Goal: Task Accomplishment & Management: Manage account settings

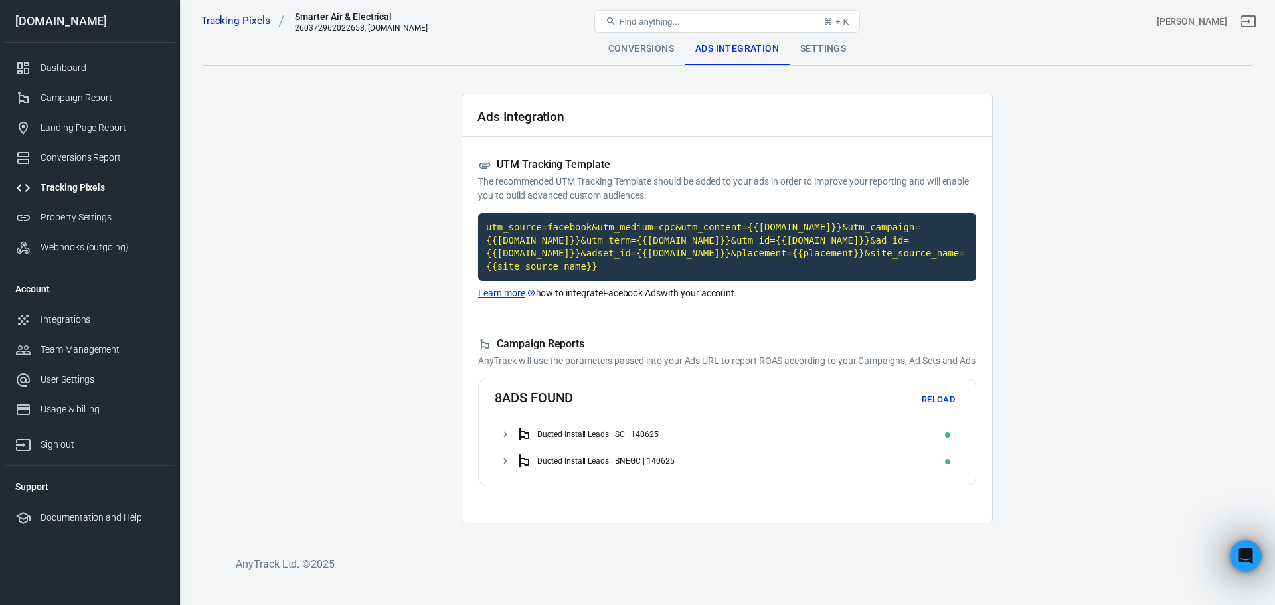
click at [928, 402] on button "Reload" at bounding box center [938, 400] width 43 height 21
click at [78, 157] on div "Conversions Report" at bounding box center [103, 158] width 124 height 14
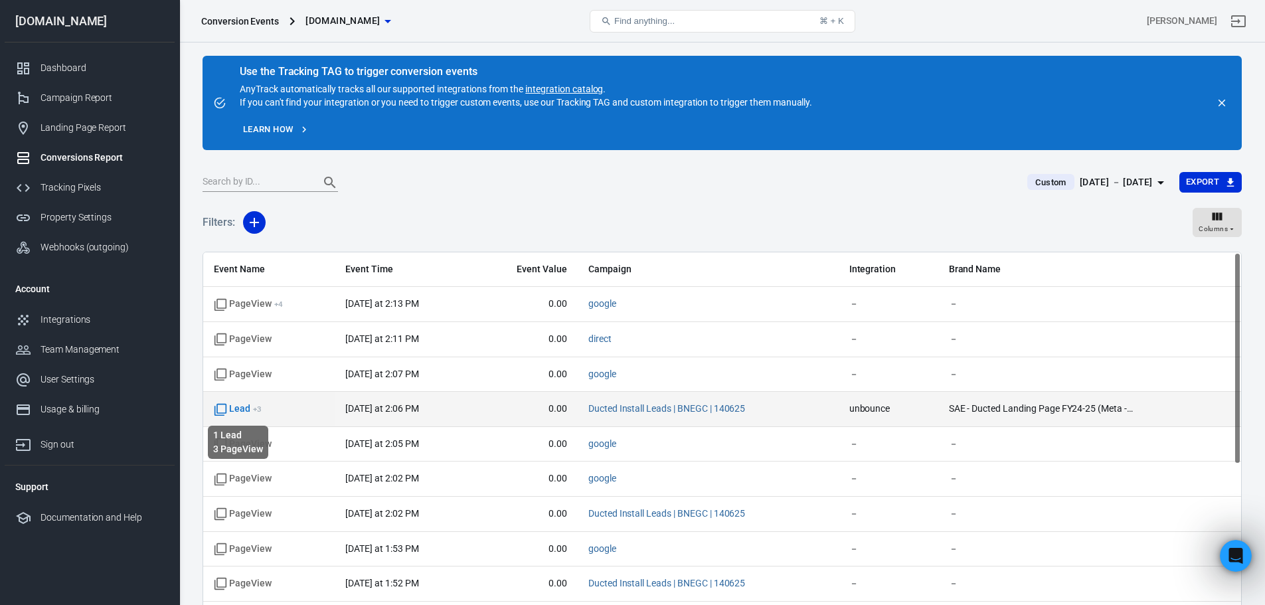
click at [237, 409] on span "Lead + 3" at bounding box center [238, 408] width 48 height 13
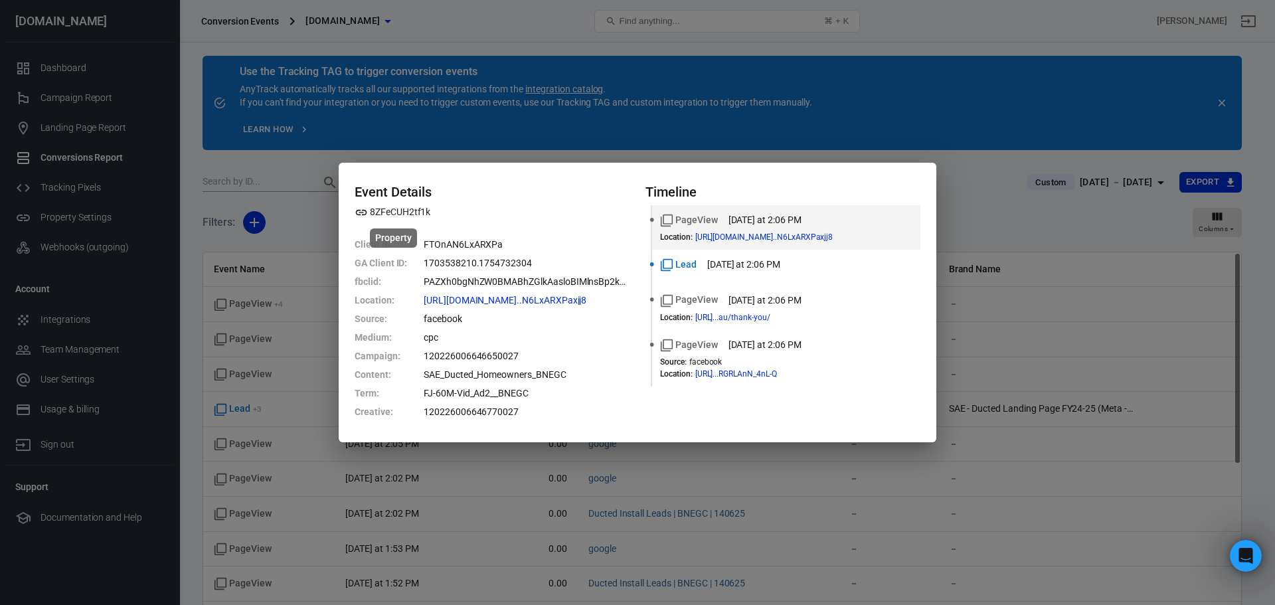
click at [362, 213] on icon "Property" at bounding box center [361, 212] width 11 height 5
click at [652, 263] on li "Lead today at 2:06 PM" at bounding box center [786, 267] width 268 height 35
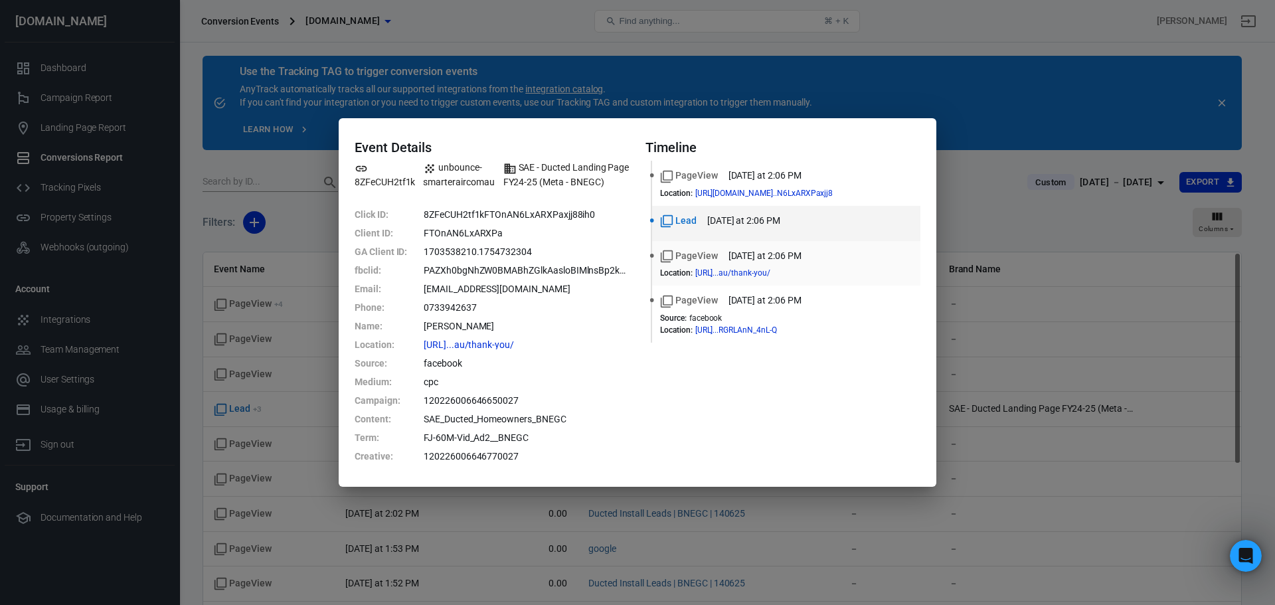
click at [670, 254] on icon "Standard event name" at bounding box center [666, 256] width 13 height 13
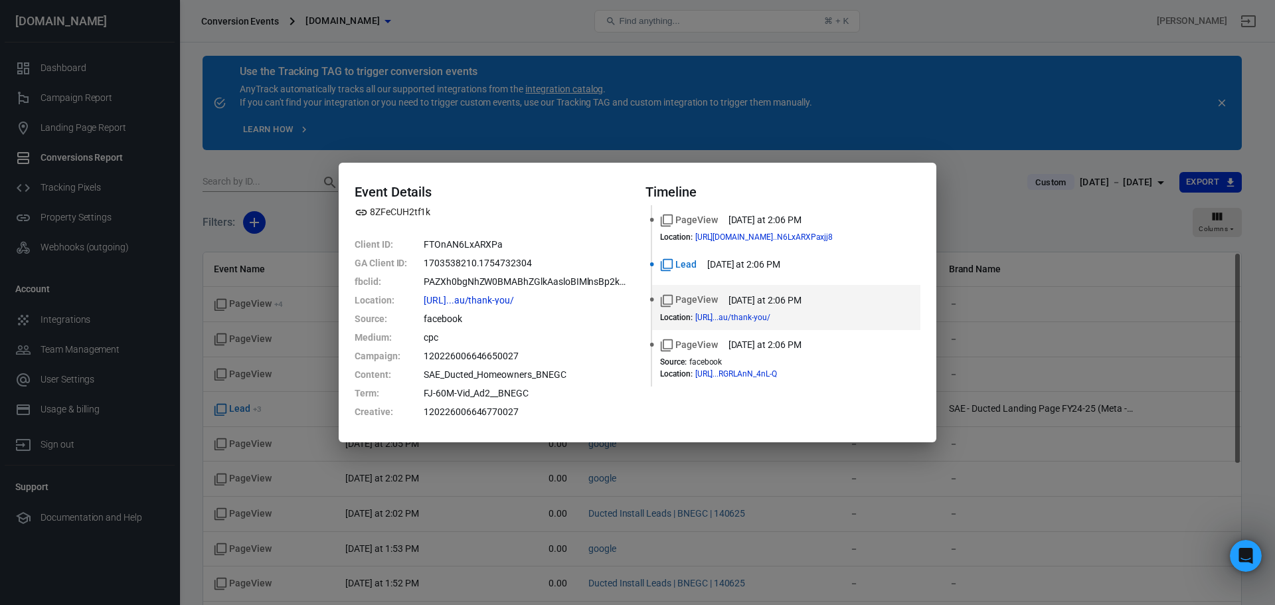
click at [830, 147] on div "Event Details 8ZFeCUH2tf1k Client ID : FTOnAN6LxARXPa GA Client ID : 1703538210…" at bounding box center [637, 302] width 1275 height 605
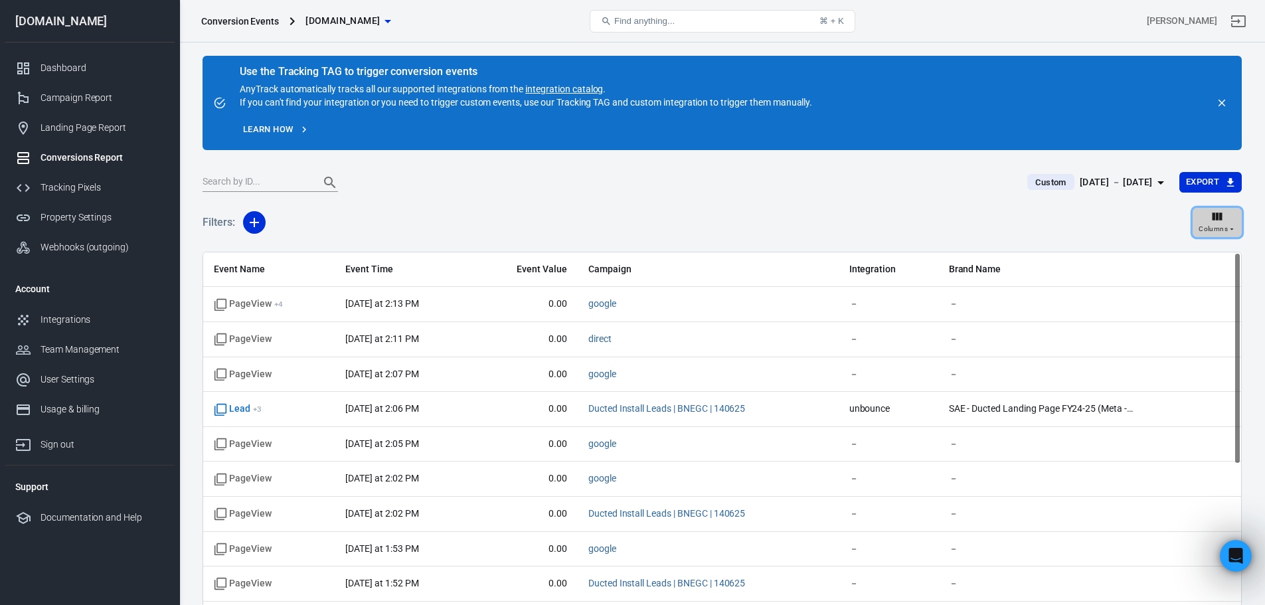
click at [1228, 222] on div "Columns" at bounding box center [1217, 222] width 37 height 25
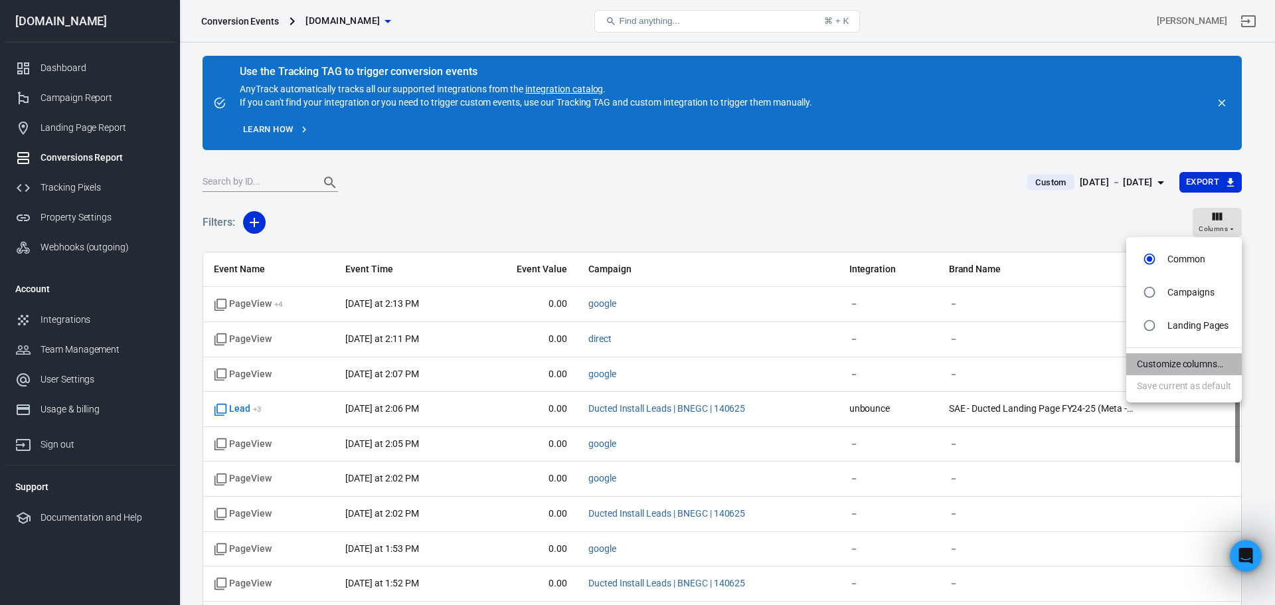
click at [1141, 365] on li "Customize columns…" at bounding box center [1184, 364] width 116 height 22
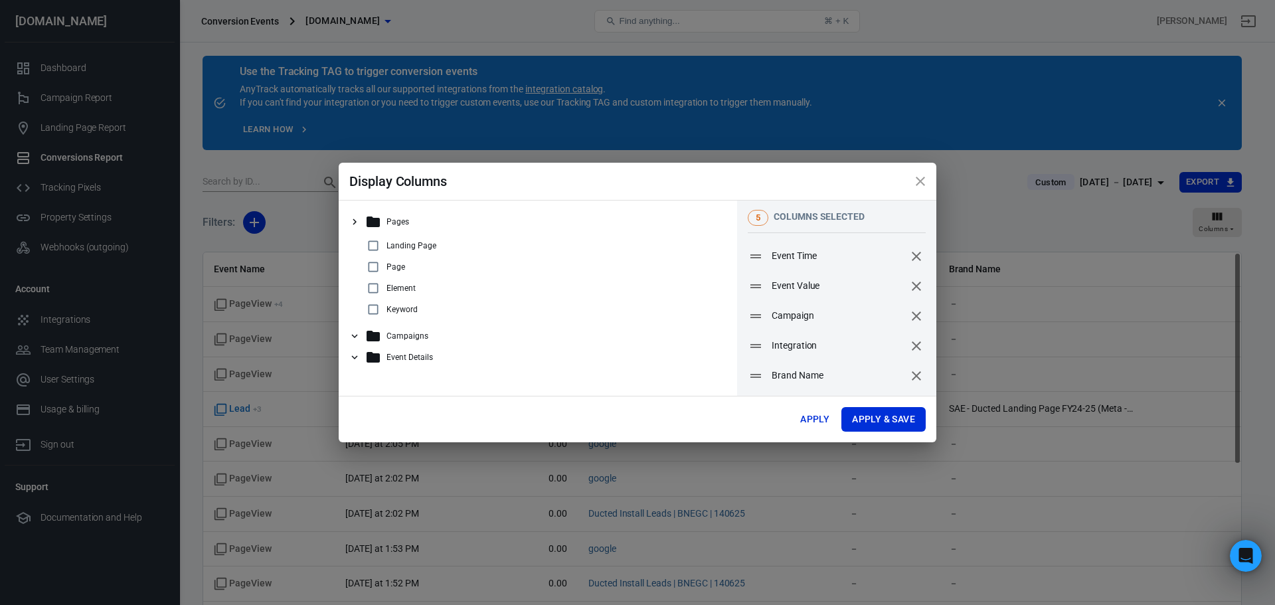
click at [351, 359] on icon at bounding box center [355, 357] width 12 height 12
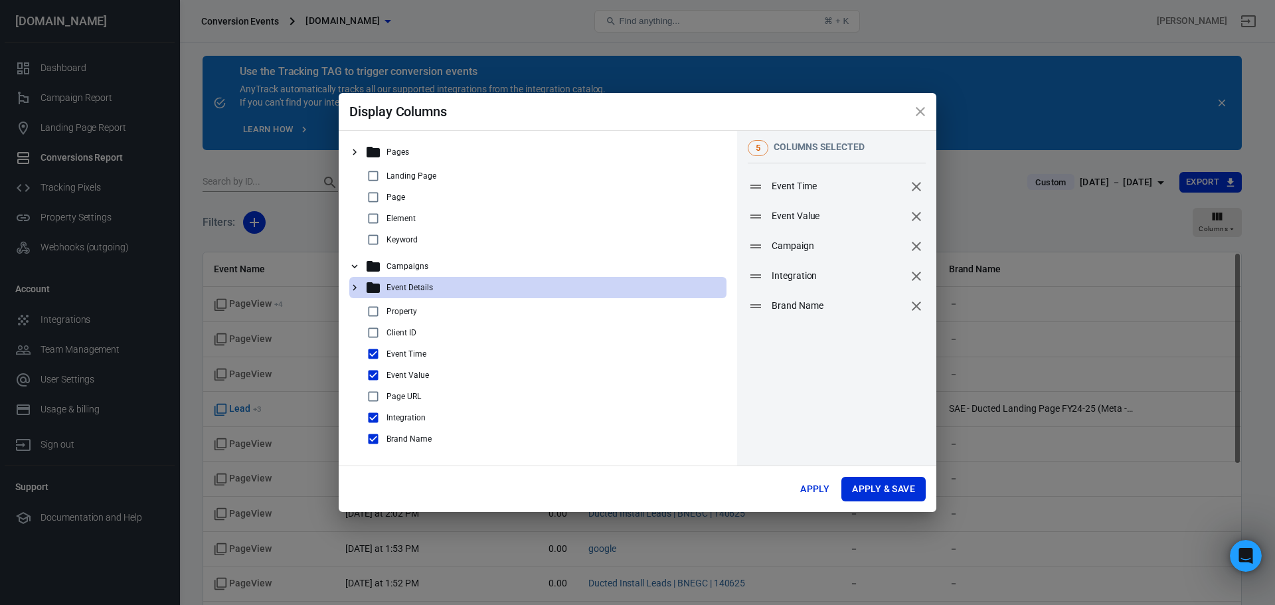
click at [377, 397] on input "checkbox" at bounding box center [373, 397] width 16 height 16
checkbox input "true"
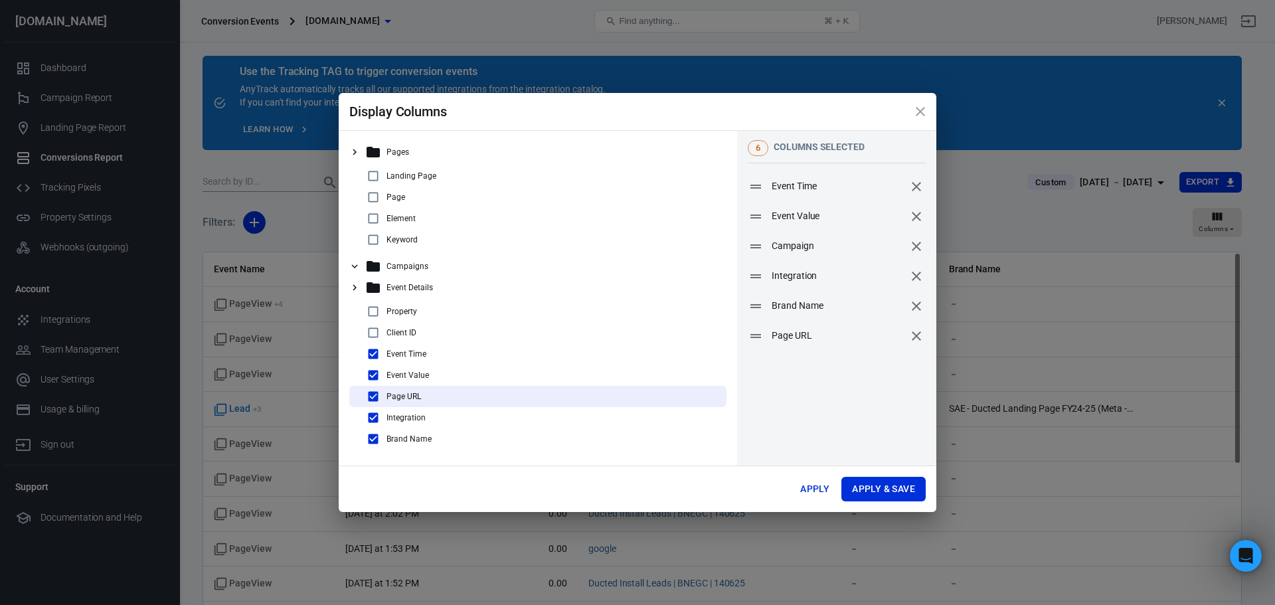
click at [374, 334] on input "checkbox" at bounding box center [373, 333] width 16 height 16
checkbox input "true"
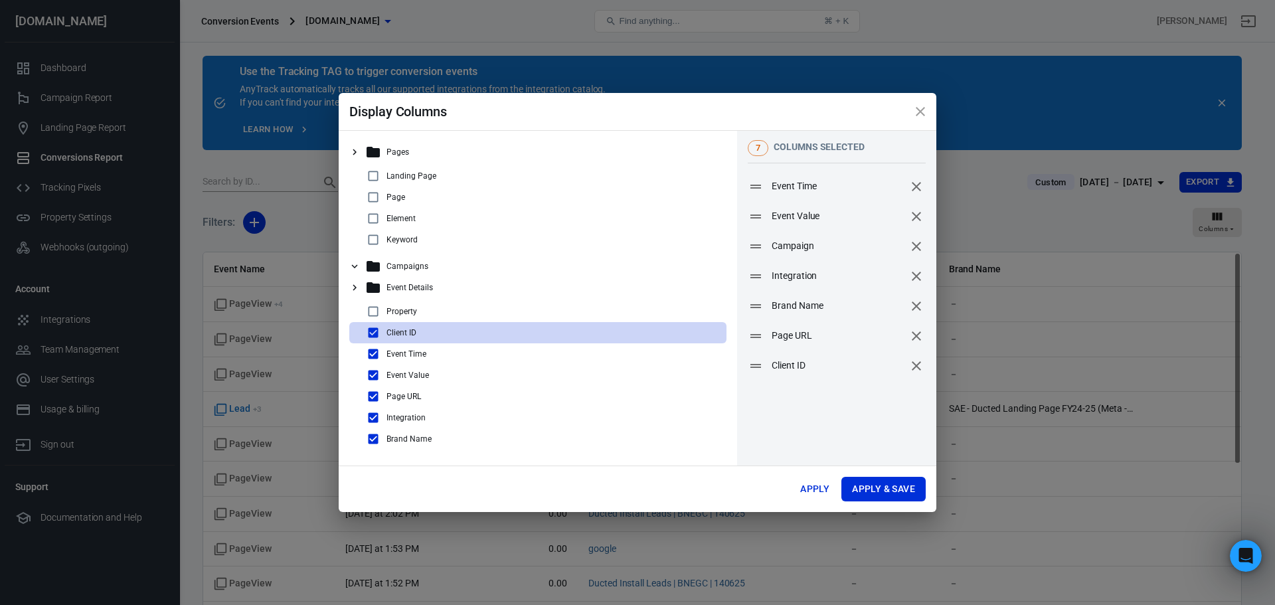
click at [381, 310] on input "checkbox" at bounding box center [373, 312] width 16 height 16
checkbox input "true"
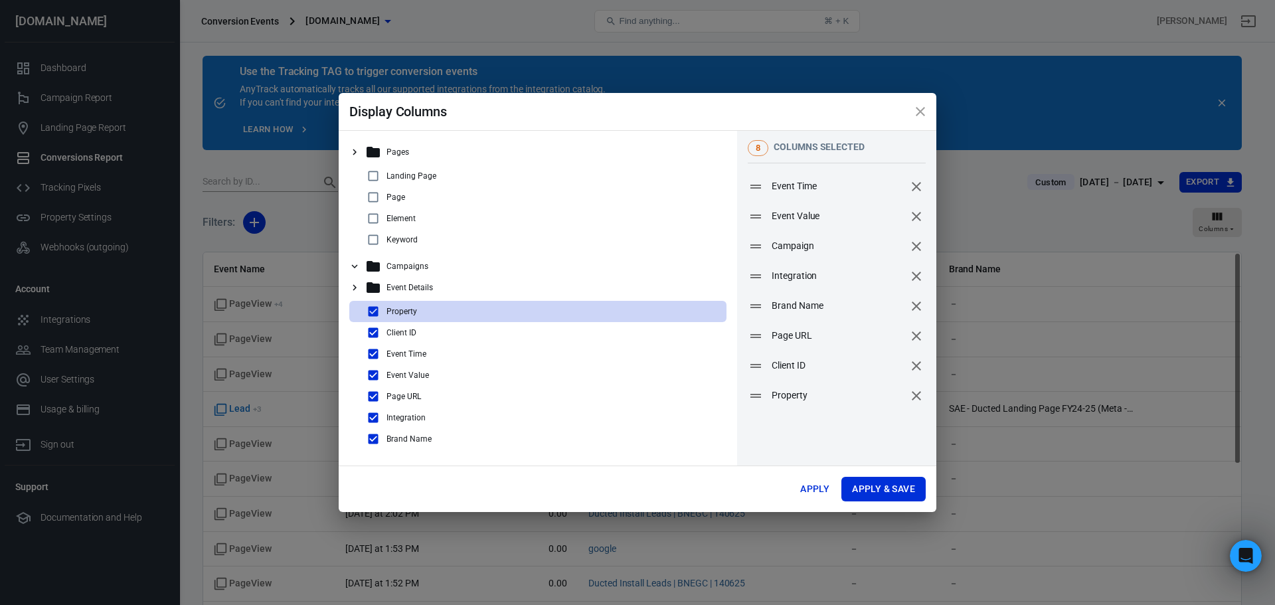
click at [360, 265] on icon at bounding box center [355, 266] width 12 height 12
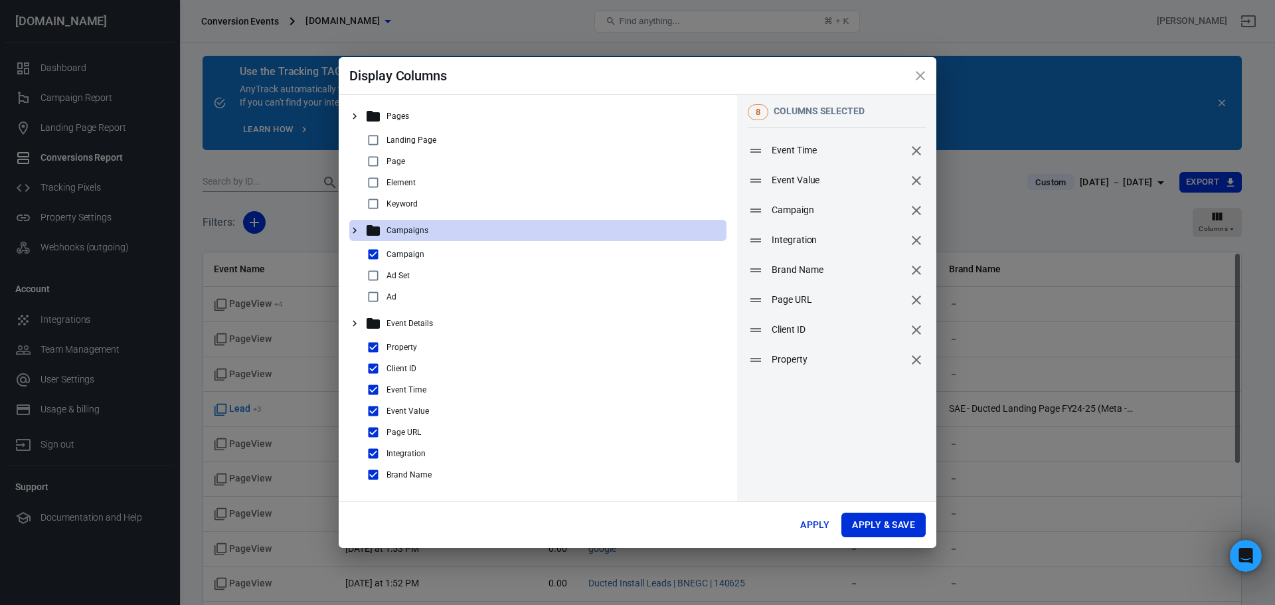
click at [372, 281] on input "checkbox" at bounding box center [373, 276] width 16 height 16
checkbox input "true"
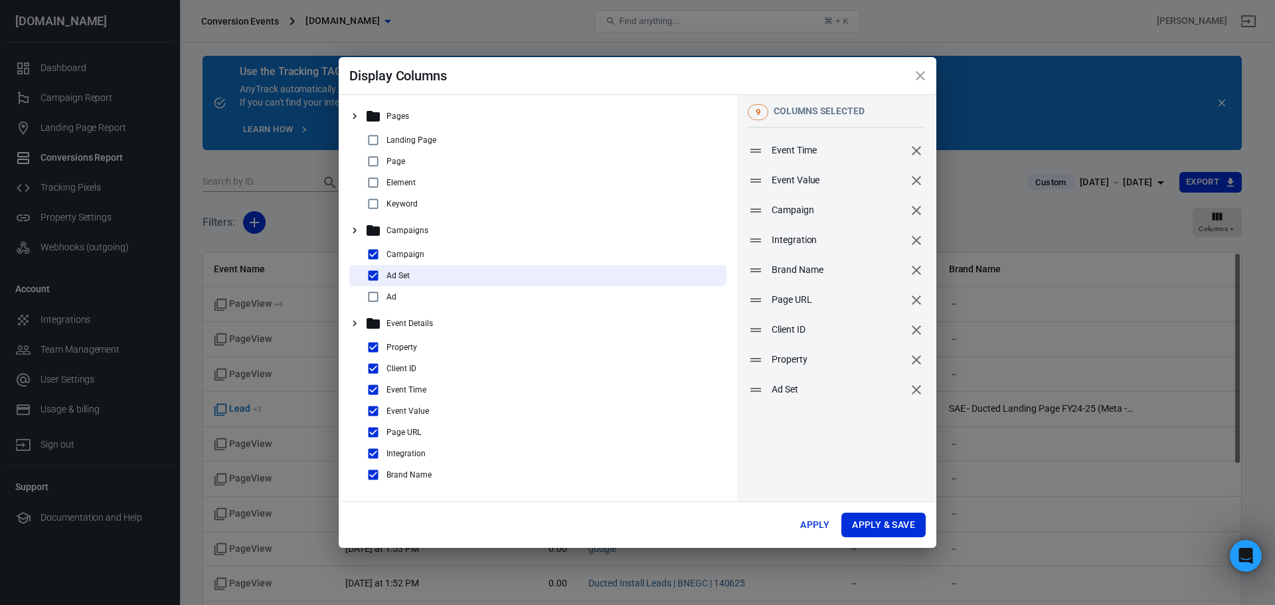
click at [369, 297] on input "checkbox" at bounding box center [373, 297] width 16 height 16
checkbox input "true"
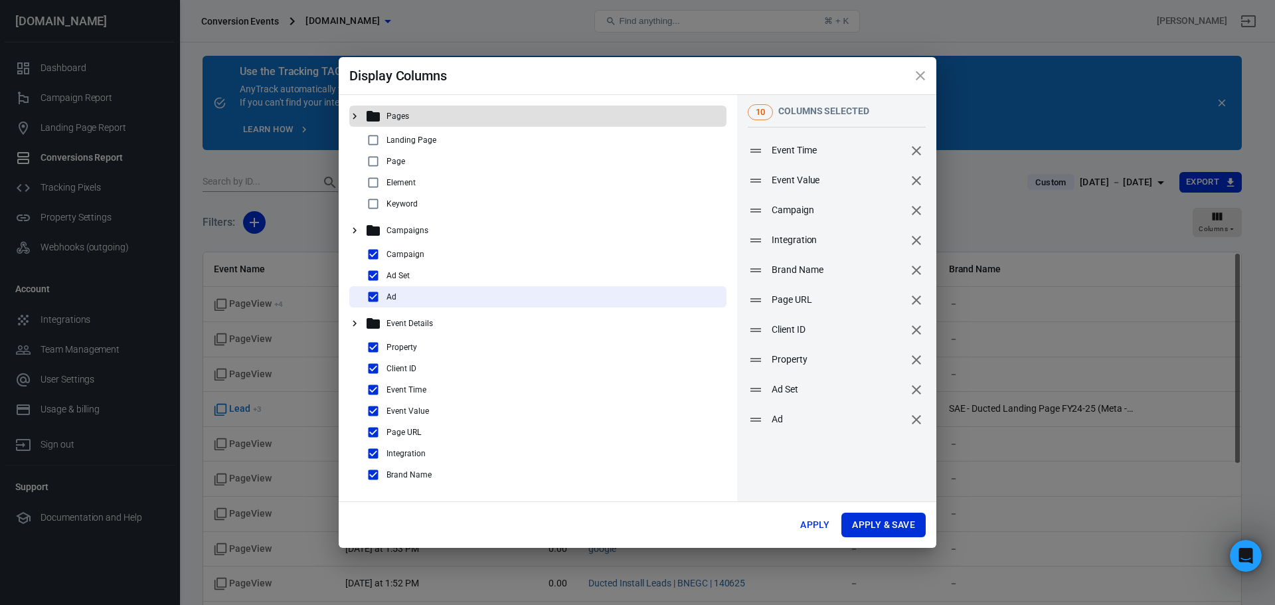
click at [356, 117] on icon at bounding box center [355, 116] width 12 height 12
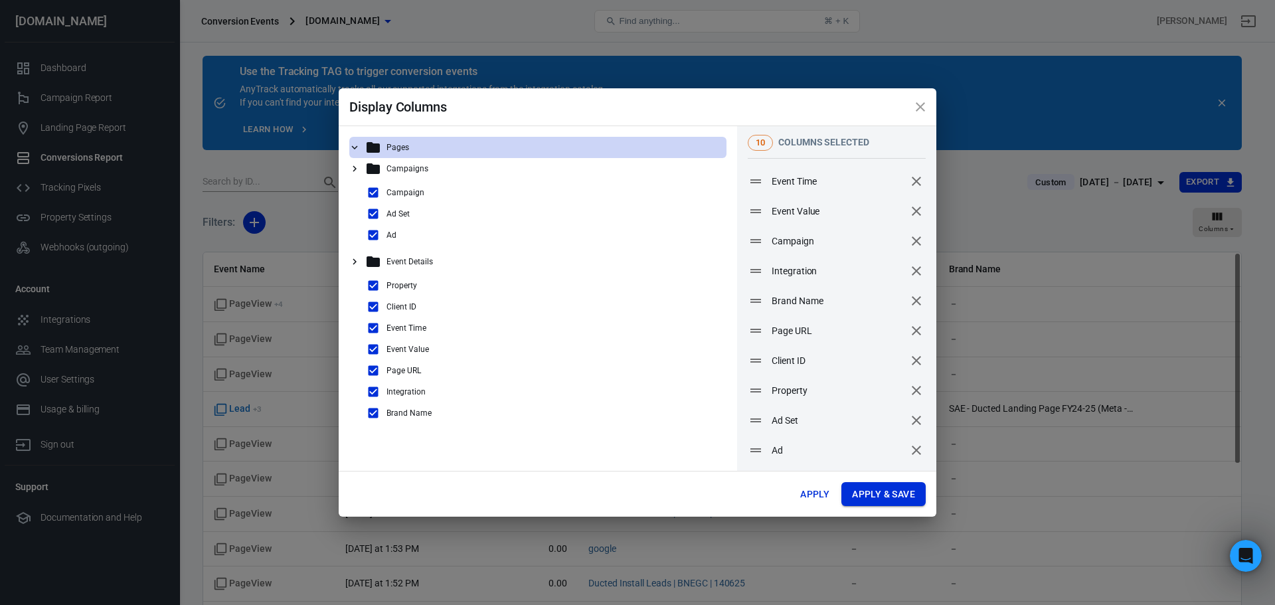
click at [854, 494] on button "Apply & Save" at bounding box center [884, 494] width 84 height 25
radio input "false"
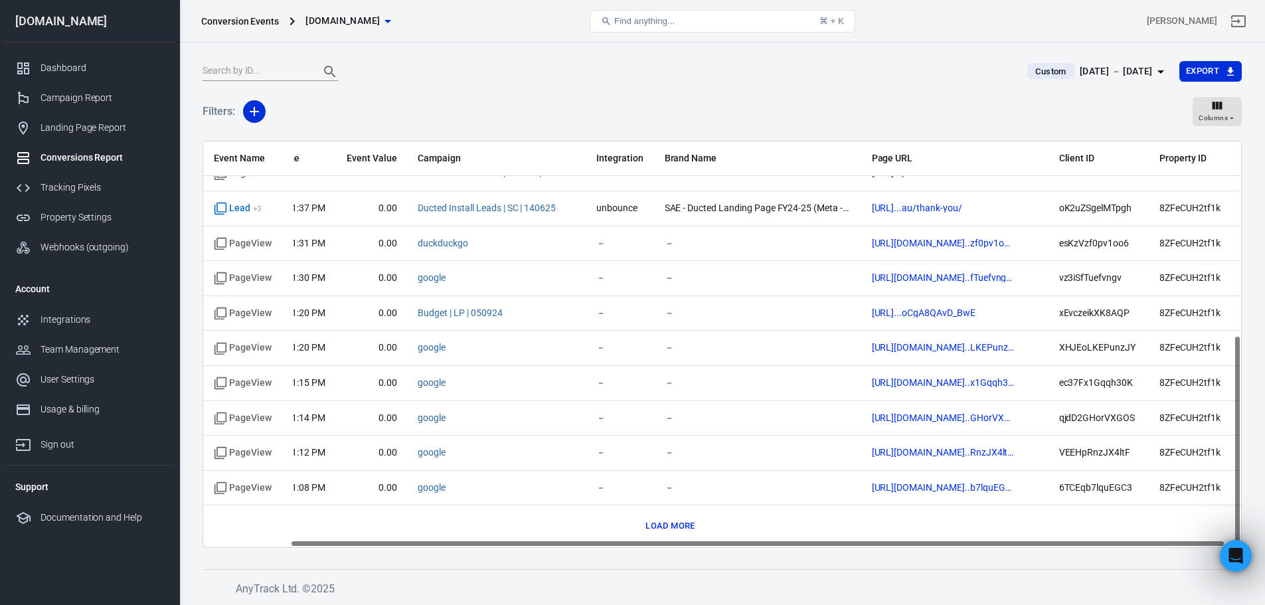
scroll to position [369, 114]
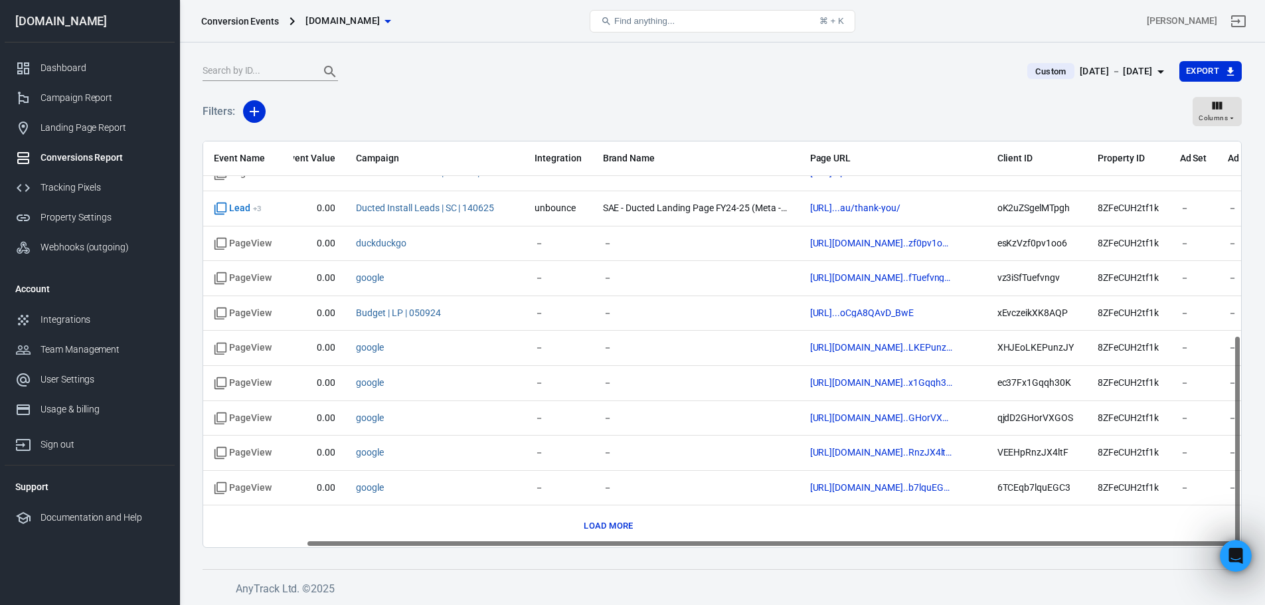
drag, startPoint x: 700, startPoint y: 545, endPoint x: 1020, endPoint y: 539, distance: 319.5
click at [1018, 539] on div "Event Name Event Time Event Value Campaign Integration Brand Name Page URL Clie…" at bounding box center [722, 344] width 1039 height 407
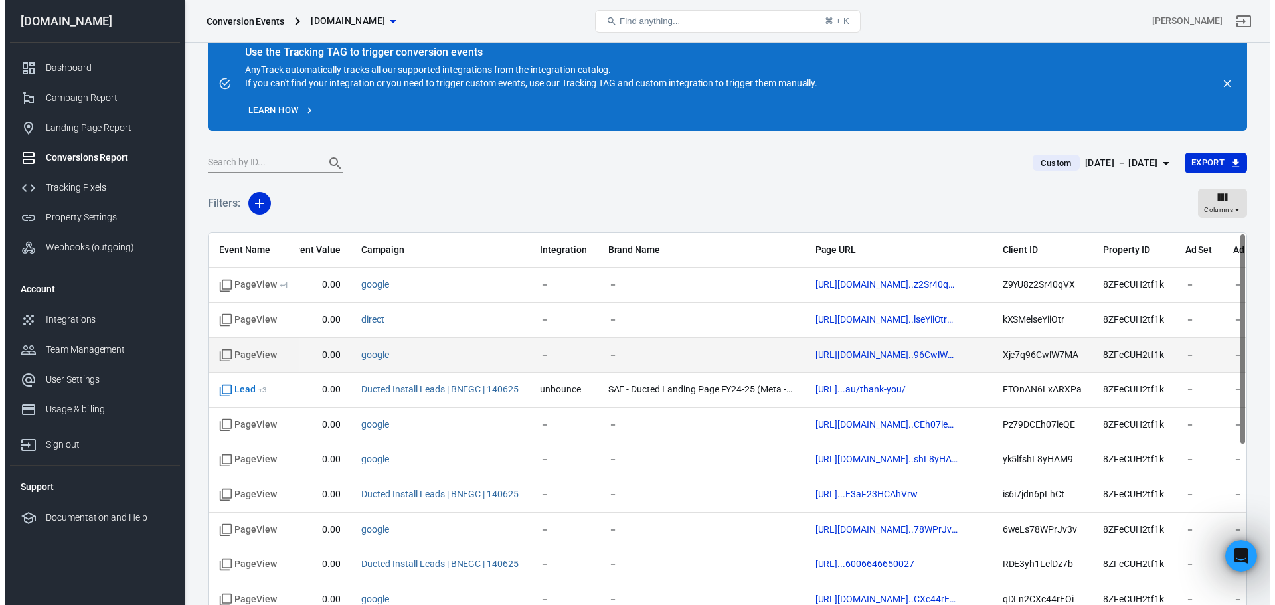
scroll to position [0, 0]
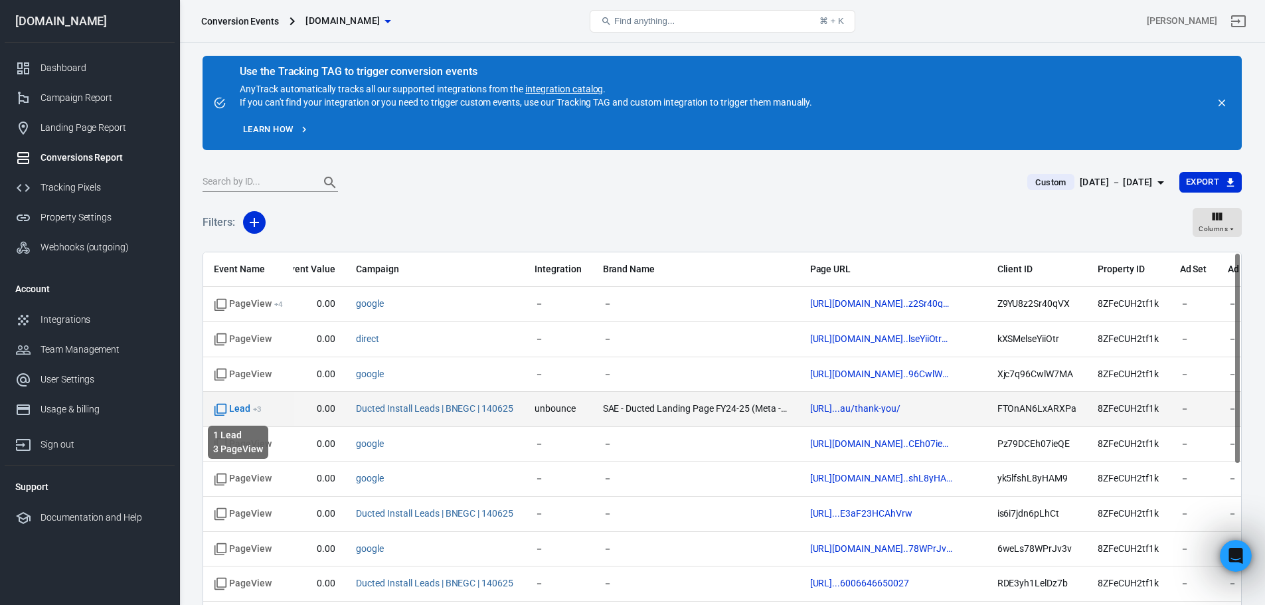
click at [240, 408] on span "Lead + 3" at bounding box center [238, 408] width 48 height 13
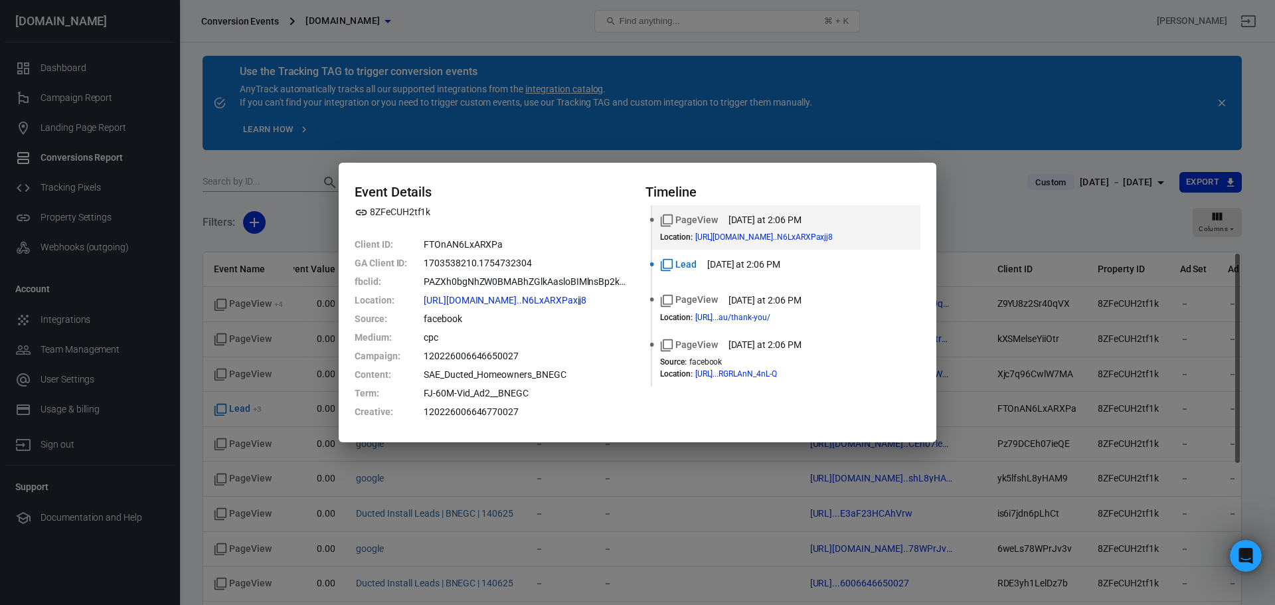
click at [383, 110] on div "Event Details 8ZFeCUH2tf1k Client ID : FTOnAN6LxARXPa GA Client ID : 1703538210…" at bounding box center [637, 302] width 1275 height 605
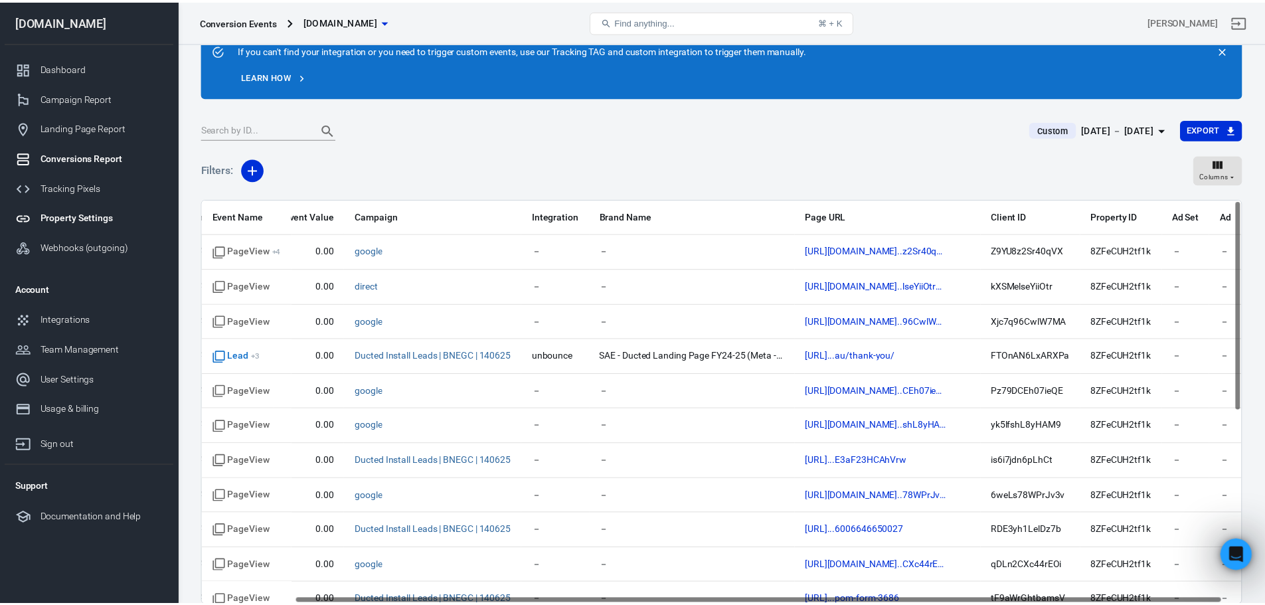
scroll to position [0, 104]
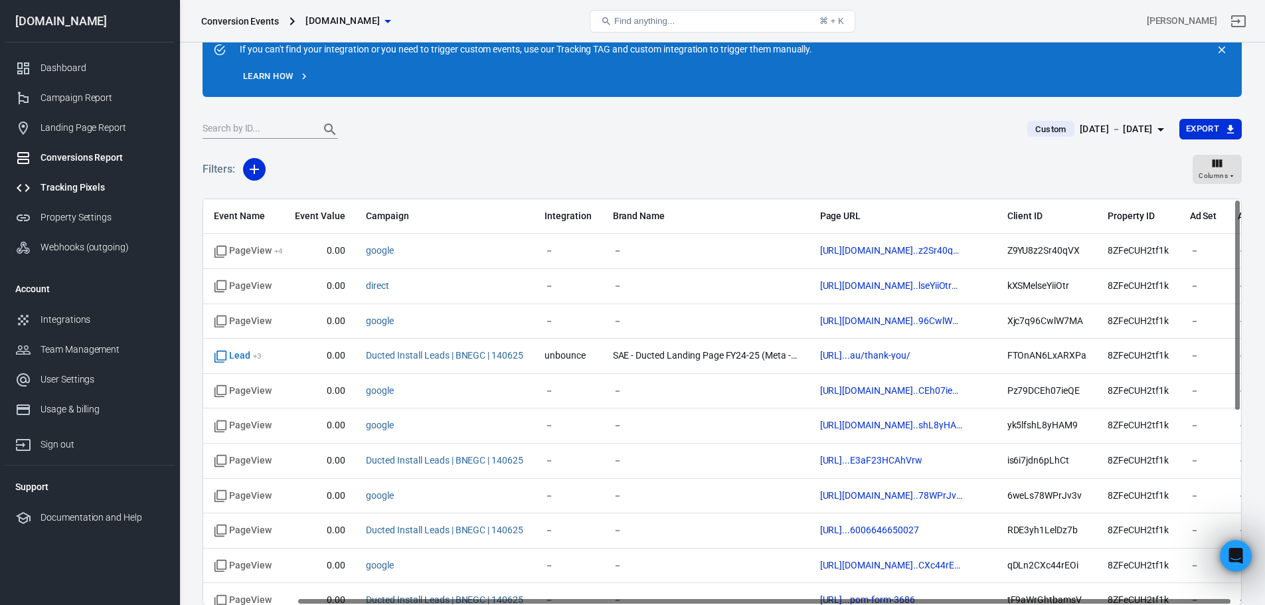
click at [78, 194] on div "Tracking Pixels" at bounding box center [103, 188] width 124 height 14
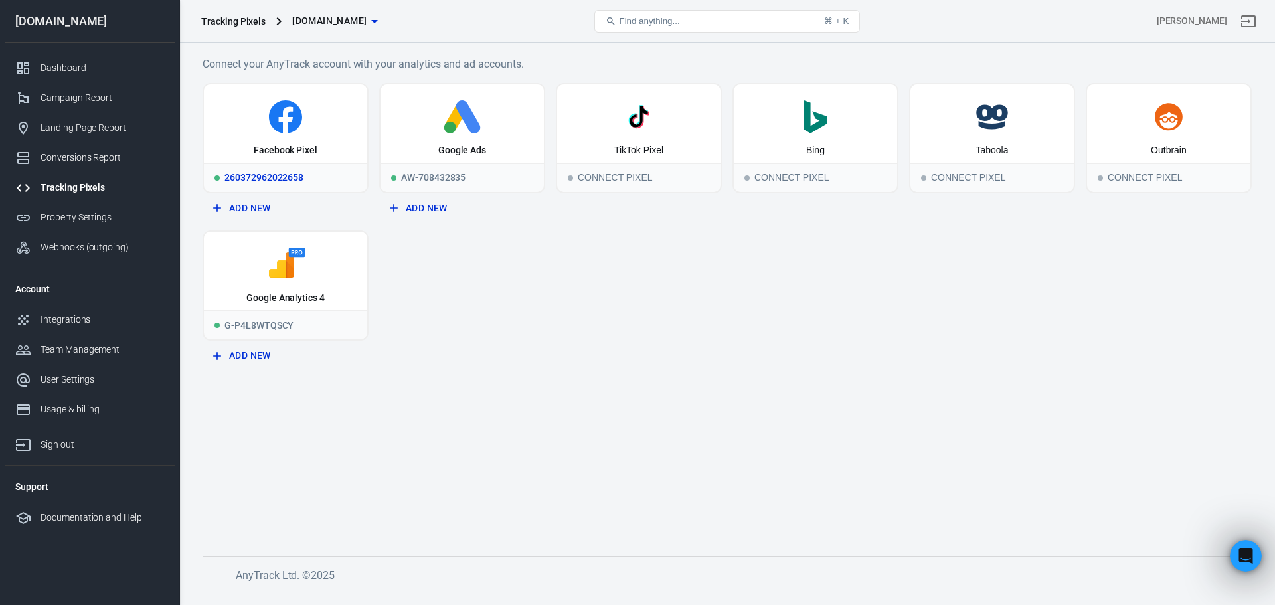
click at [300, 127] on icon at bounding box center [285, 116] width 153 height 33
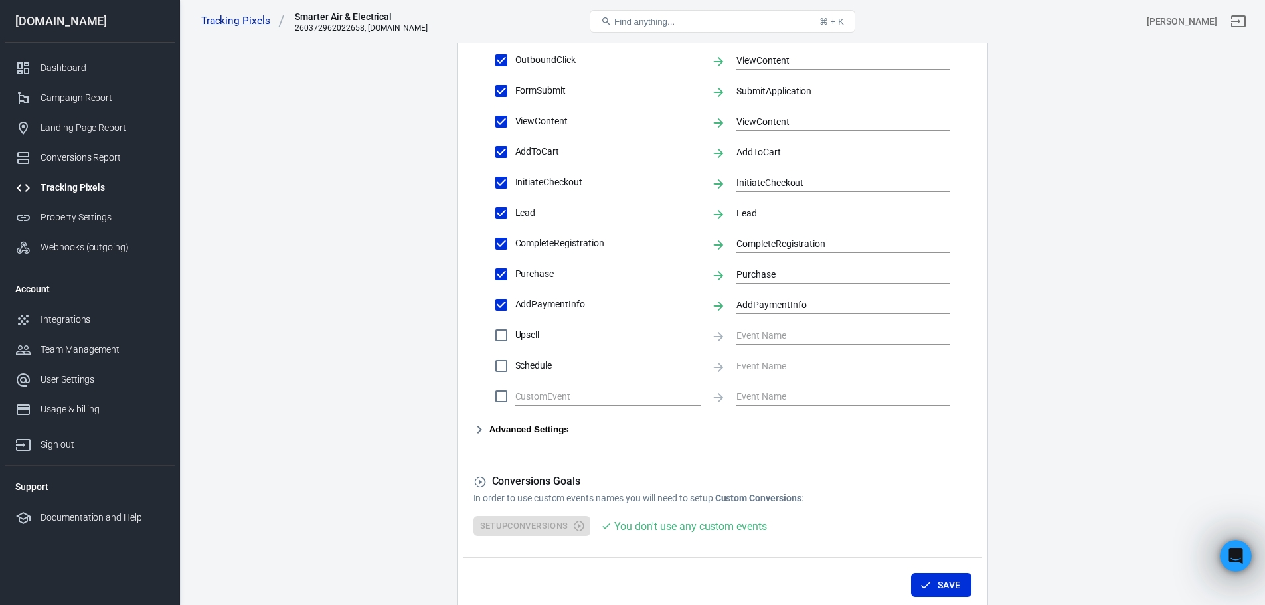
scroll to position [531, 0]
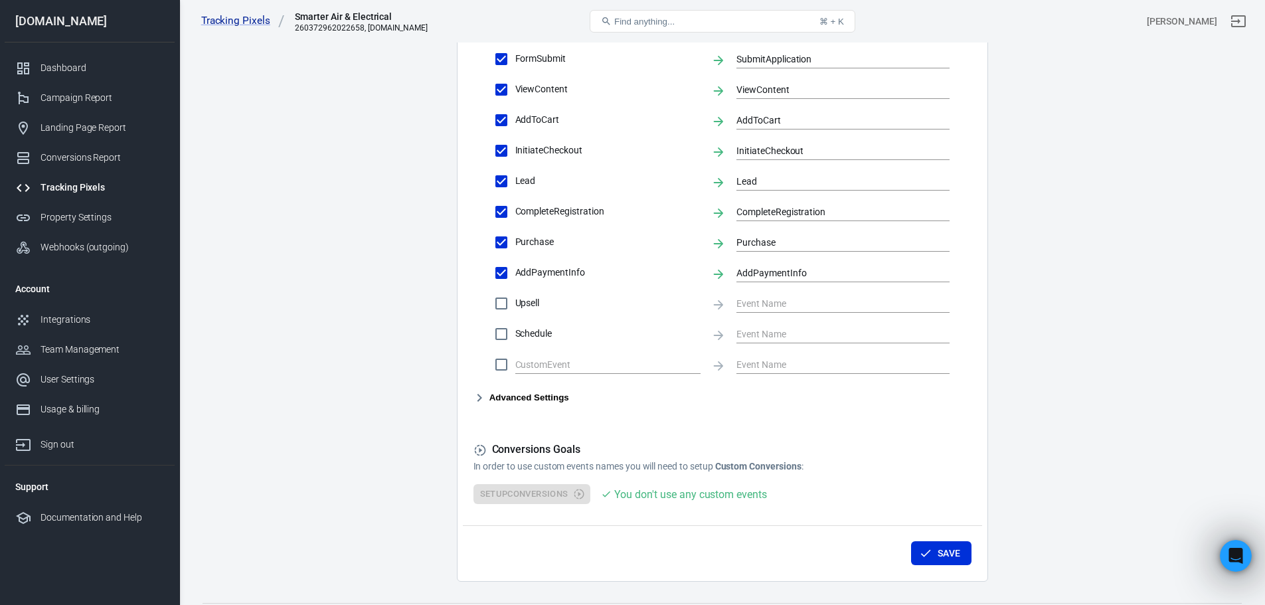
click at [581, 494] on div "Setup Conversions You don't use any custom events" at bounding box center [723, 494] width 498 height 21
click at [581, 493] on div "Setup Conversions You don't use any custom events" at bounding box center [723, 494] width 498 height 21
drag, startPoint x: 576, startPoint y: 493, endPoint x: 554, endPoint y: 493, distance: 21.9
click at [575, 493] on div "Setup Conversions You don't use any custom events" at bounding box center [723, 494] width 498 height 21
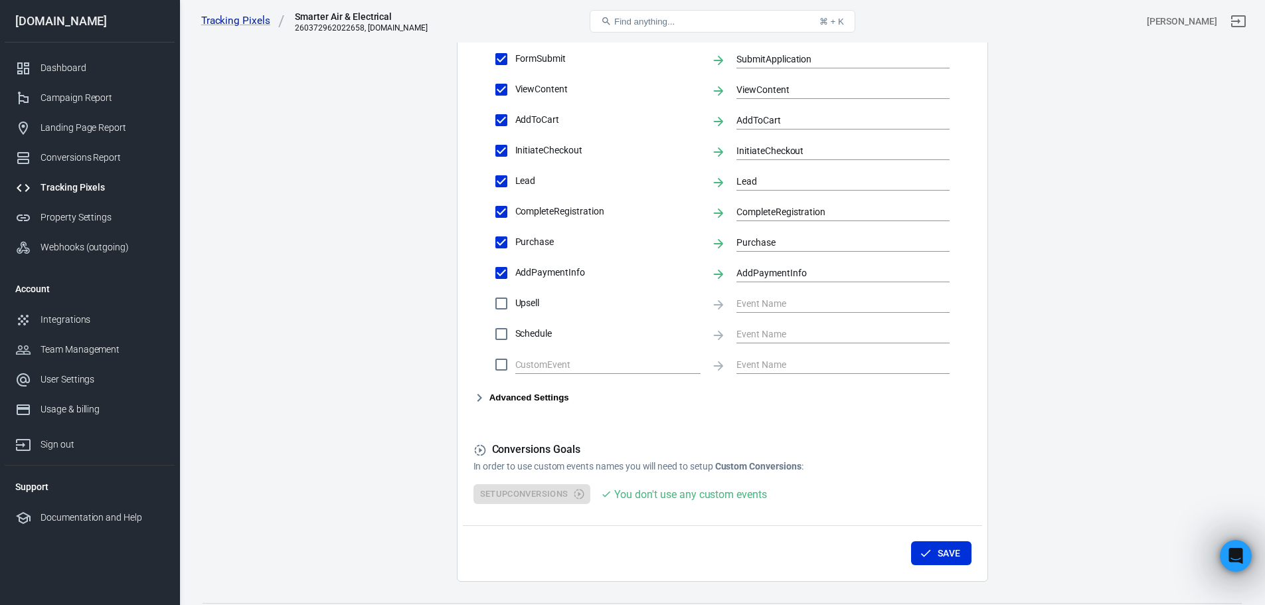
drag, startPoint x: 505, startPoint y: 493, endPoint x: 505, endPoint y: 484, distance: 8.6
click at [505, 492] on div "Setup Conversions You don't use any custom events" at bounding box center [723, 494] width 498 height 21
click at [499, 465] on p "In order to use custom events names you will need to setup Custom Conversions :" at bounding box center [723, 467] width 498 height 14
drag, startPoint x: 622, startPoint y: 494, endPoint x: 778, endPoint y: 491, distance: 156.1
click at [778, 491] on div "Setup Conversions You don't use any custom events" at bounding box center [723, 494] width 498 height 21
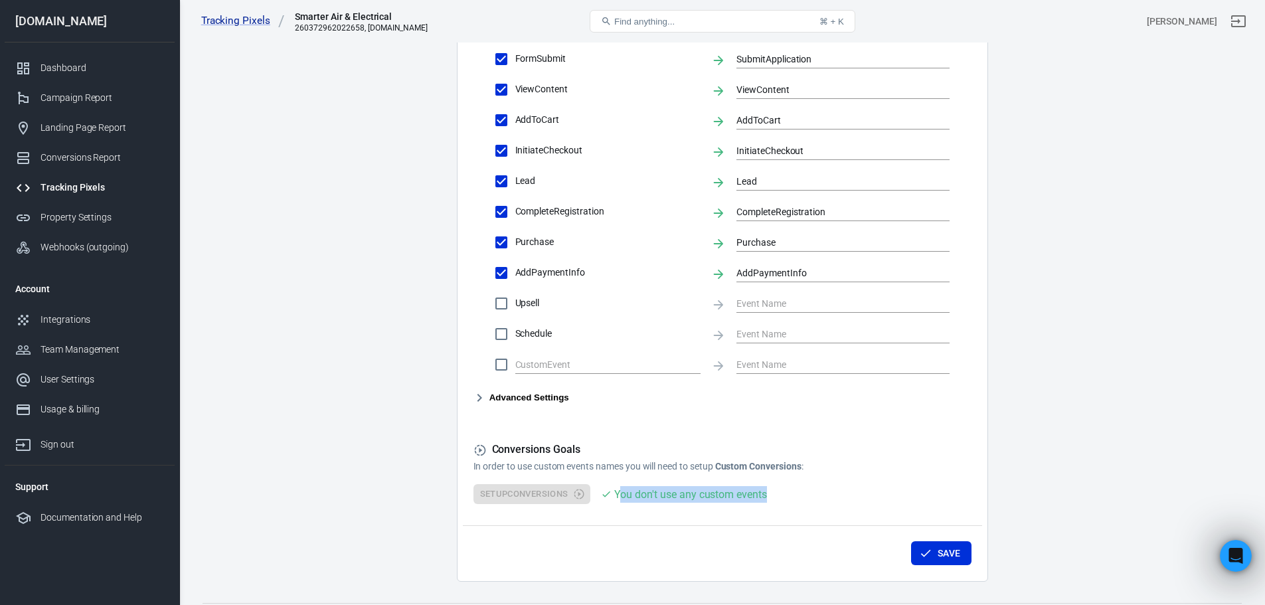
click at [758, 492] on div "You don't use any custom events" at bounding box center [690, 494] width 152 height 17
click at [511, 491] on div "Setup Conversions You don't use any custom events" at bounding box center [723, 494] width 498 height 21
click at [527, 497] on div "Setup Conversions You don't use any custom events" at bounding box center [723, 494] width 498 height 21
click at [533, 497] on div "Setup Conversions You don't use any custom events" at bounding box center [723, 494] width 498 height 21
drag, startPoint x: 535, startPoint y: 497, endPoint x: 545, endPoint y: 497, distance: 10.6
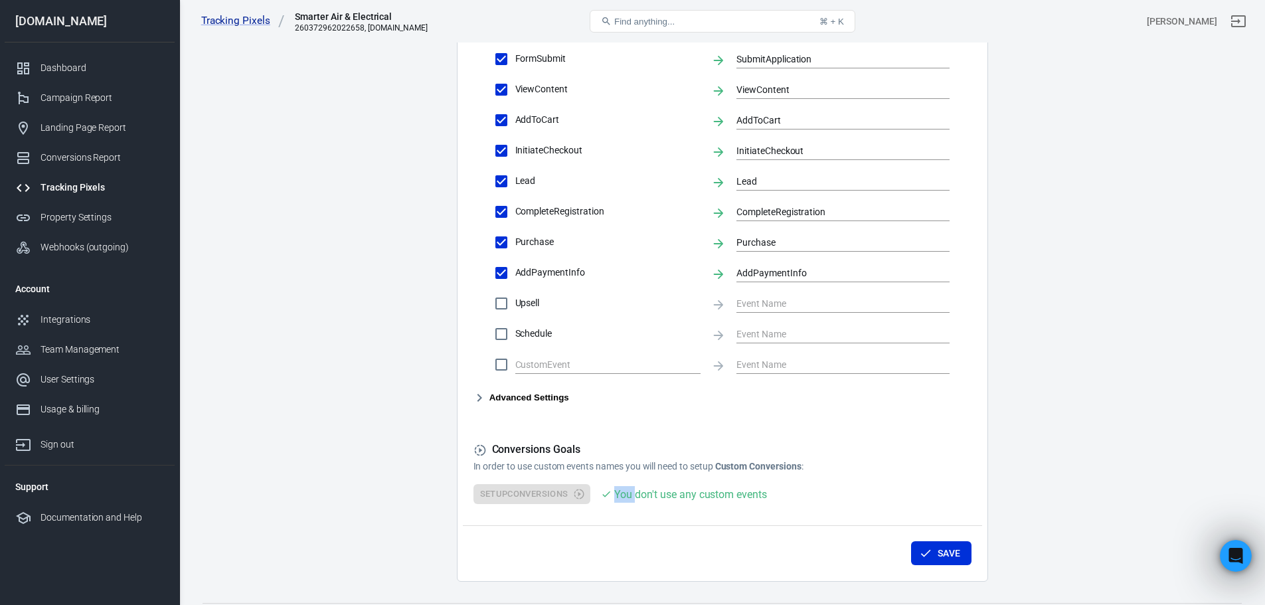
click at [537, 497] on div "Setup Conversions You don't use any custom events" at bounding box center [723, 494] width 498 height 21
drag, startPoint x: 556, startPoint y: 496, endPoint x: 564, endPoint y: 494, distance: 8.2
click at [558, 495] on div "Setup Conversions You don't use any custom events" at bounding box center [723, 494] width 498 height 21
click at [577, 493] on div "Setup Conversions You don't use any custom events" at bounding box center [723, 494] width 498 height 21
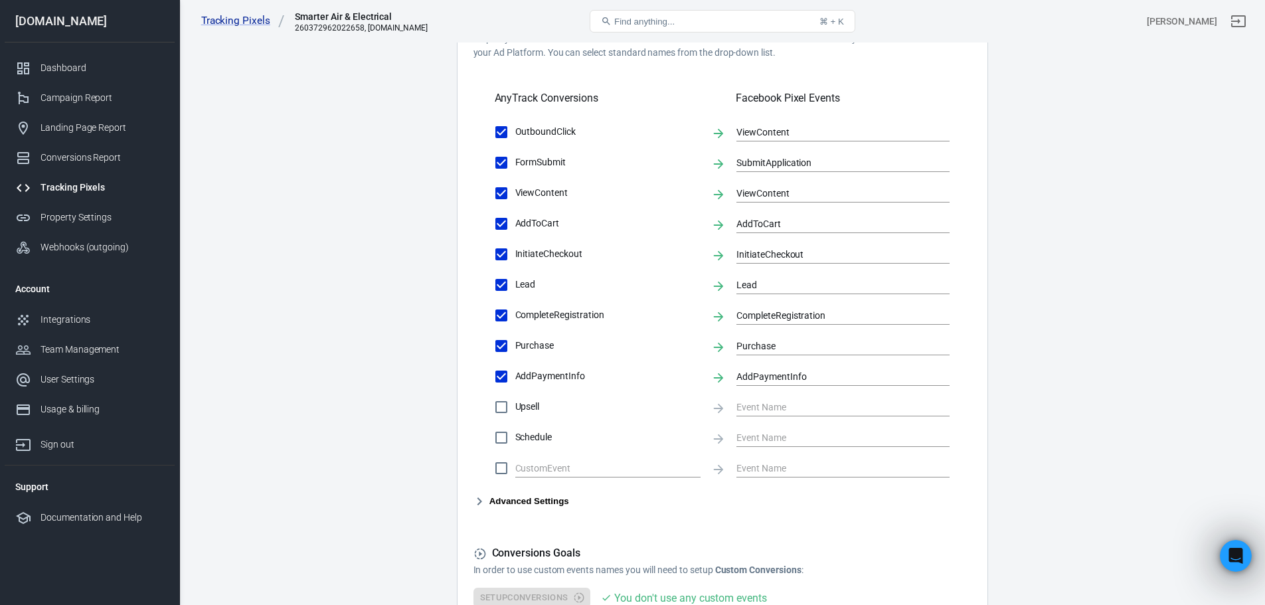
scroll to position [465, 0]
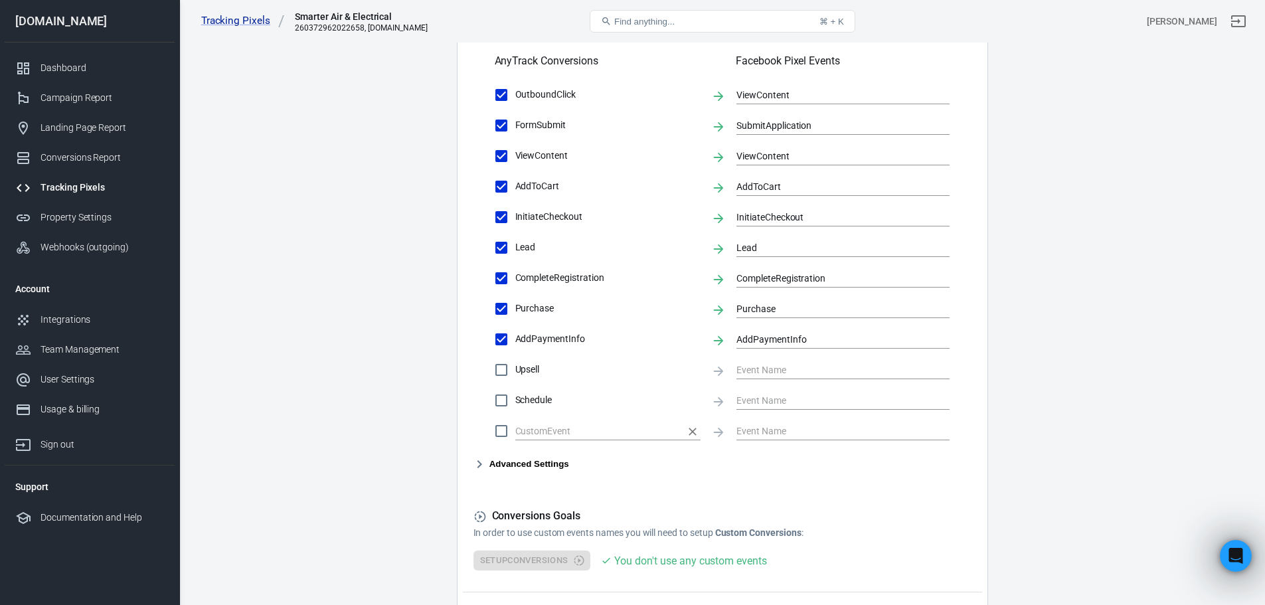
click at [595, 429] on input "text" at bounding box center [597, 430] width 165 height 17
type input "content_name"
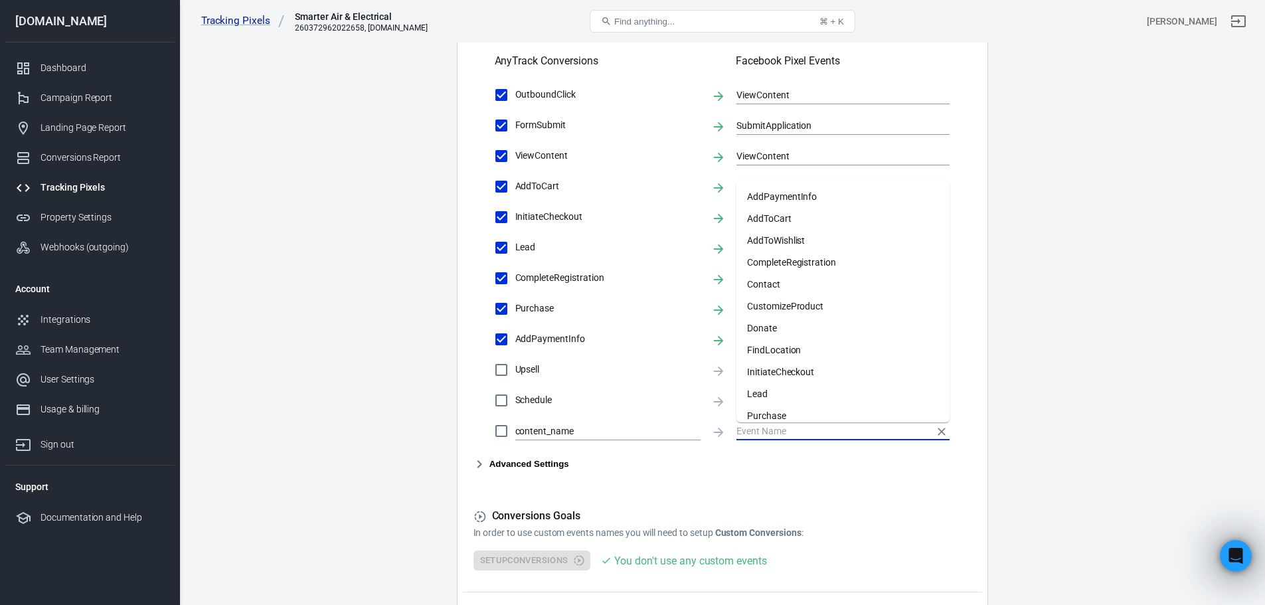
click at [767, 432] on input "text" at bounding box center [833, 430] width 193 height 17
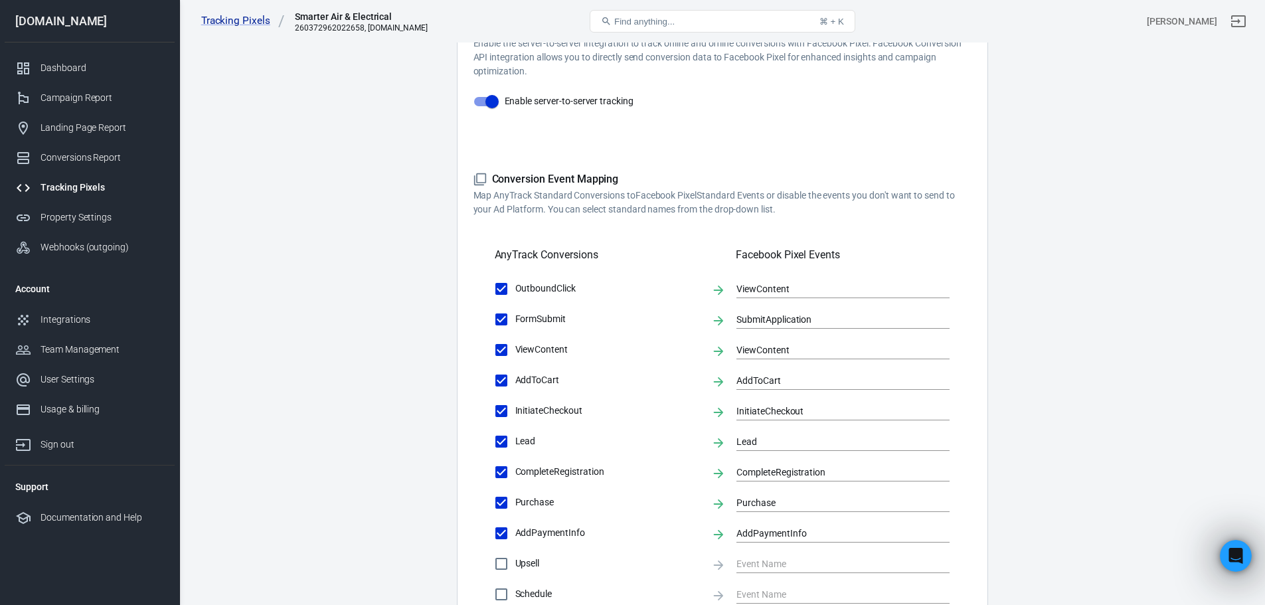
scroll to position [266, 0]
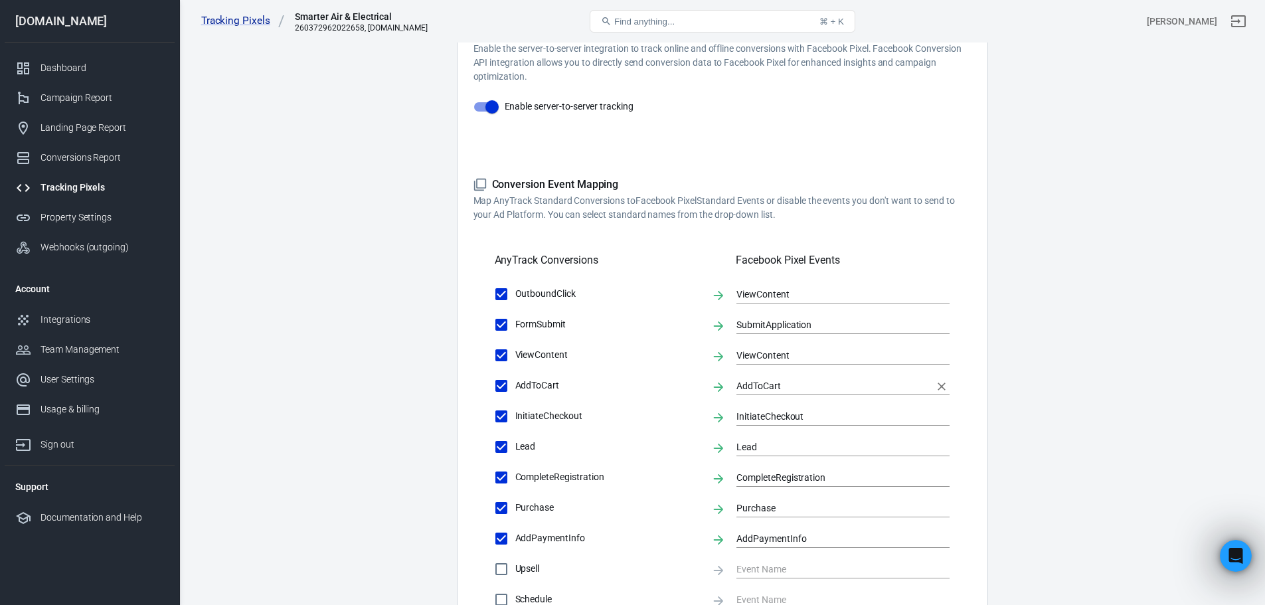
click at [774, 382] on input "AddToCart" at bounding box center [833, 385] width 193 height 17
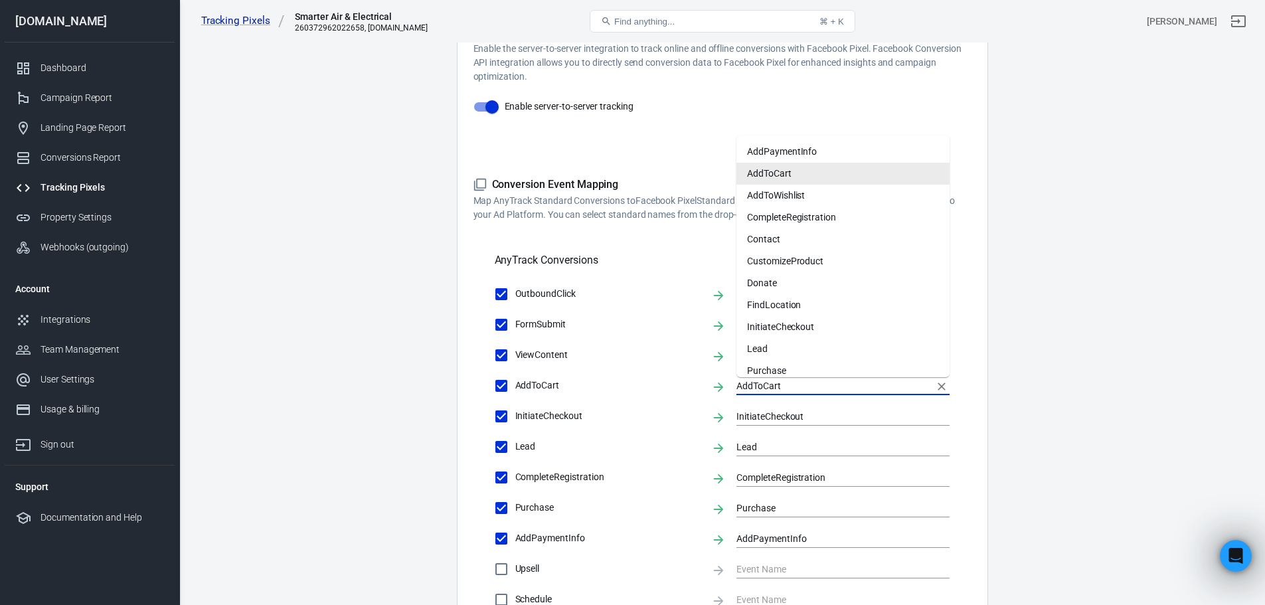
click at [772, 384] on input "AddToCart" at bounding box center [833, 385] width 193 height 17
click at [754, 391] on input "AddToCart" at bounding box center [833, 385] width 193 height 17
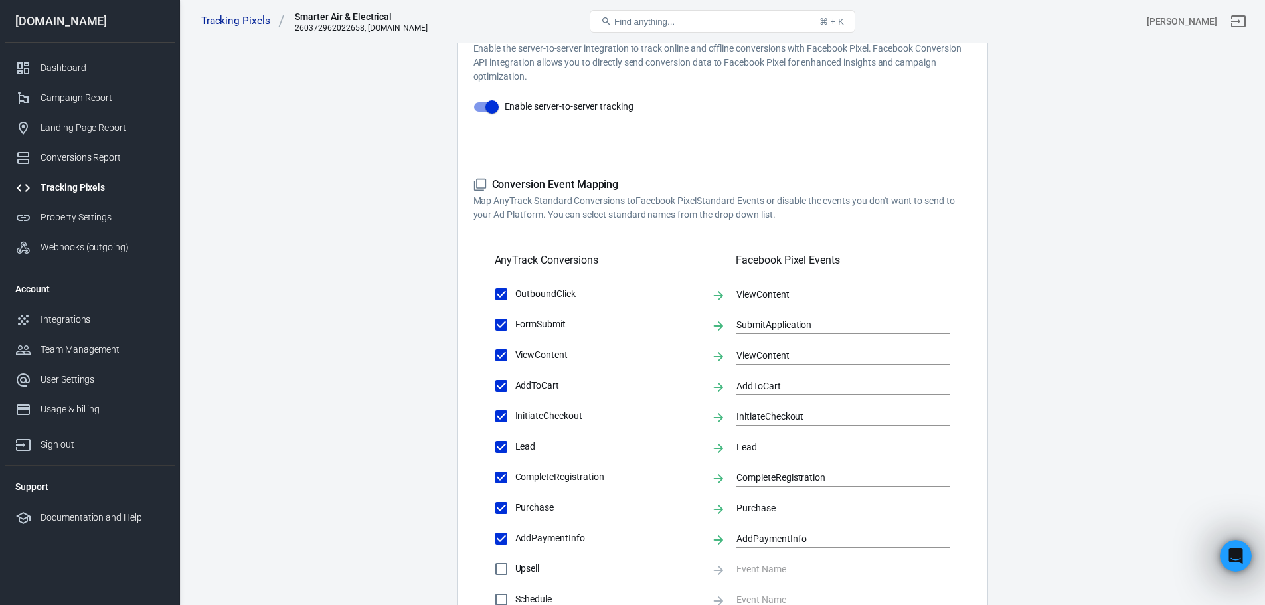
click at [1045, 385] on main "Conversions Ads Integration Settings Conversions Settings Account Connection Co…" at bounding box center [722, 308] width 1039 height 1080
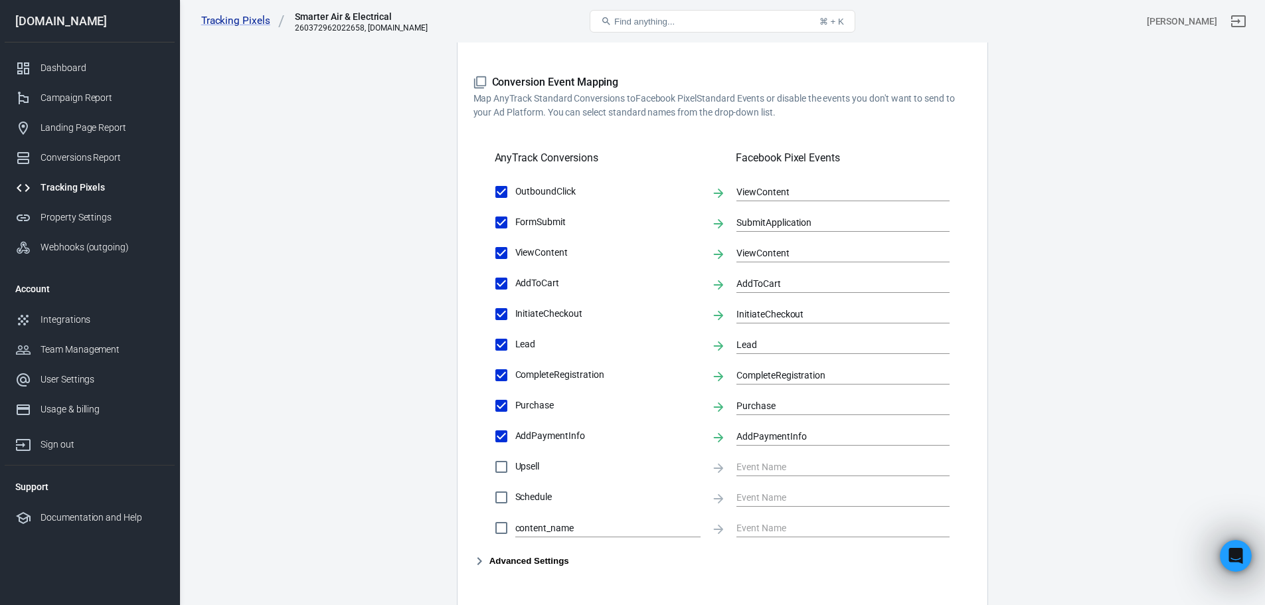
scroll to position [399, 0]
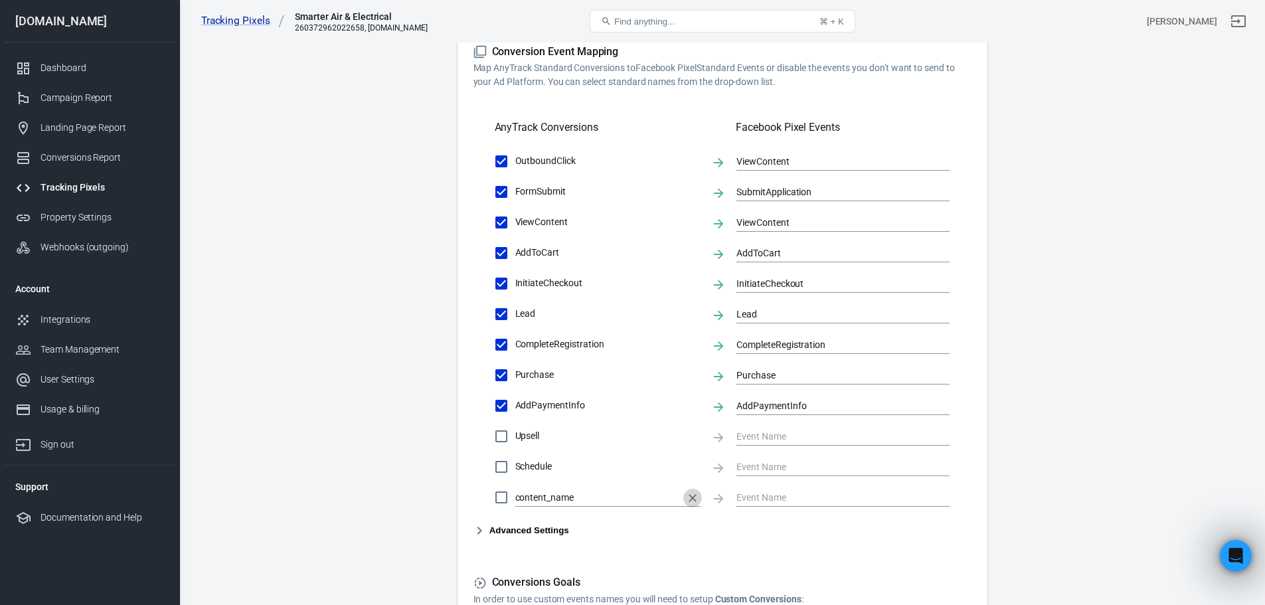
click at [691, 499] on icon "Clear" at bounding box center [693, 498] width 8 height 8
click at [501, 532] on button "Advanced Settings" at bounding box center [522, 531] width 96 height 16
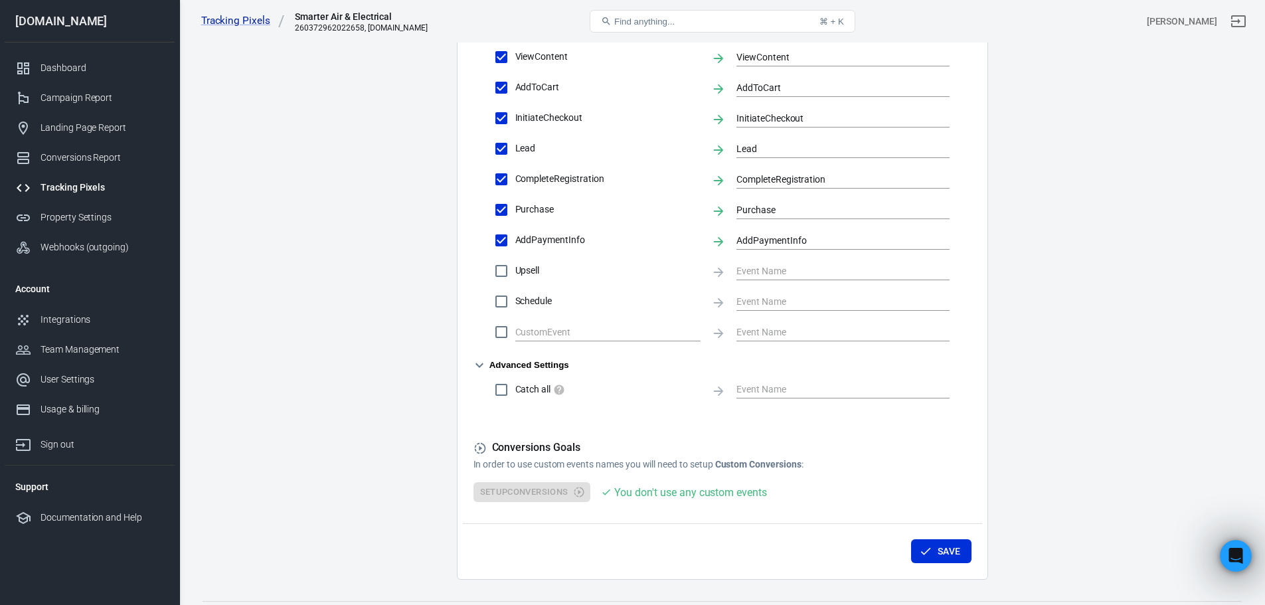
scroll to position [596, 0]
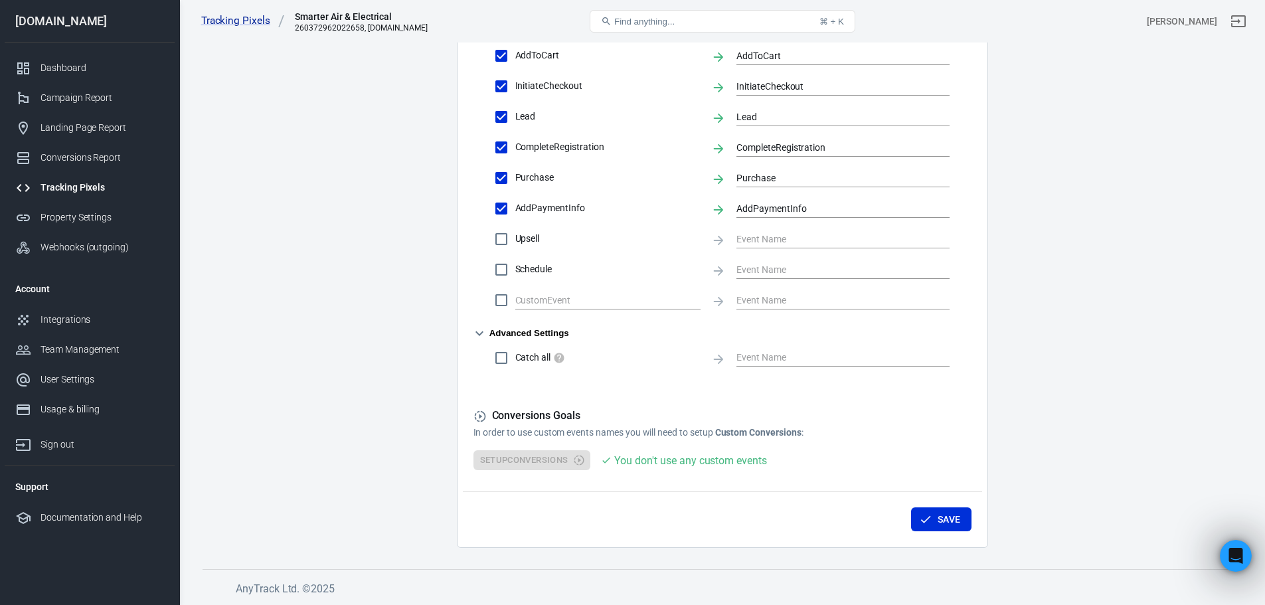
click at [480, 335] on icon "button" at bounding box center [480, 333] width 8 height 5
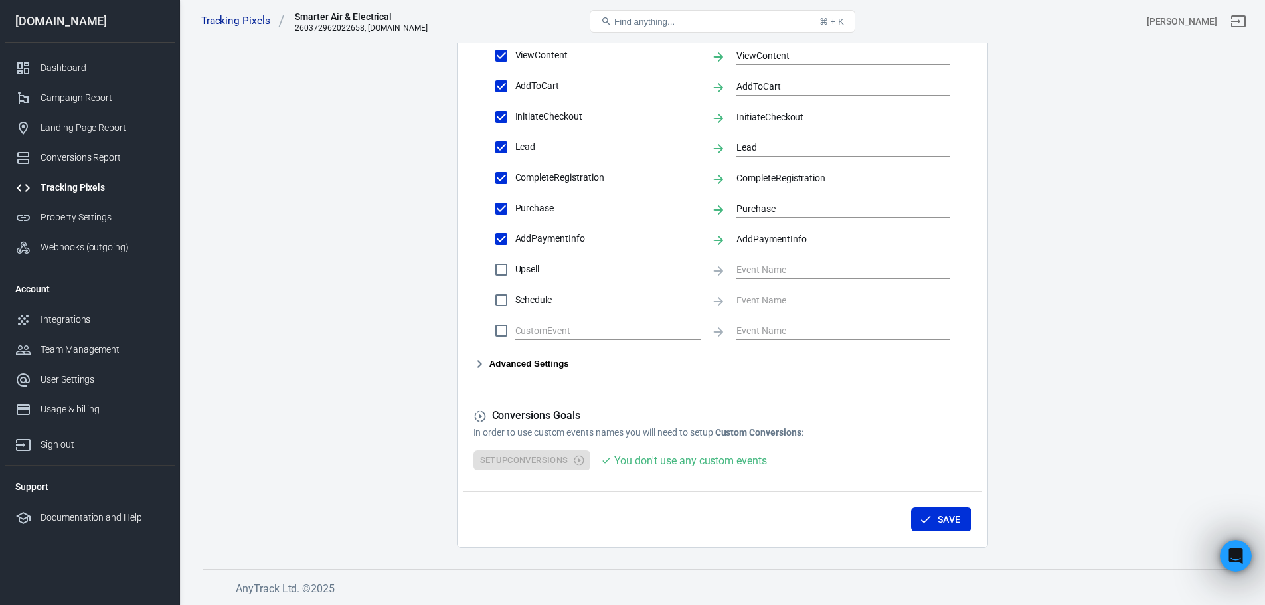
scroll to position [565, 0]
drag, startPoint x: 693, startPoint y: 429, endPoint x: 802, endPoint y: 430, distance: 108.9
click at [802, 430] on p "In order to use custom events names you will need to setup Custom Conversions :" at bounding box center [723, 433] width 498 height 14
copy p "setup Custom Conversions"
click at [33, 155] on div at bounding box center [27, 158] width 25 height 16
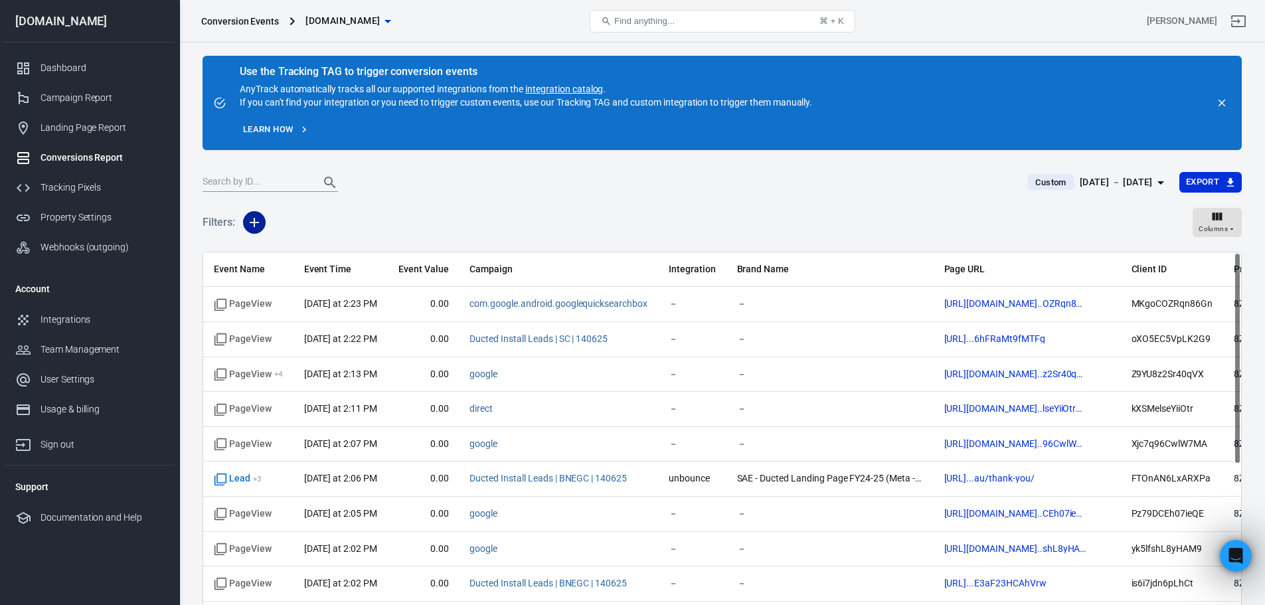
click at [254, 223] on icon "button" at bounding box center [254, 222] width 9 height 9
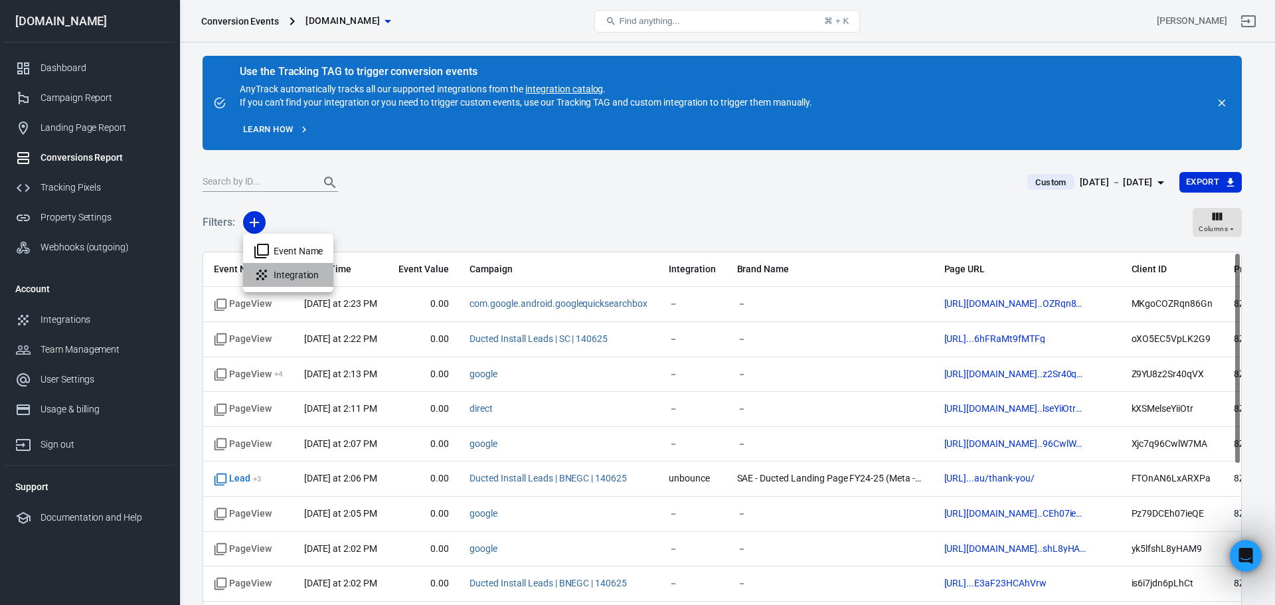
click at [284, 274] on li "Integration" at bounding box center [288, 275] width 90 height 24
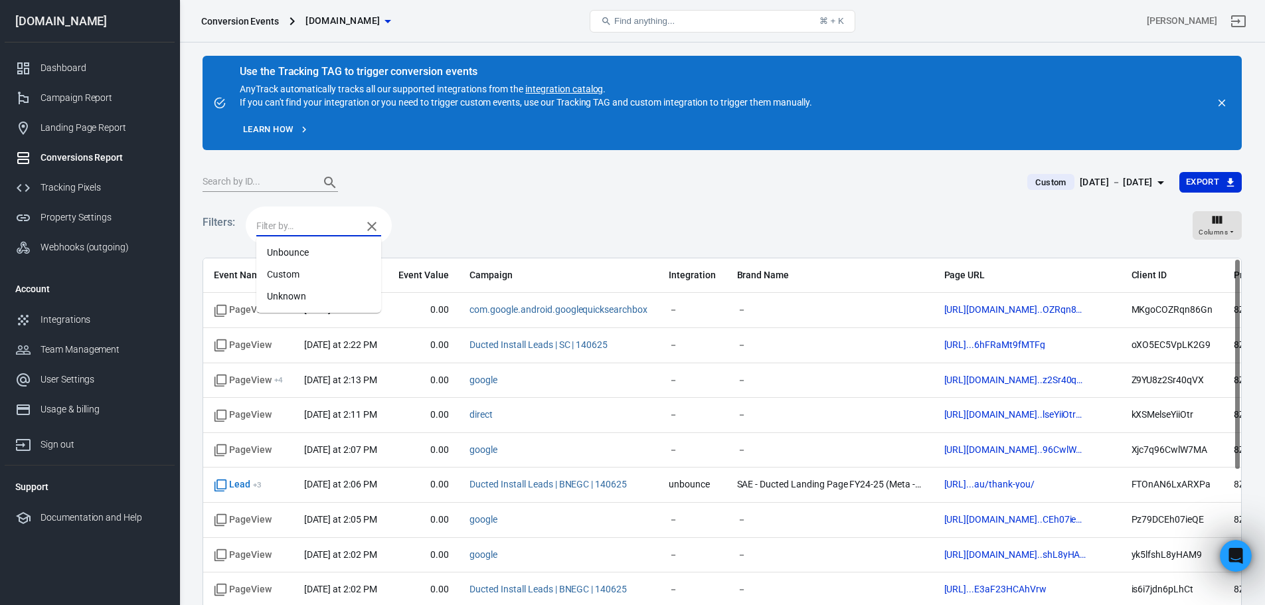
click at [290, 228] on input "text" at bounding box center [305, 226] width 99 height 17
click at [294, 254] on li "Unbounce" at bounding box center [318, 253] width 125 height 22
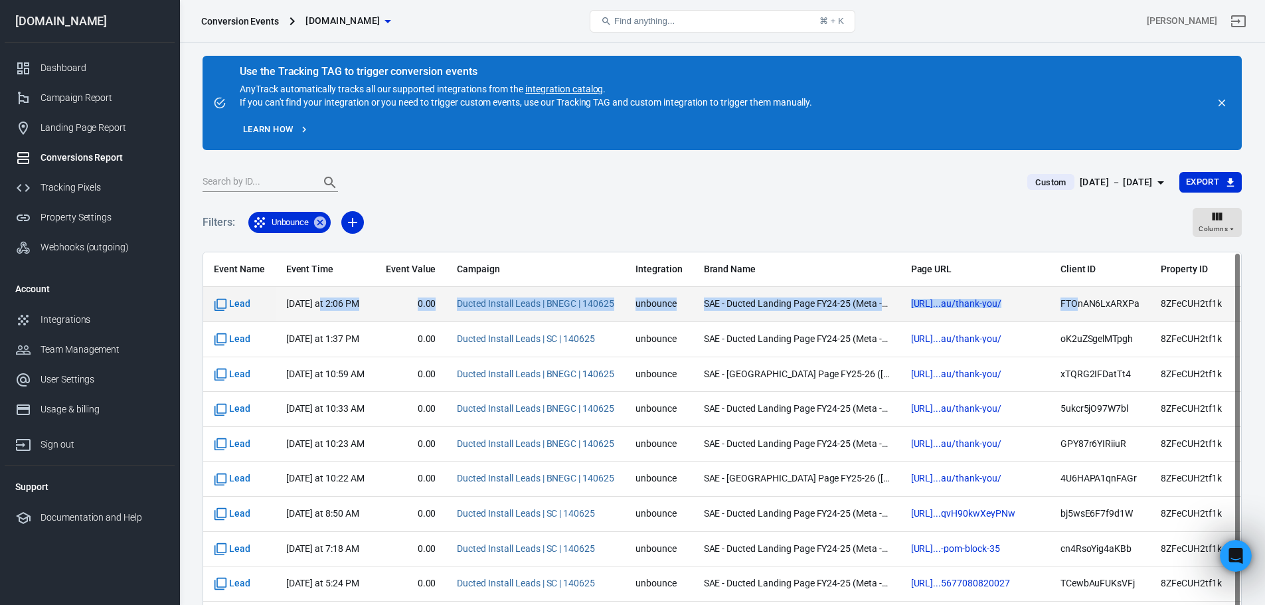
drag, startPoint x: 1119, startPoint y: 304, endPoint x: 317, endPoint y: 313, distance: 802.4
click at [317, 313] on tr "Lead today at 2:06 PM 0.00 Ducted Install Leads | BNEGC | 140625 unbounce SAE -…" at bounding box center [903, 304] width 1401 height 35
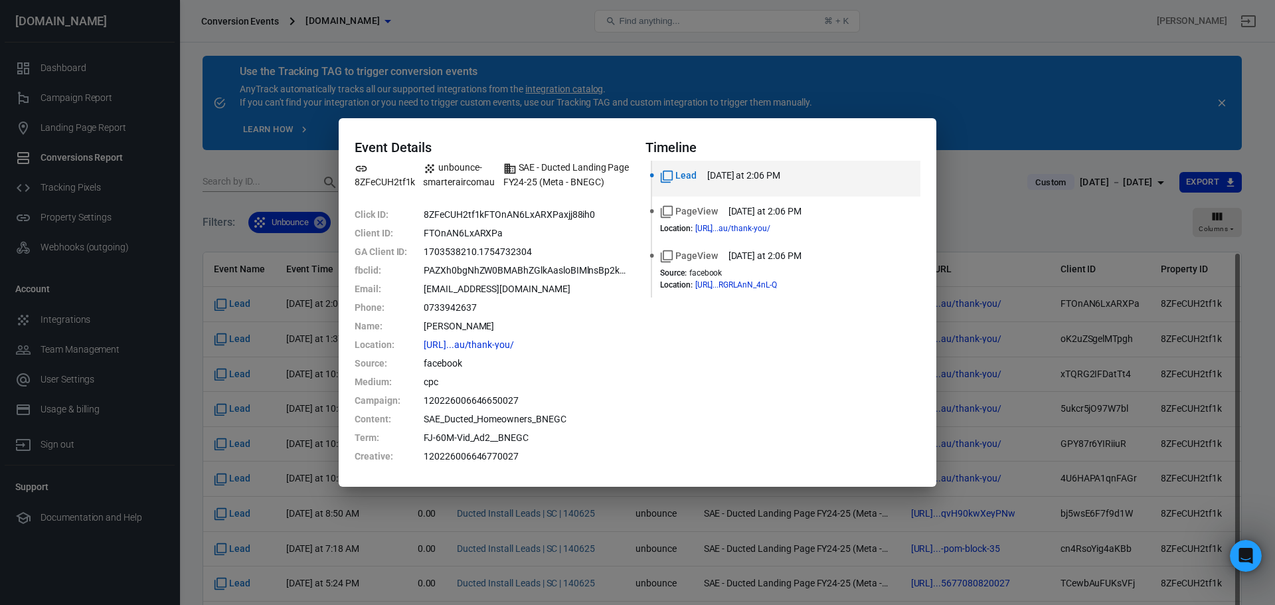
click at [964, 209] on div "Event Details 8ZFeCUH2tf1k unbounce-smarteraircomau SAE - Ducted Landing Page F…" at bounding box center [637, 302] width 1275 height 605
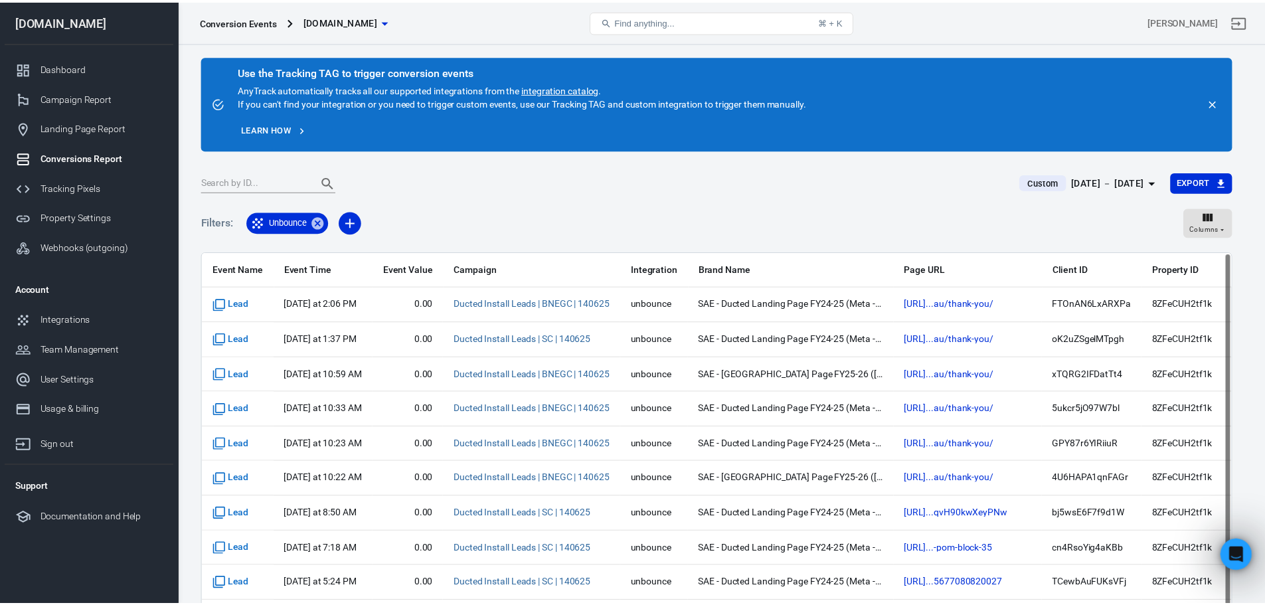
scroll to position [53, 0]
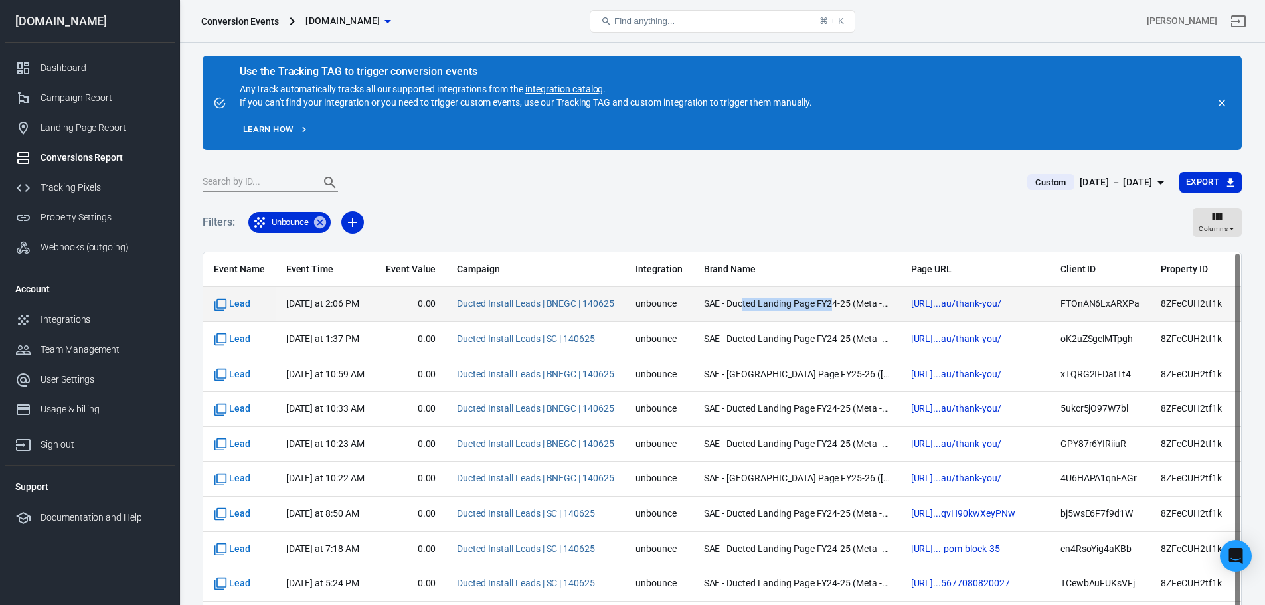
drag, startPoint x: 747, startPoint y: 302, endPoint x: 836, endPoint y: 301, distance: 89.7
click at [836, 301] on span "SAE - Ducted Landing Page FY24-25 (Meta - BNEGC)" at bounding box center [797, 304] width 186 height 13
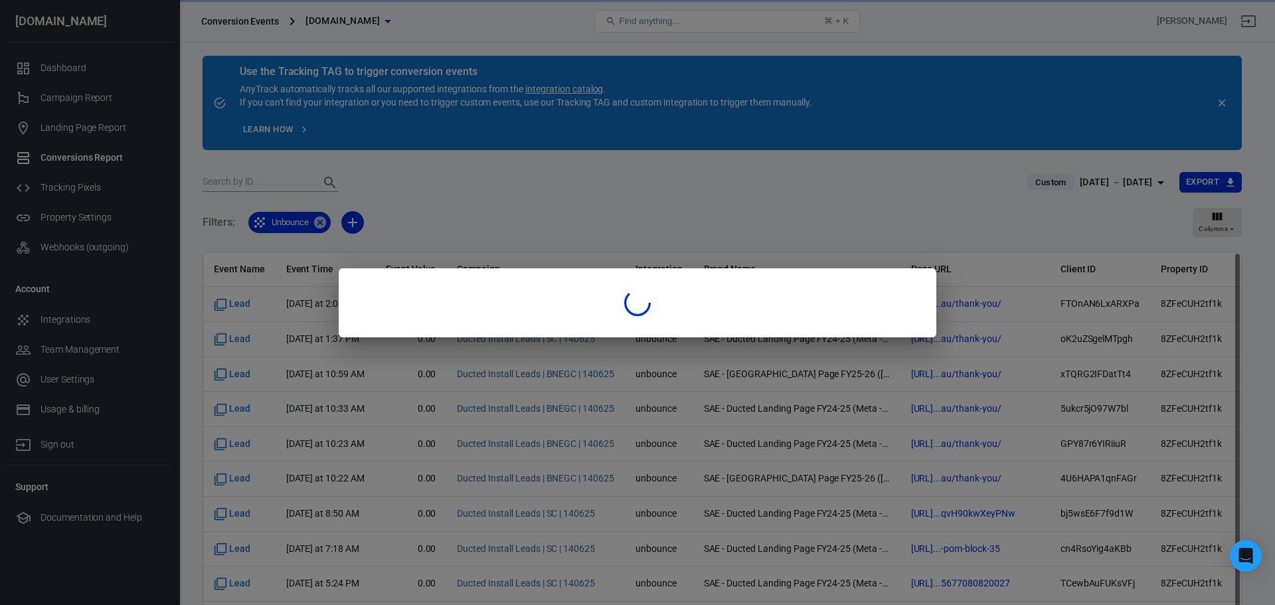
click at [833, 303] on div at bounding box center [638, 303] width 566 height 27
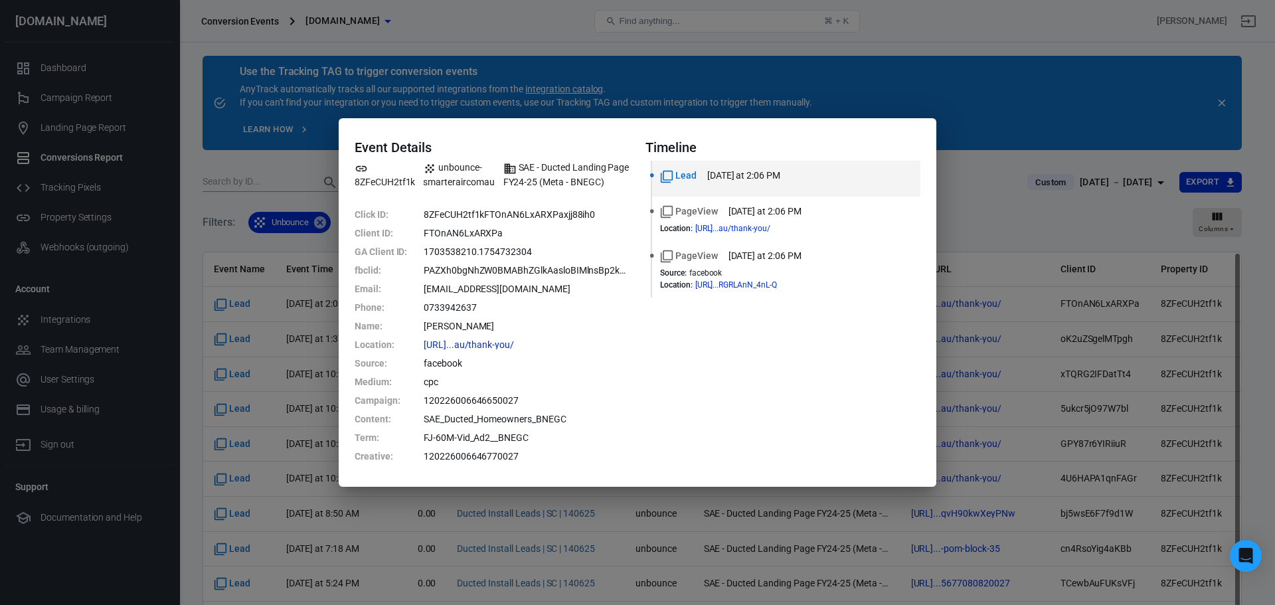
click at [959, 201] on div "Event Details 8ZFeCUH2tf1k unbounce-smarteraircomau SAE - Ducted Landing Page F…" at bounding box center [637, 302] width 1275 height 605
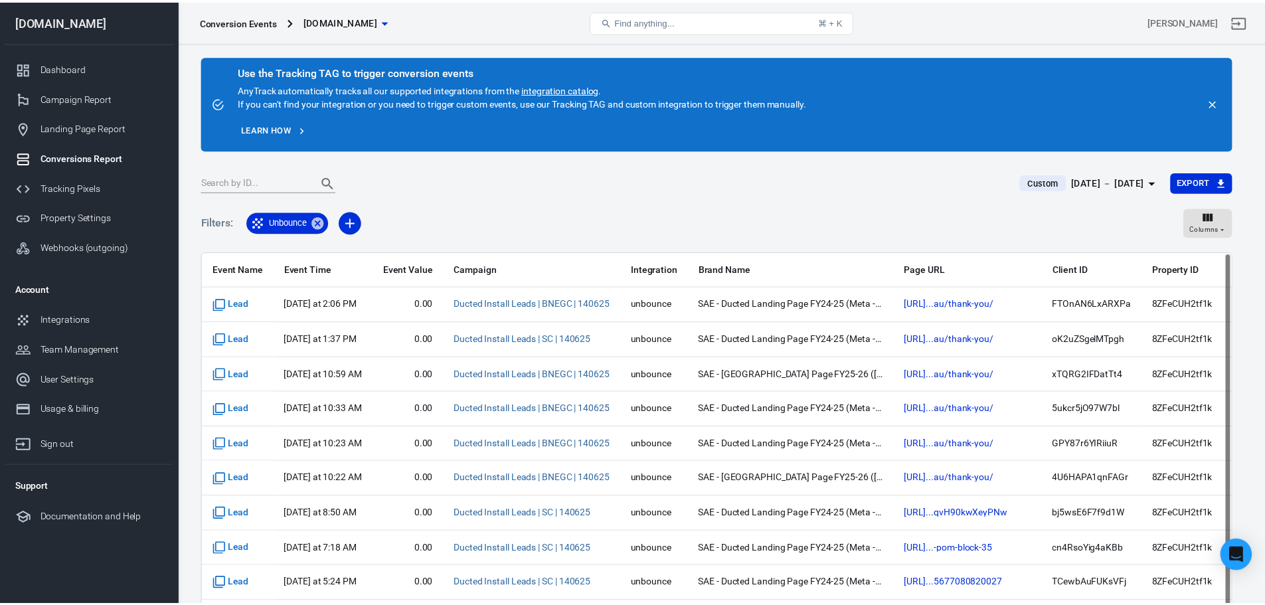
scroll to position [53, 0]
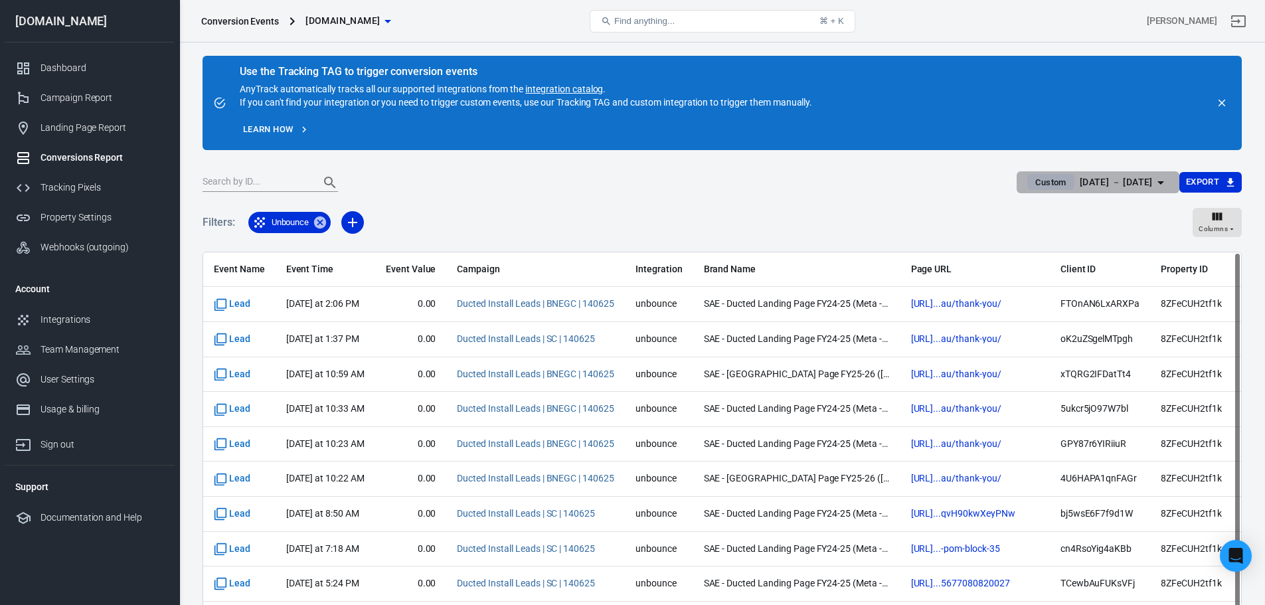
click at [1083, 178] on div "[DATE] － [DATE]" at bounding box center [1116, 182] width 73 height 17
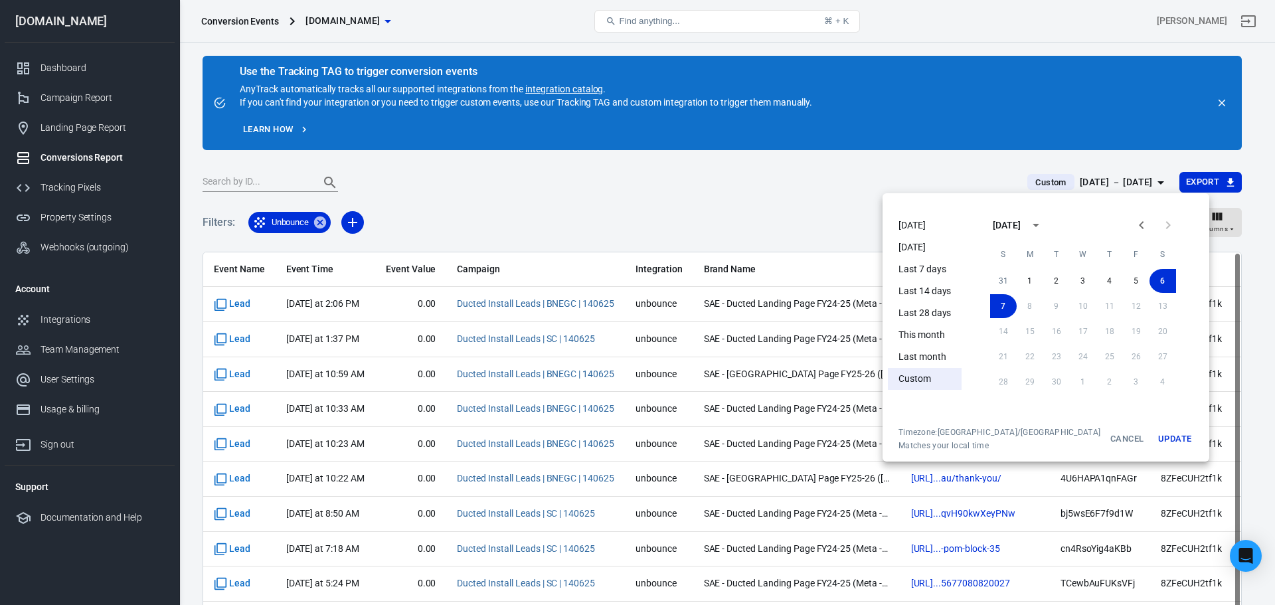
click at [915, 228] on li "Today" at bounding box center [925, 226] width 74 height 22
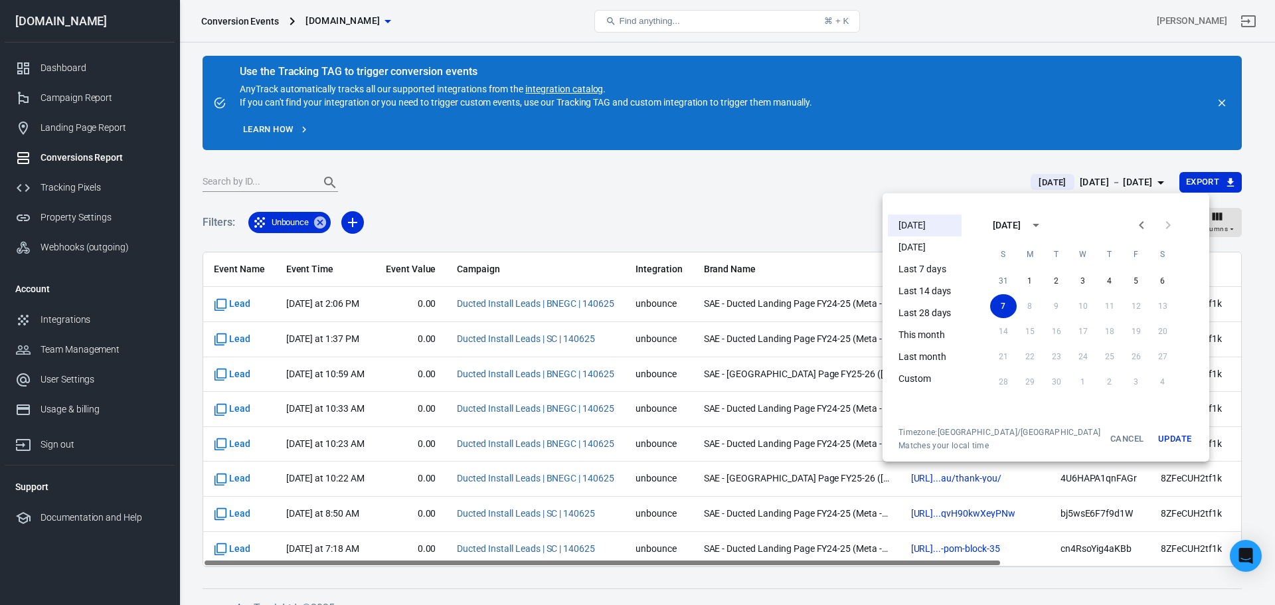
click at [1154, 439] on button "Update" at bounding box center [1175, 439] width 43 height 24
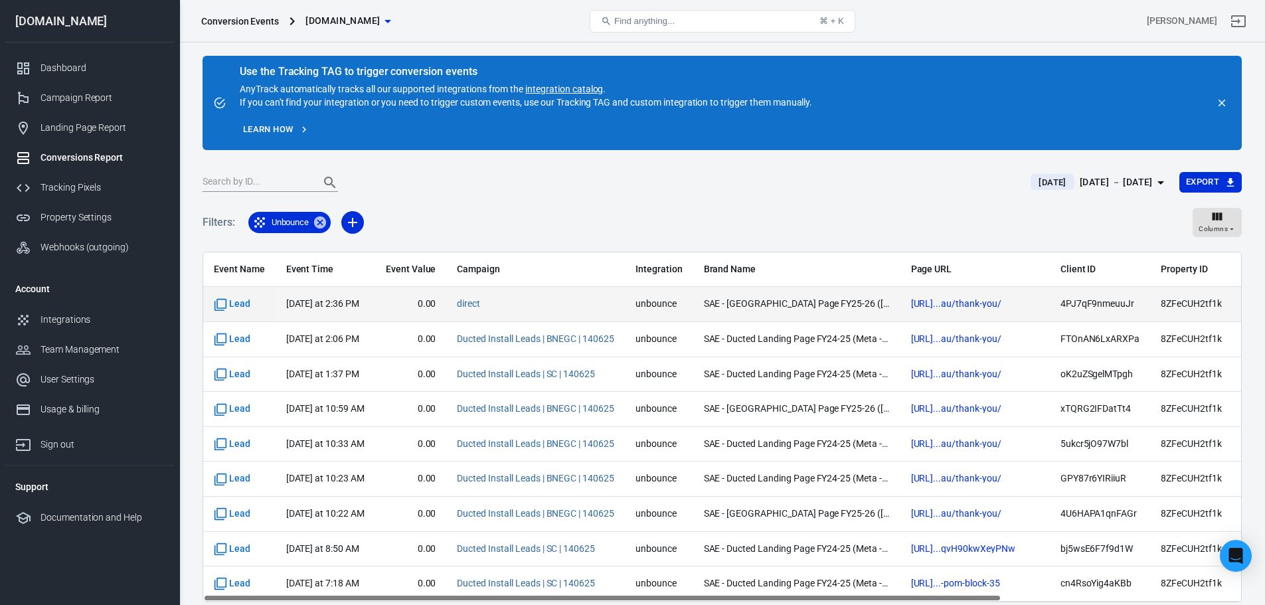
click at [304, 310] on span "[DATE] at 2:36 PM" at bounding box center [325, 304] width 78 height 13
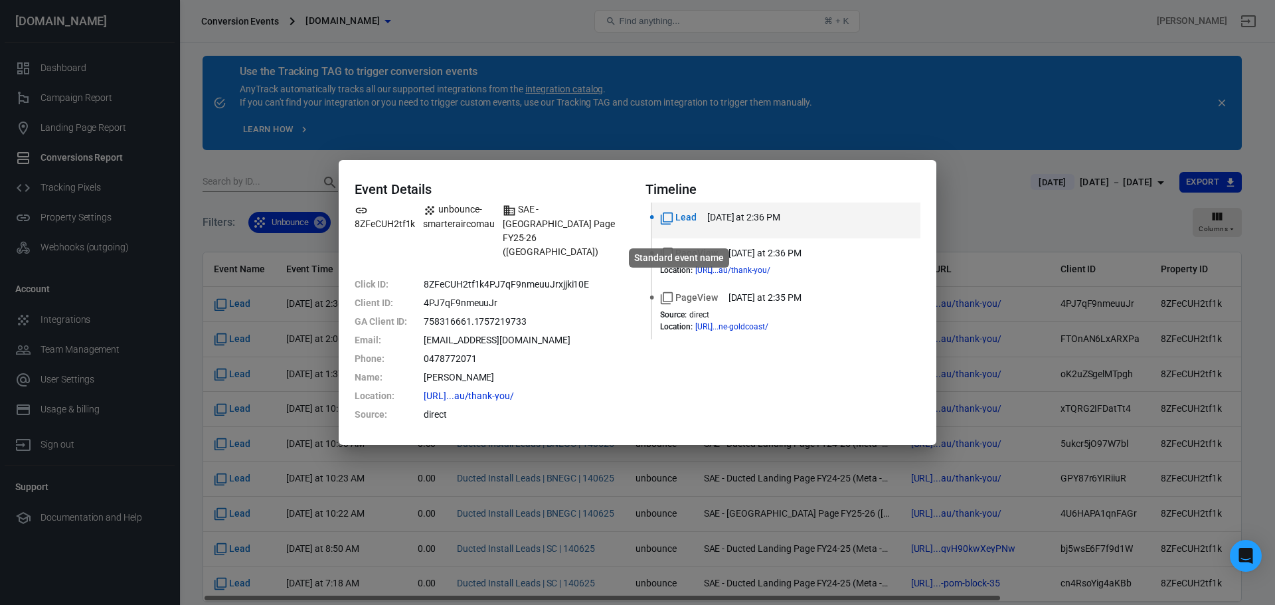
click at [677, 224] on span "Lead" at bounding box center [678, 218] width 37 height 14
click at [450, 312] on dd "758316661.1757219733" at bounding box center [527, 321] width 206 height 19
click at [308, 286] on div "Event Details 8ZFeCUH2tf1k unbounce-smarteraircomau SAE - Split Landing Page FY…" at bounding box center [637, 302] width 1275 height 605
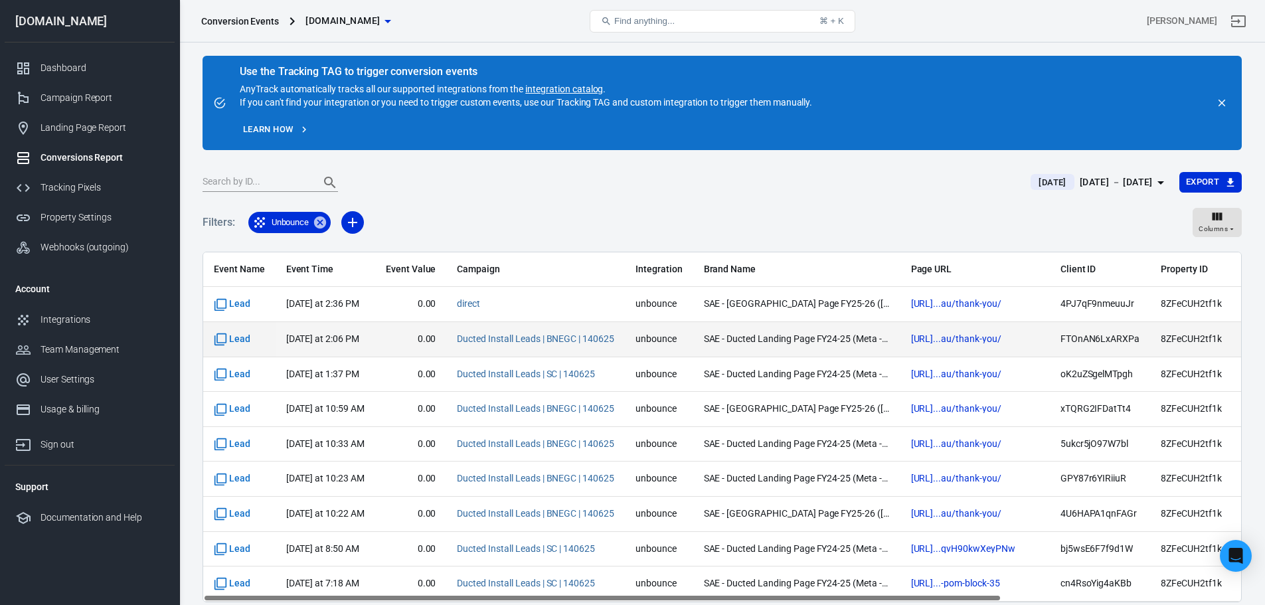
click at [310, 335] on time "[DATE] at 2:06 PM" at bounding box center [322, 338] width 73 height 11
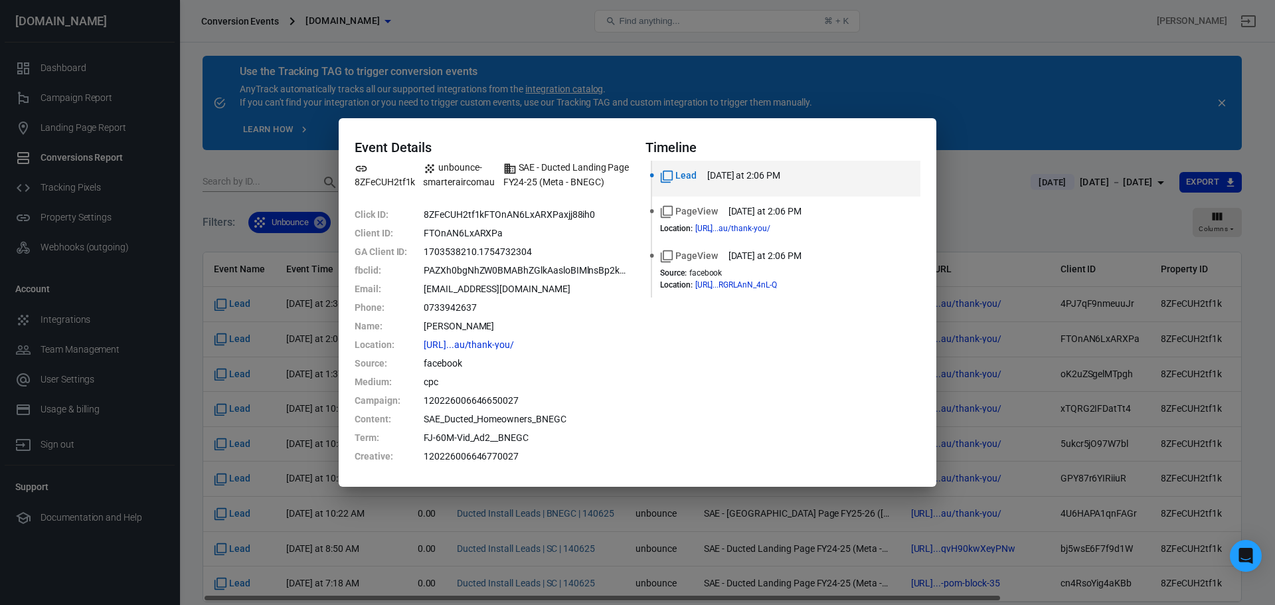
click at [316, 311] on div "Event Details 8ZFeCUH2tf1k unbounce-smarteraircomau SAE - Ducted Landing Page F…" at bounding box center [637, 302] width 1275 height 605
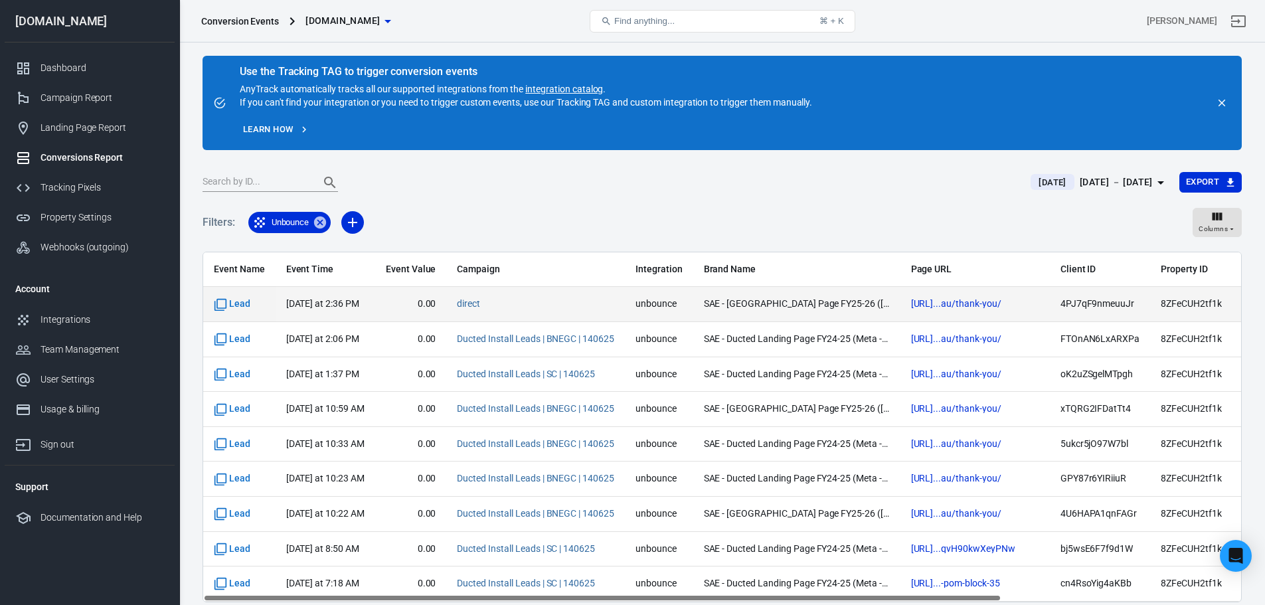
click at [319, 302] on time "[DATE] at 2:36 PM" at bounding box center [322, 303] width 73 height 11
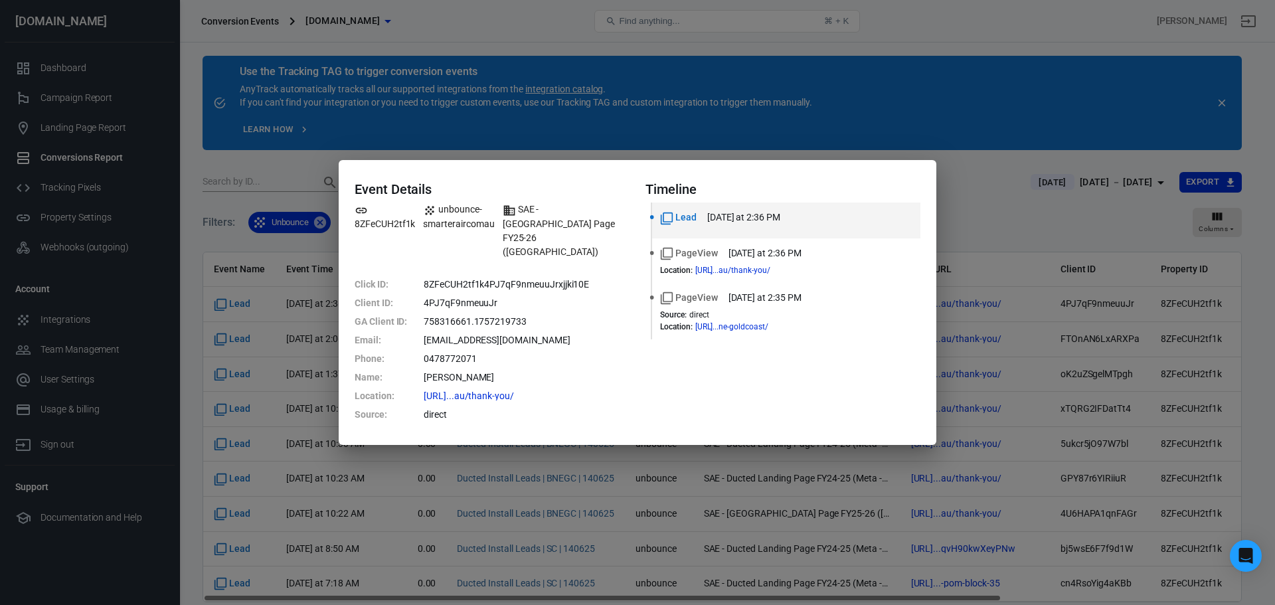
click at [687, 161] on div "Event Details 8ZFeCUH2tf1k unbounce-smarteraircomau SAE - Split Landing Page FY…" at bounding box center [637, 302] width 1275 height 605
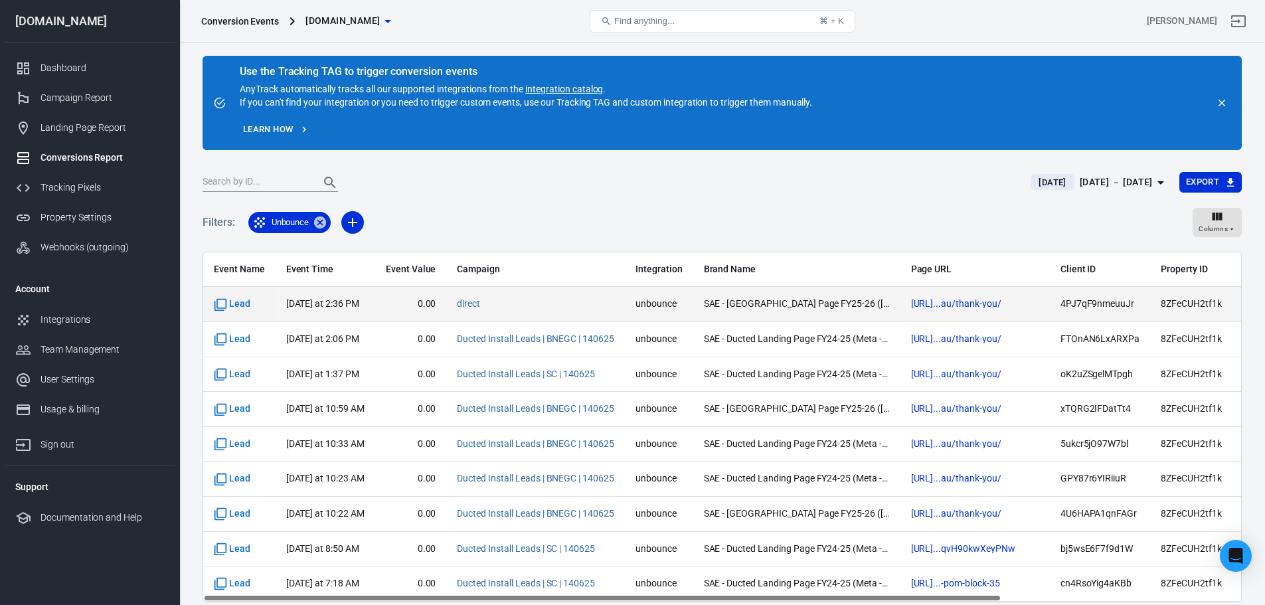
click at [325, 302] on time "[DATE] at 2:36 PM" at bounding box center [322, 303] width 73 height 11
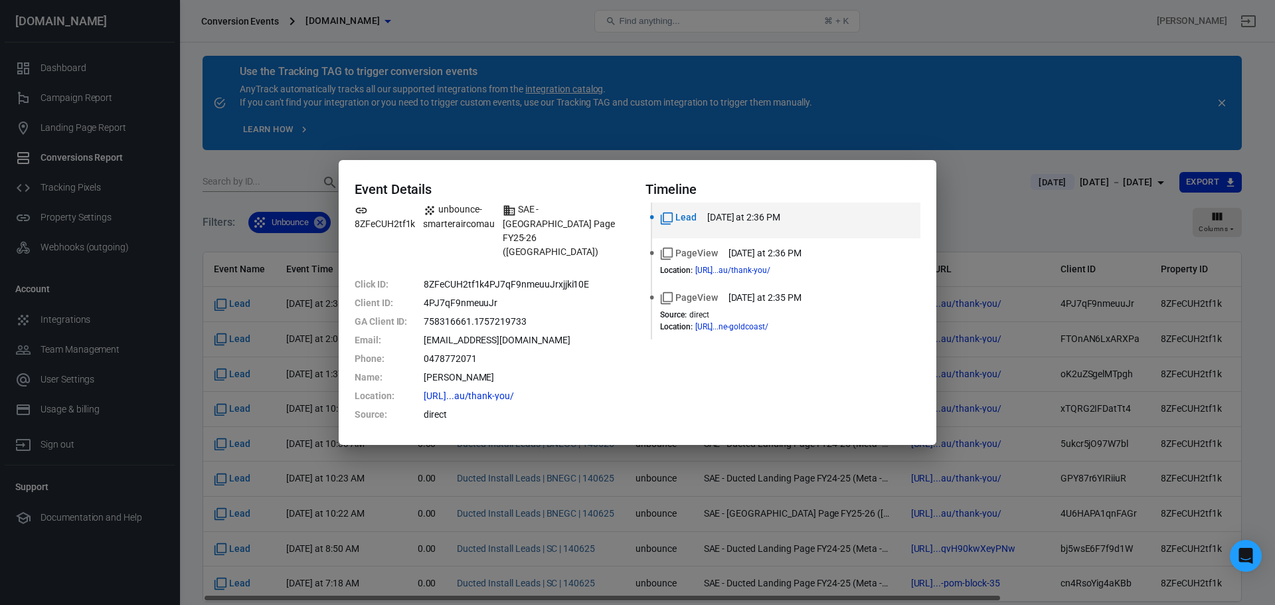
click at [525, 153] on div "Event Details 8ZFeCUH2tf1k unbounce-smarteraircomau SAE - Split Landing Page FY…" at bounding box center [637, 302] width 1275 height 605
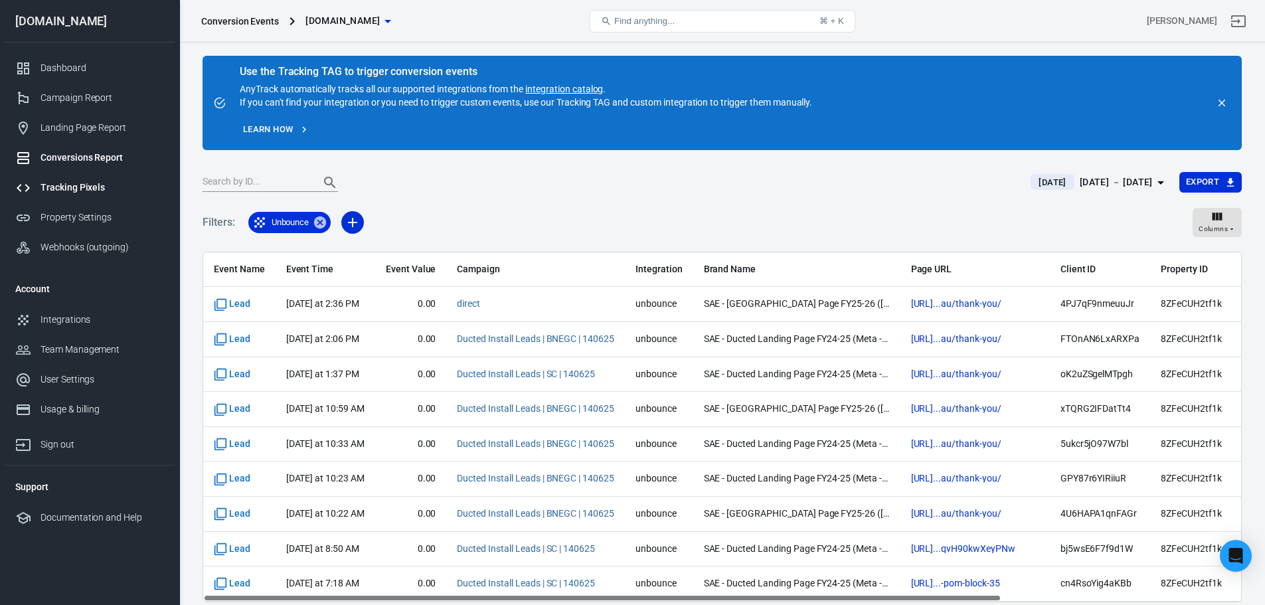
click at [62, 187] on div "Tracking Pixels" at bounding box center [103, 188] width 124 height 14
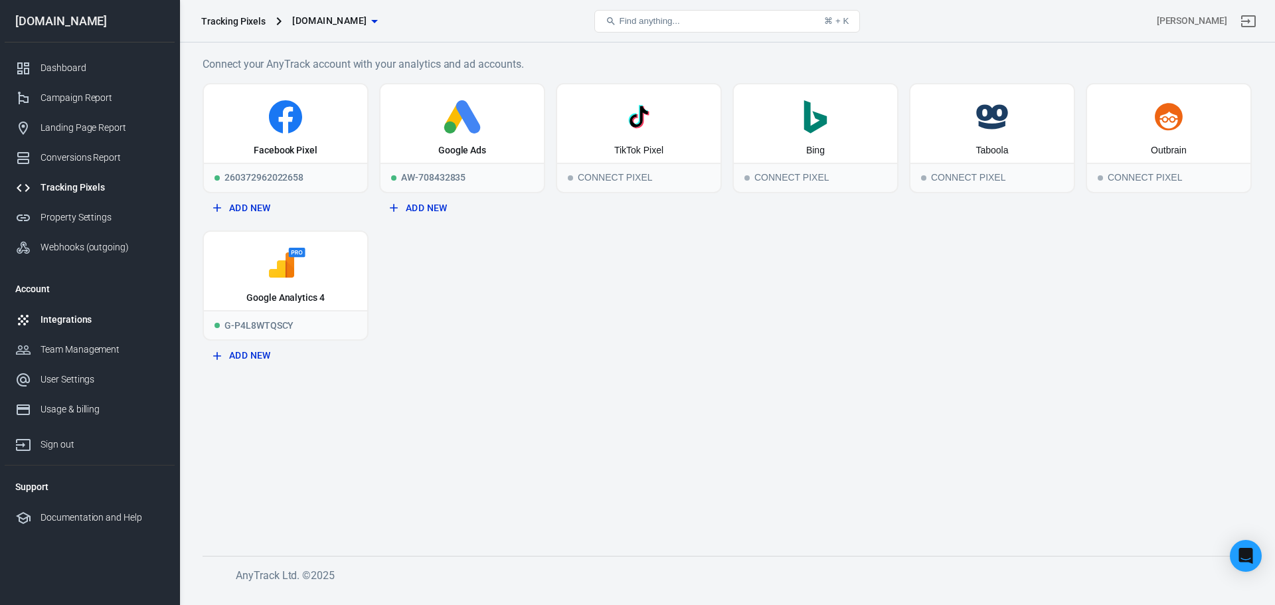
click at [64, 319] on div "Integrations" at bounding box center [103, 320] width 124 height 14
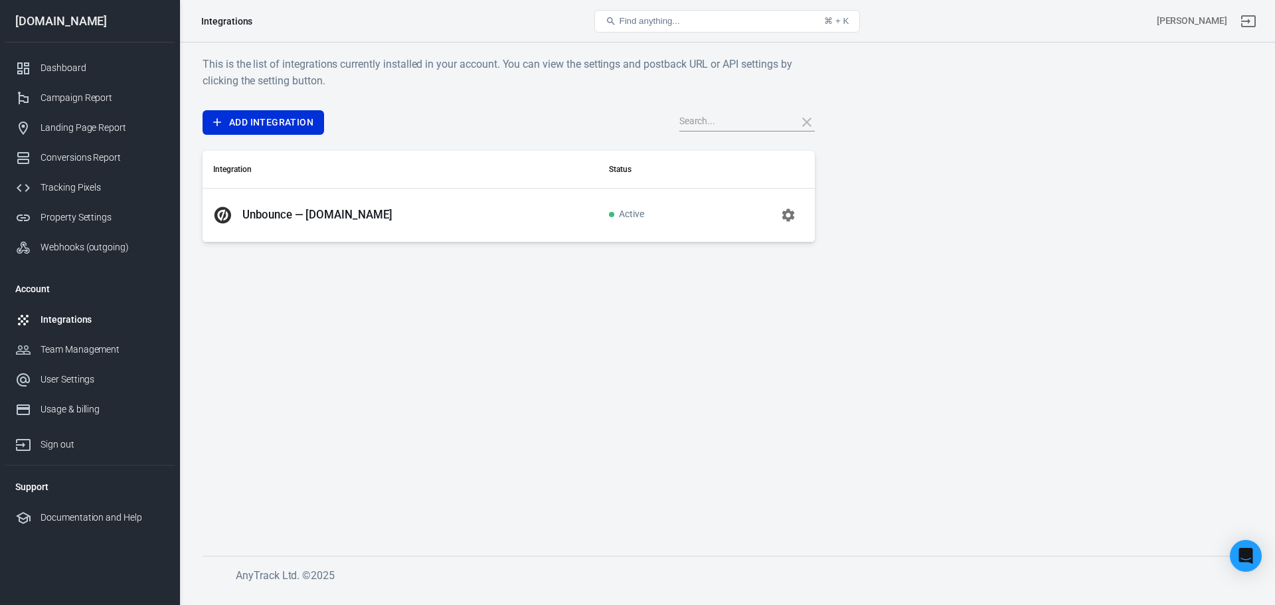
click at [271, 221] on p "Unbounce — [DOMAIN_NAME]" at bounding box center [317, 215] width 150 height 14
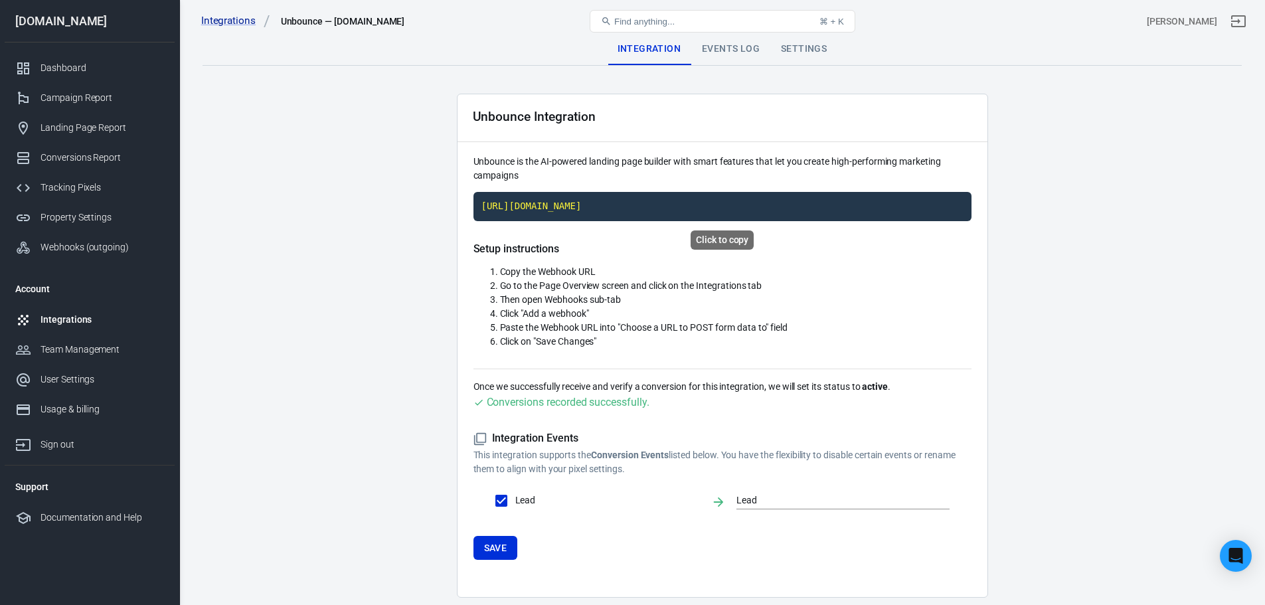
click at [592, 214] on code "https://t1.anytrack.io/CbqBKXIy/collect/unbounce-smarteraircomau" at bounding box center [723, 206] width 498 height 29
click at [520, 210] on code "https://t1.anytrack.io/CbqBKXIy/collect/unbounce-smarteraircomau" at bounding box center [723, 206] width 498 height 29
click at [84, 165] on link "Conversions Report" at bounding box center [90, 158] width 170 height 30
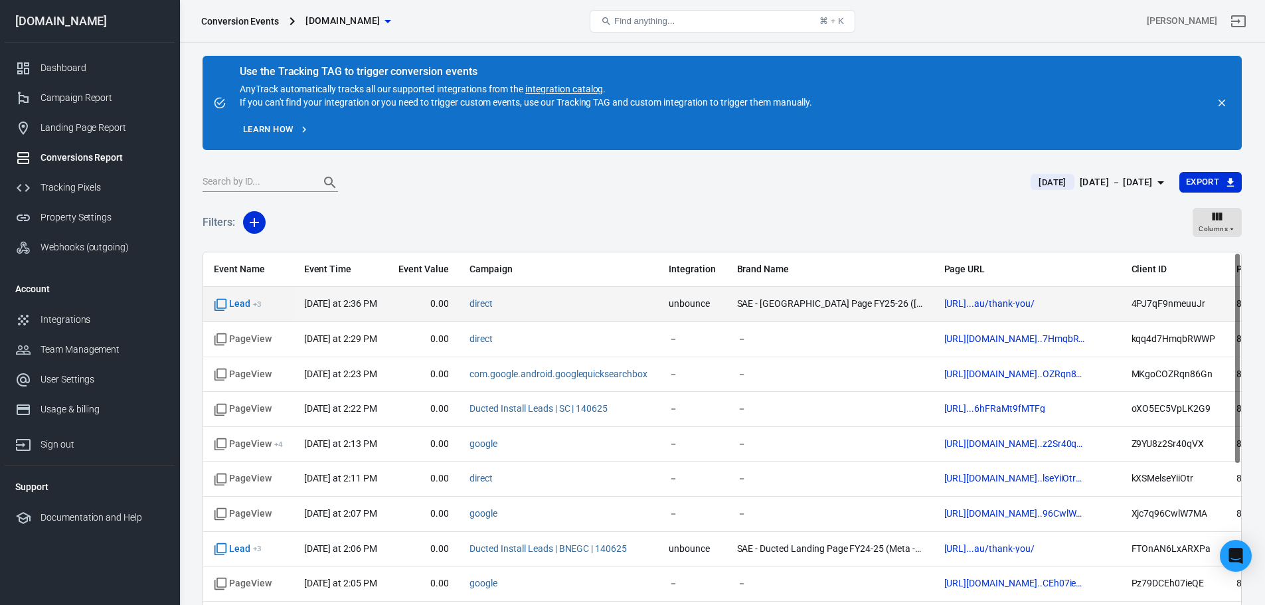
click at [351, 302] on time "[DATE] at 2:36 PM" at bounding box center [340, 303] width 73 height 11
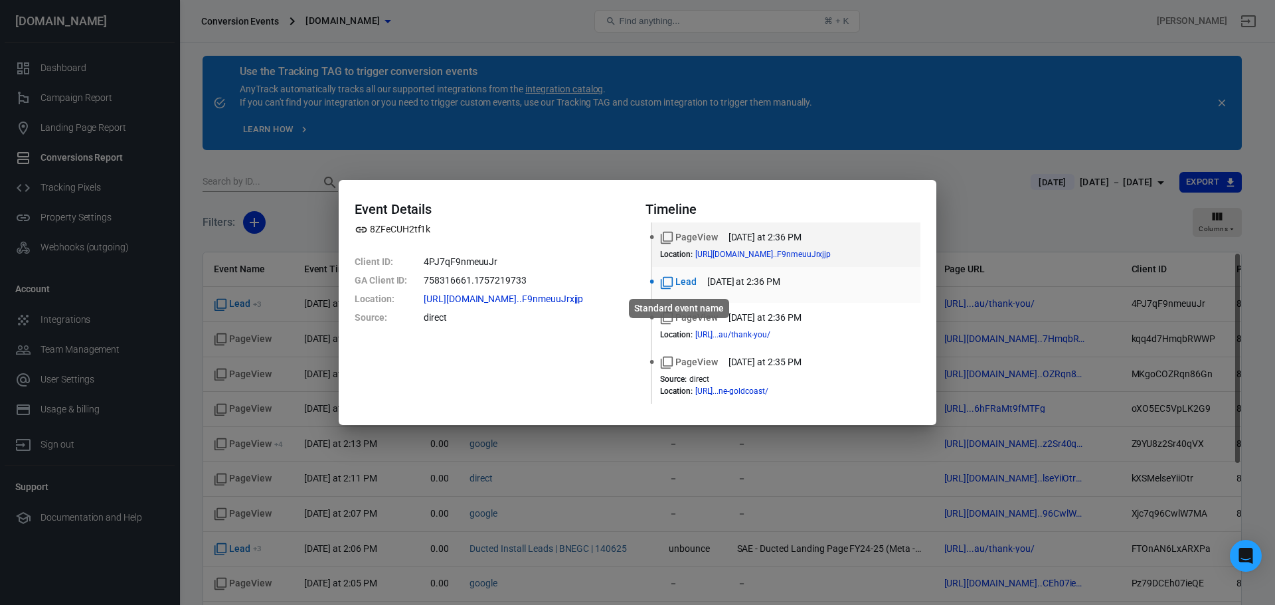
click at [675, 281] on span "Lead" at bounding box center [678, 282] width 37 height 14
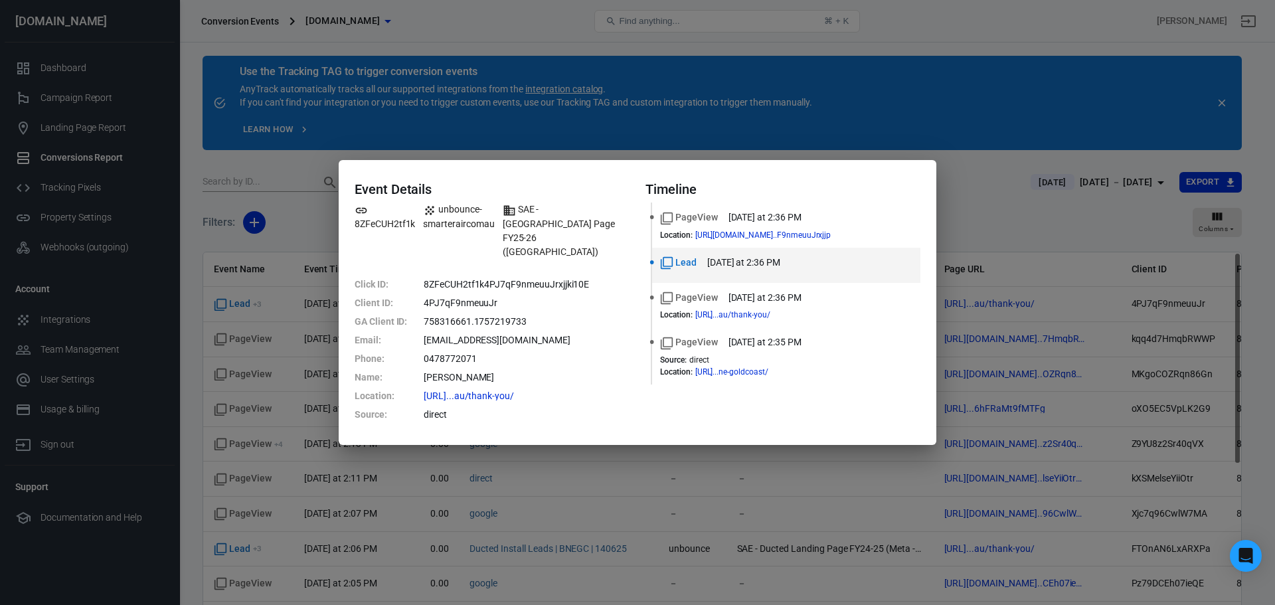
click at [703, 167] on div "Event Details 8ZFeCUH2tf1k unbounce-smarteraircomau SAE - Split Landing Page FY…" at bounding box center [637, 302] width 1275 height 605
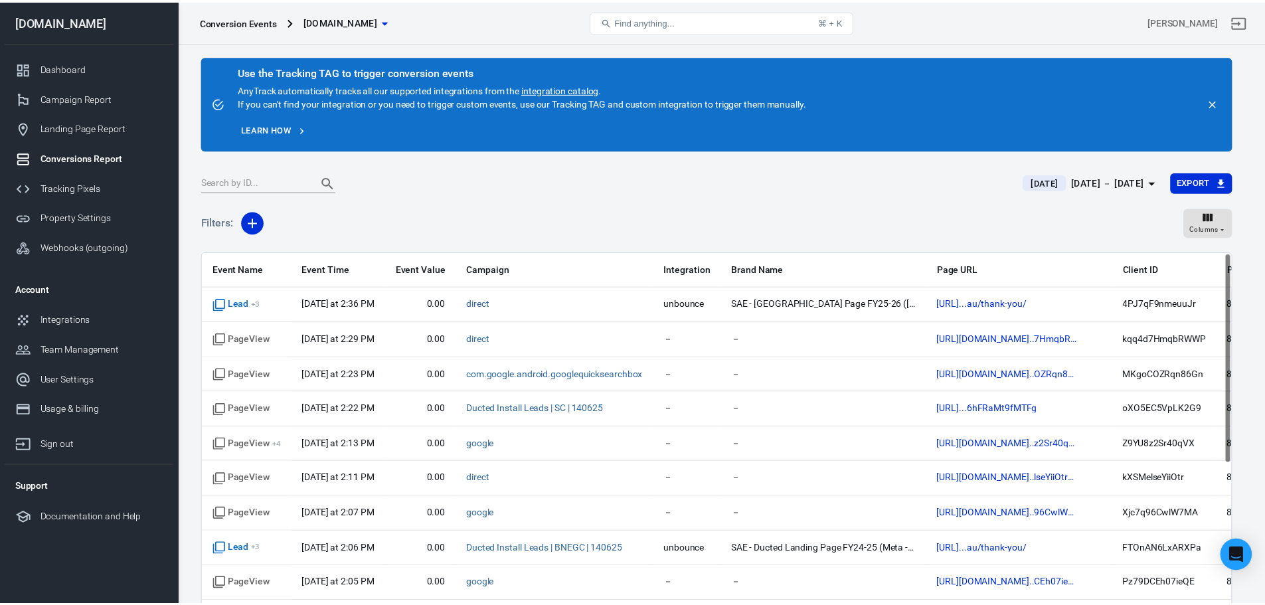
scroll to position [53, 0]
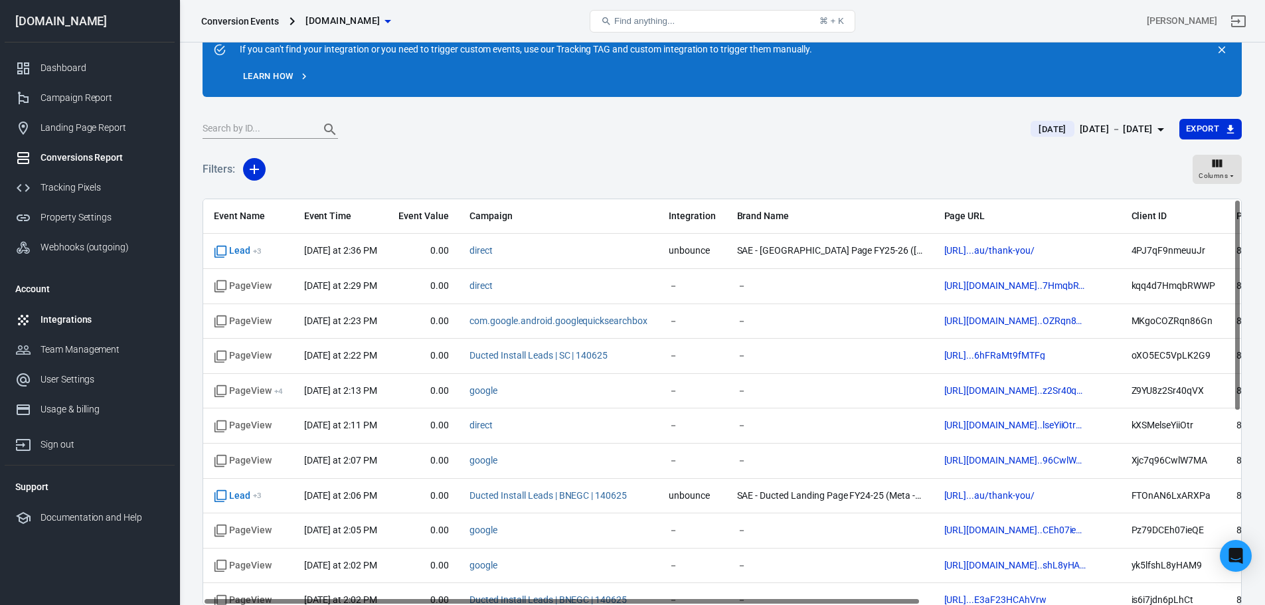
click at [72, 325] on div "Integrations" at bounding box center [103, 320] width 124 height 14
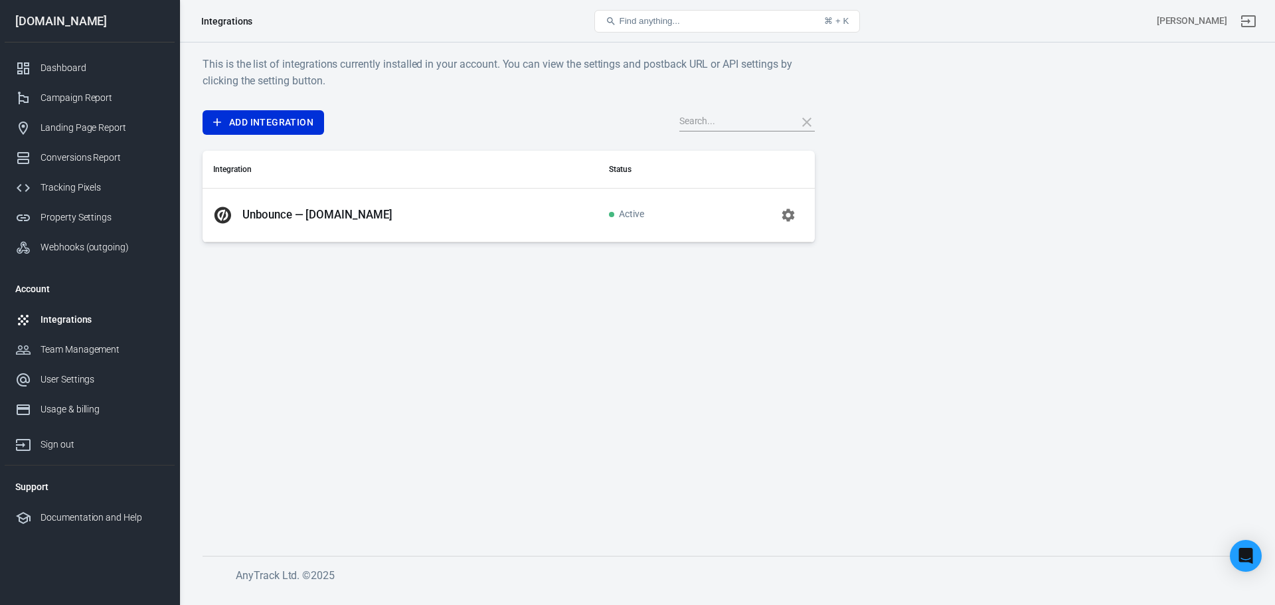
click at [320, 224] on div "Unbounce — [DOMAIN_NAME]" at bounding box center [400, 215] width 375 height 21
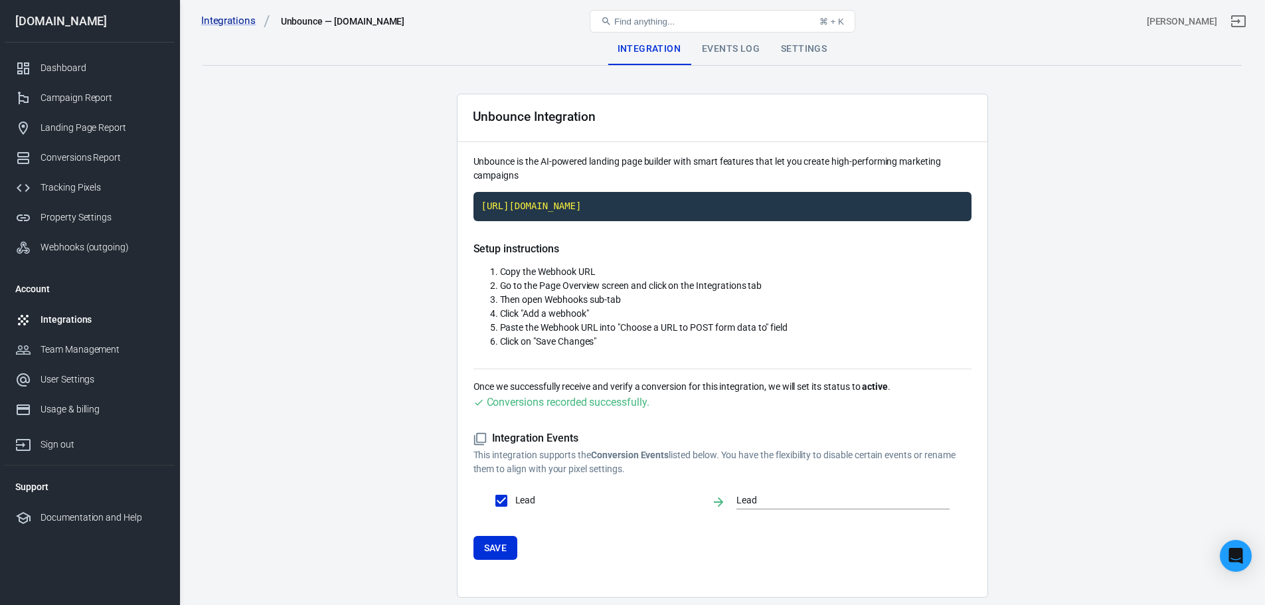
click at [727, 50] on div "Events Log" at bounding box center [730, 49] width 79 height 32
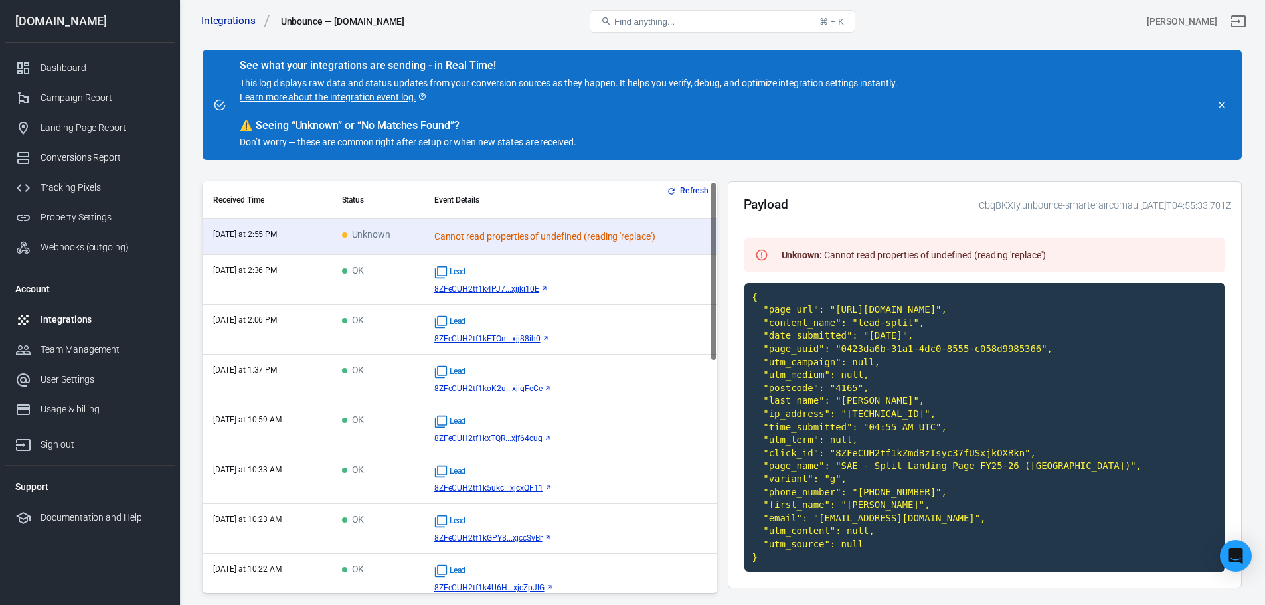
scroll to position [66, 0]
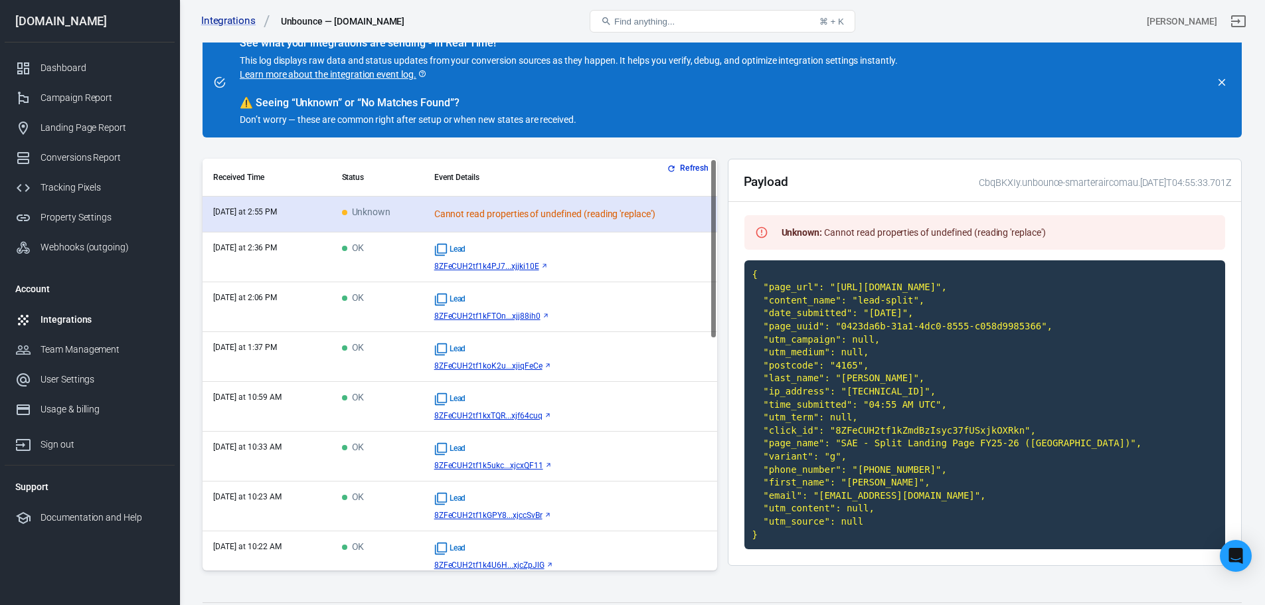
click at [577, 226] on td "Cannot read properties of undefined (reading 'replace')" at bounding box center [571, 215] width 294 height 36
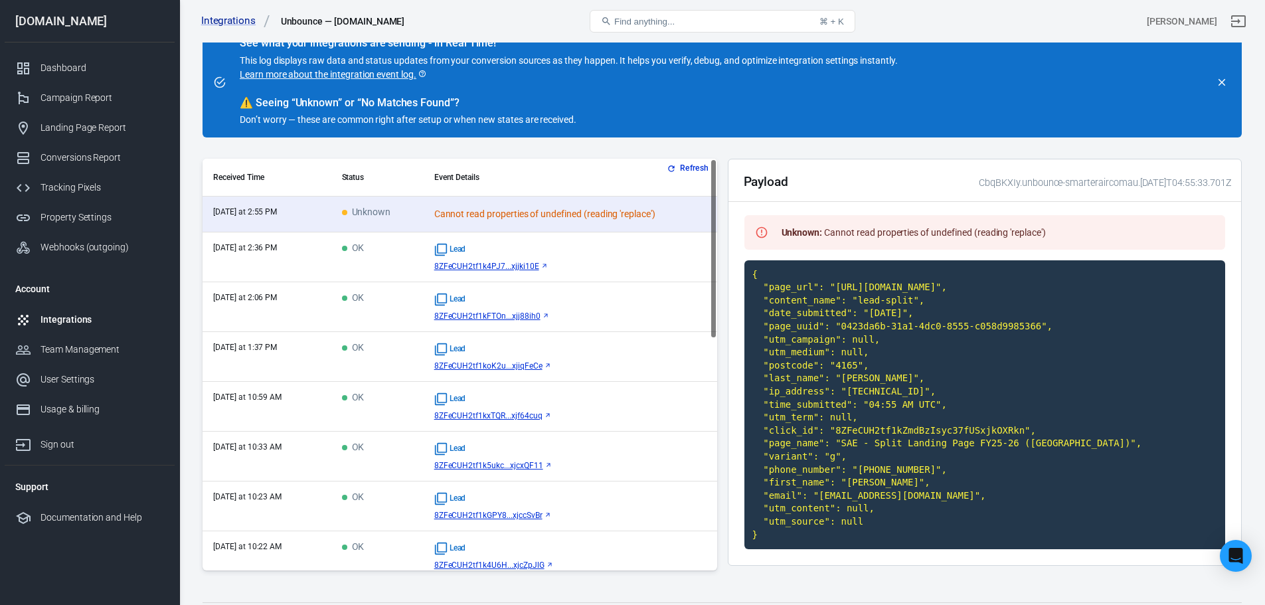
click at [584, 260] on div "Lead 8ZFeCUH2tf1k4PJ7...xjjki10E" at bounding box center [570, 257] width 272 height 28
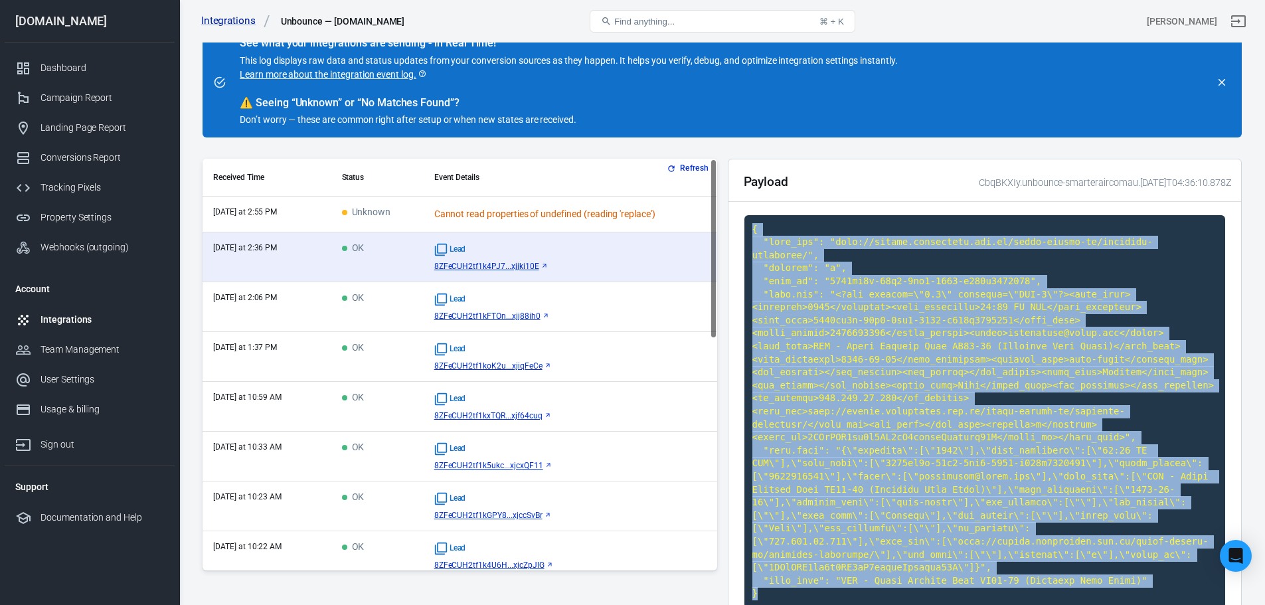
drag, startPoint x: 754, startPoint y: 229, endPoint x: 910, endPoint y: 550, distance: 356.5
click at [910, 550] on code at bounding box center [986, 411] width 482 height 393
copy code "{ "page_url": "http://offers.smarterair.com.au/split-system-ac/brisbane-goldcoa…"
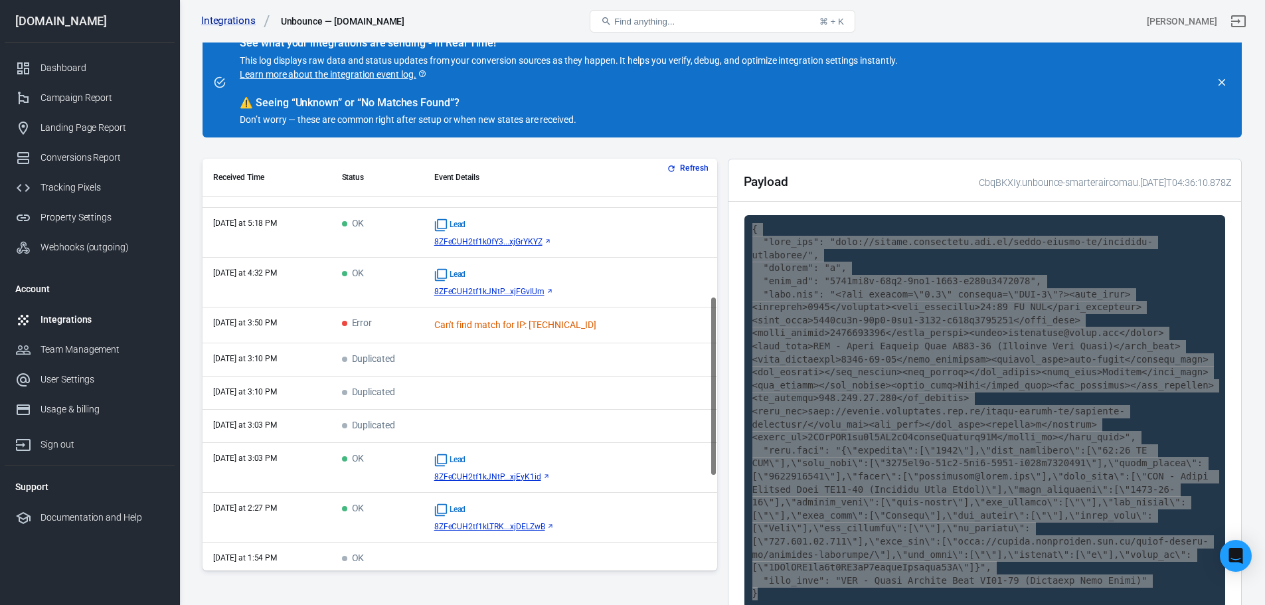
scroll to position [527, 0]
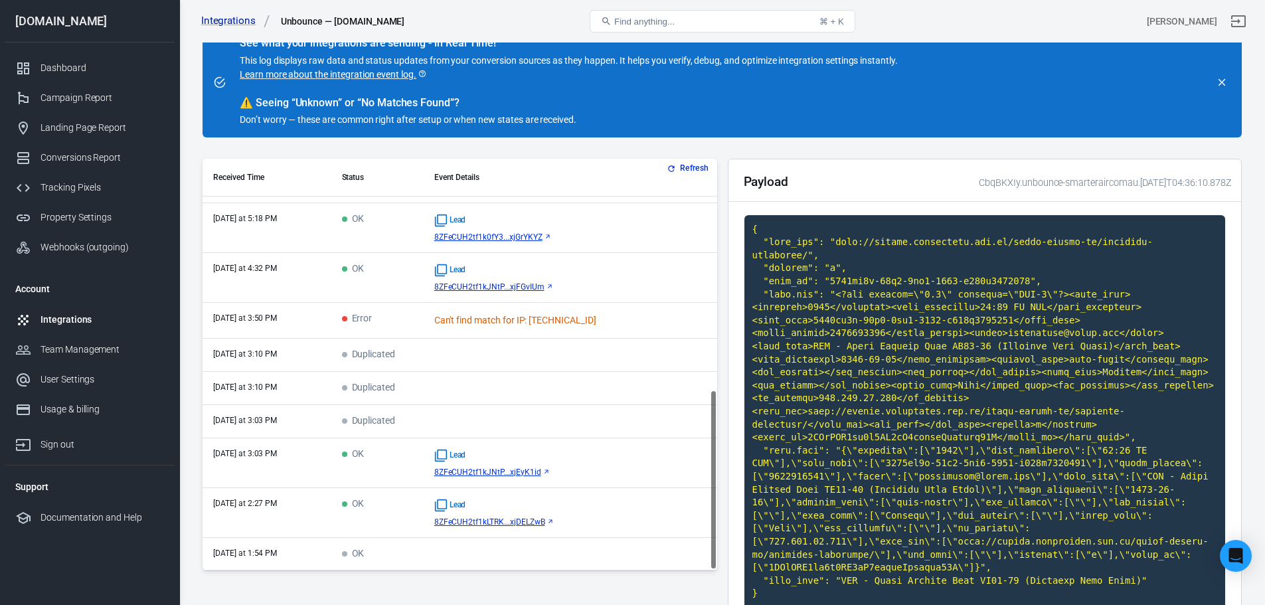
click at [545, 449] on div "Lead" at bounding box center [570, 455] width 272 height 13
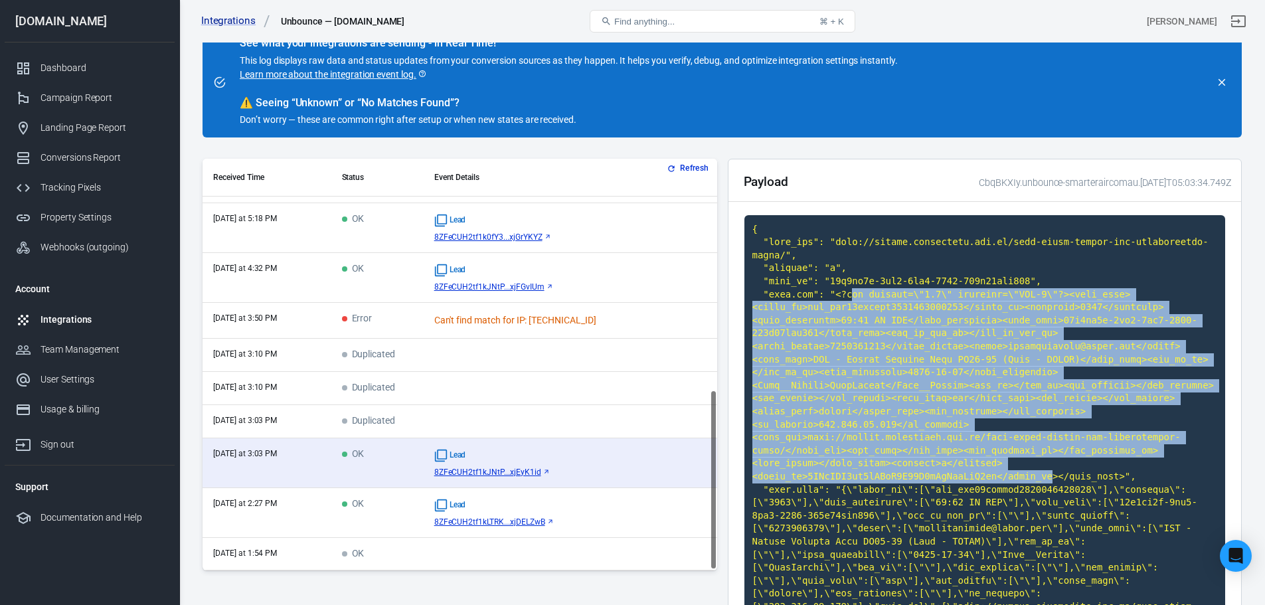
drag, startPoint x: 1025, startPoint y: 437, endPoint x: 853, endPoint y: 309, distance: 214.5
click at [845, 290] on code at bounding box center [986, 451] width 482 height 472
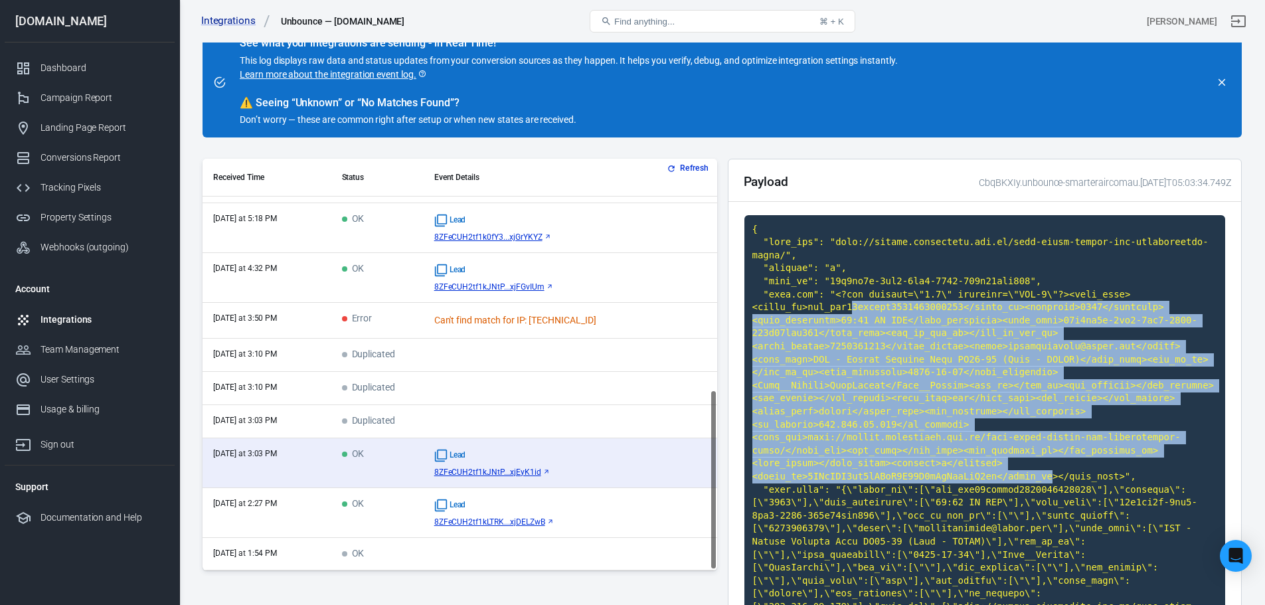
click at [865, 331] on code at bounding box center [986, 451] width 482 height 472
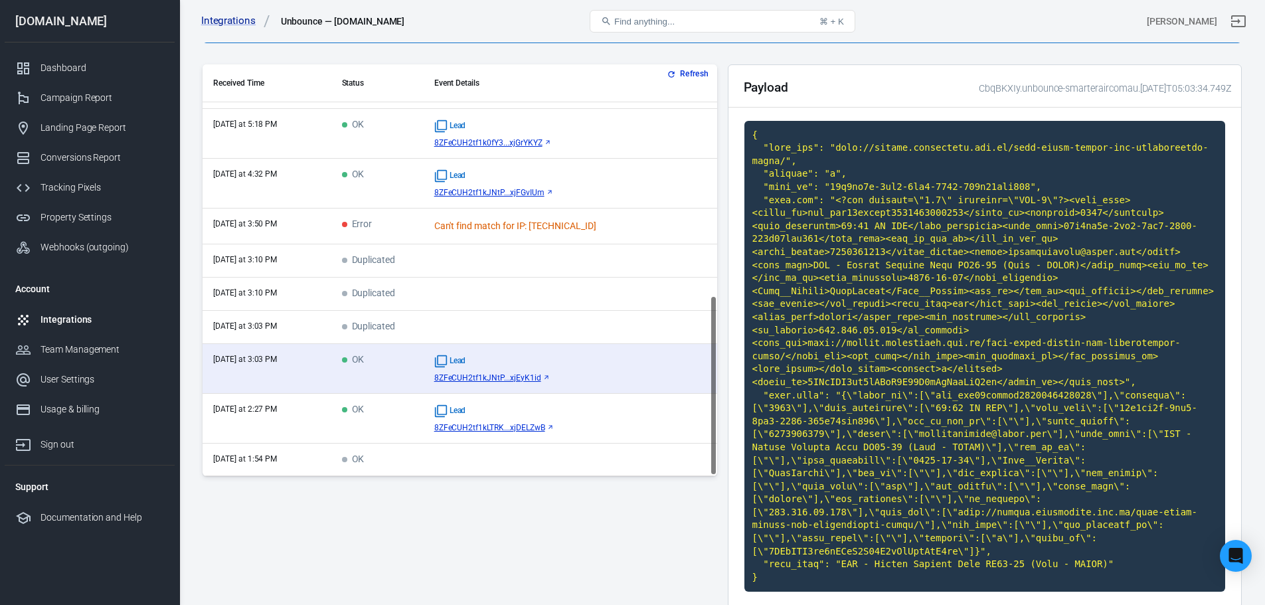
scroll to position [100, 0]
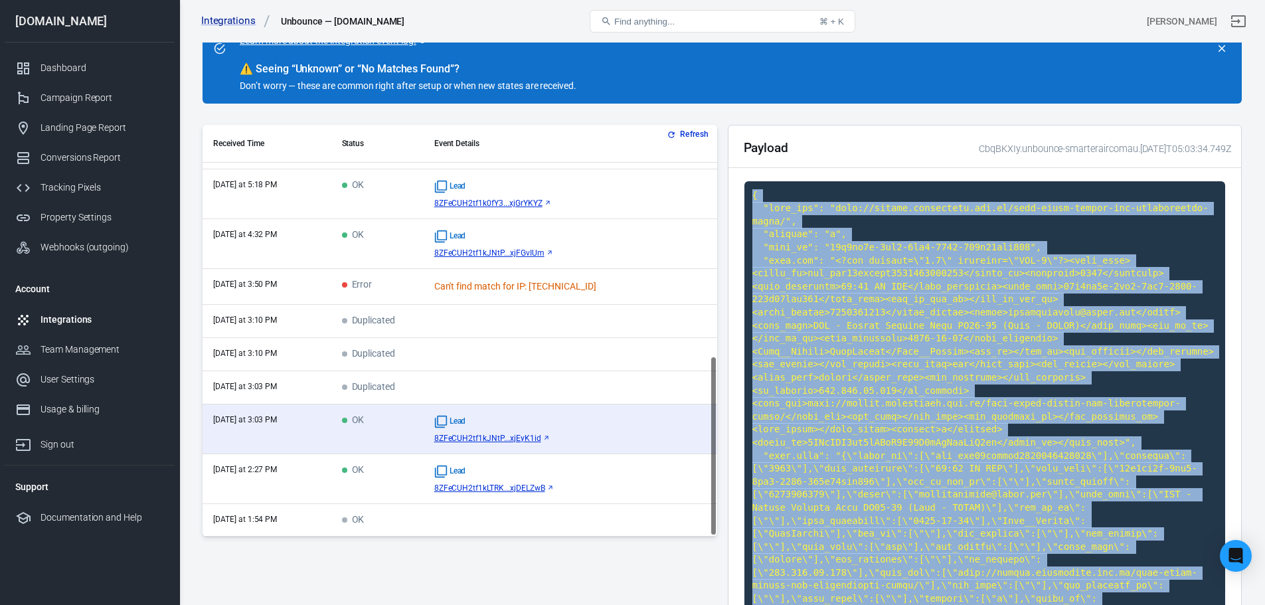
drag, startPoint x: 763, startPoint y: 571, endPoint x: 750, endPoint y: 197, distance: 374.2
click at [750, 197] on code at bounding box center [986, 417] width 482 height 472
copy code "{ "page_url": "http://offers.smarterair.com.au/gold-coast-ducted-air-conditioni…"
click at [945, 374] on code at bounding box center [986, 417] width 482 height 472
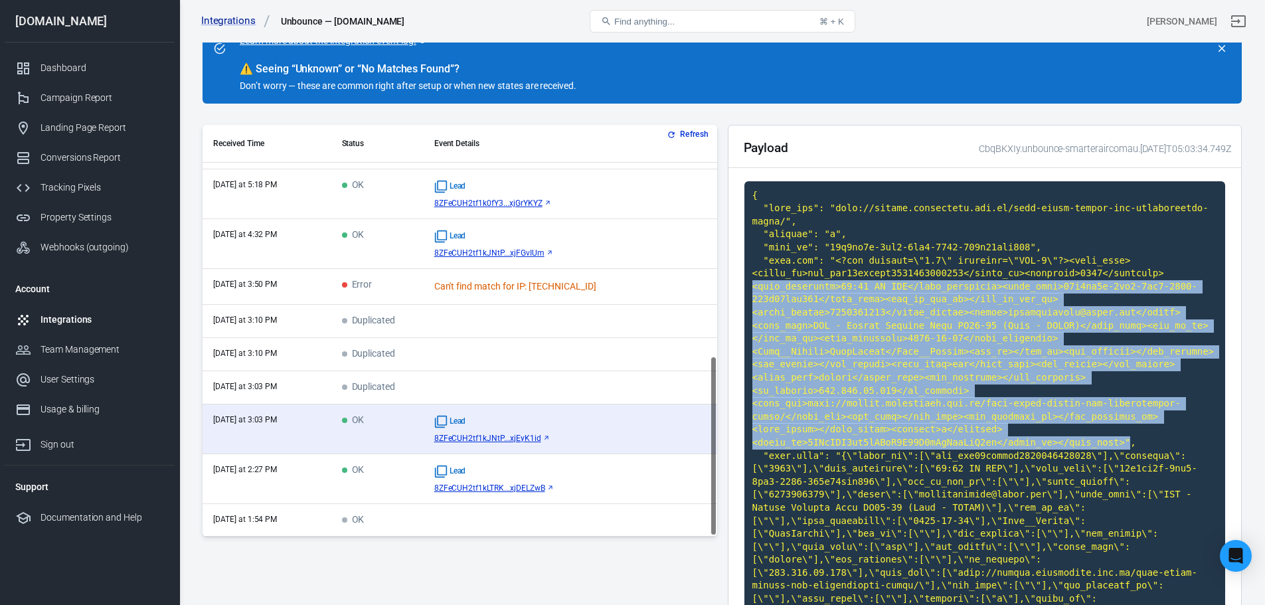
drag, startPoint x: 1098, startPoint y: 401, endPoint x: 753, endPoint y: 274, distance: 368.2
click at [753, 274] on code at bounding box center [986, 417] width 482 height 472
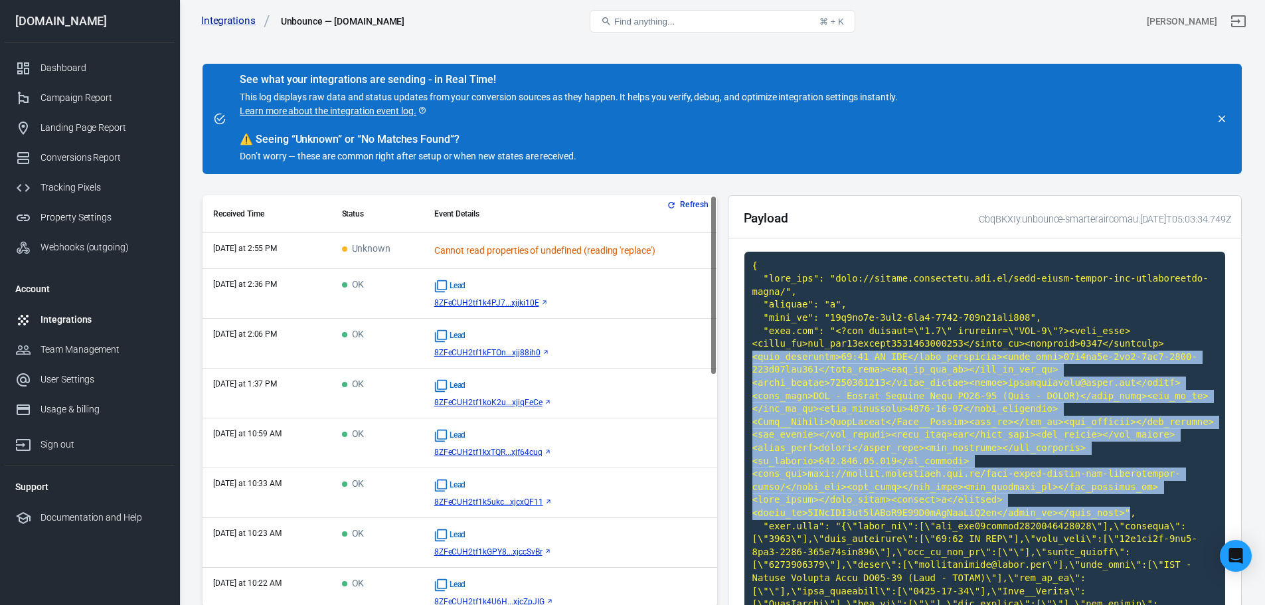
scroll to position [0, 0]
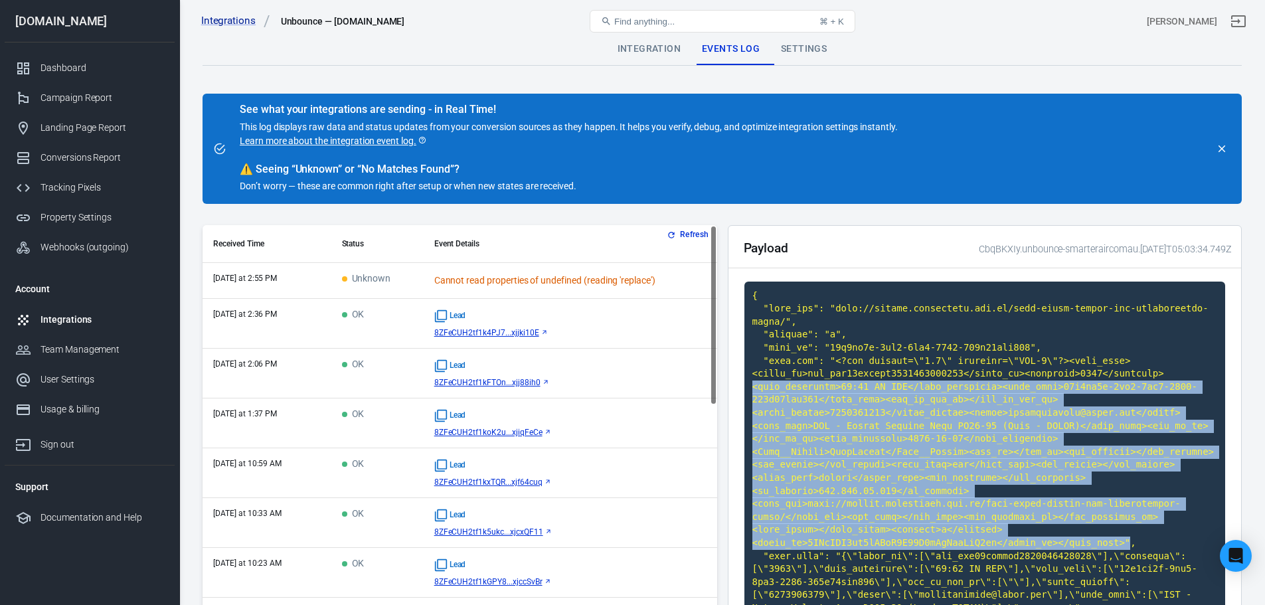
click at [677, 236] on button "Refresh" at bounding box center [689, 235] width 50 height 14
click at [681, 238] on button "Refresh" at bounding box center [689, 235] width 50 height 14
click at [682, 233] on button "Refresh" at bounding box center [689, 235] width 50 height 14
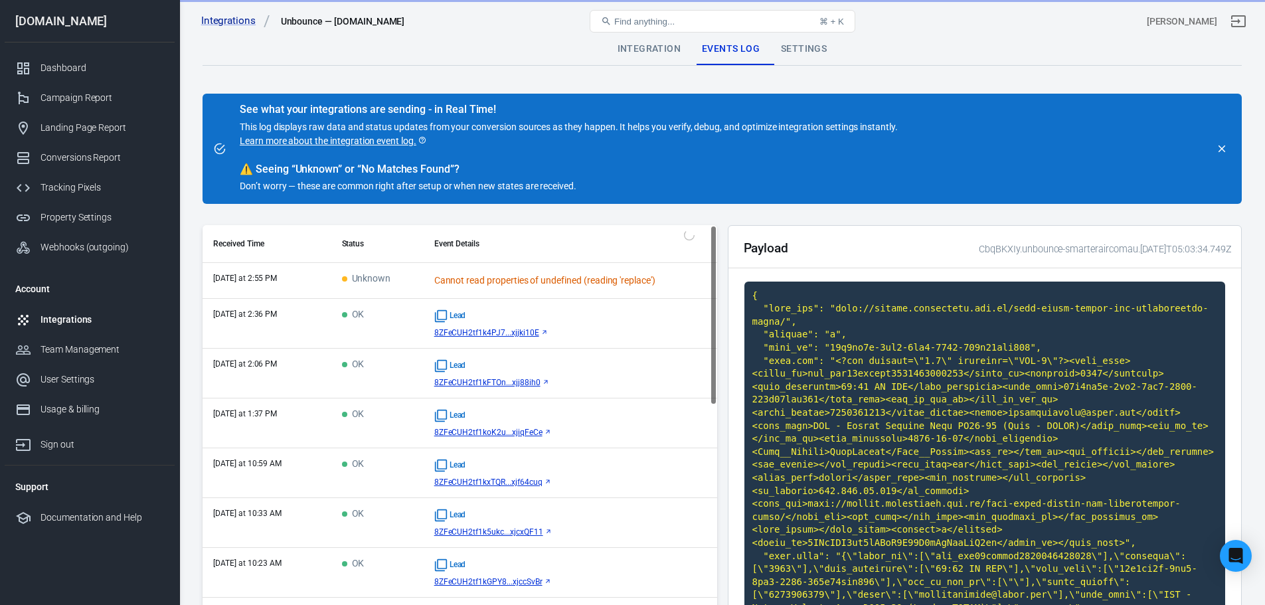
click at [682, 233] on th "Event Details" at bounding box center [571, 244] width 294 height 38
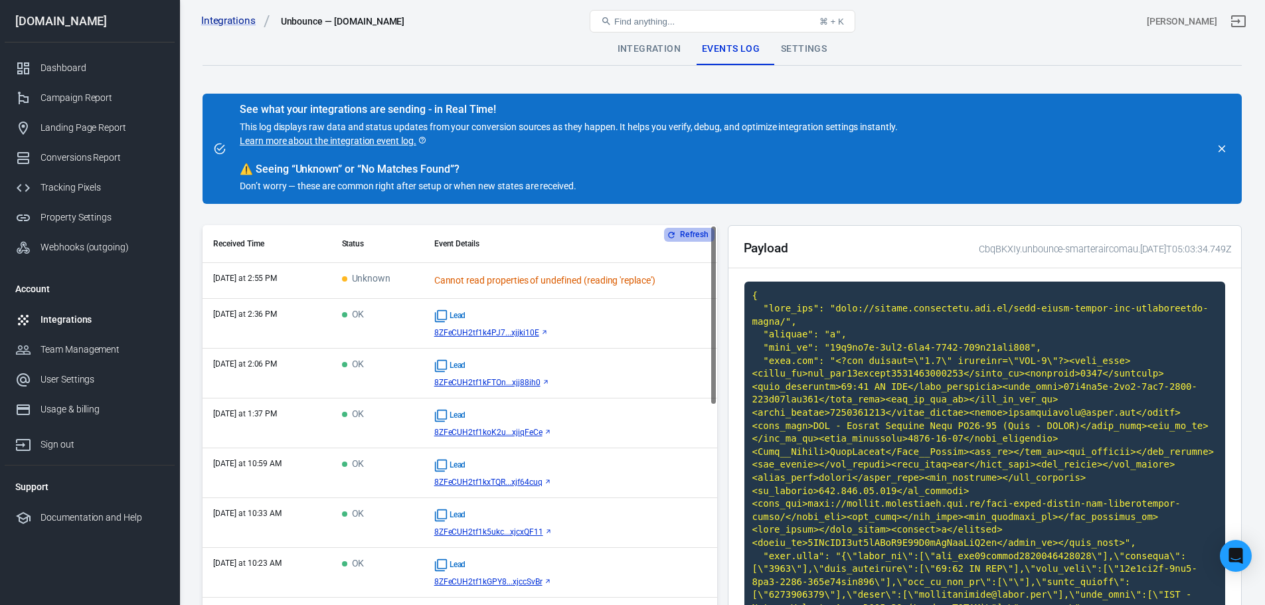
click at [682, 233] on button "Refresh" at bounding box center [689, 235] width 50 height 14
click at [687, 236] on button "Refresh" at bounding box center [689, 235] width 50 height 14
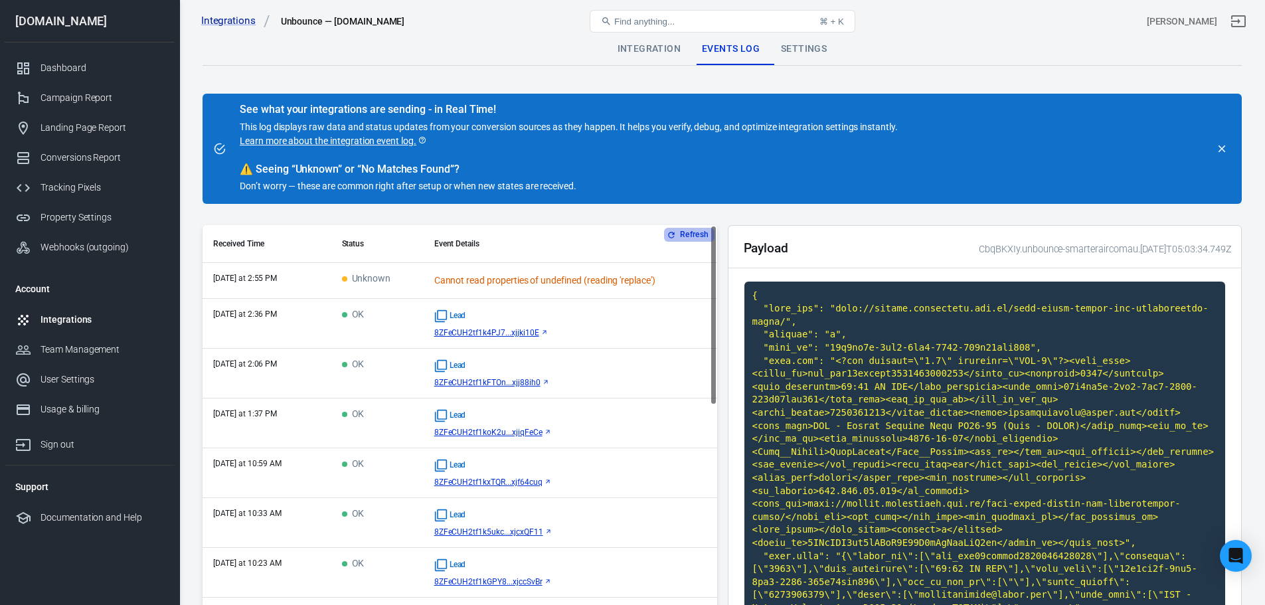
click at [687, 236] on button "Refresh" at bounding box center [689, 235] width 50 height 14
click at [687, 235] on button "Refresh" at bounding box center [689, 235] width 50 height 14
click at [687, 236] on button "Refresh" at bounding box center [689, 235] width 50 height 14
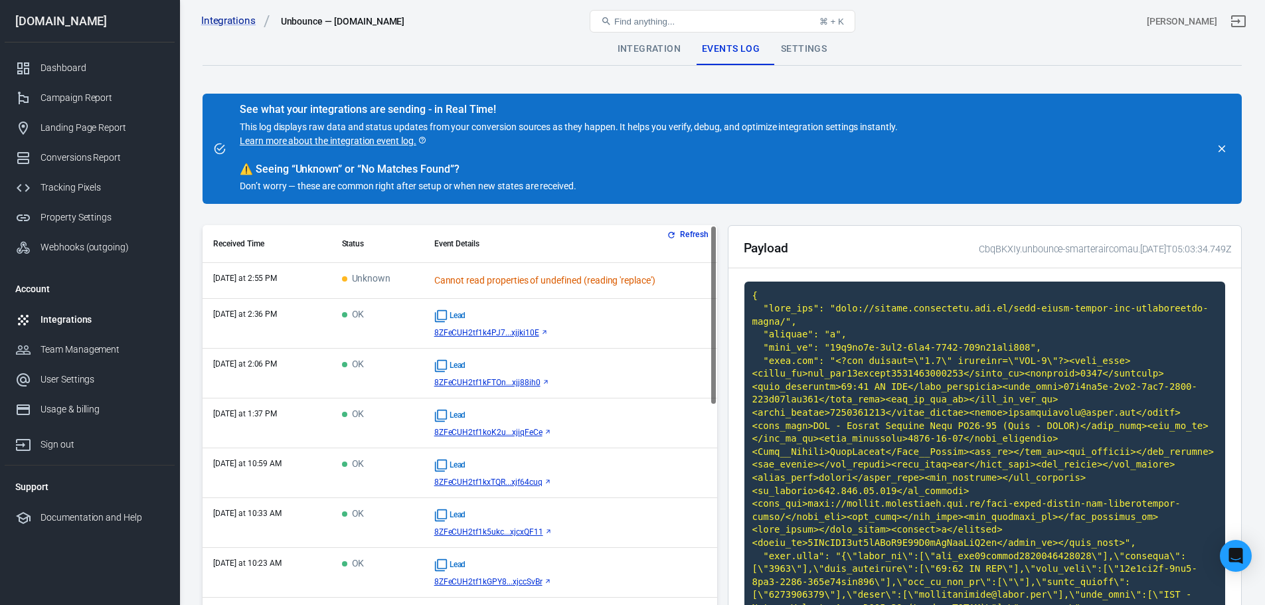
click at [687, 236] on button "Refresh" at bounding box center [689, 235] width 50 height 14
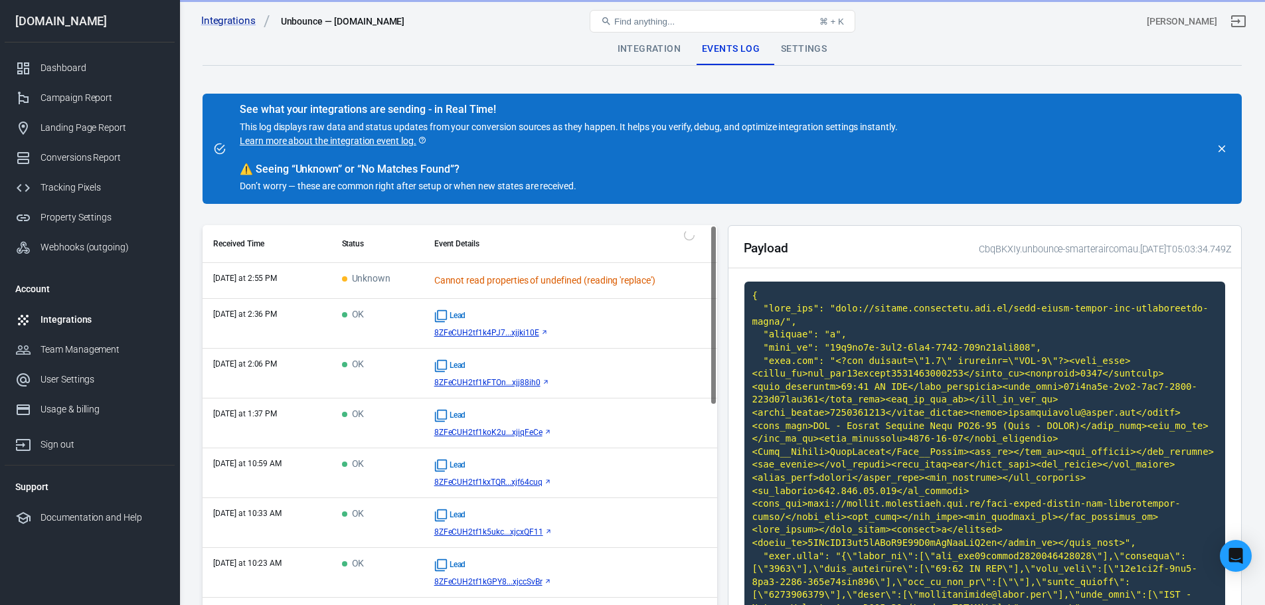
click at [687, 236] on div "Refresh Received Time Status Event Details today at 2:55 PM Unknown Cannot read…" at bounding box center [460, 431] width 515 height 412
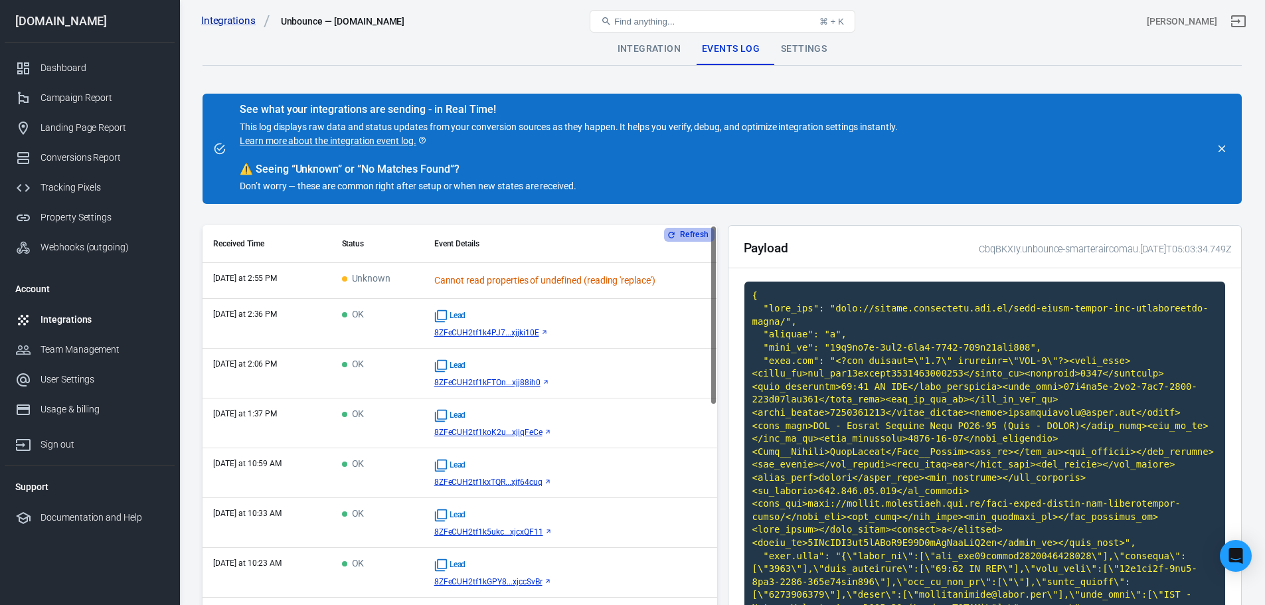
click at [687, 236] on button "Refresh" at bounding box center [689, 235] width 50 height 14
click at [675, 235] on icon "button" at bounding box center [671, 234] width 9 height 9
click at [671, 236] on icon "button" at bounding box center [671, 234] width 9 height 9
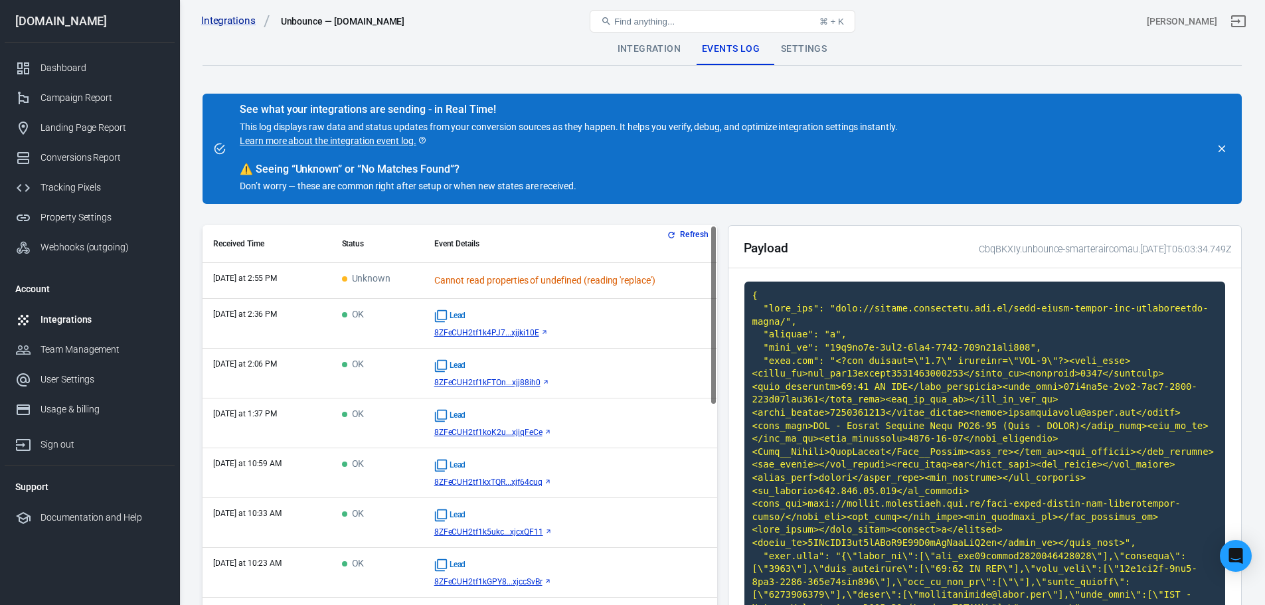
click at [671, 236] on icon "button" at bounding box center [671, 234] width 9 height 9
click at [671, 230] on icon "button" at bounding box center [671, 234] width 9 height 9
click at [683, 237] on button "Refresh" at bounding box center [689, 235] width 50 height 14
click at [680, 234] on button "Refresh" at bounding box center [689, 235] width 50 height 14
click at [683, 236] on button "Refresh" at bounding box center [689, 235] width 50 height 14
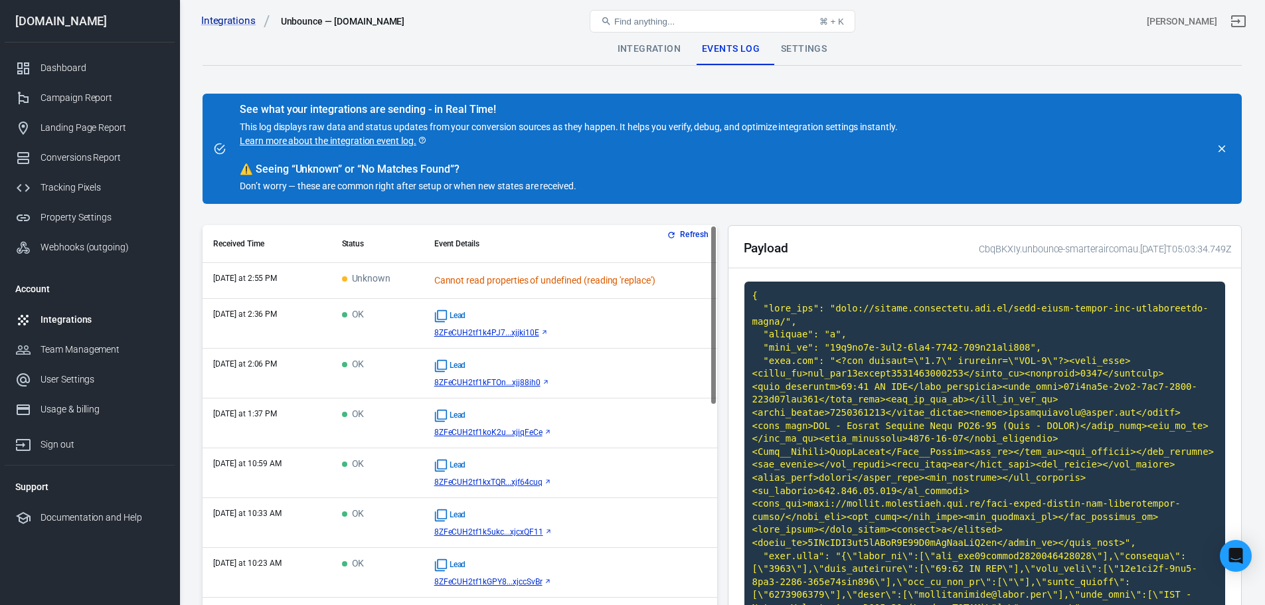
click at [685, 234] on button "Refresh" at bounding box center [689, 235] width 50 height 14
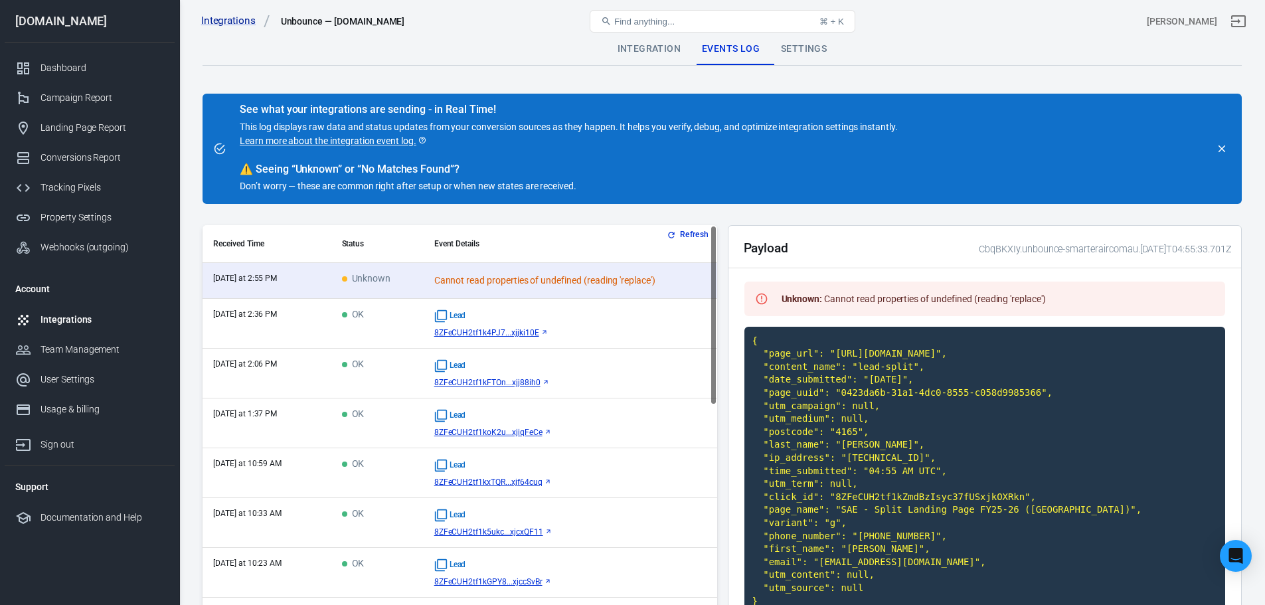
click at [681, 236] on button "Refresh" at bounding box center [689, 235] width 50 height 14
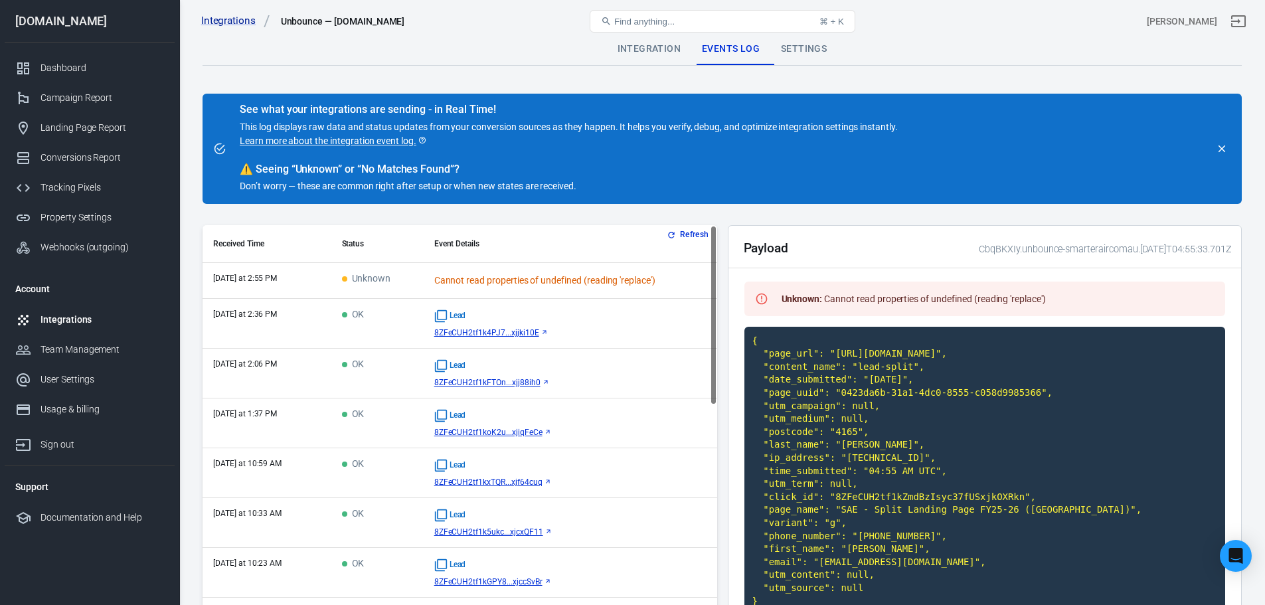
click at [682, 235] on button "Refresh" at bounding box center [689, 235] width 50 height 14
click at [692, 232] on button "Refresh" at bounding box center [689, 235] width 50 height 14
click at [677, 233] on button "Refresh" at bounding box center [689, 235] width 50 height 14
click at [677, 230] on button "Refresh" at bounding box center [689, 235] width 50 height 14
click at [677, 234] on button "Refresh" at bounding box center [689, 235] width 50 height 14
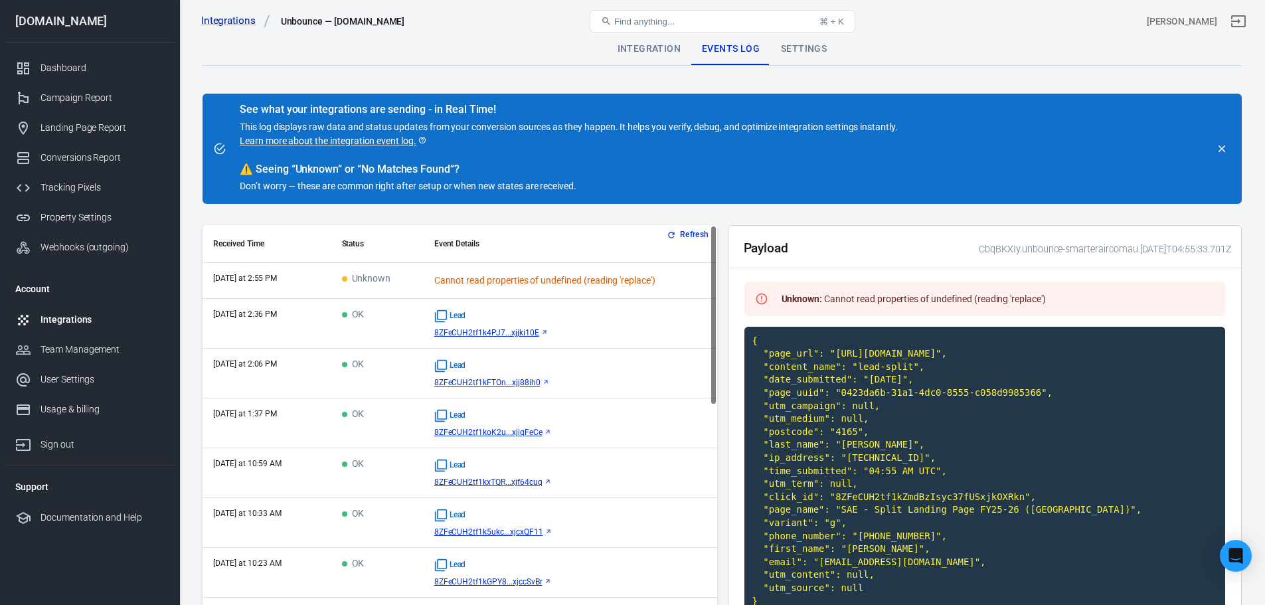
click at [677, 234] on button "Refresh" at bounding box center [689, 235] width 50 height 14
click at [677, 233] on button "Refresh" at bounding box center [689, 235] width 50 height 14
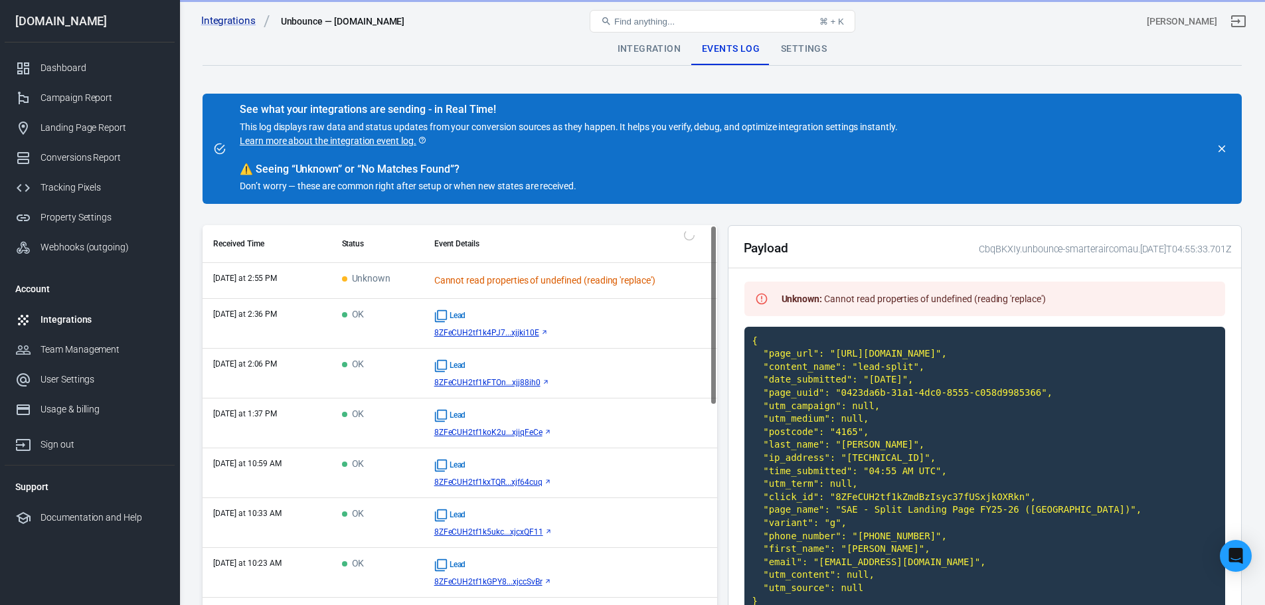
click at [677, 234] on th "Event Details" at bounding box center [571, 244] width 294 height 38
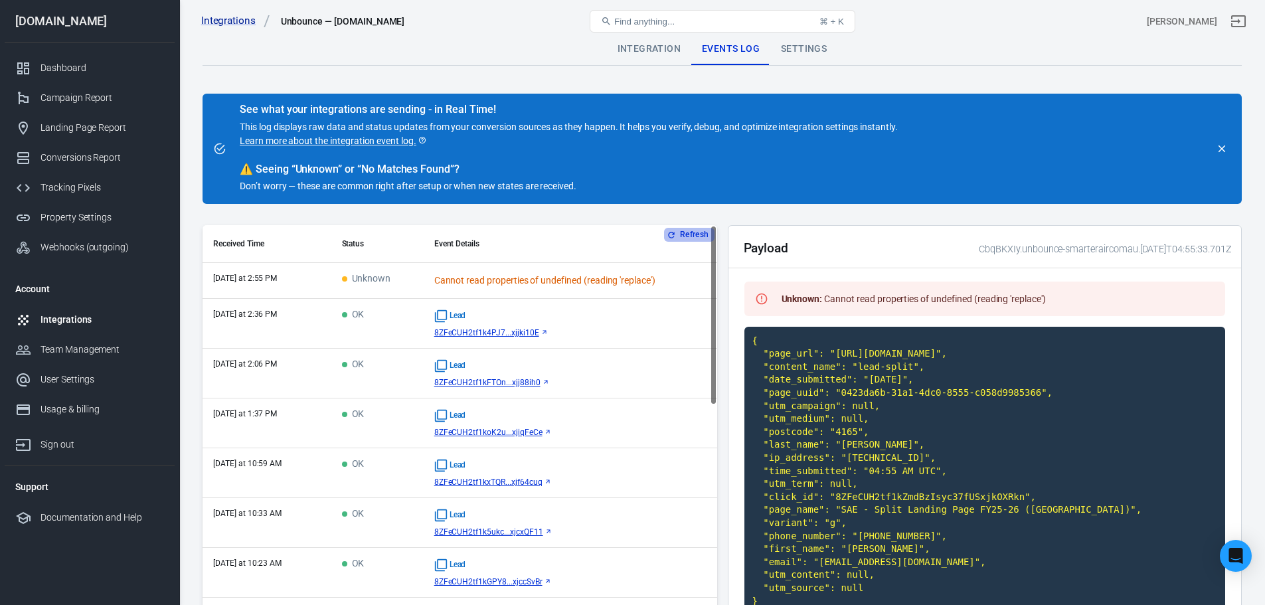
click at [677, 236] on button "Refresh" at bounding box center [689, 235] width 50 height 14
click at [677, 231] on button "Refresh" at bounding box center [689, 235] width 50 height 14
click at [677, 230] on button "Refresh" at bounding box center [689, 235] width 50 height 14
click at [676, 230] on button "Refresh" at bounding box center [689, 235] width 50 height 14
click at [681, 226] on th "Event Details" at bounding box center [571, 244] width 294 height 38
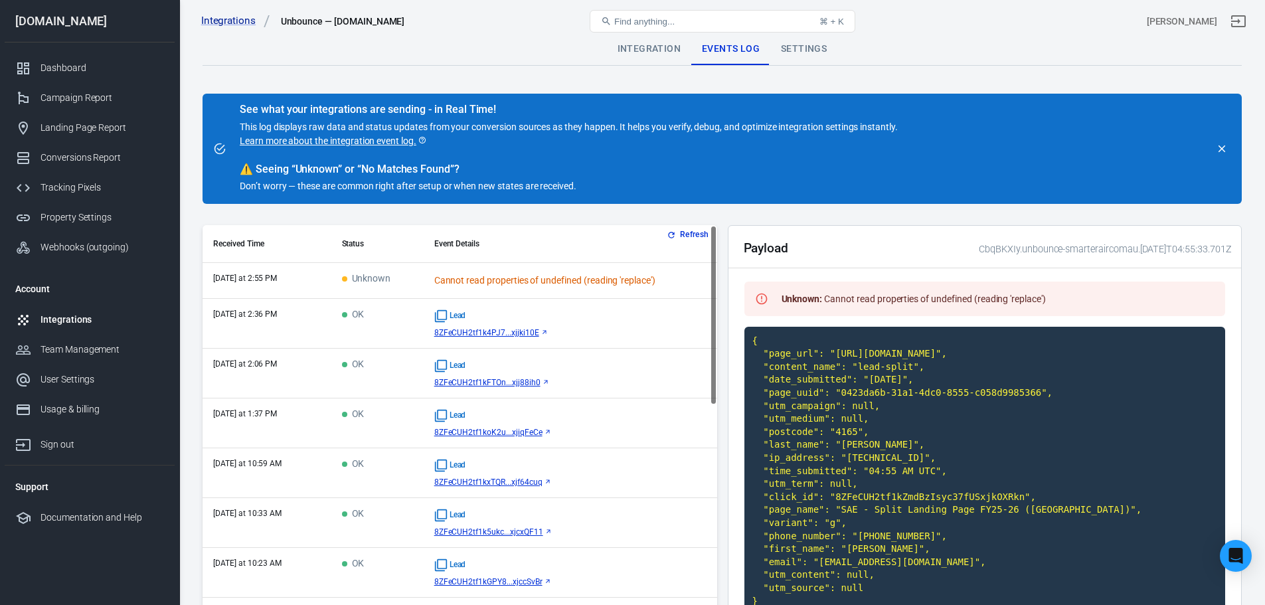
click at [687, 234] on button "Refresh" at bounding box center [689, 235] width 50 height 14
click at [679, 233] on button "Refresh" at bounding box center [689, 235] width 50 height 14
click at [677, 232] on button "Refresh" at bounding box center [689, 235] width 50 height 14
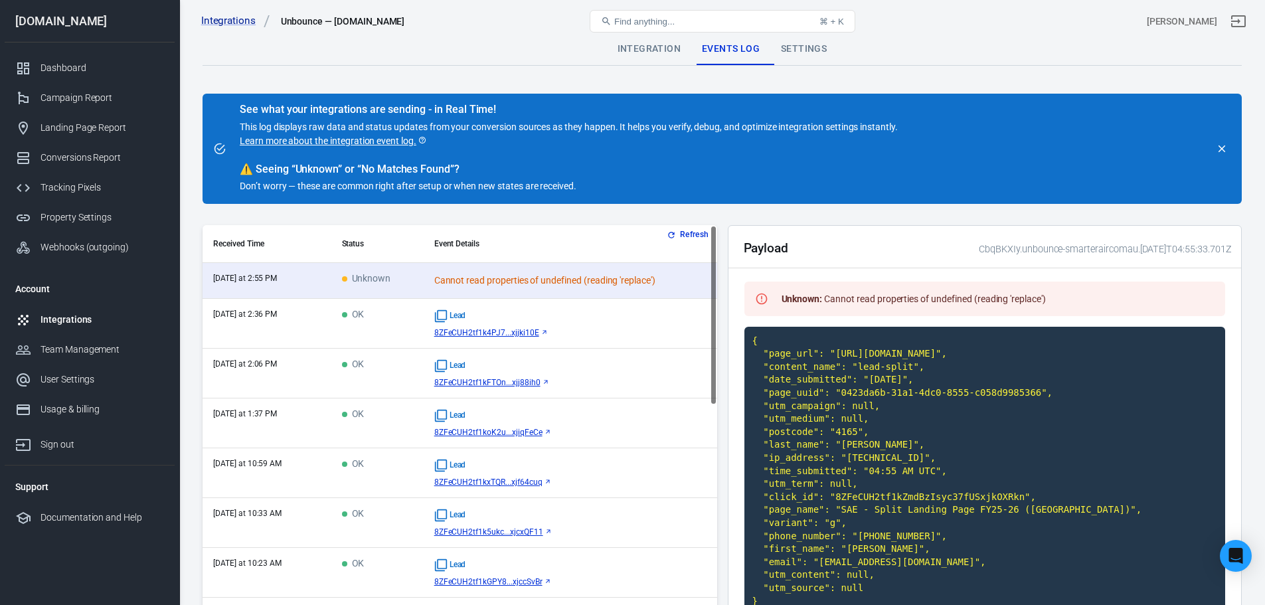
click at [695, 231] on button "Refresh" at bounding box center [689, 235] width 50 height 14
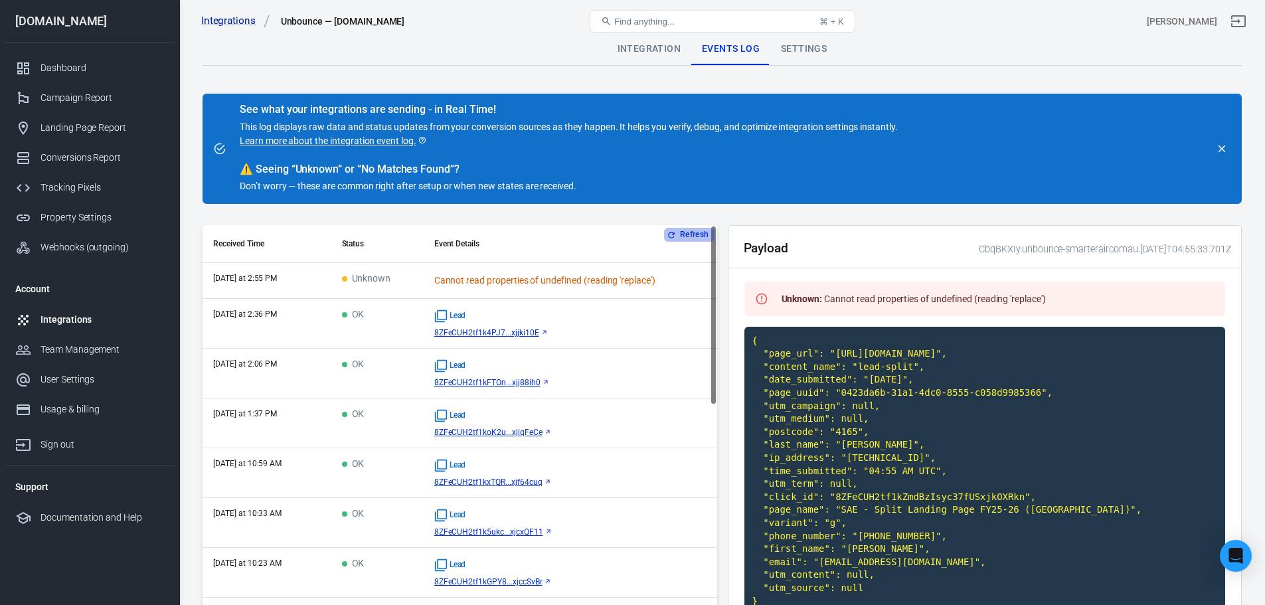
click at [691, 236] on button "Refresh" at bounding box center [689, 235] width 50 height 14
click at [679, 44] on div "Integration" at bounding box center [649, 49] width 84 height 32
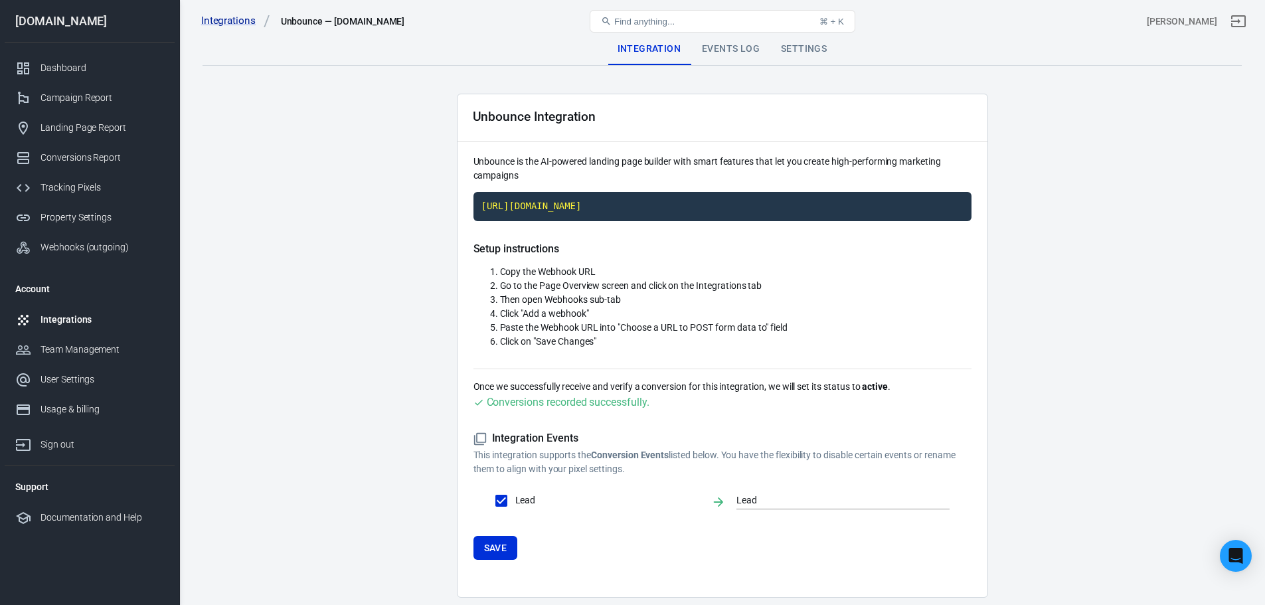
click at [722, 44] on div "Events Log" at bounding box center [730, 49] width 79 height 32
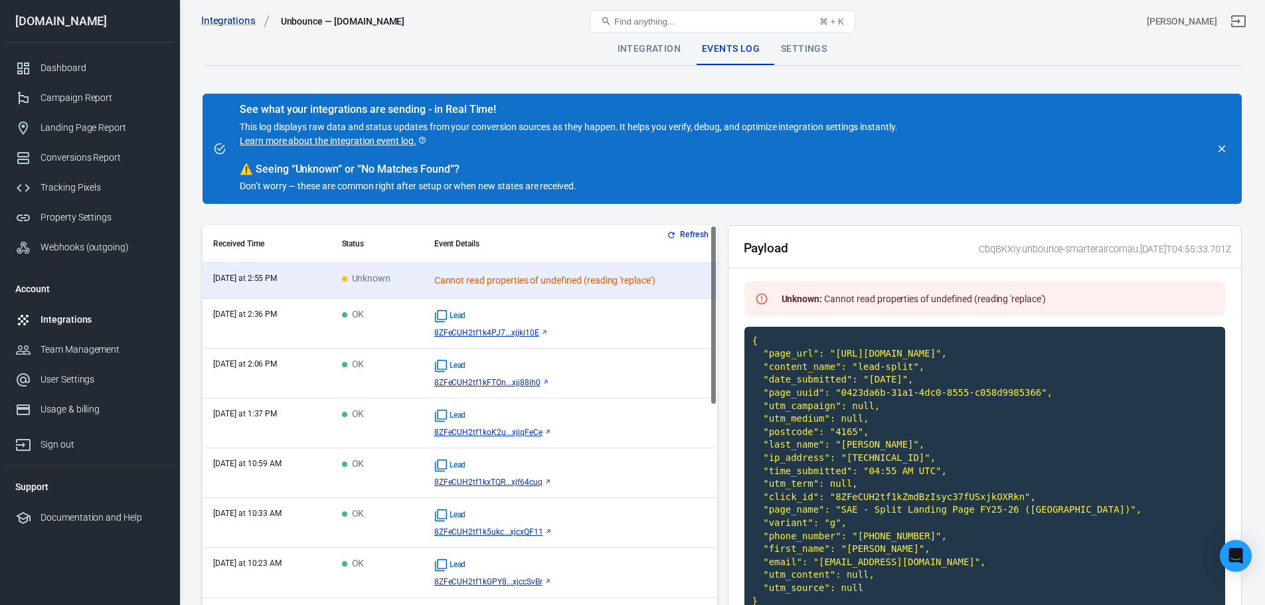
click at [508, 314] on div "Lead" at bounding box center [570, 316] width 272 height 13
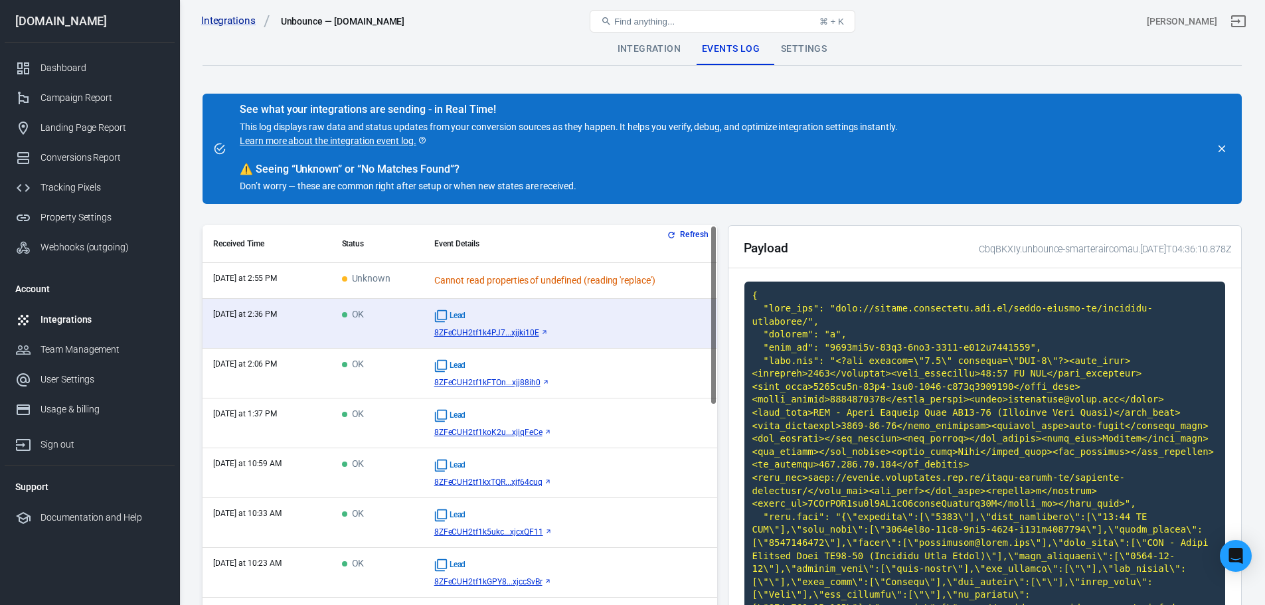
click at [490, 363] on div "Lead" at bounding box center [570, 365] width 272 height 13
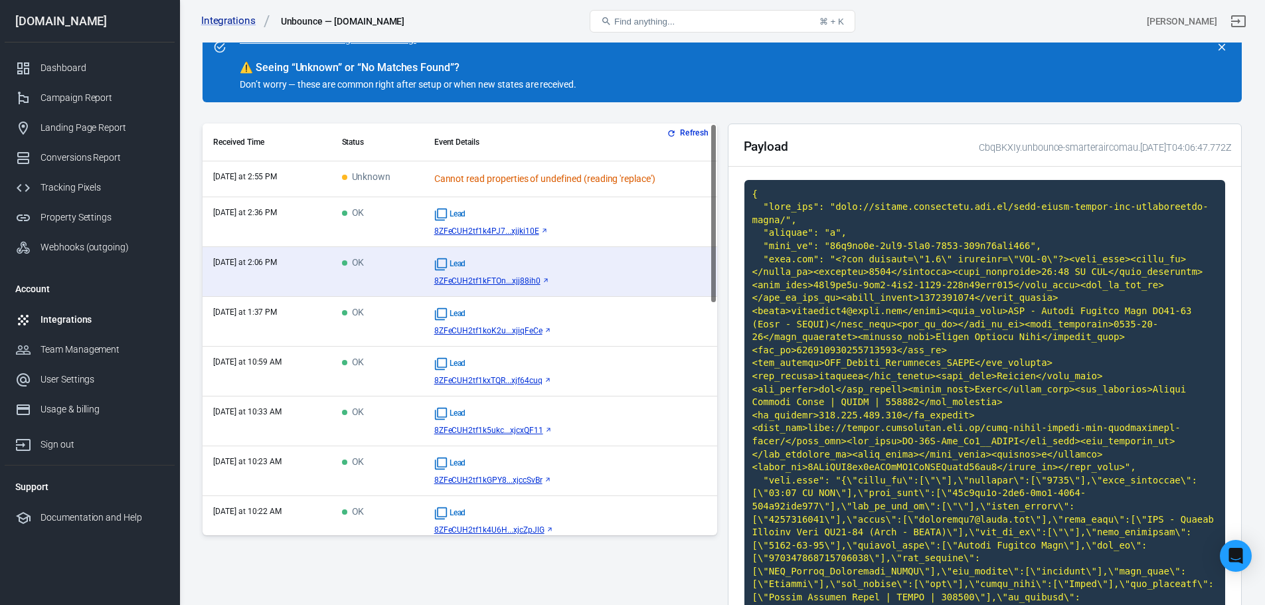
scroll to position [133, 0]
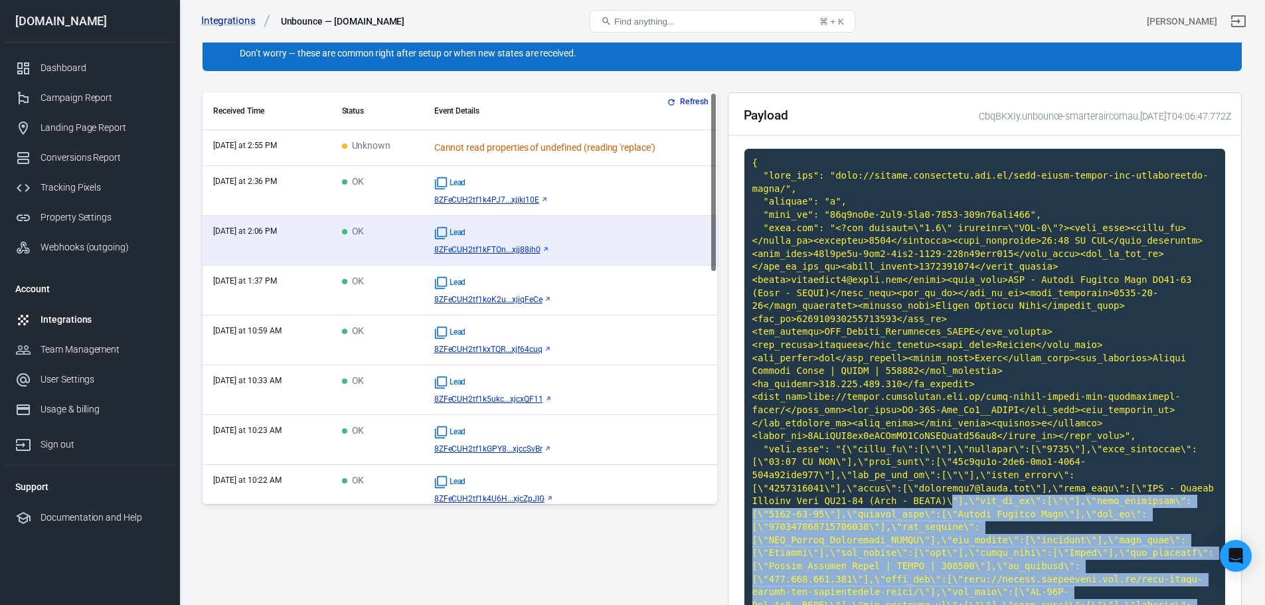
drag, startPoint x: 897, startPoint y: 557, endPoint x: 790, endPoint y: 447, distance: 154.1
click at [789, 447] on code at bounding box center [986, 404] width 482 height 511
click at [815, 453] on code at bounding box center [986, 404] width 482 height 511
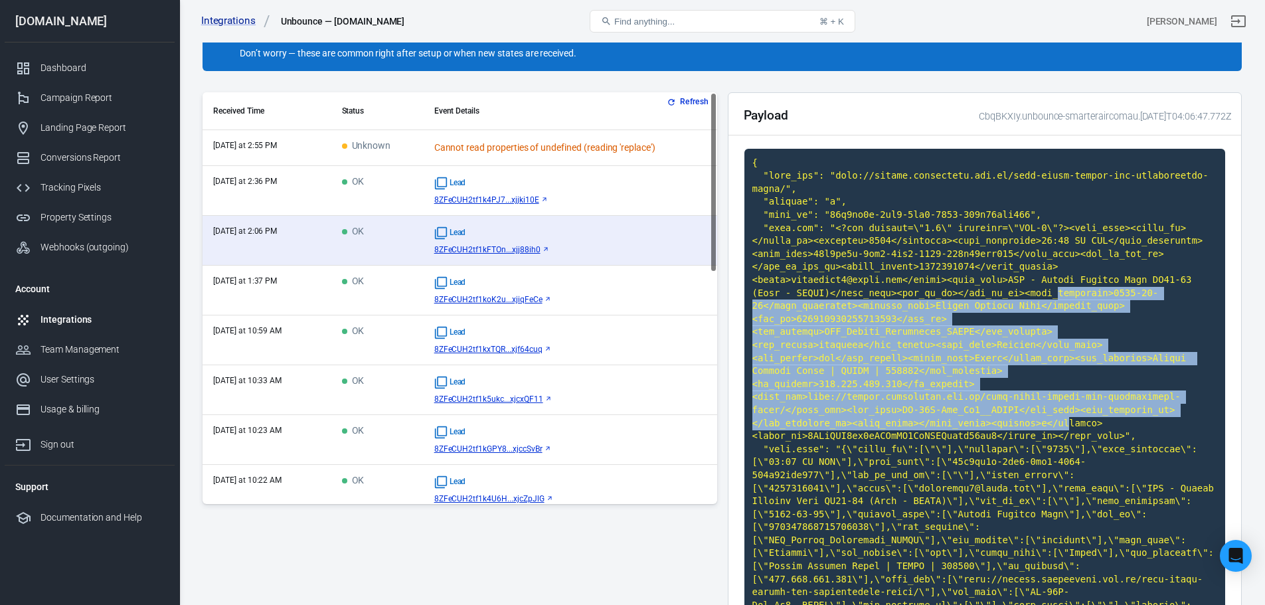
drag, startPoint x: 1044, startPoint y: 374, endPoint x: 789, endPoint y: 281, distance: 271.5
click at [783, 284] on code at bounding box center [986, 404] width 482 height 511
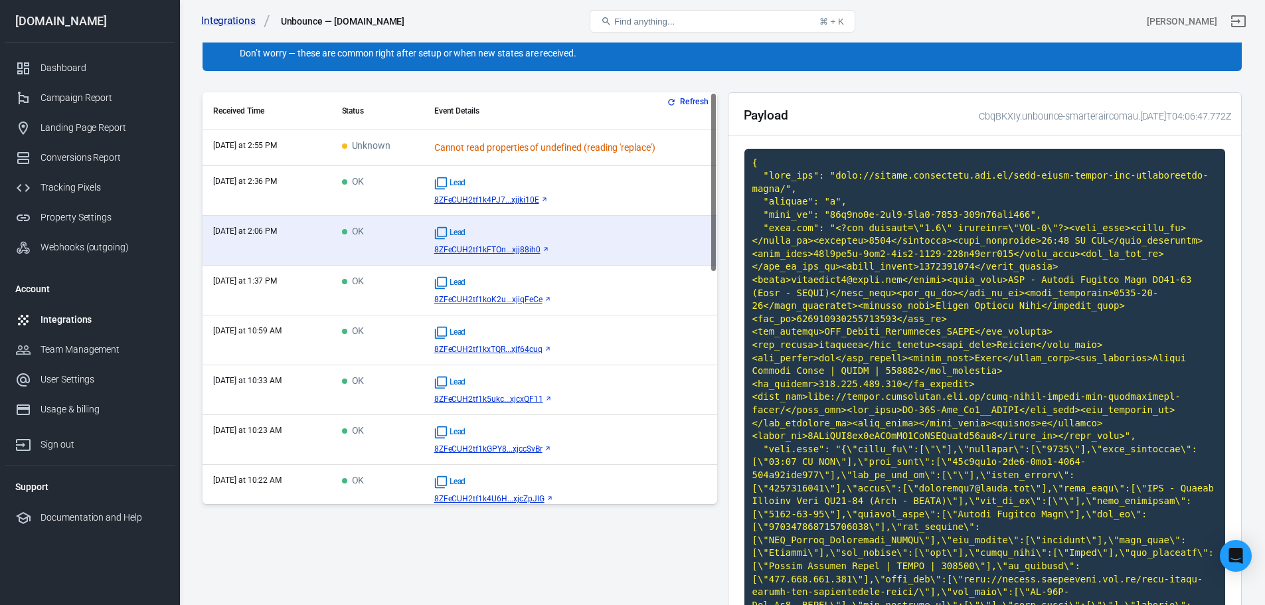
click at [804, 273] on code at bounding box center [986, 404] width 482 height 511
click at [672, 98] on icon "button" at bounding box center [671, 102] width 9 height 9
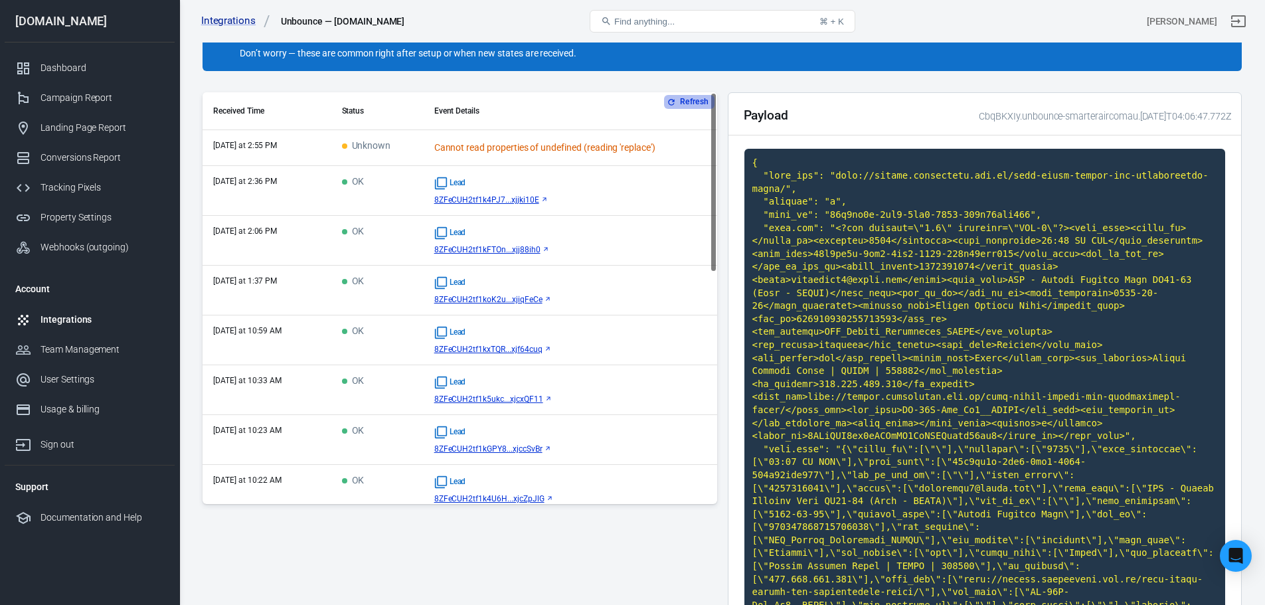
click at [688, 104] on button "Refresh" at bounding box center [689, 102] width 50 height 14
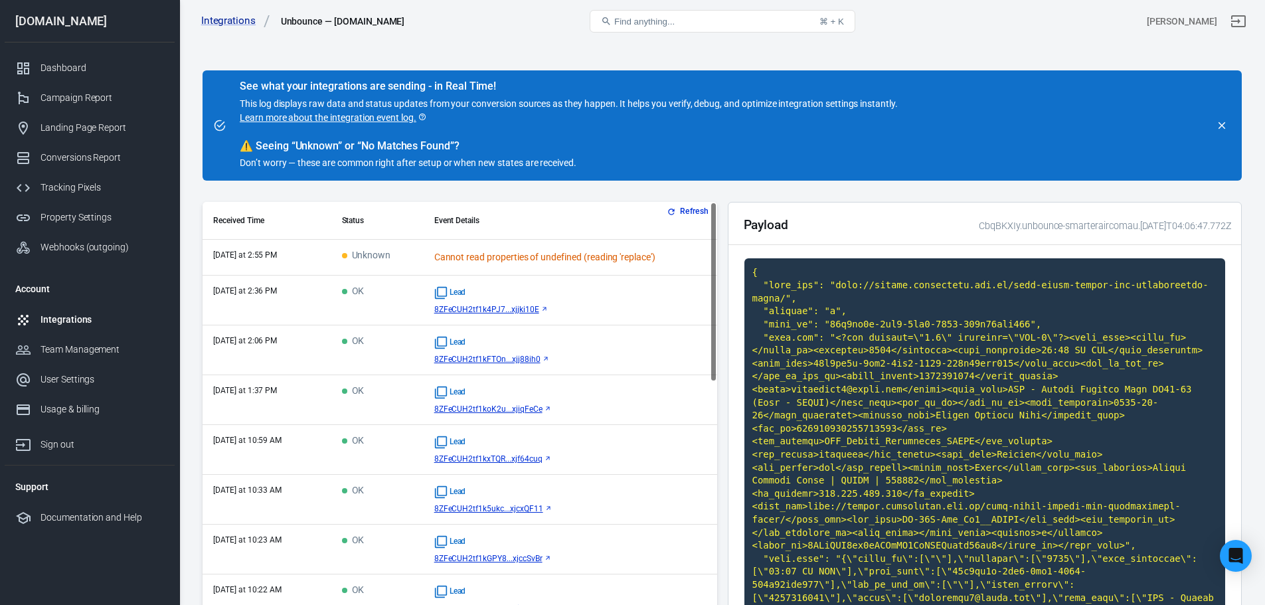
scroll to position [0, 0]
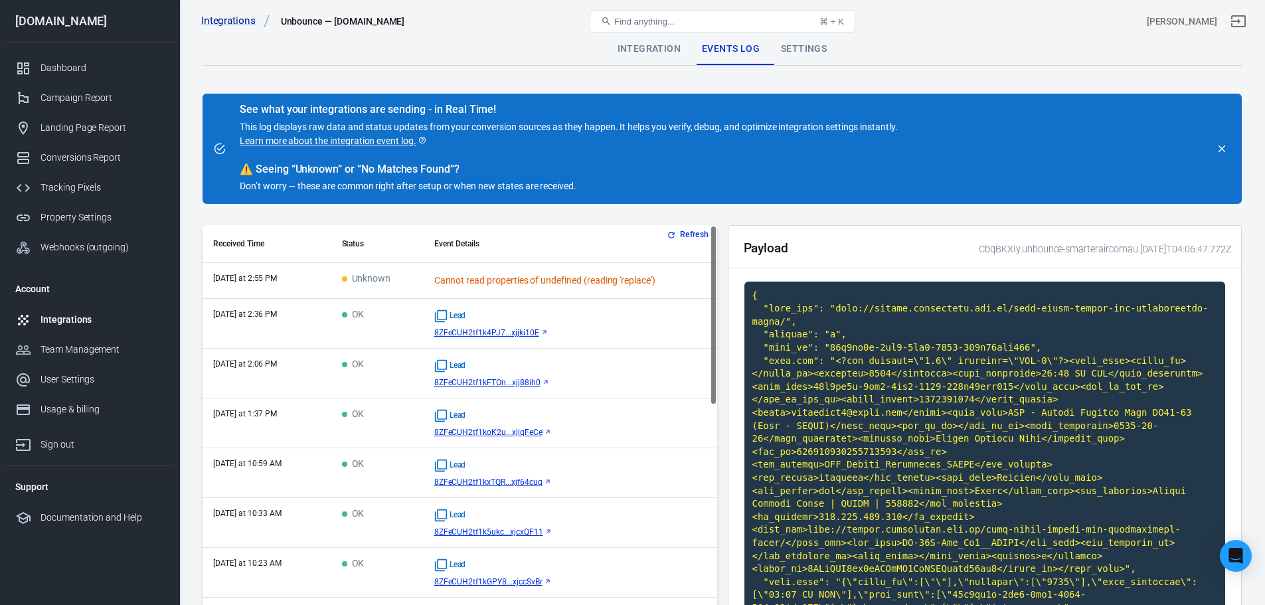
click at [683, 234] on button "Refresh" at bounding box center [689, 235] width 50 height 14
click at [677, 232] on button "Refresh" at bounding box center [689, 235] width 50 height 14
click at [672, 239] on icon "button" at bounding box center [671, 234] width 9 height 9
click at [671, 239] on icon "button" at bounding box center [671, 234] width 9 height 9
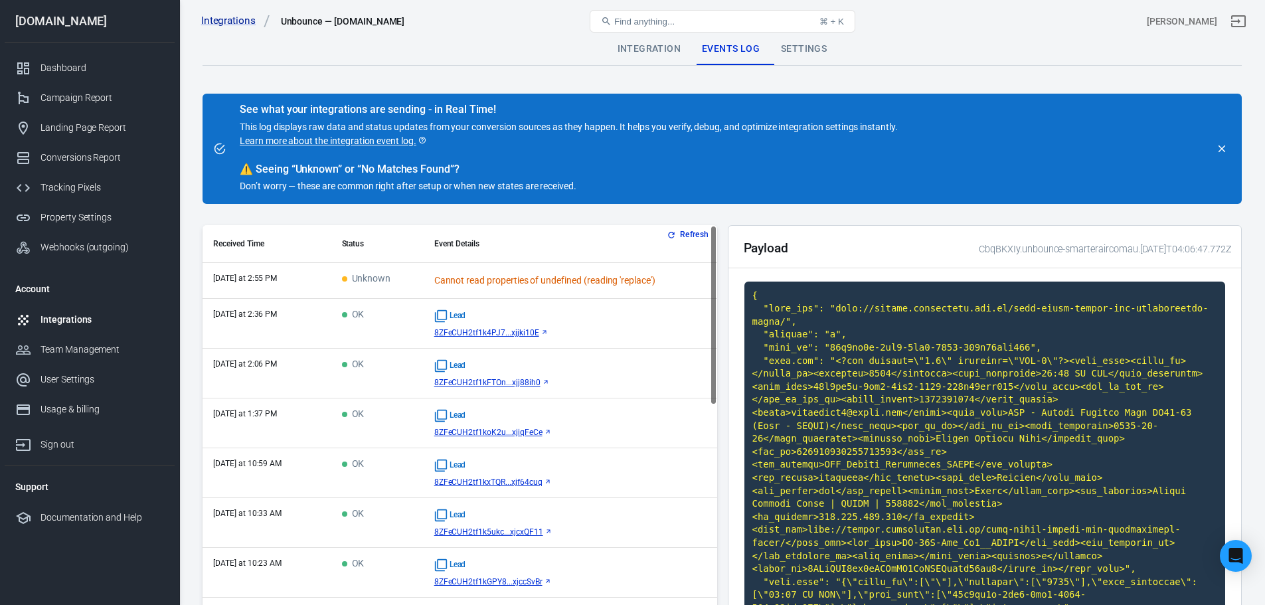
click at [671, 239] on icon "button" at bounding box center [671, 234] width 9 height 9
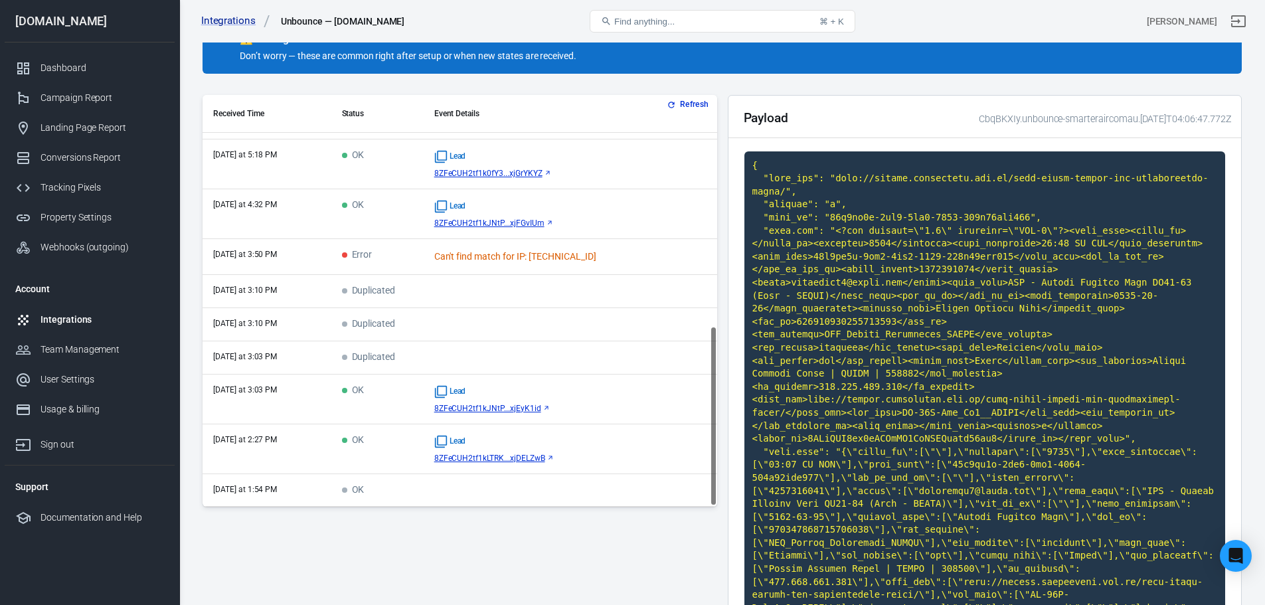
scroll to position [133, 0]
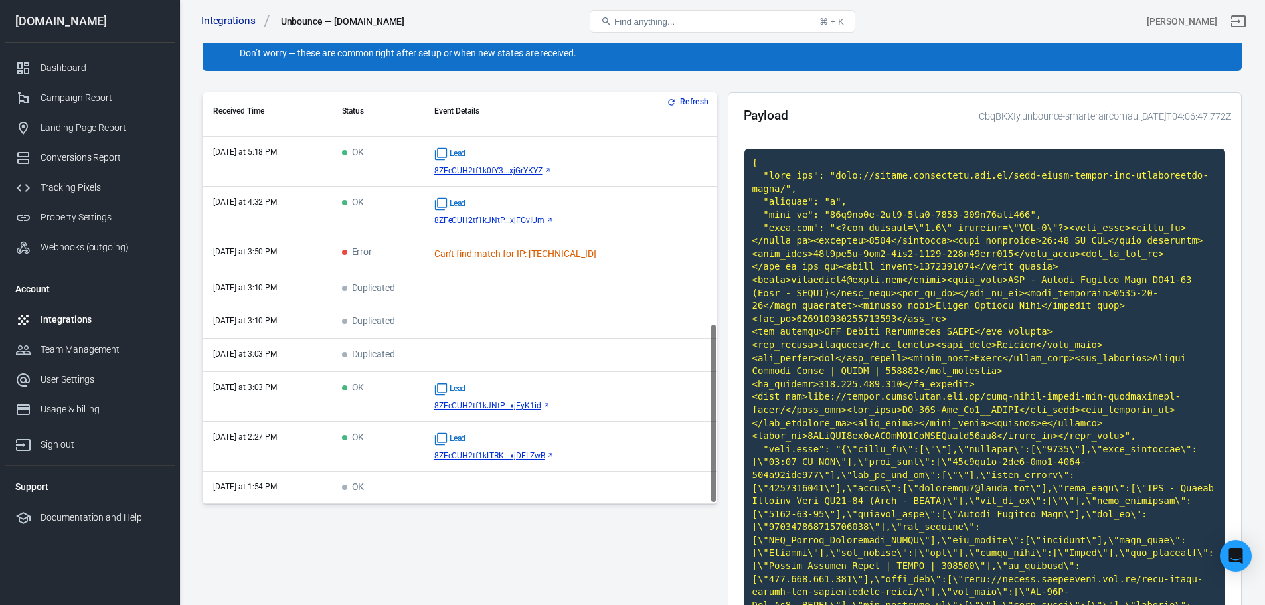
click at [606, 393] on div "Lead" at bounding box center [570, 389] width 272 height 13
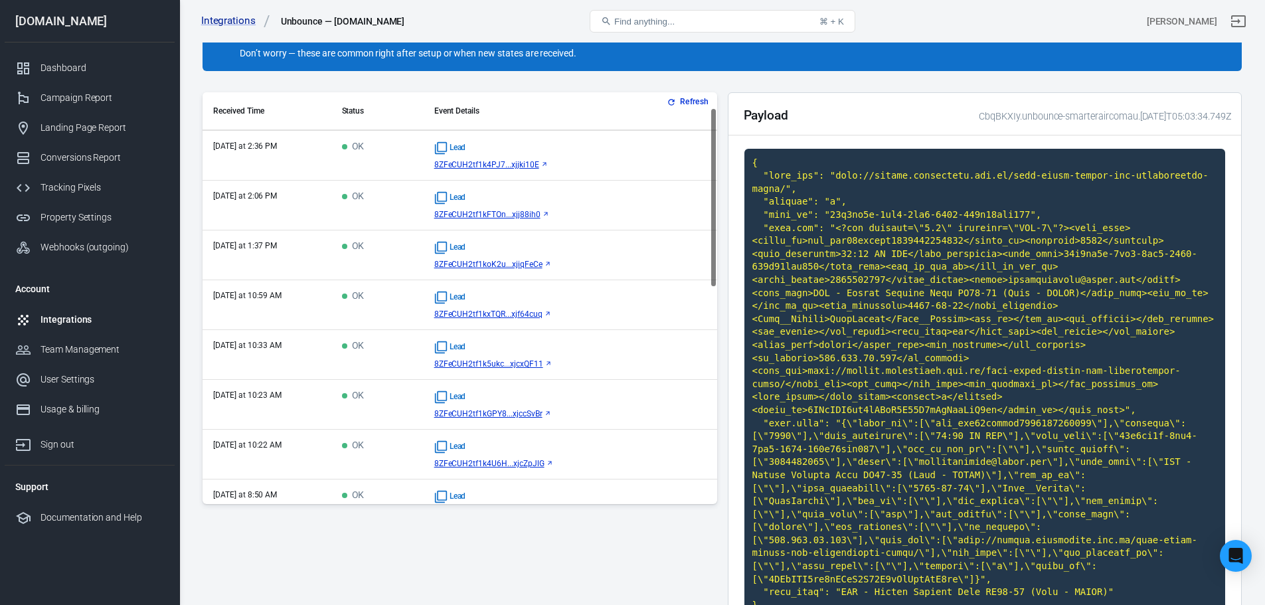
scroll to position [0, 0]
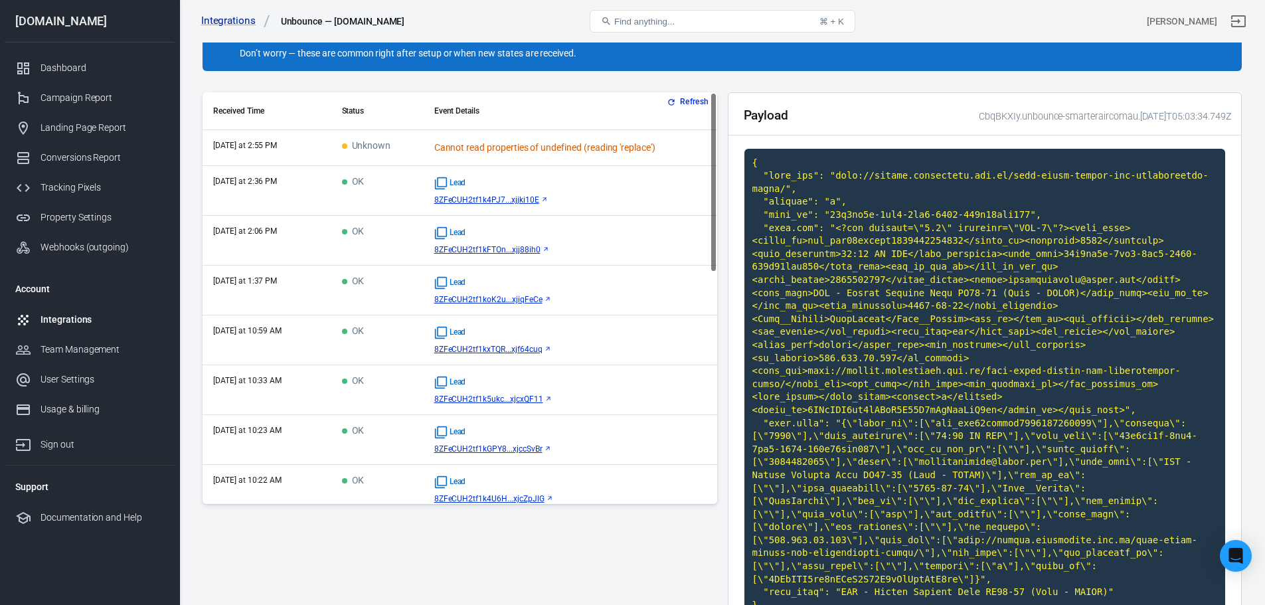
click at [568, 192] on div "Lead 8ZFeCUH2tf1k4PJ7...xjjki10E" at bounding box center [570, 191] width 272 height 28
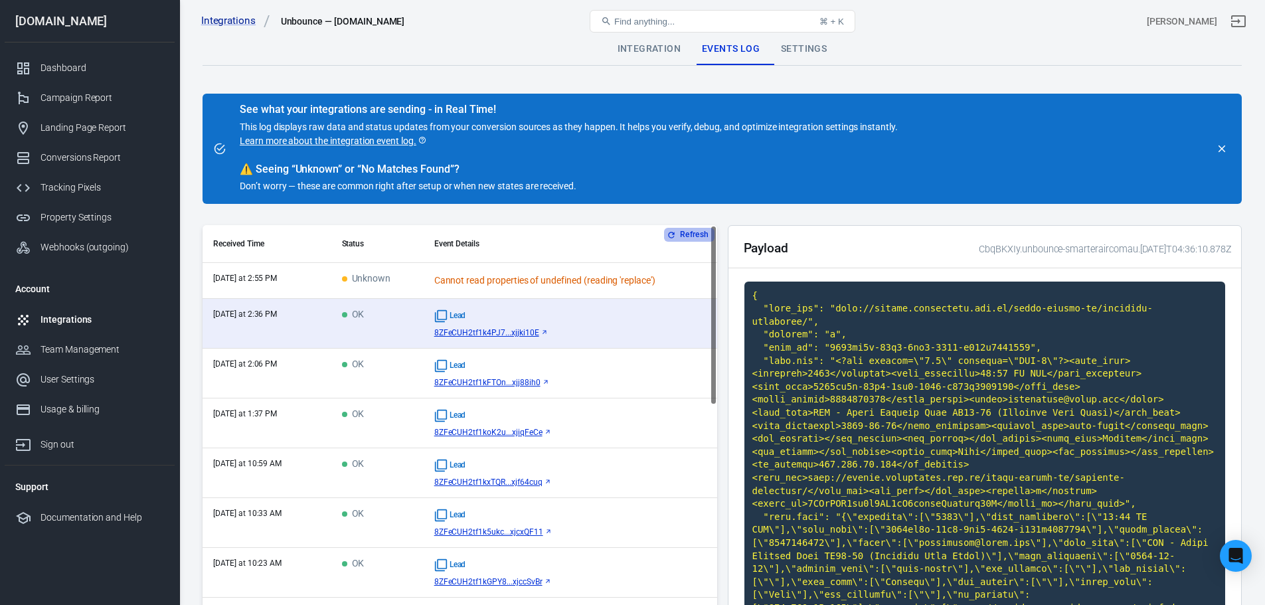
click at [682, 233] on button "Refresh" at bounding box center [689, 235] width 50 height 14
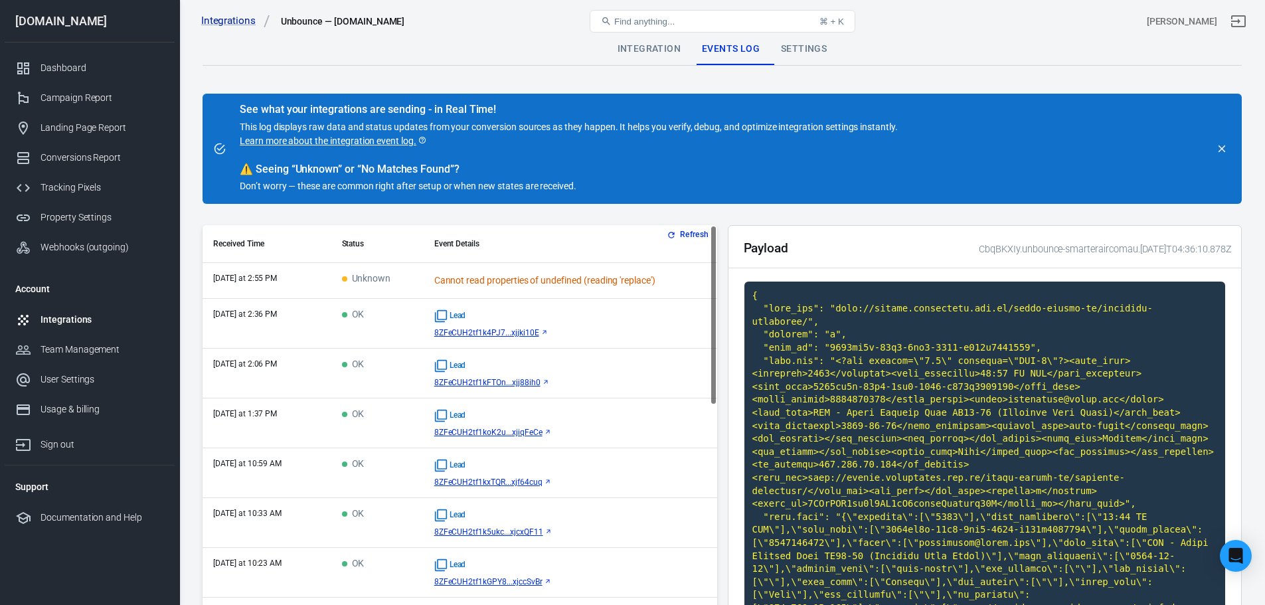
click at [682, 232] on button "Refresh" at bounding box center [689, 235] width 50 height 14
click at [682, 233] on button "Refresh" at bounding box center [689, 235] width 50 height 14
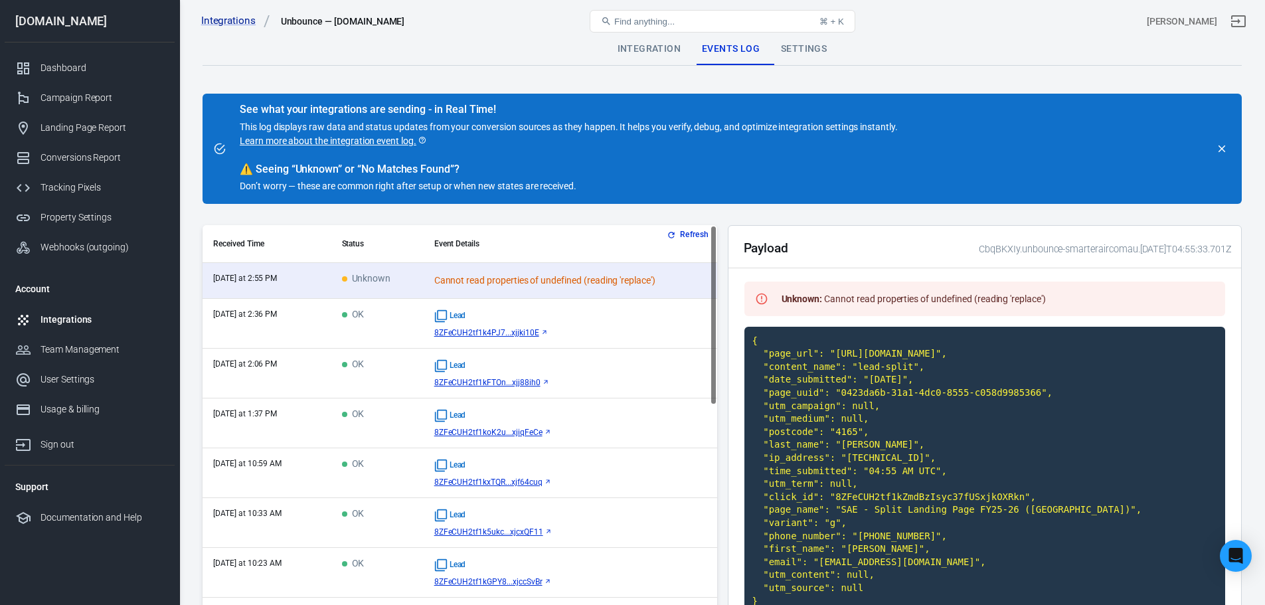
click at [689, 232] on button "Refresh" at bounding box center [689, 235] width 50 height 14
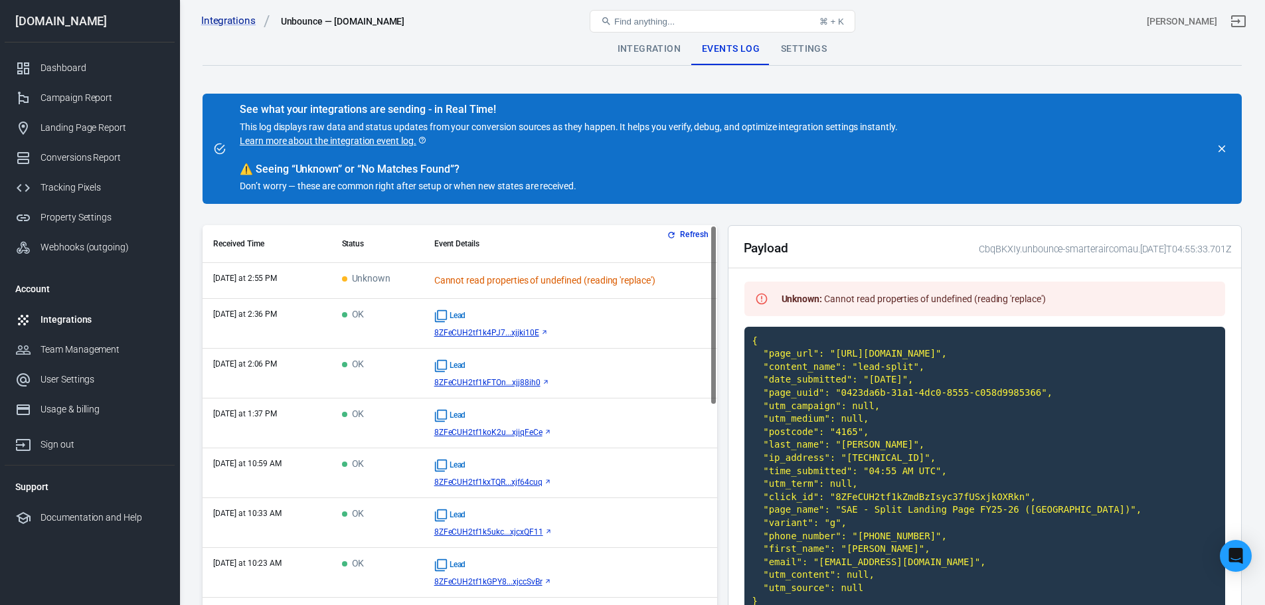
click at [689, 236] on button "Refresh" at bounding box center [689, 235] width 50 height 14
click at [687, 236] on button "Refresh" at bounding box center [689, 235] width 50 height 14
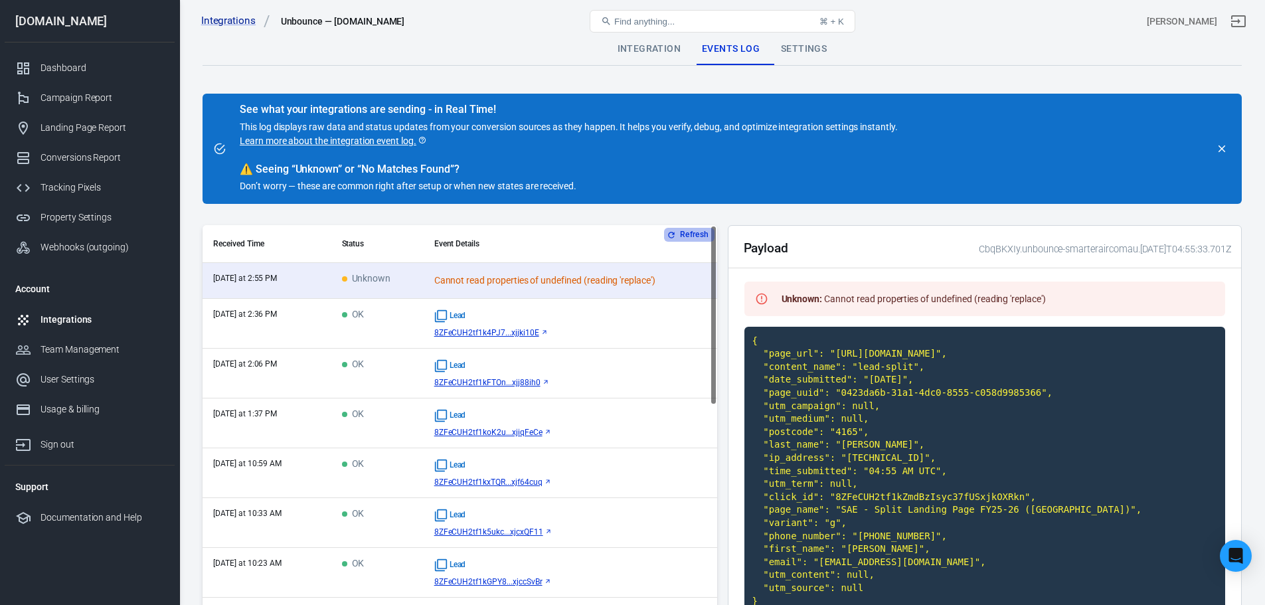
click at [677, 233] on button "Refresh" at bounding box center [689, 235] width 50 height 14
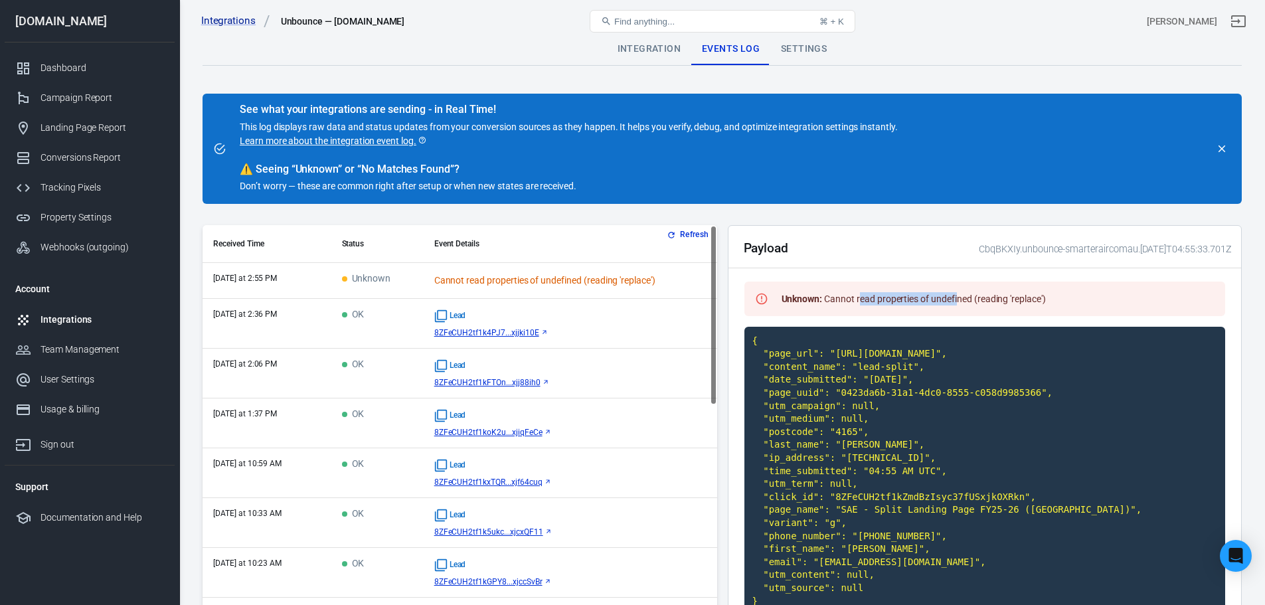
drag, startPoint x: 859, startPoint y: 300, endPoint x: 968, endPoint y: 303, distance: 109.6
click at [964, 303] on div "Unknown : Cannot read properties of undefined (reading 'replace')" at bounding box center [913, 299] width 275 height 24
click at [986, 302] on div "Unknown : Cannot read properties of undefined (reading 'replace')" at bounding box center [913, 299] width 275 height 24
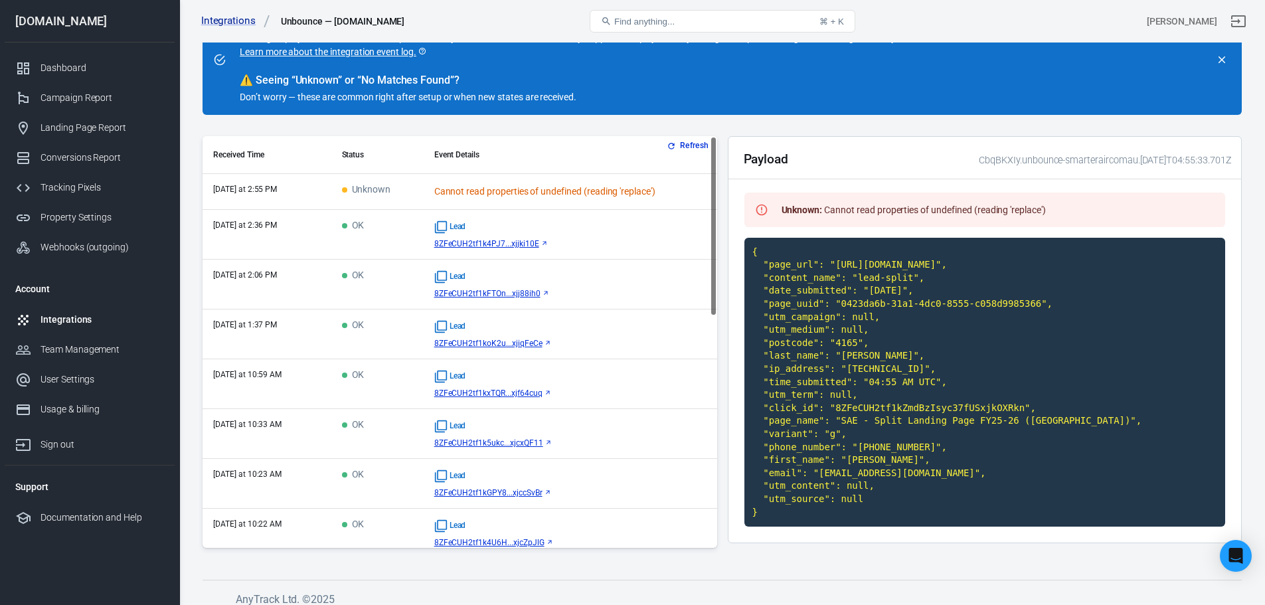
scroll to position [100, 0]
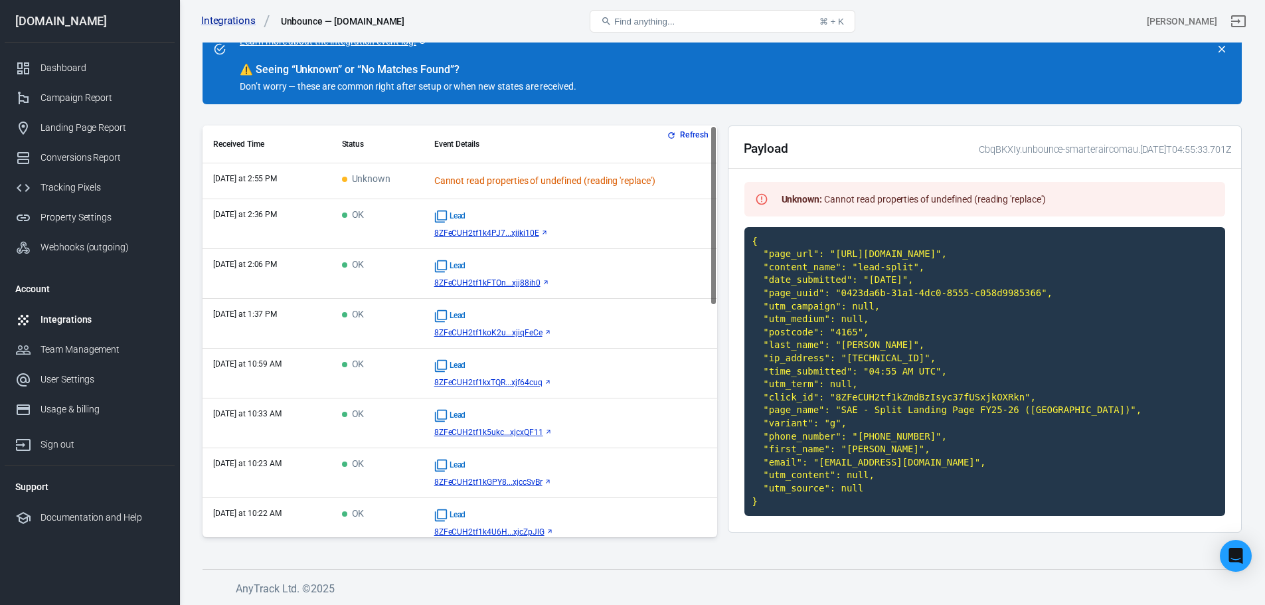
click at [582, 218] on div "Lead" at bounding box center [570, 216] width 272 height 13
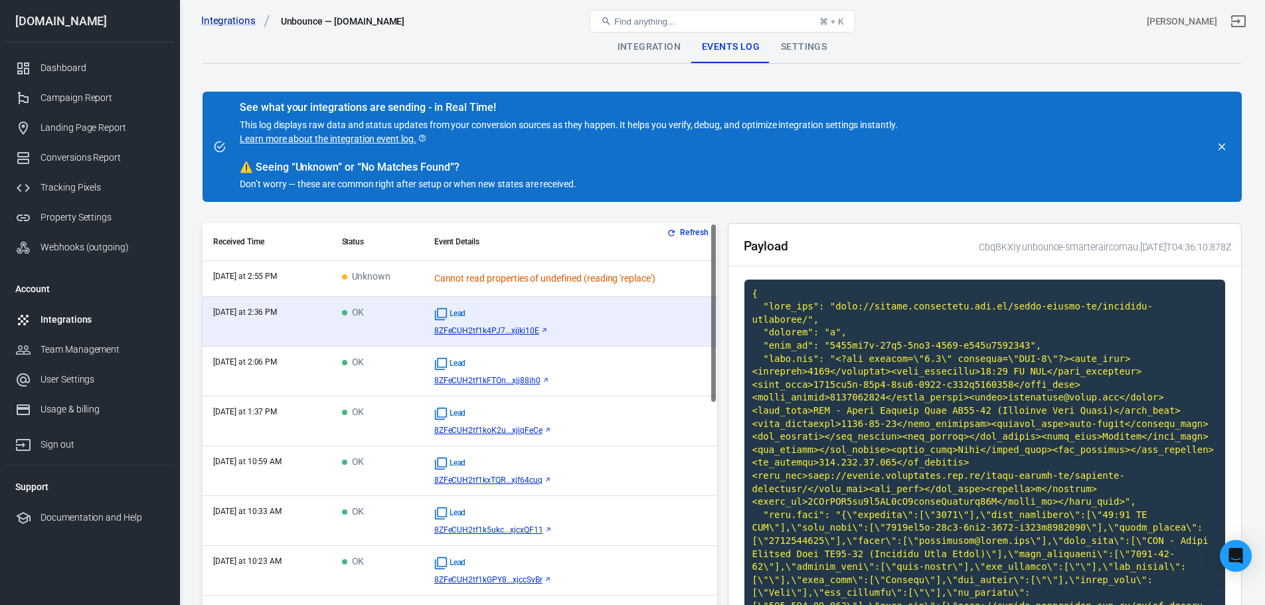
scroll to position [0, 0]
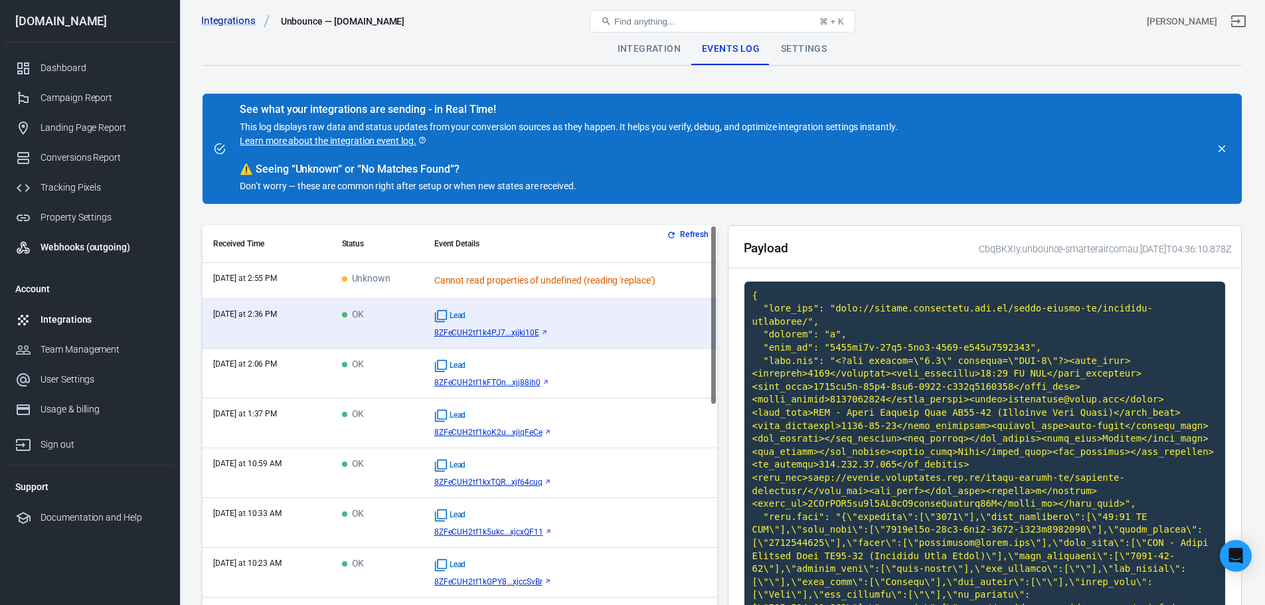
click at [75, 247] on div "Webhooks (outgoing)" at bounding box center [103, 247] width 124 height 14
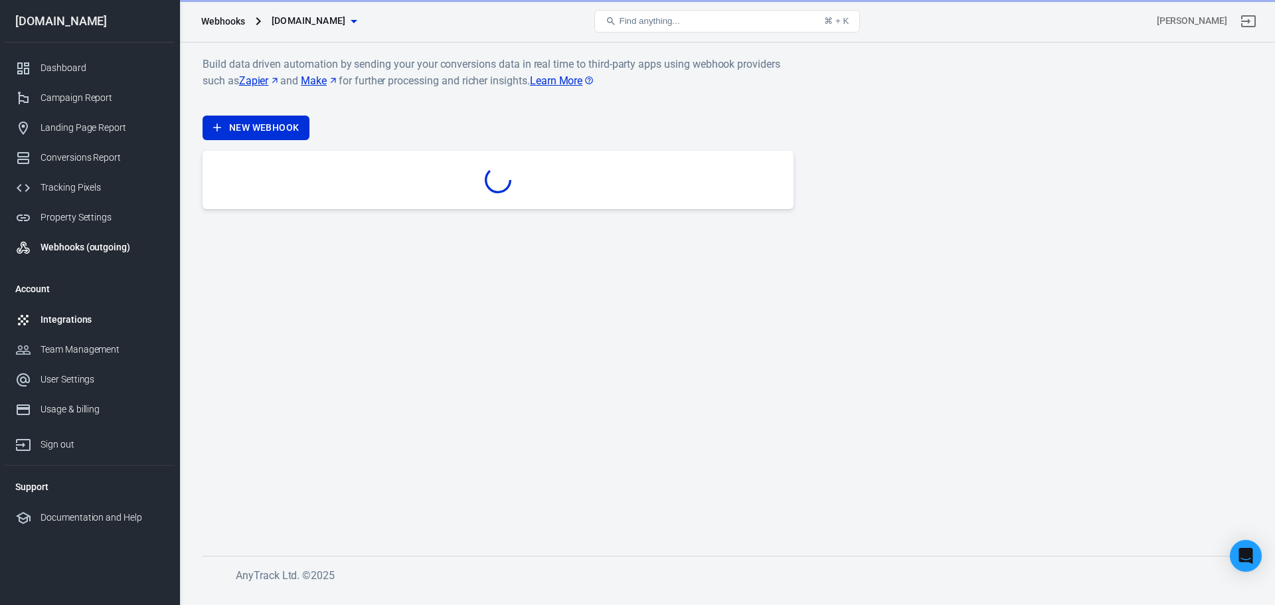
click at [63, 318] on div "Integrations" at bounding box center [103, 320] width 124 height 14
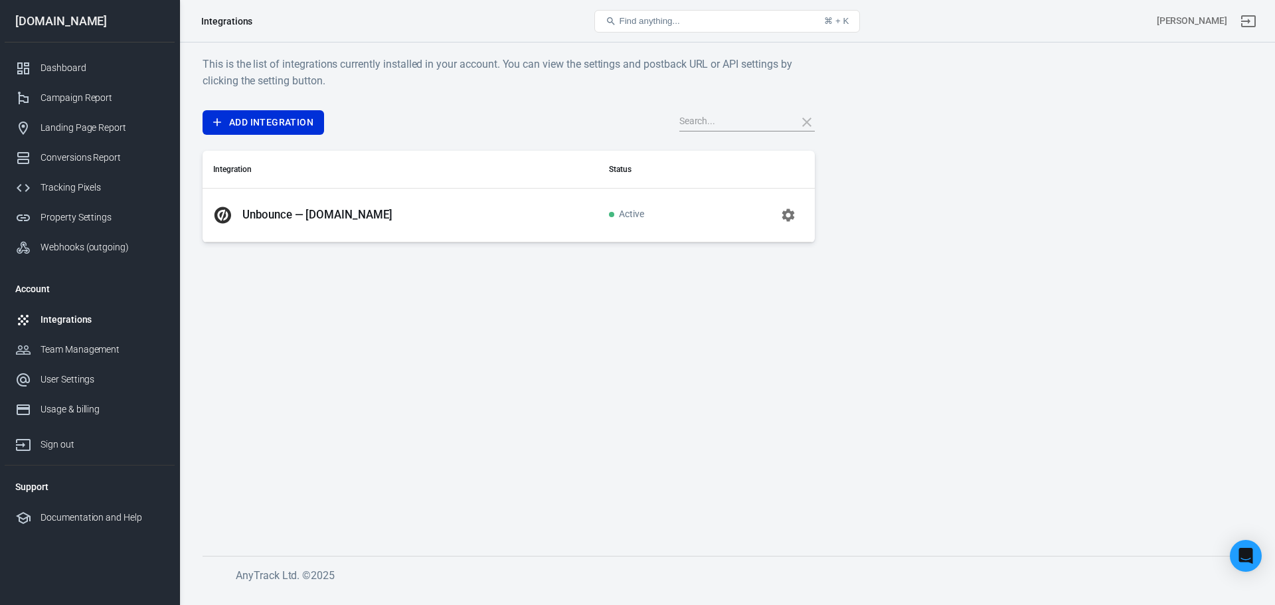
click at [355, 198] on td "Unbounce — [DOMAIN_NAME]" at bounding box center [401, 215] width 396 height 54
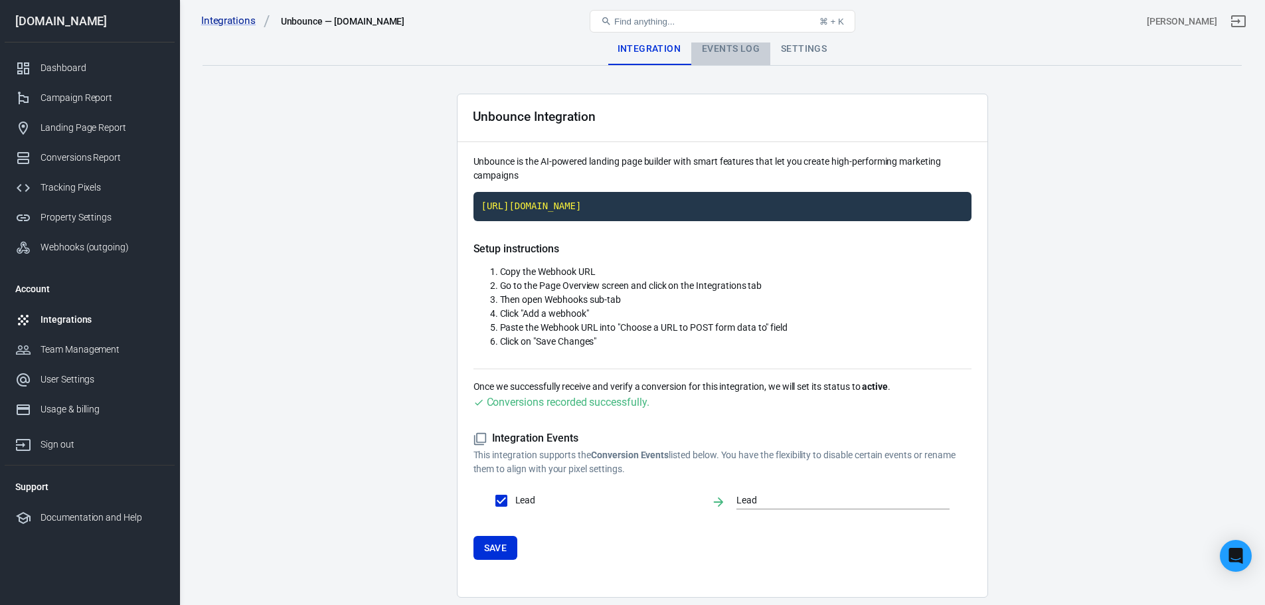
click at [723, 51] on div "Events Log" at bounding box center [730, 49] width 79 height 32
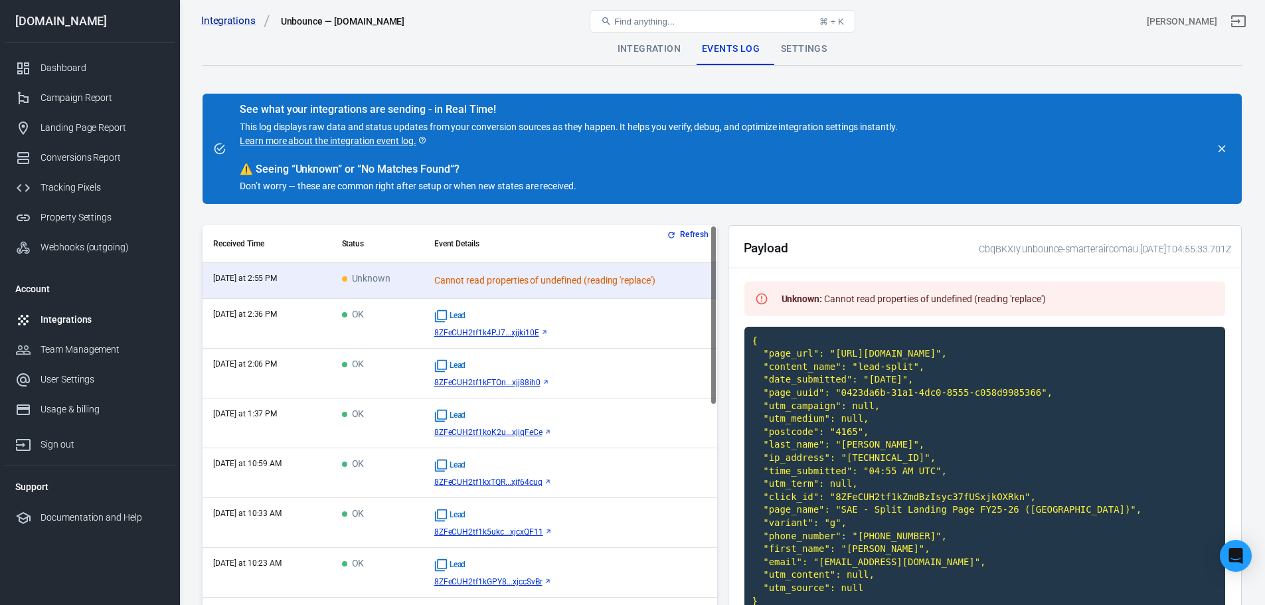
click at [675, 239] on icon "button" at bounding box center [671, 234] width 9 height 9
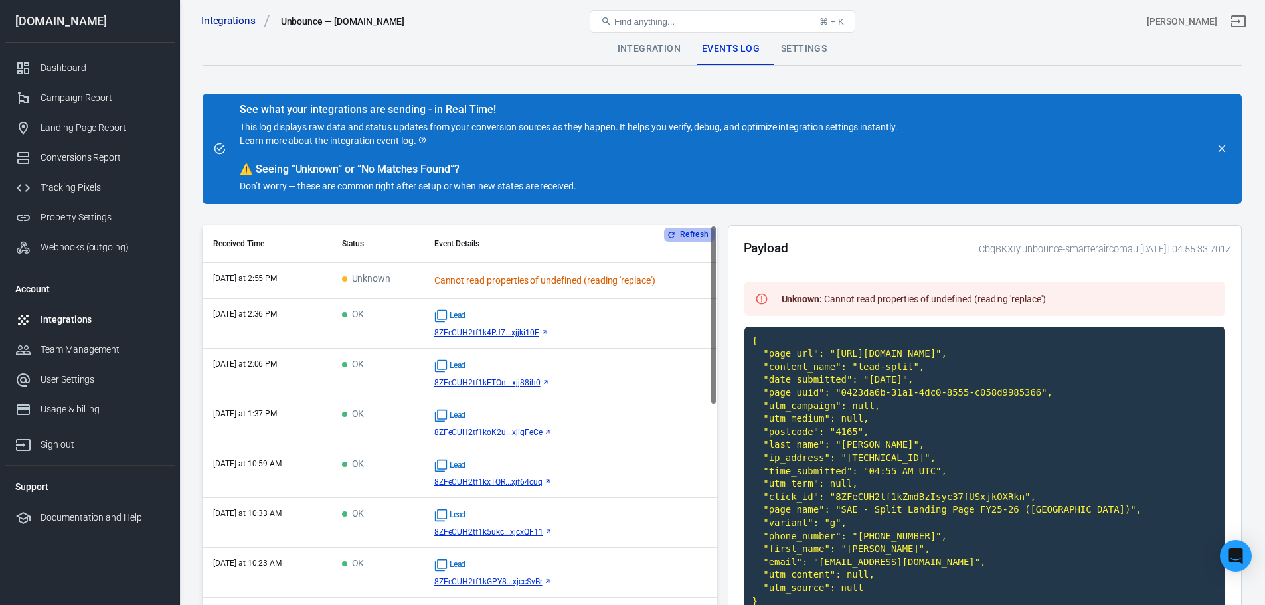
click at [678, 230] on button "Refresh" at bounding box center [689, 235] width 50 height 14
click at [678, 235] on button "Refresh" at bounding box center [689, 235] width 50 height 14
click at [530, 315] on div "Lead" at bounding box center [570, 316] width 272 height 13
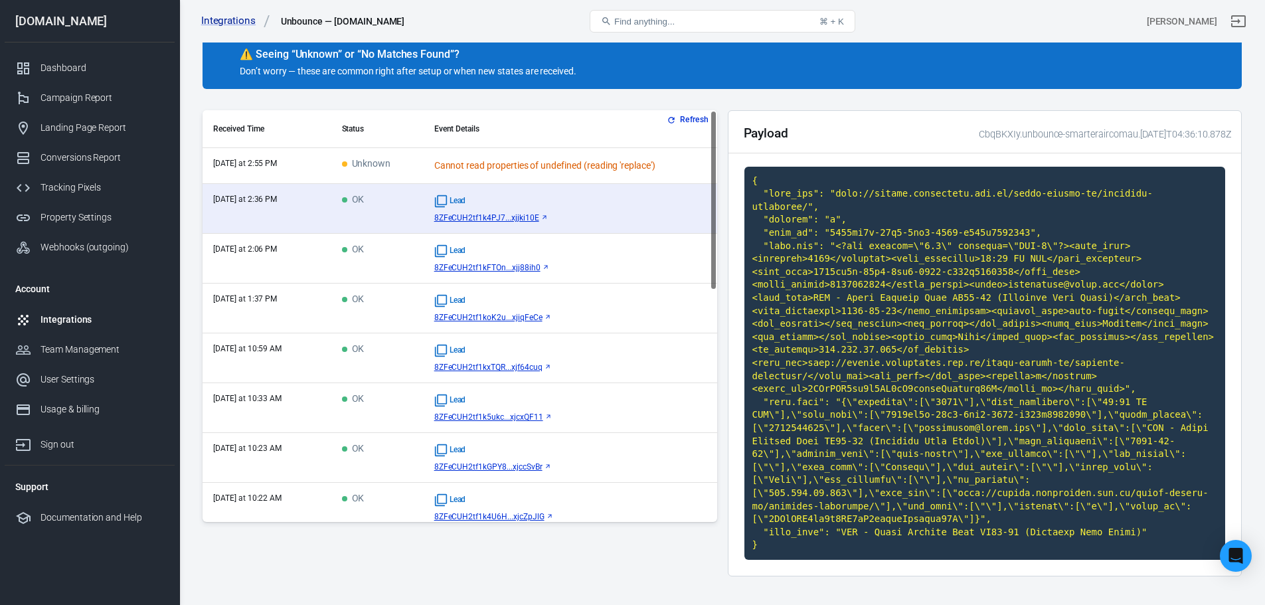
scroll to position [48, 0]
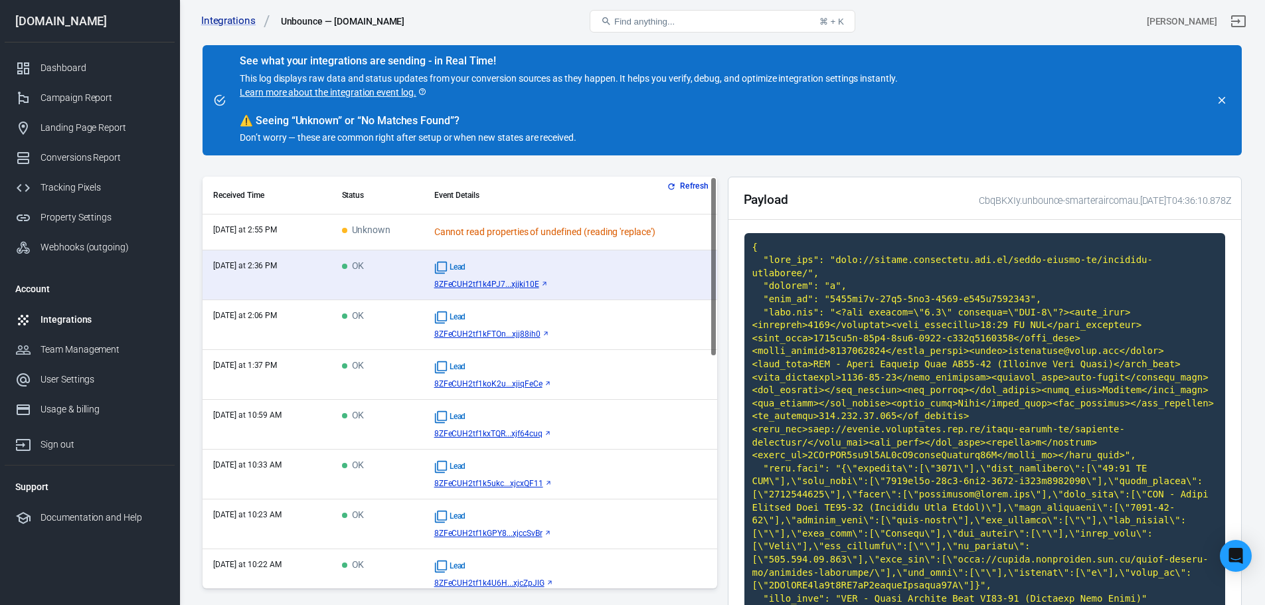
click at [675, 185] on icon "button" at bounding box center [671, 186] width 9 height 9
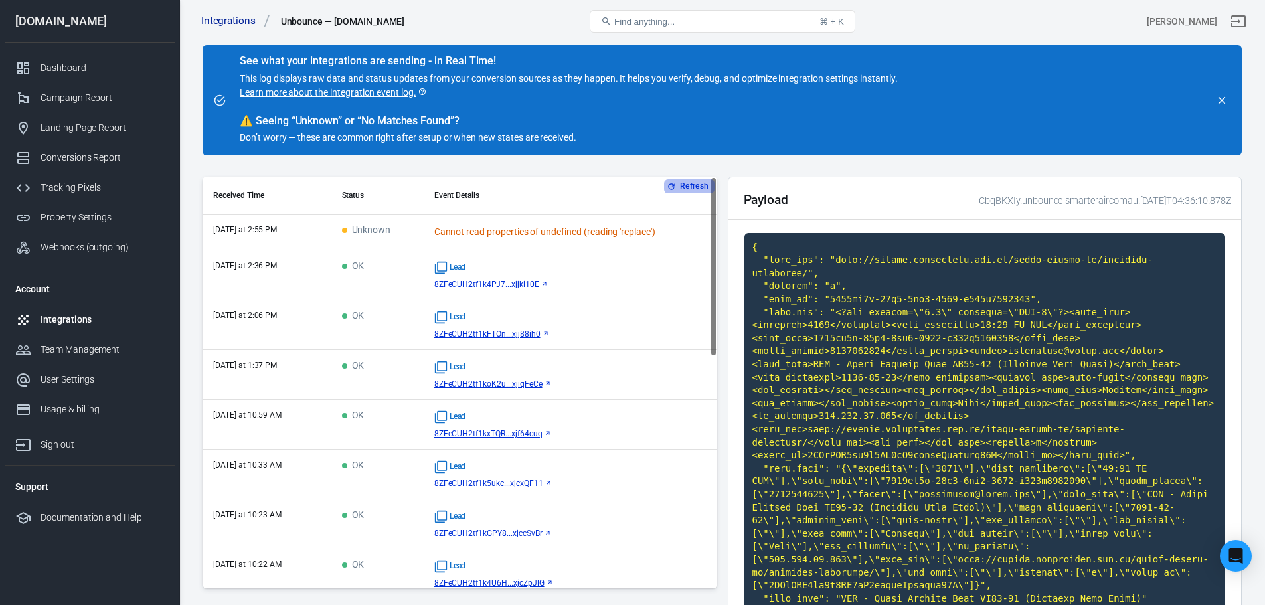
click at [685, 188] on button "Refresh" at bounding box center [689, 186] width 50 height 14
click at [685, 189] on button "Refresh" at bounding box center [689, 186] width 50 height 14
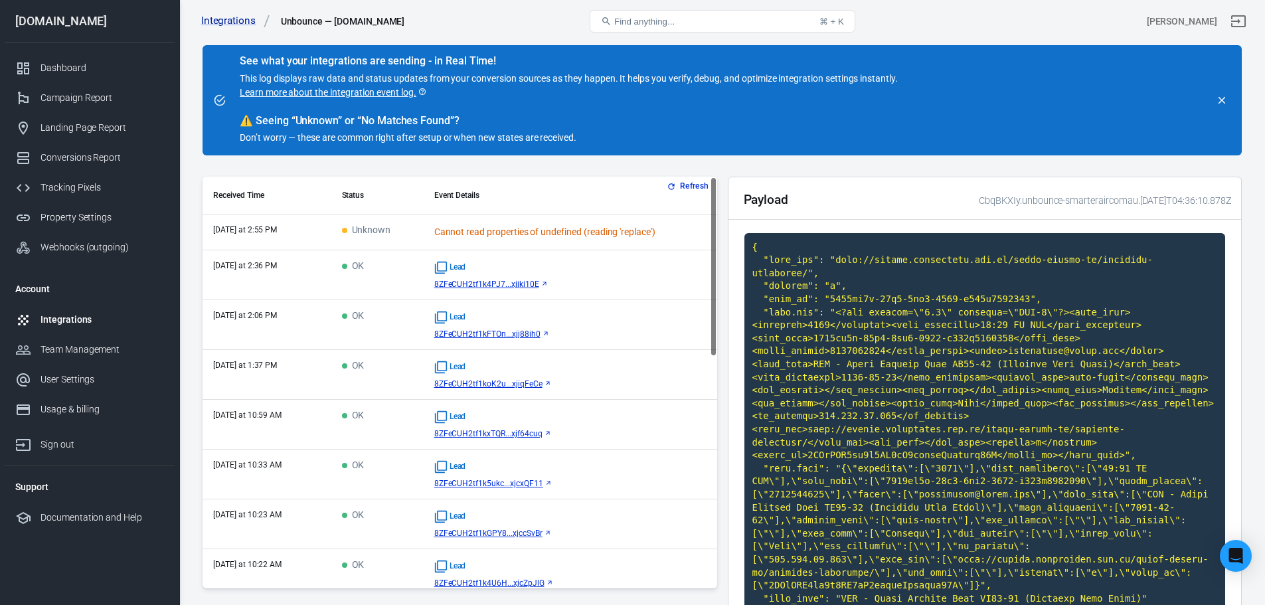
click at [685, 189] on button "Refresh" at bounding box center [689, 186] width 50 height 14
click at [681, 181] on button "Refresh" at bounding box center [689, 186] width 50 height 14
click at [679, 184] on button "Refresh" at bounding box center [689, 186] width 50 height 14
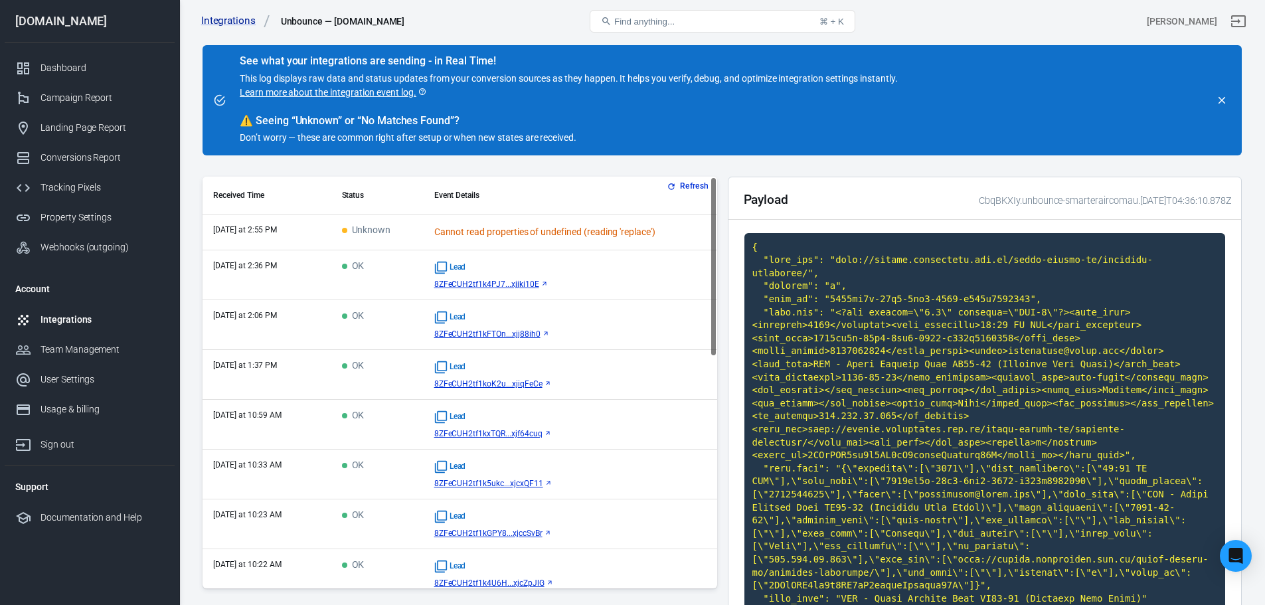
click at [679, 184] on button "Refresh" at bounding box center [689, 186] width 50 height 14
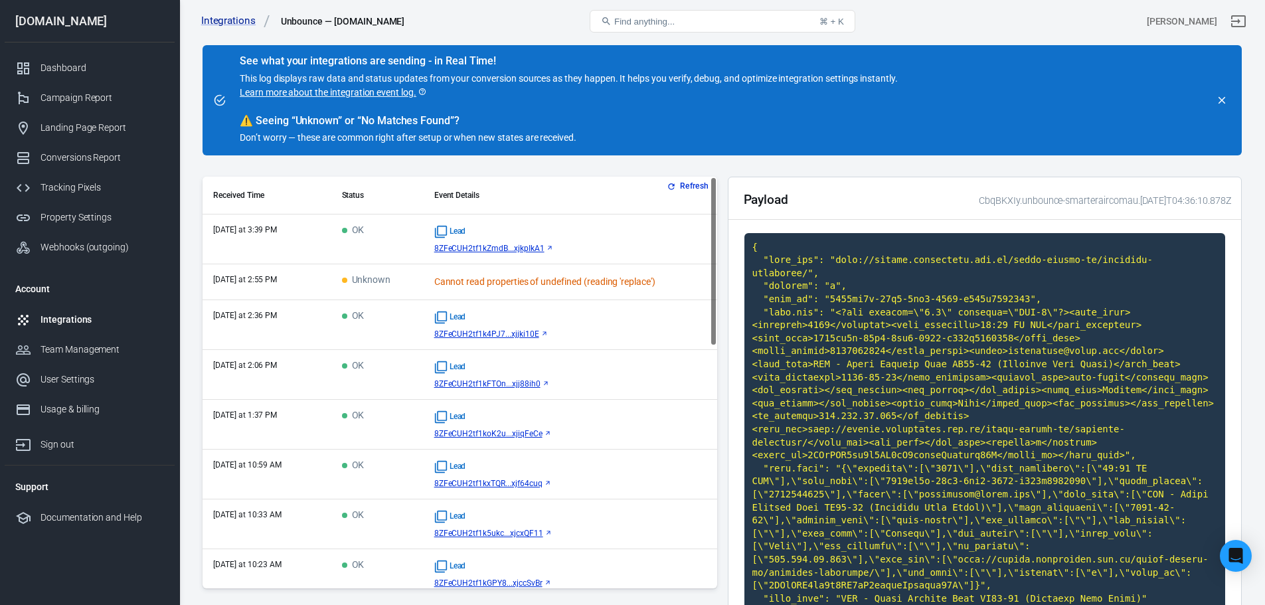
click at [461, 228] on span "Lead" at bounding box center [450, 231] width 32 height 13
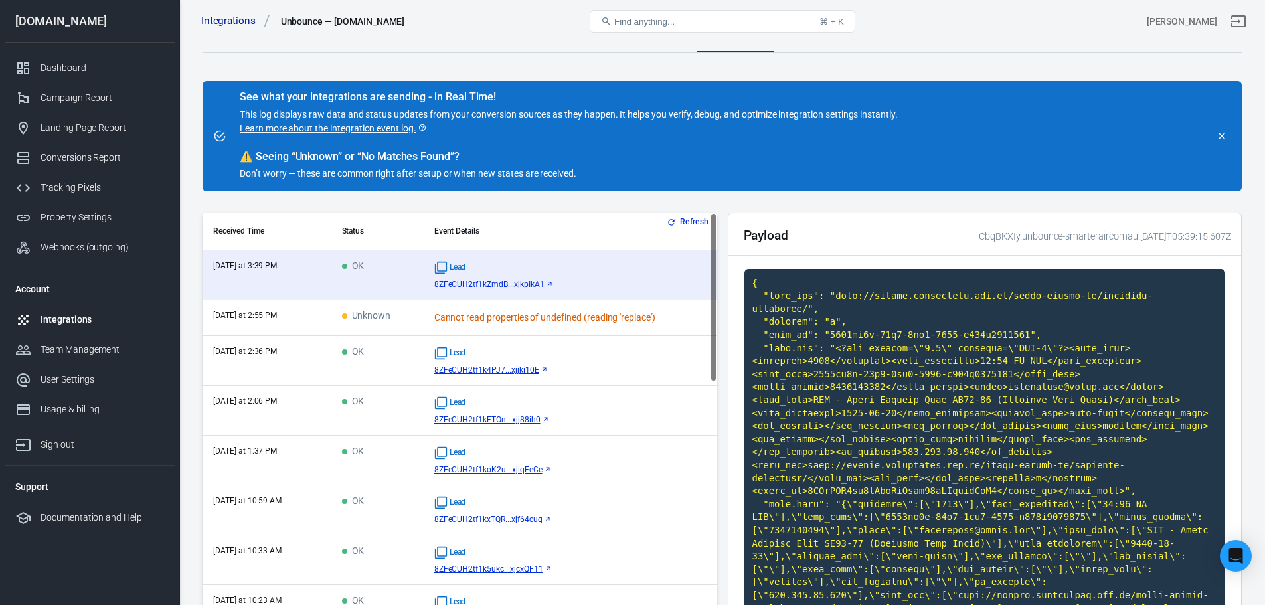
scroll to position [0, 0]
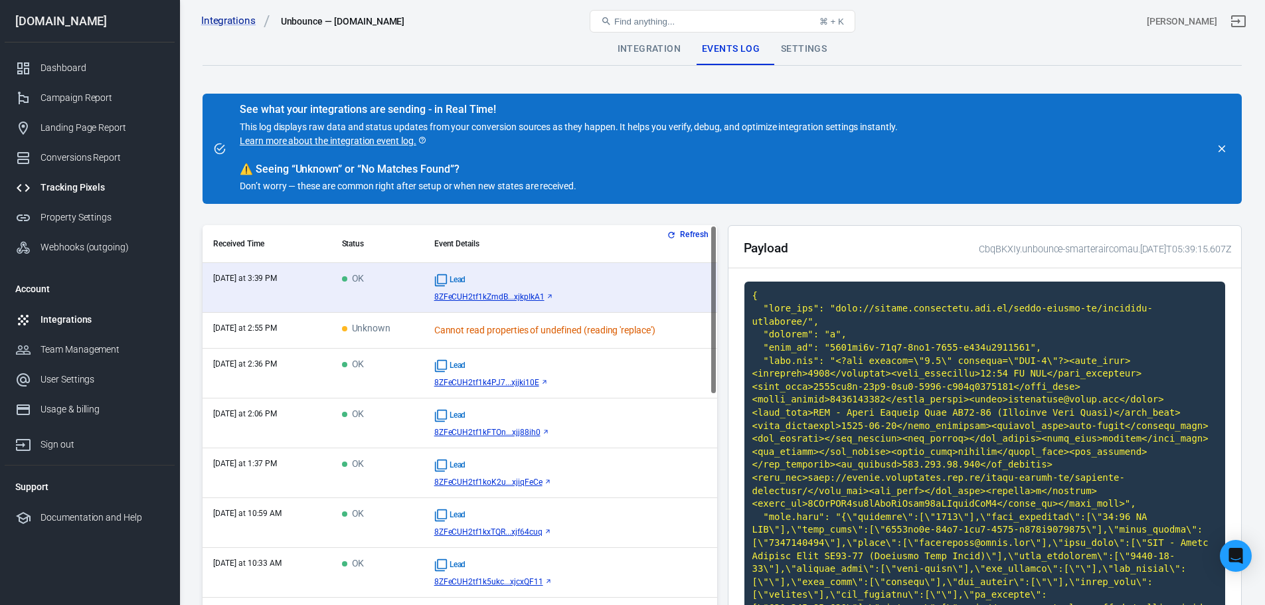
click at [52, 179] on link "Tracking Pixels" at bounding box center [90, 188] width 170 height 30
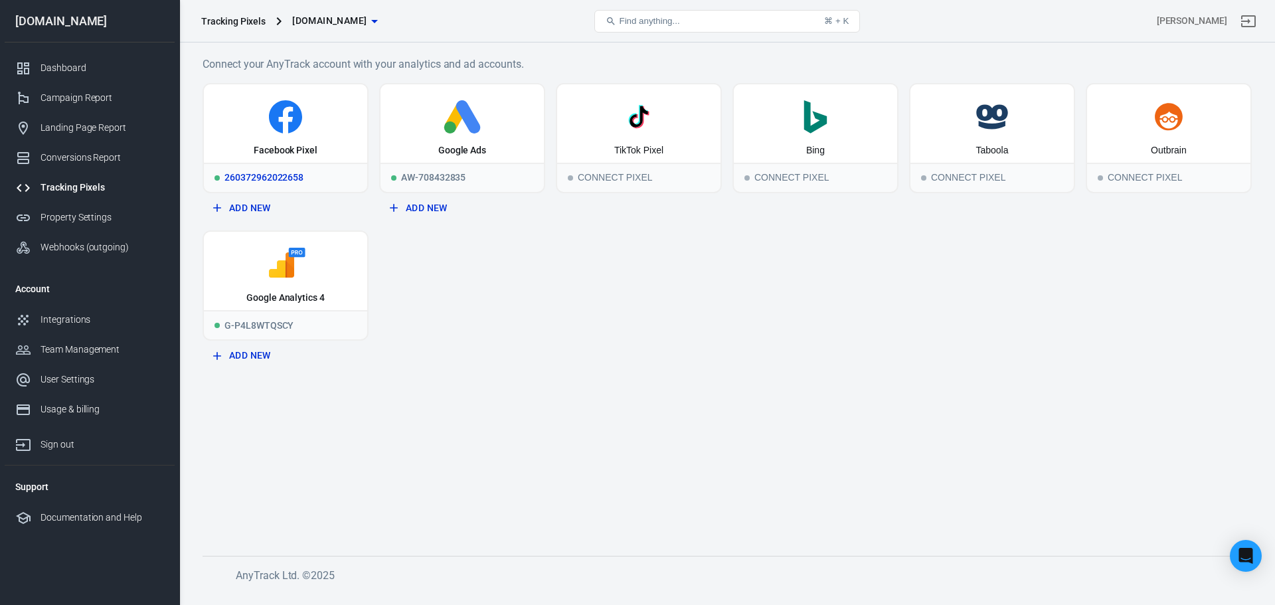
click at [284, 119] on icon at bounding box center [286, 120] width 14 height 27
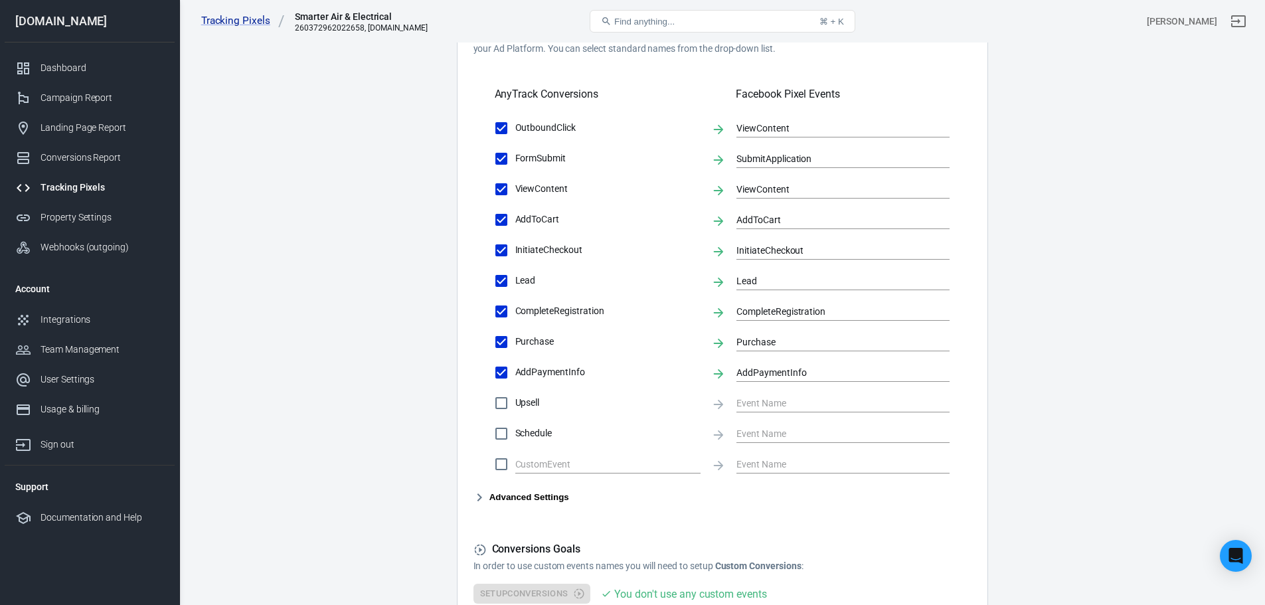
scroll to position [465, 0]
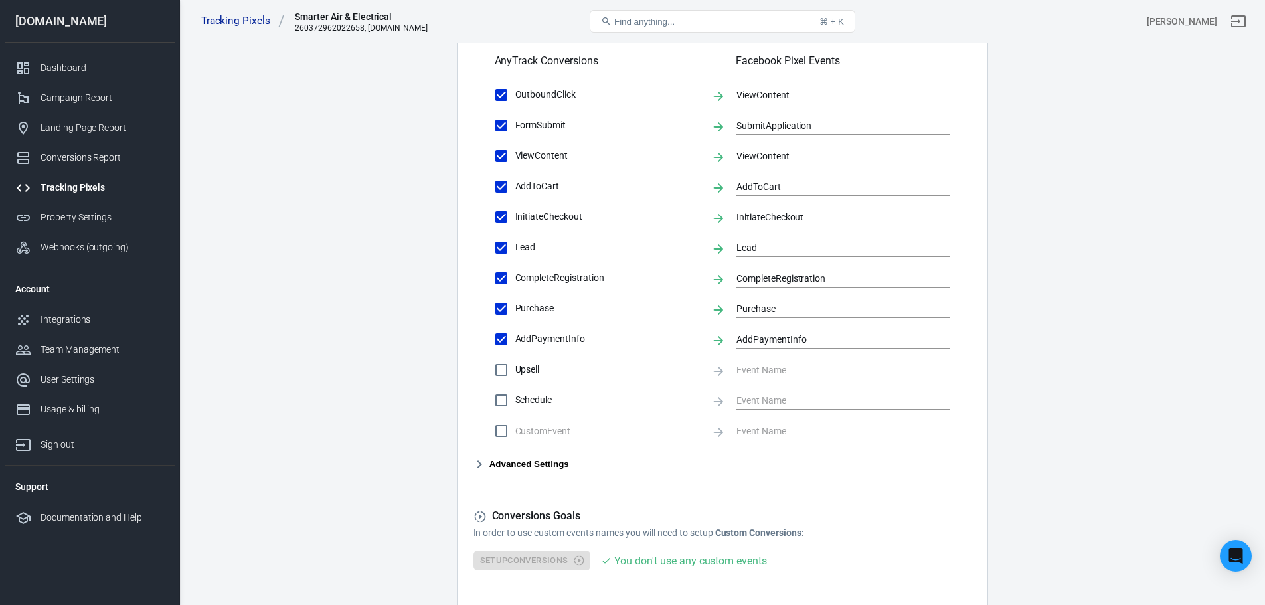
click at [511, 464] on button "Advanced Settings" at bounding box center [522, 464] width 96 height 16
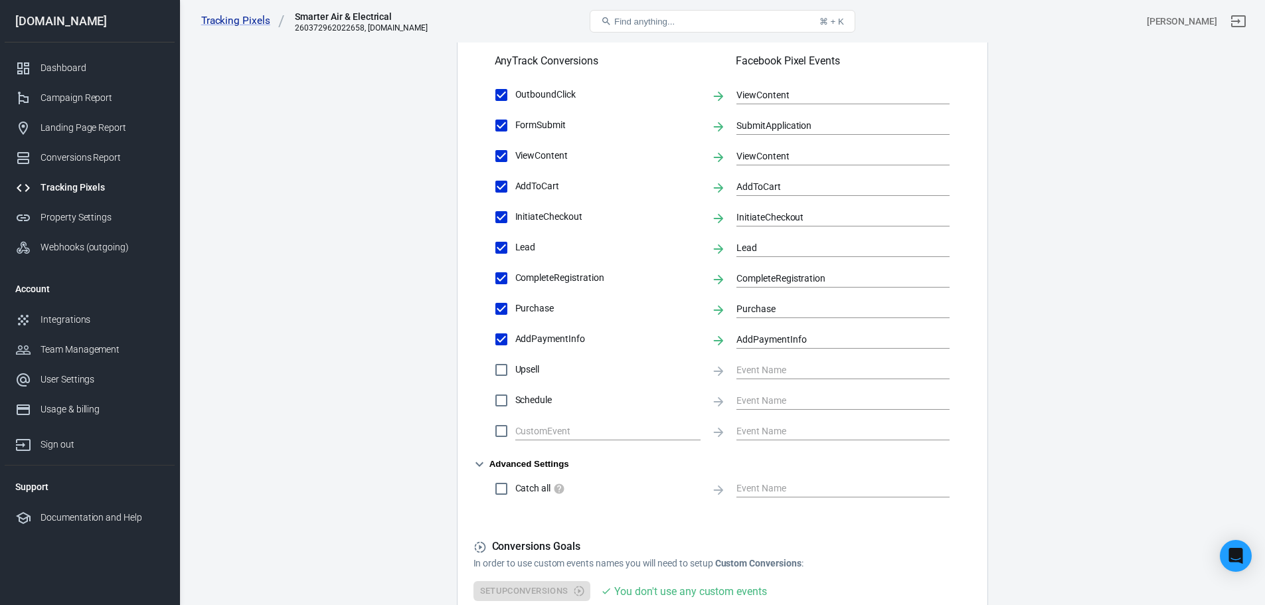
click at [503, 465] on button "Advanced Settings" at bounding box center [522, 464] width 96 height 16
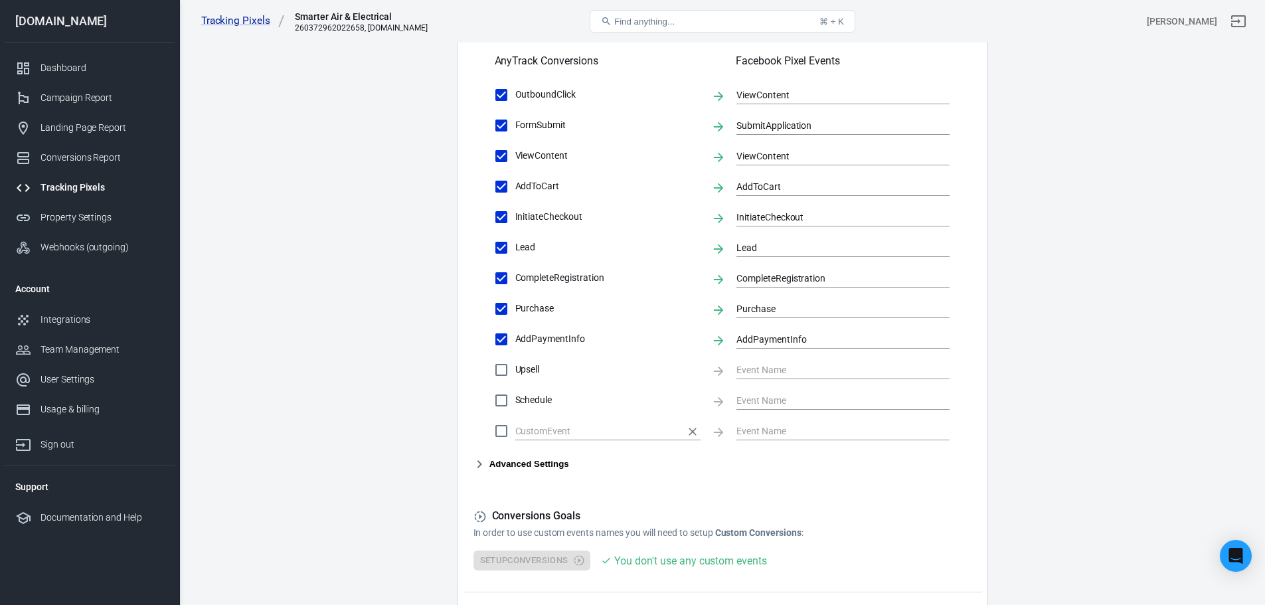
click at [553, 438] on input "text" at bounding box center [597, 430] width 165 height 17
click at [543, 429] on input "text" at bounding box center [597, 430] width 165 height 17
click at [501, 434] on input "checkbox" at bounding box center [502, 431] width 28 height 28
click at [545, 429] on input "text" at bounding box center [597, 430] width 165 height 17
click at [578, 430] on input "text" at bounding box center [597, 430] width 165 height 17
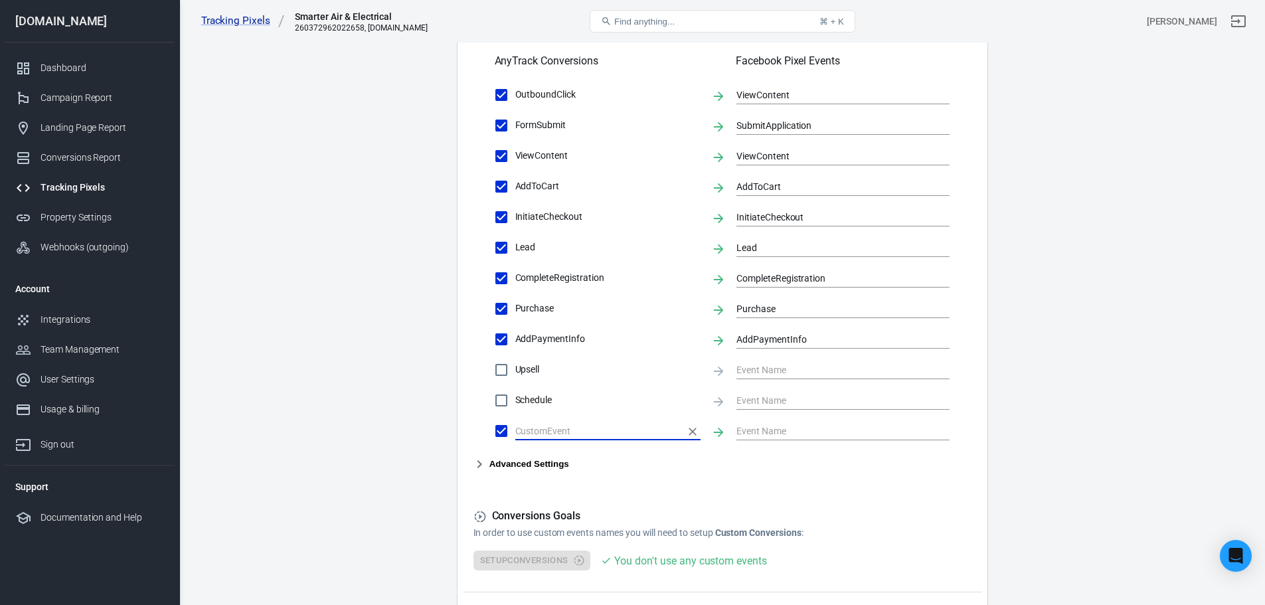
click at [579, 430] on input "text" at bounding box center [597, 430] width 165 height 17
click at [580, 430] on input "text" at bounding box center [597, 430] width 165 height 17
click at [581, 430] on input "text" at bounding box center [597, 430] width 165 height 17
click at [583, 430] on input "text" at bounding box center [597, 430] width 165 height 17
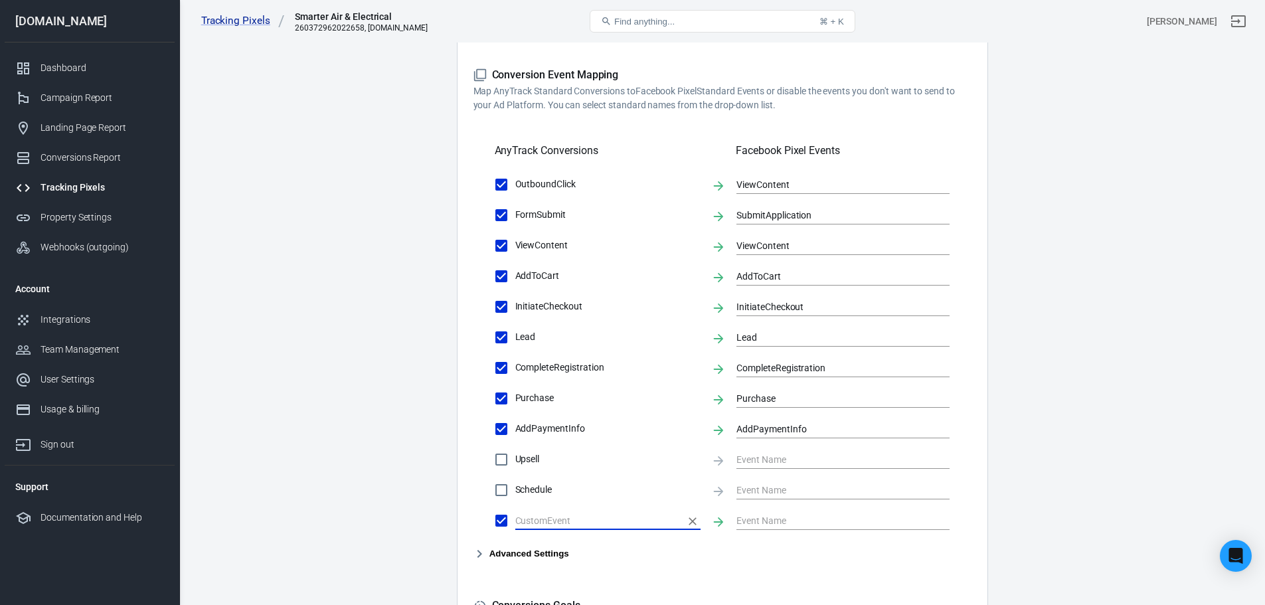
scroll to position [399, 0]
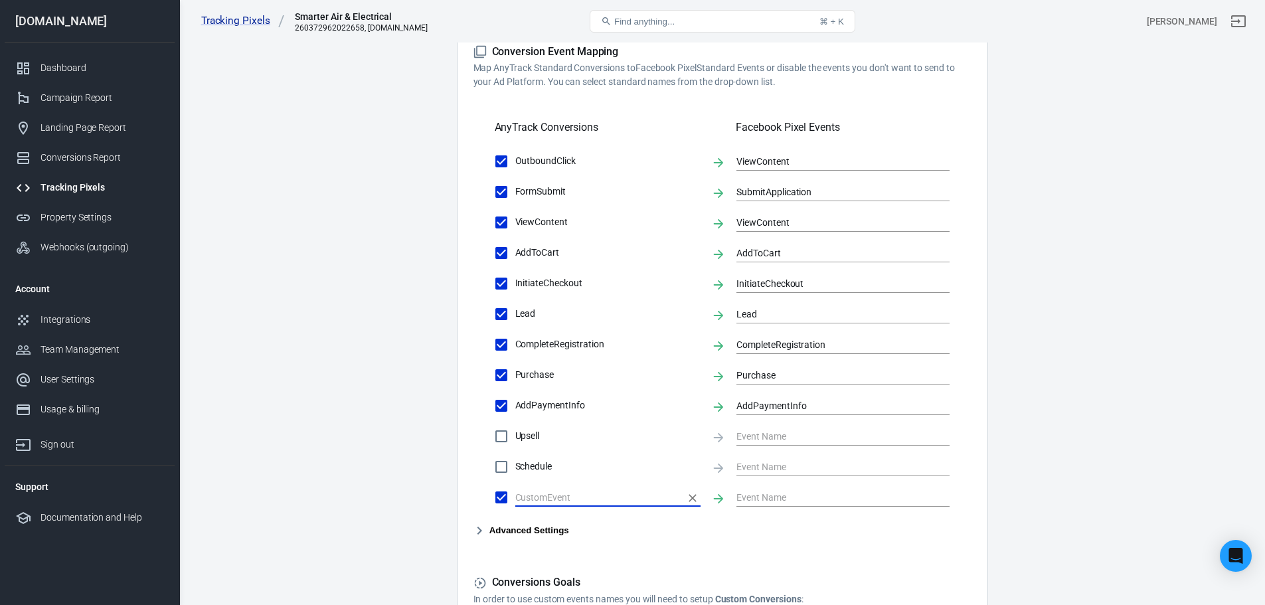
click at [691, 501] on icon "Clear" at bounding box center [692, 497] width 13 height 13
click at [690, 498] on icon "Clear" at bounding box center [692, 497] width 13 height 13
click at [499, 499] on input "checkbox" at bounding box center [502, 498] width 28 height 28
checkbox input "false"
click at [527, 524] on button "Advanced Settings" at bounding box center [522, 531] width 96 height 16
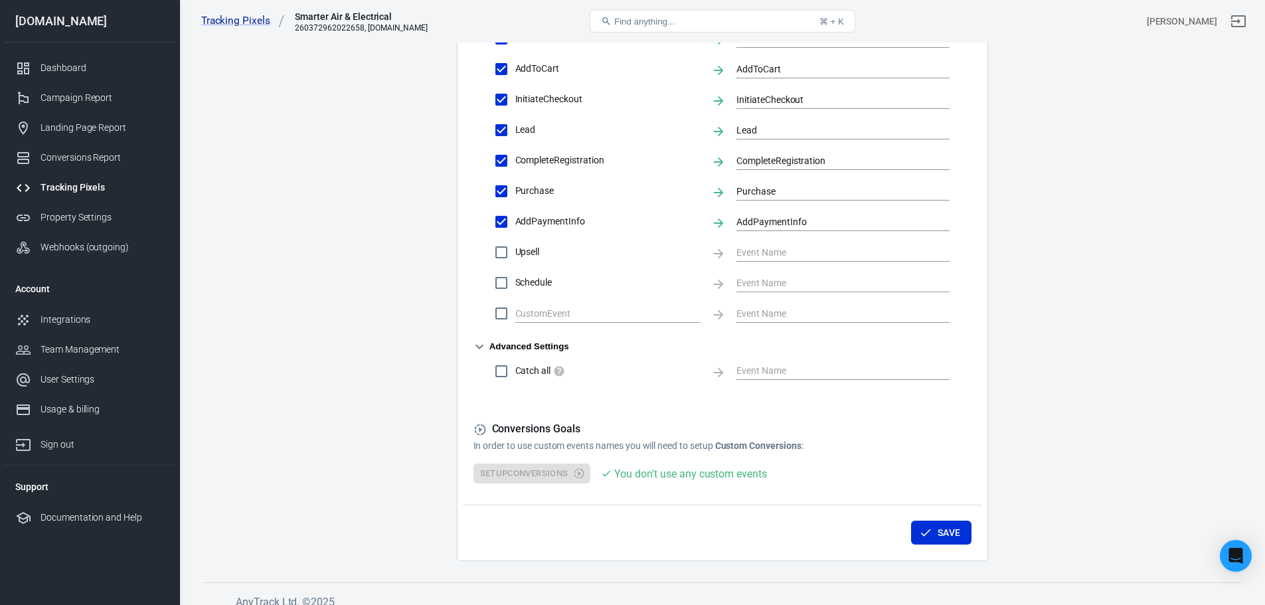
scroll to position [596, 0]
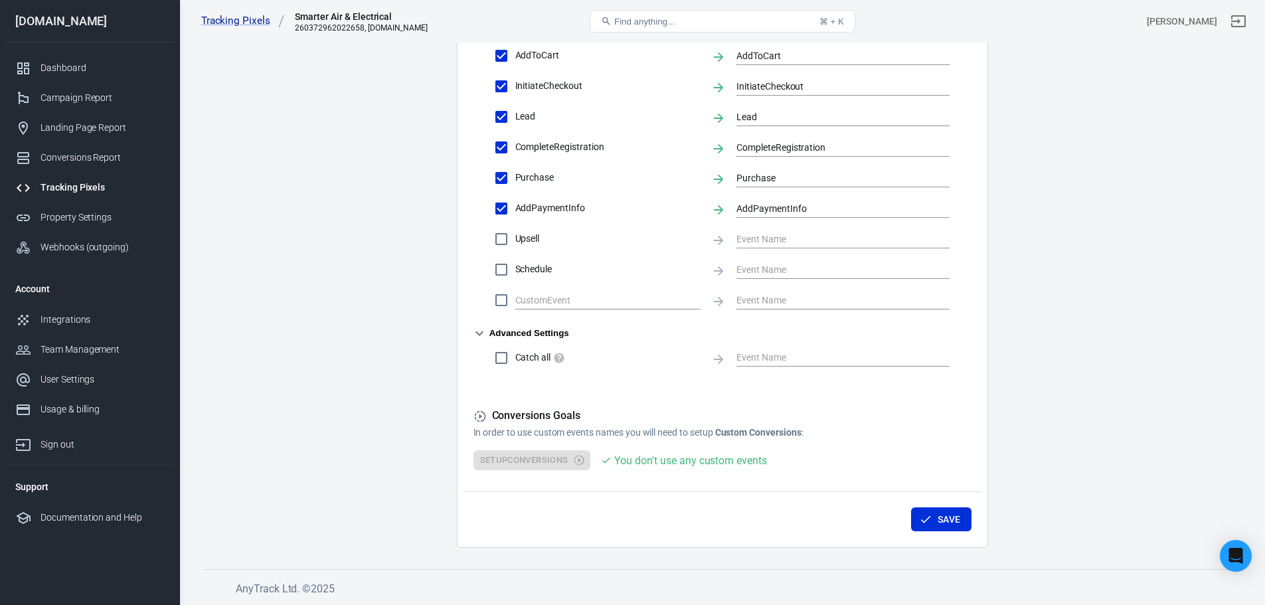
click at [545, 465] on div "Setup Conversions You don't use any custom events" at bounding box center [723, 460] width 498 height 21
click at [664, 424] on div "Conversions Goals In order to use custom events names you will need to setup Cu…" at bounding box center [723, 424] width 498 height 31
click at [940, 521] on button "Save" at bounding box center [941, 519] width 60 height 25
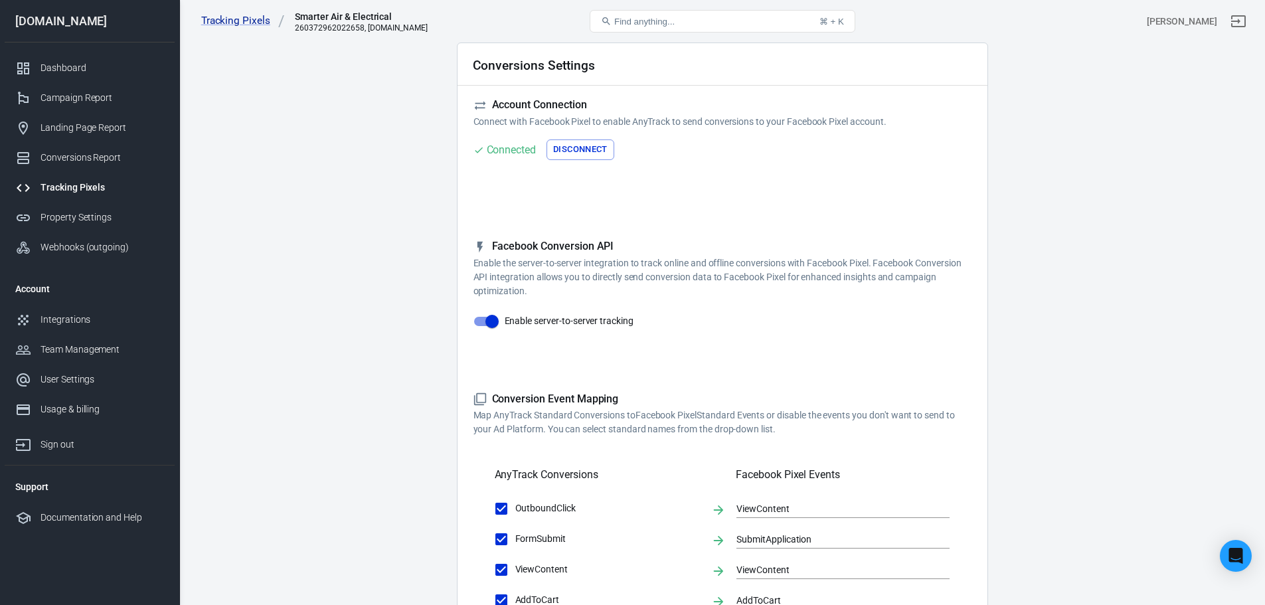
scroll to position [0, 0]
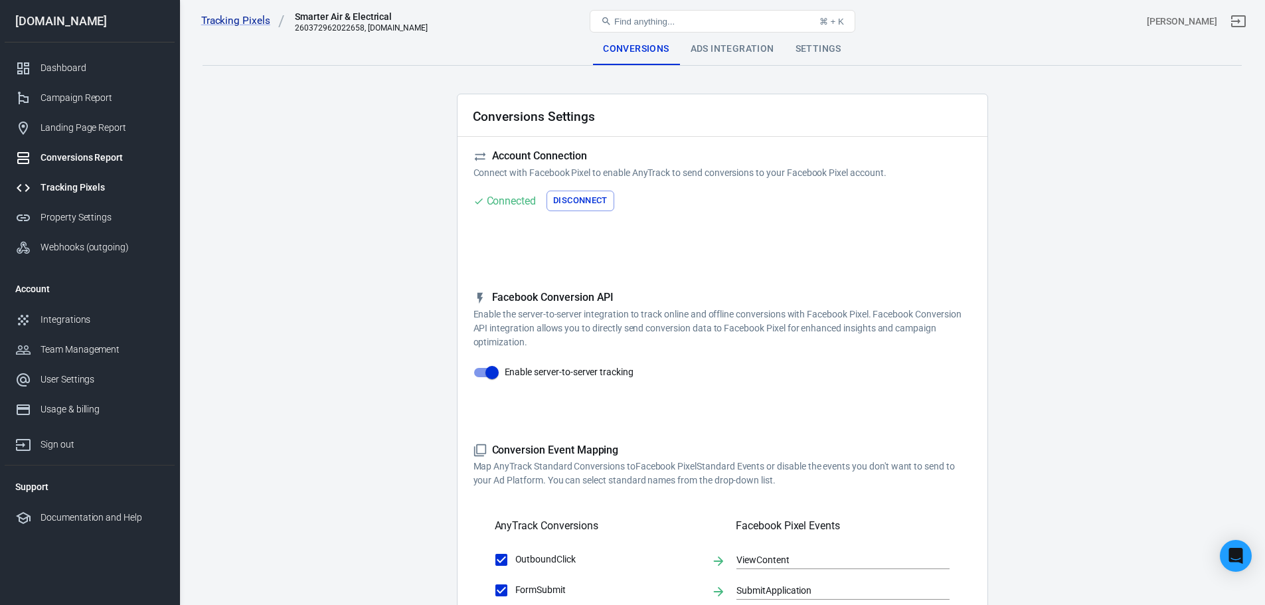
click at [64, 155] on div "Conversions Report" at bounding box center [103, 158] width 124 height 14
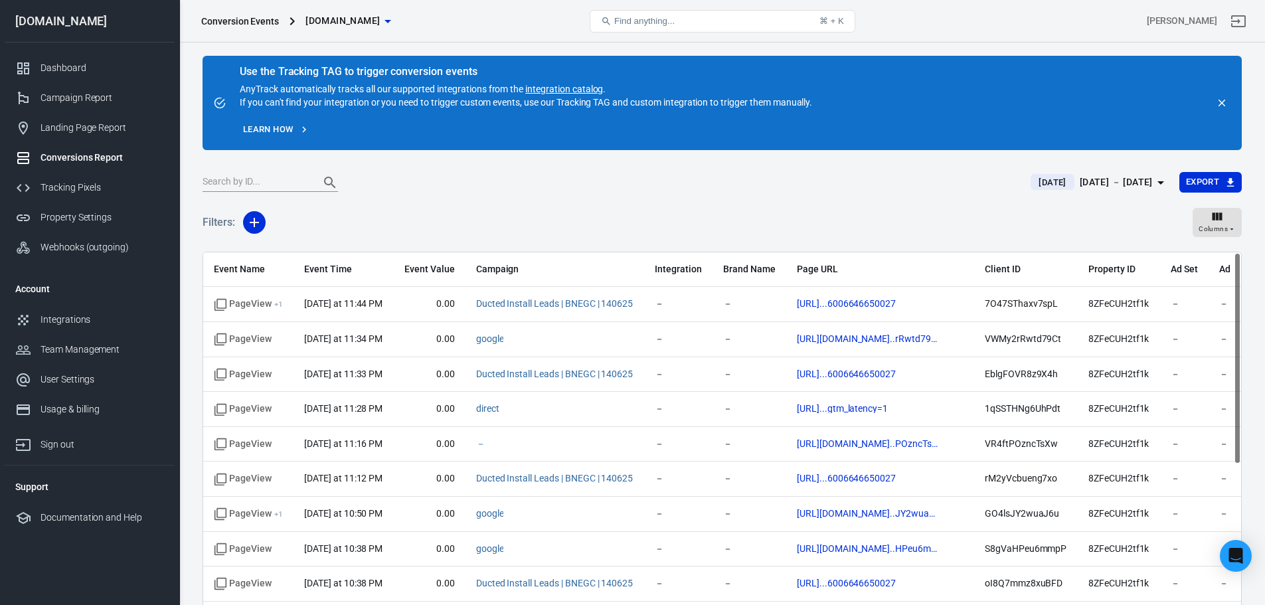
click at [1122, 177] on div "[DATE] － [DATE]" at bounding box center [1116, 182] width 73 height 17
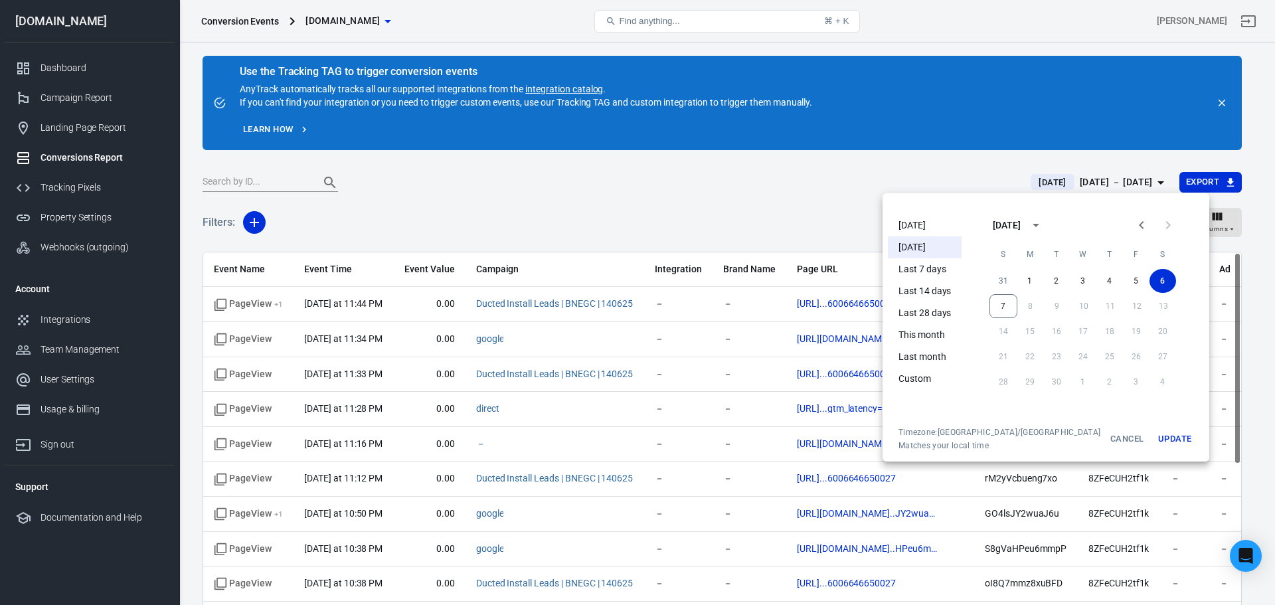
click at [915, 225] on li "[DATE]" at bounding box center [925, 226] width 74 height 22
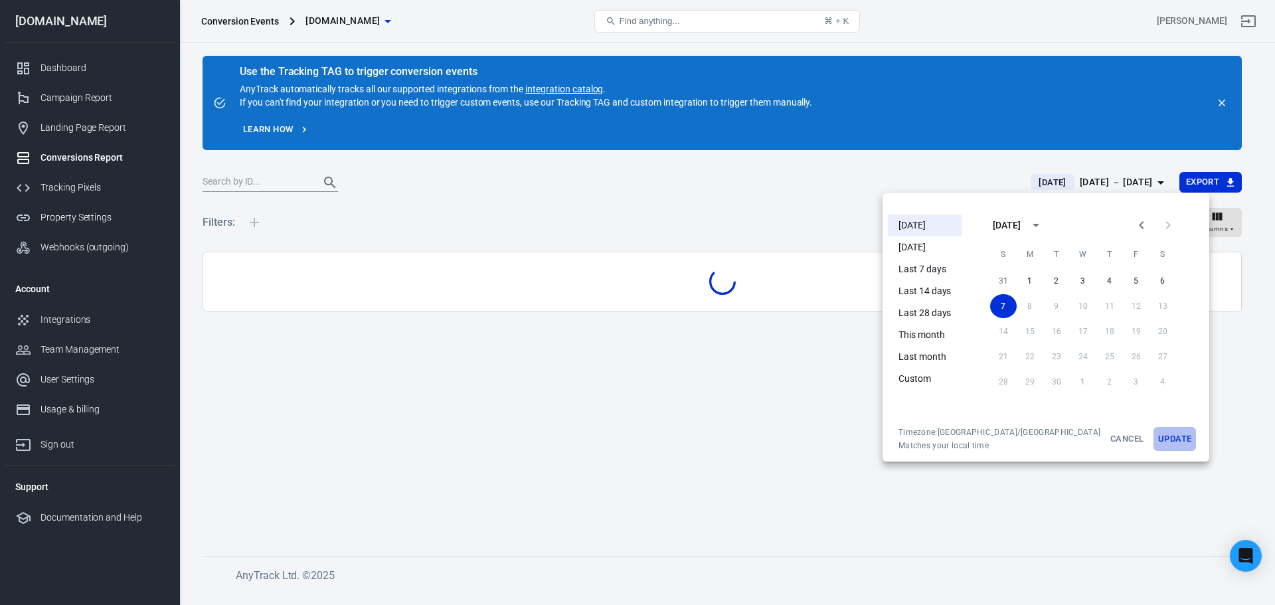
click at [1154, 442] on button "Update" at bounding box center [1175, 439] width 43 height 24
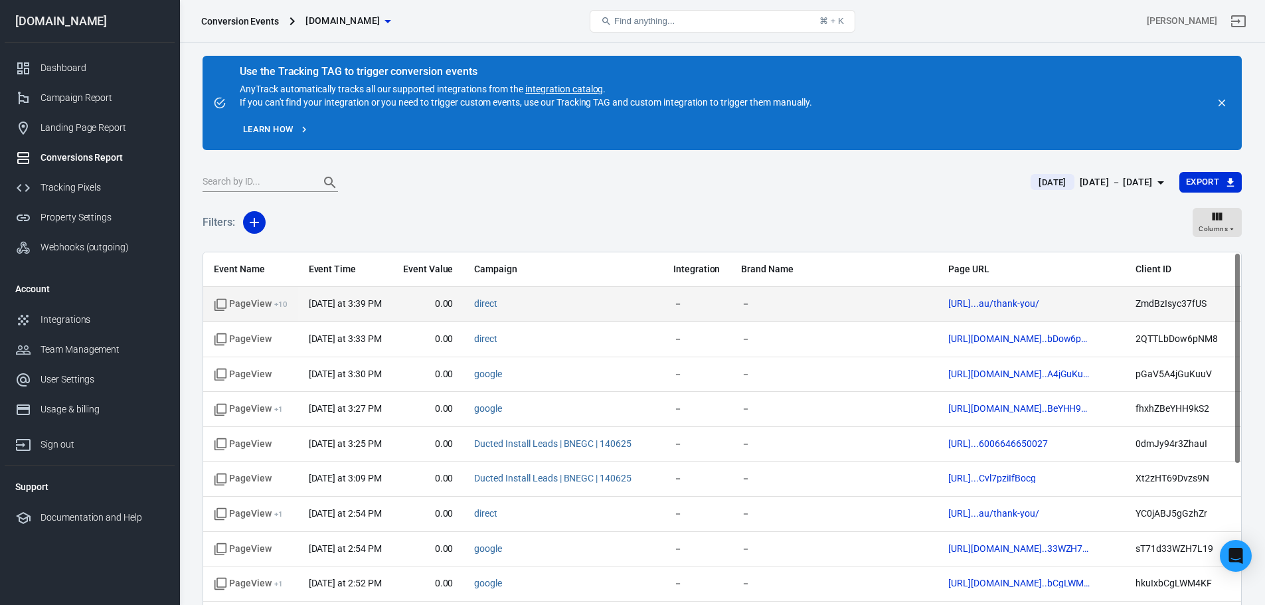
click at [576, 310] on span "direct" at bounding box center [562, 304] width 177 height 13
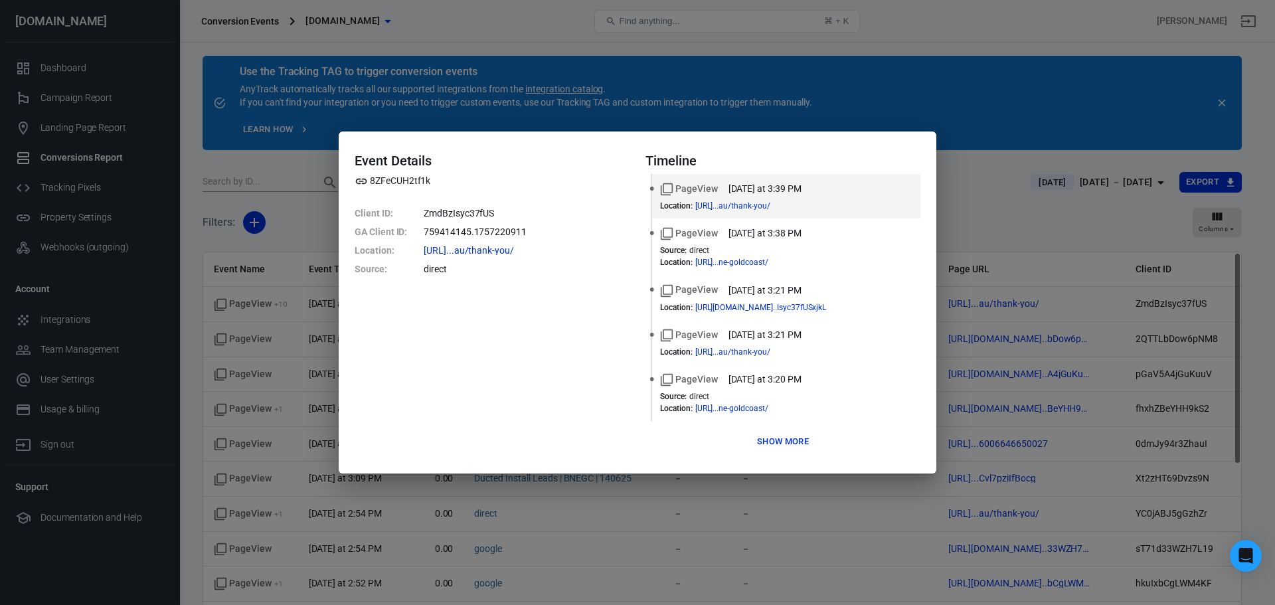
click at [968, 219] on div "Event Details 8ZFeCUH2tf1k Client ID : ZmdBzIsyc37fUS GA Client ID : 759414145.…" at bounding box center [637, 302] width 1275 height 605
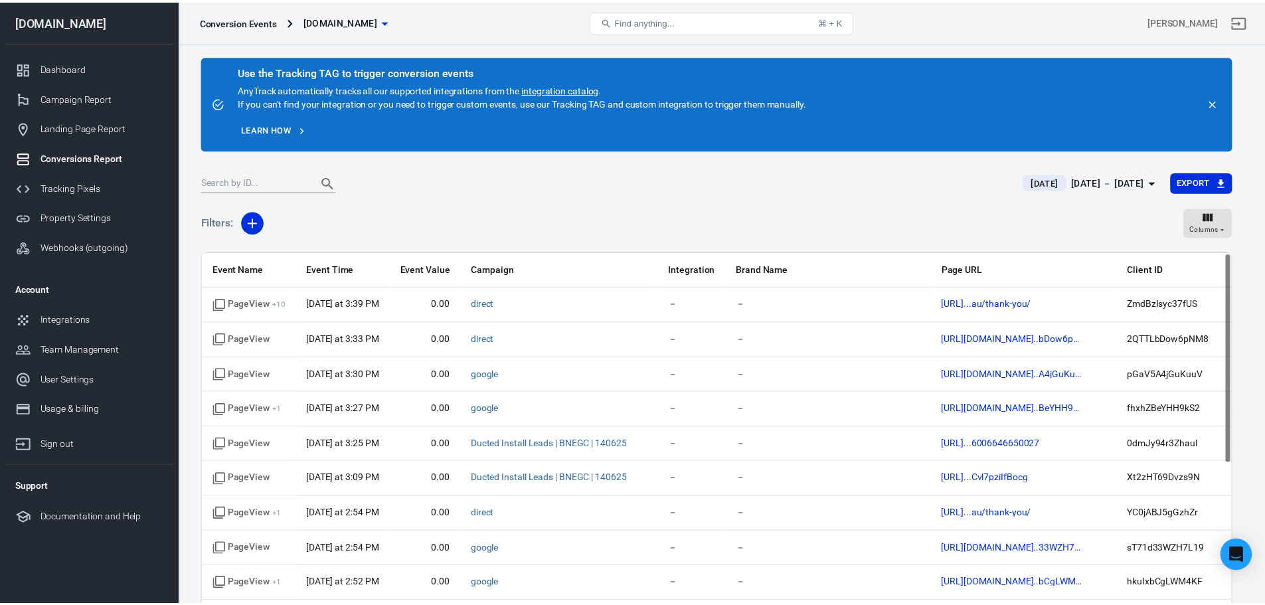
scroll to position [53, 0]
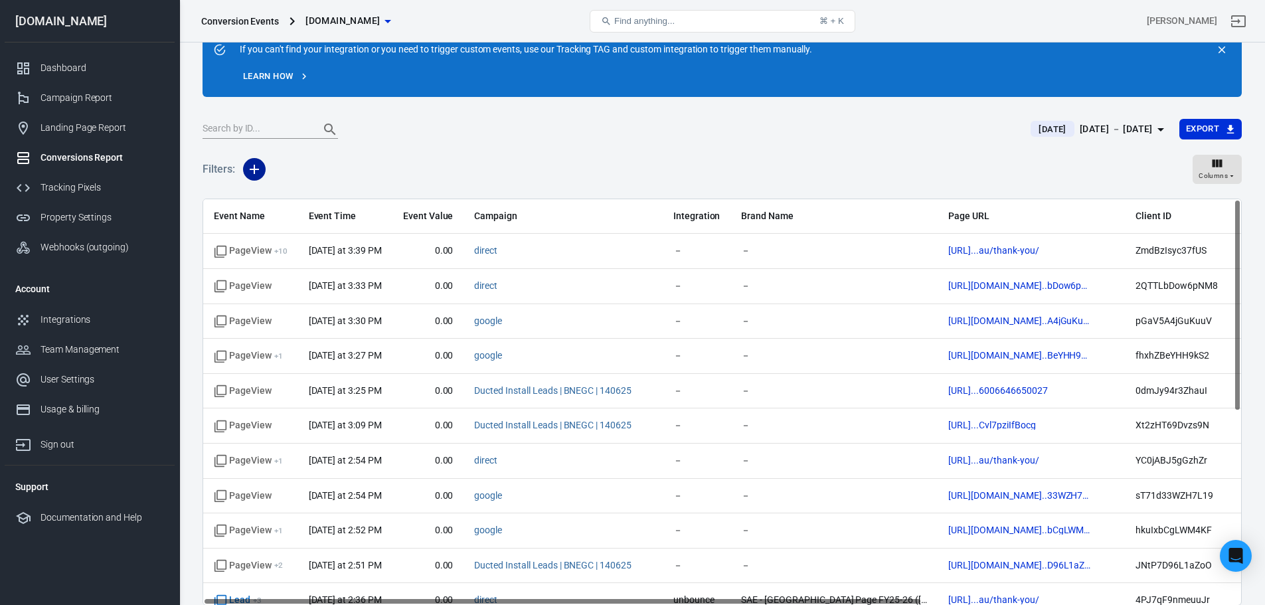
click at [252, 169] on icon "button" at bounding box center [254, 169] width 9 height 9
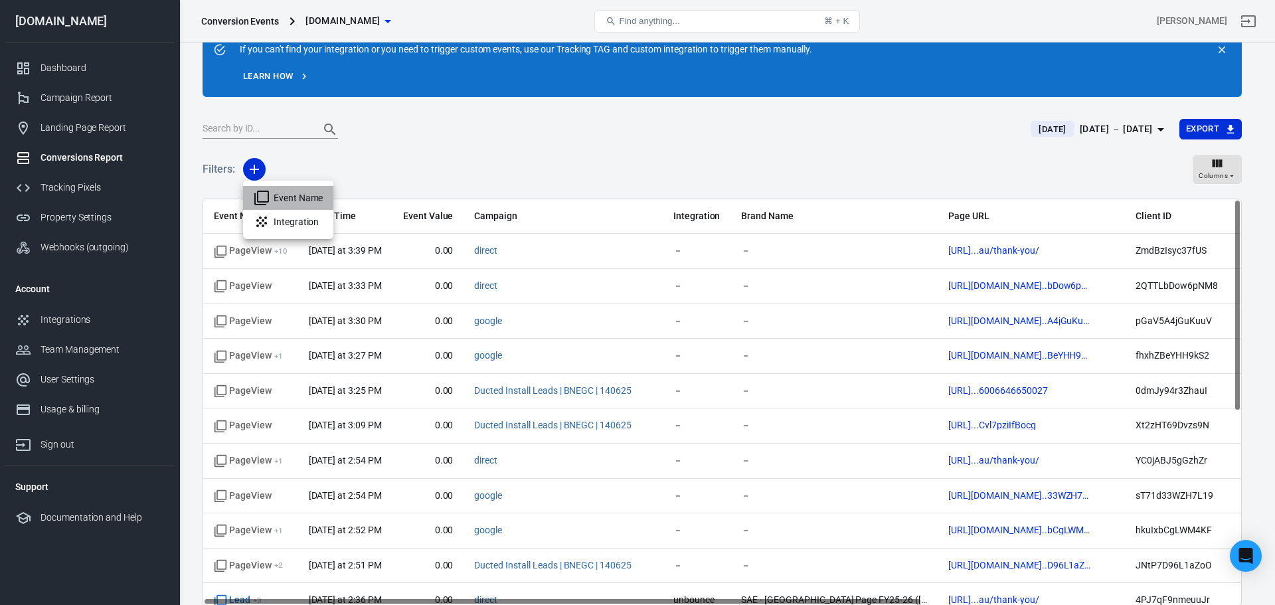
click at [280, 203] on li "Event Name" at bounding box center [288, 198] width 90 height 24
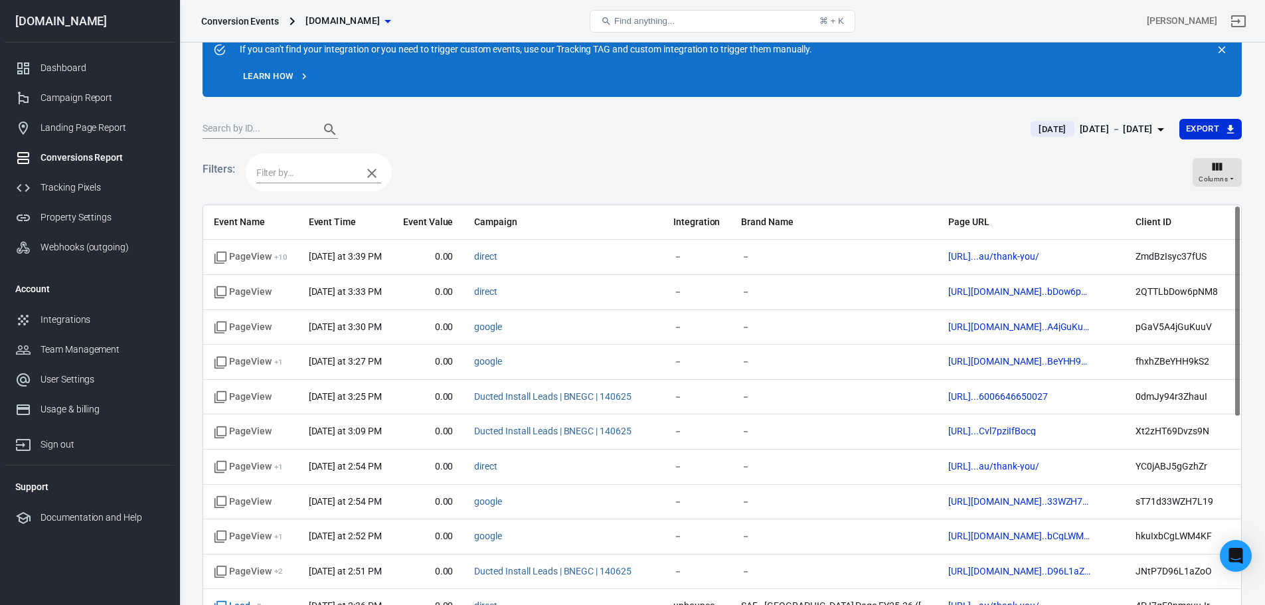
click at [313, 178] on input "text" at bounding box center [305, 173] width 99 height 17
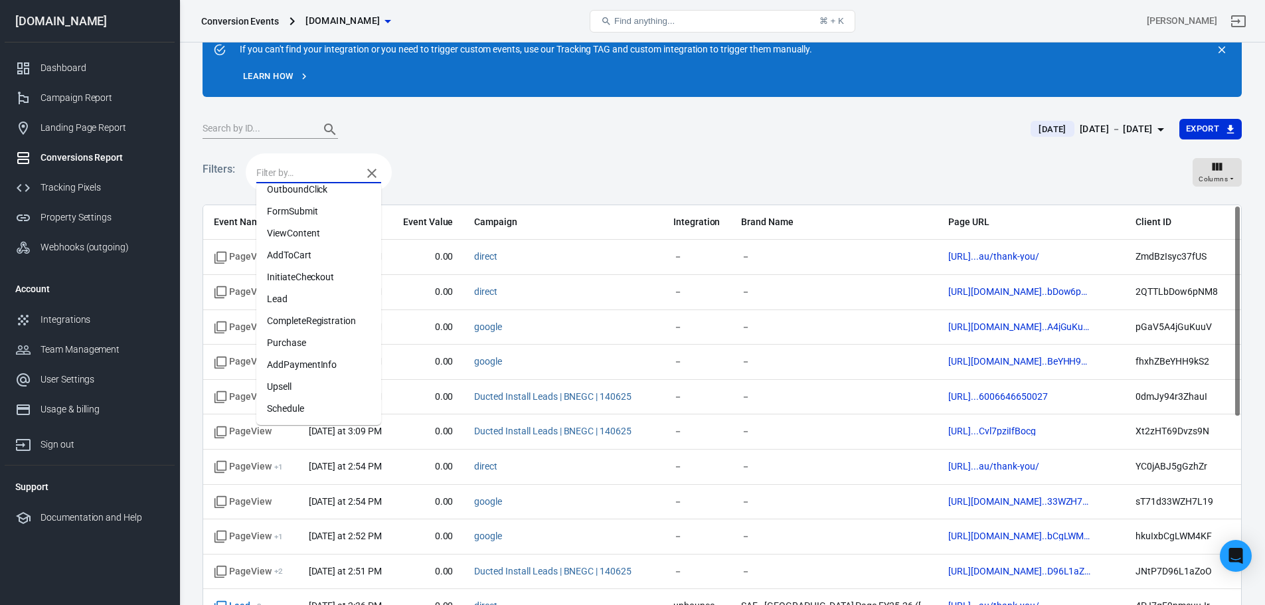
scroll to position [0, 0]
click at [289, 329] on li "Lead" at bounding box center [318, 331] width 125 height 22
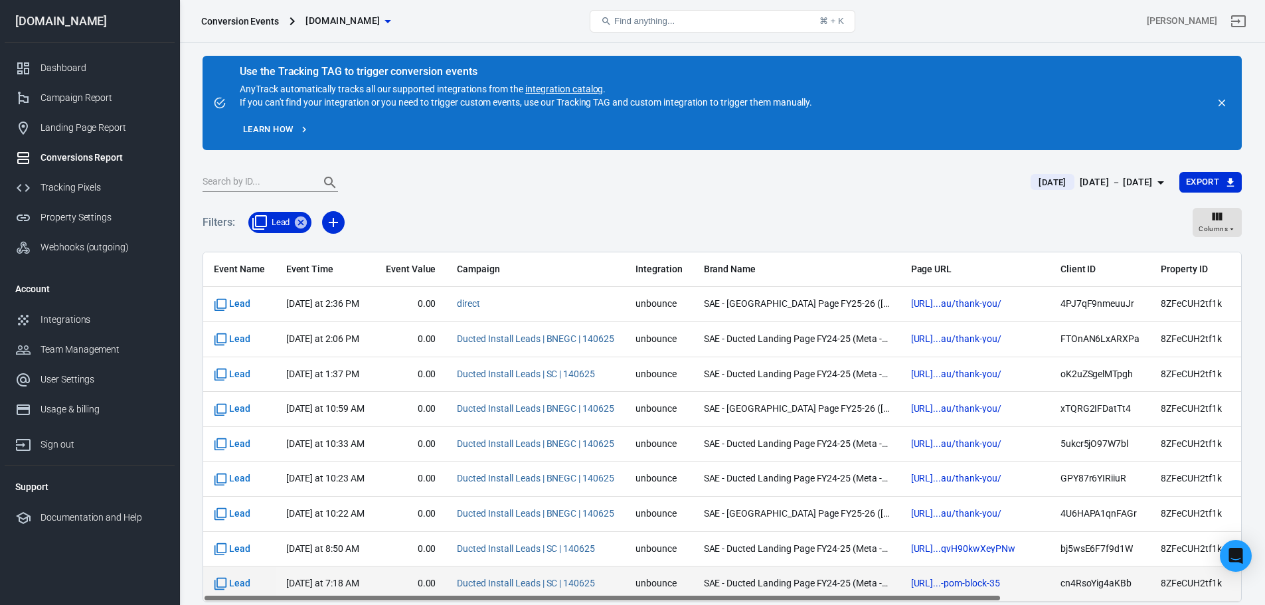
drag, startPoint x: 652, startPoint y: 596, endPoint x: 577, endPoint y: 571, distance: 79.4
click at [578, 571] on div "Event Name Event Time Event Value Campaign Integration Brand Name Page URL Clie…" at bounding box center [722, 427] width 1039 height 351
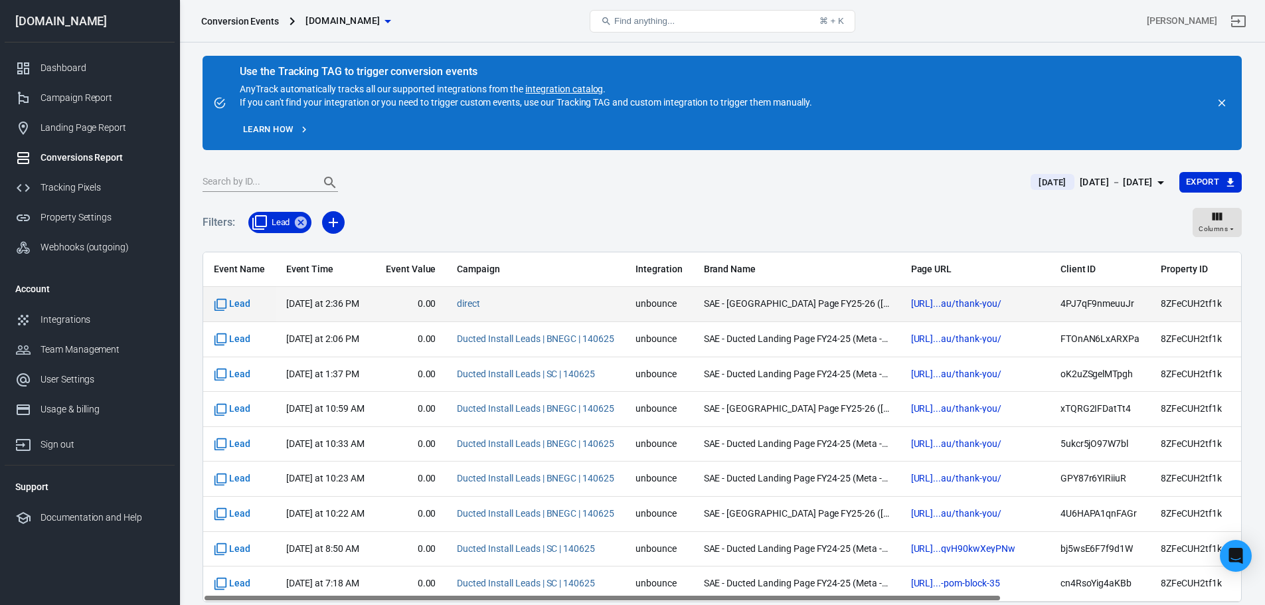
click at [341, 308] on time "[DATE] at 2:36 PM" at bounding box center [322, 303] width 73 height 11
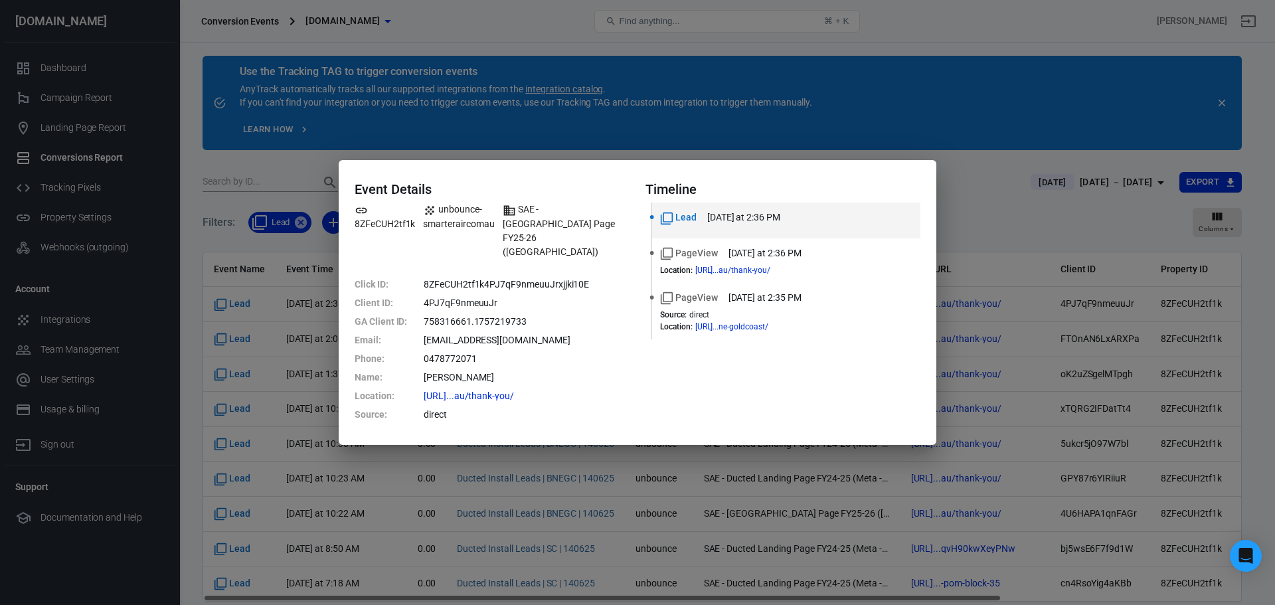
click at [608, 159] on div "Event Details 8ZFeCUH2tf1k unbounce-smarteraircomau SAE - Split Landing Page FY…" at bounding box center [637, 302] width 1275 height 605
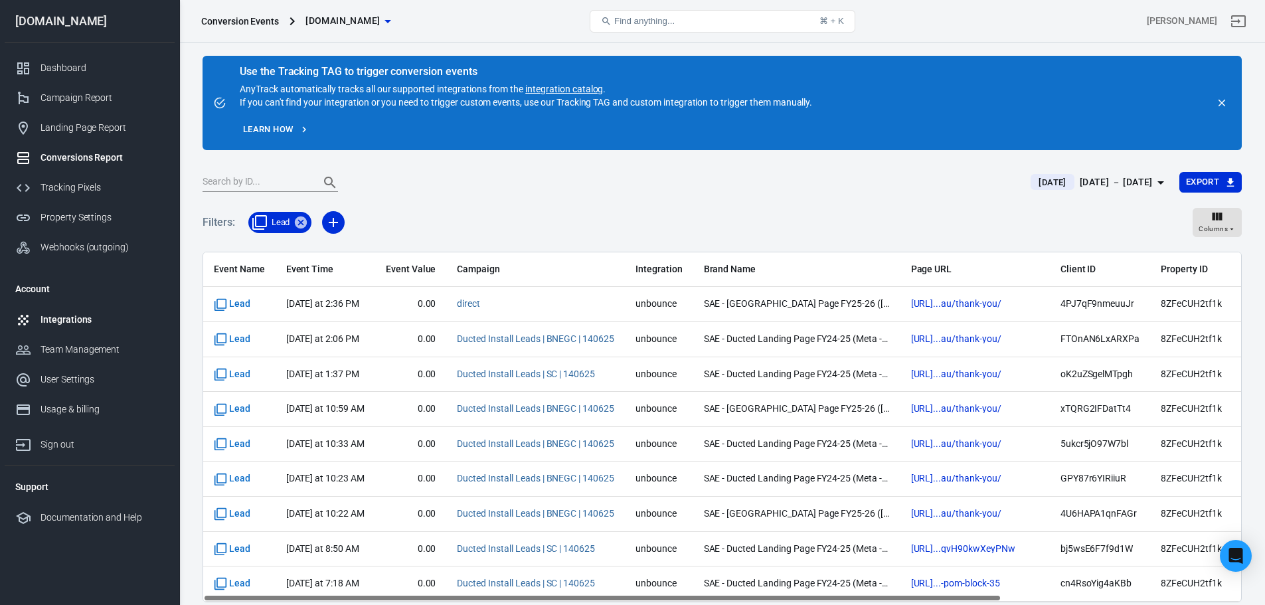
click at [51, 319] on div "Integrations" at bounding box center [103, 320] width 124 height 14
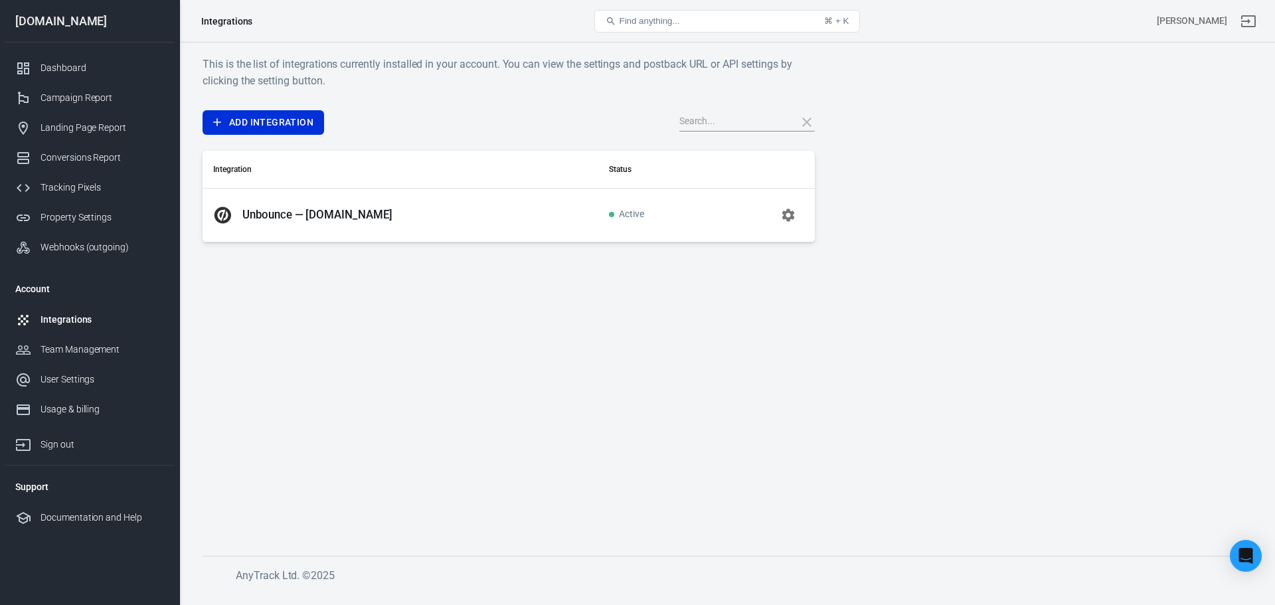
click at [299, 215] on p "Unbounce — [DOMAIN_NAME]" at bounding box center [317, 215] width 150 height 14
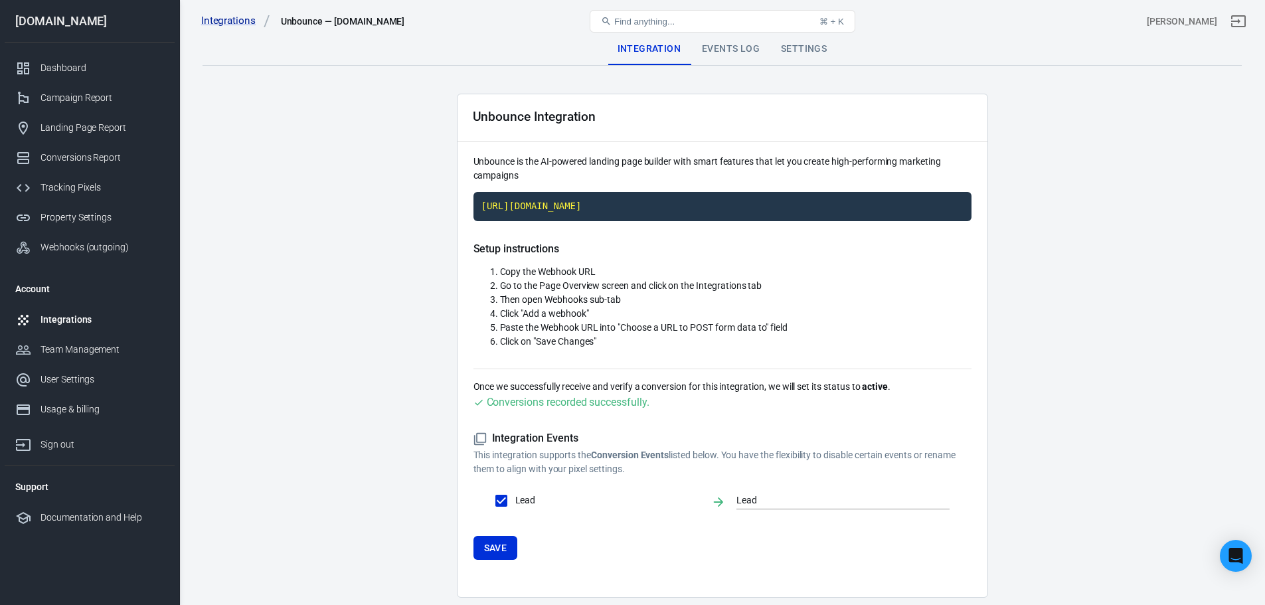
click at [709, 48] on div "Events Log" at bounding box center [730, 49] width 79 height 32
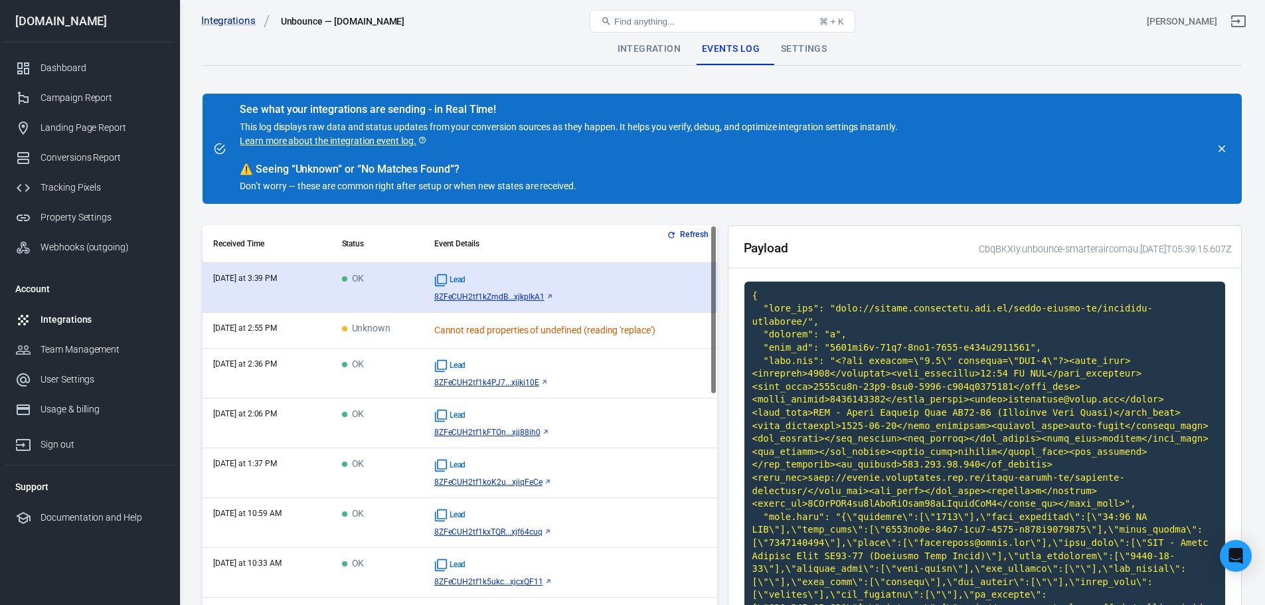
click at [341, 289] on td "OK" at bounding box center [377, 288] width 92 height 50
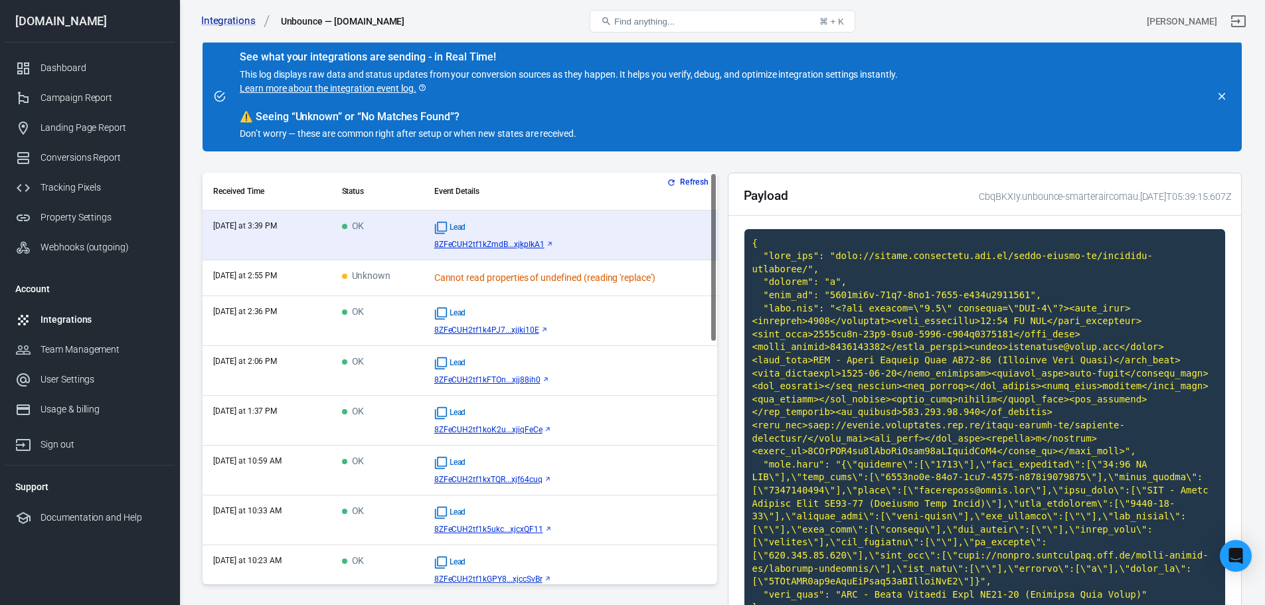
scroll to position [115, 0]
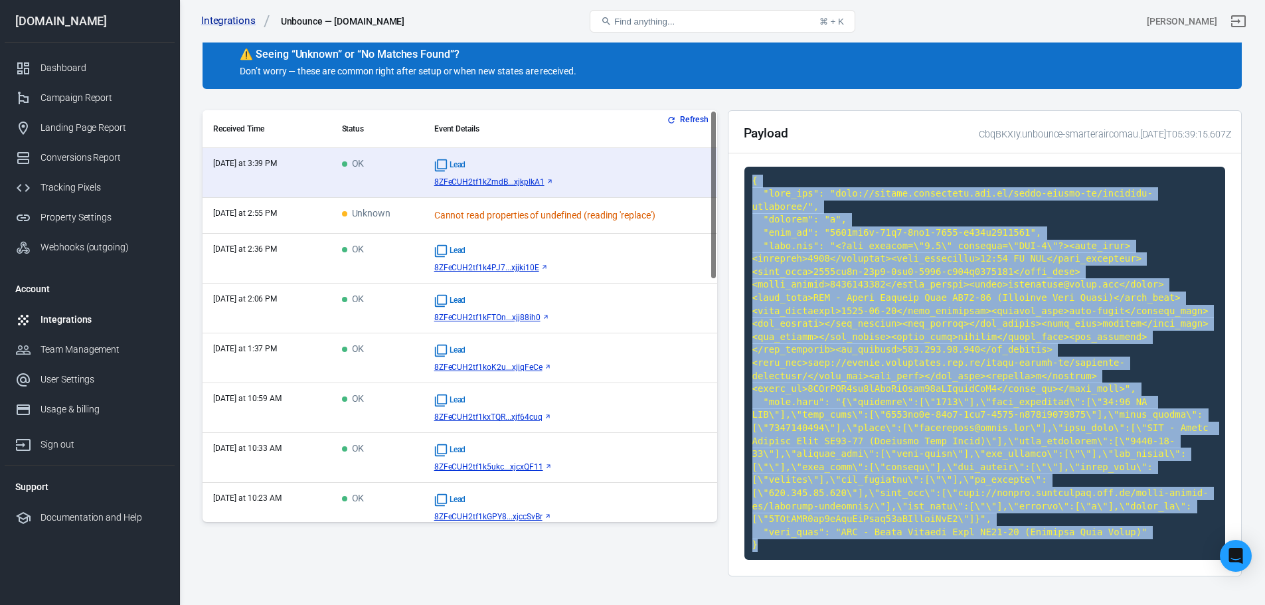
drag, startPoint x: 789, startPoint y: 506, endPoint x: 749, endPoint y: 171, distance: 337.8
click at [749, 171] on code at bounding box center [986, 363] width 482 height 393
copy code "{ "page_url": "[URL][DOMAIN_NAME]", "variant": "g", "page_id": "0423da6b-31a1-4…"
click at [62, 187] on div "Tracking Pixels" at bounding box center [103, 188] width 124 height 14
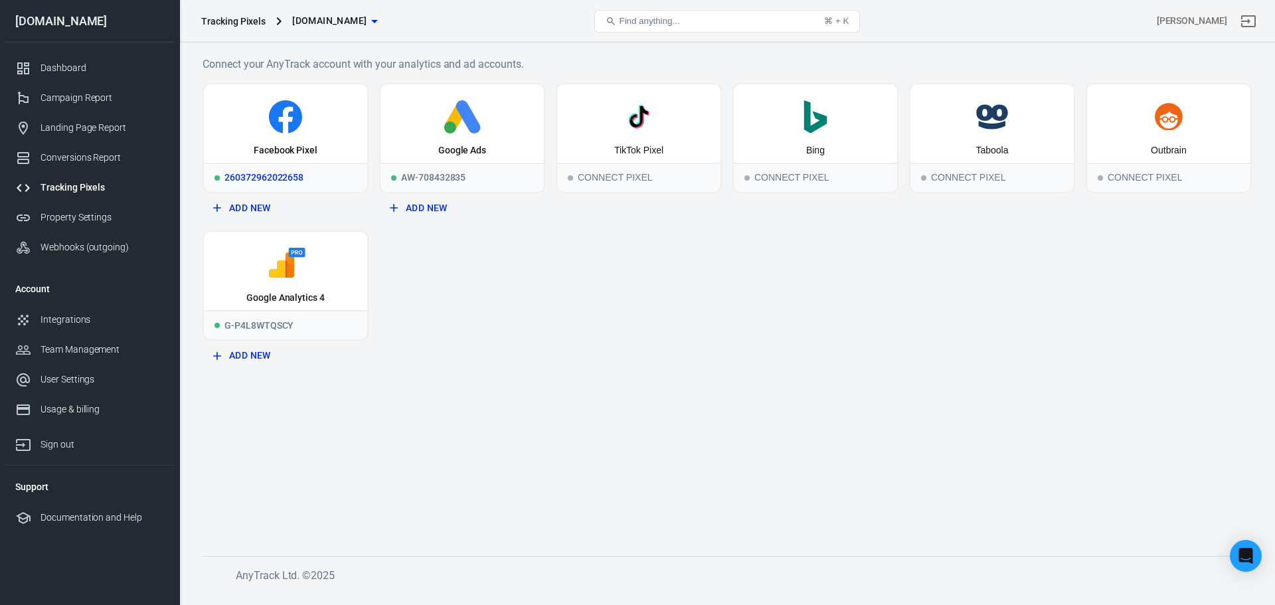
click at [294, 124] on icon at bounding box center [285, 116] width 33 height 33
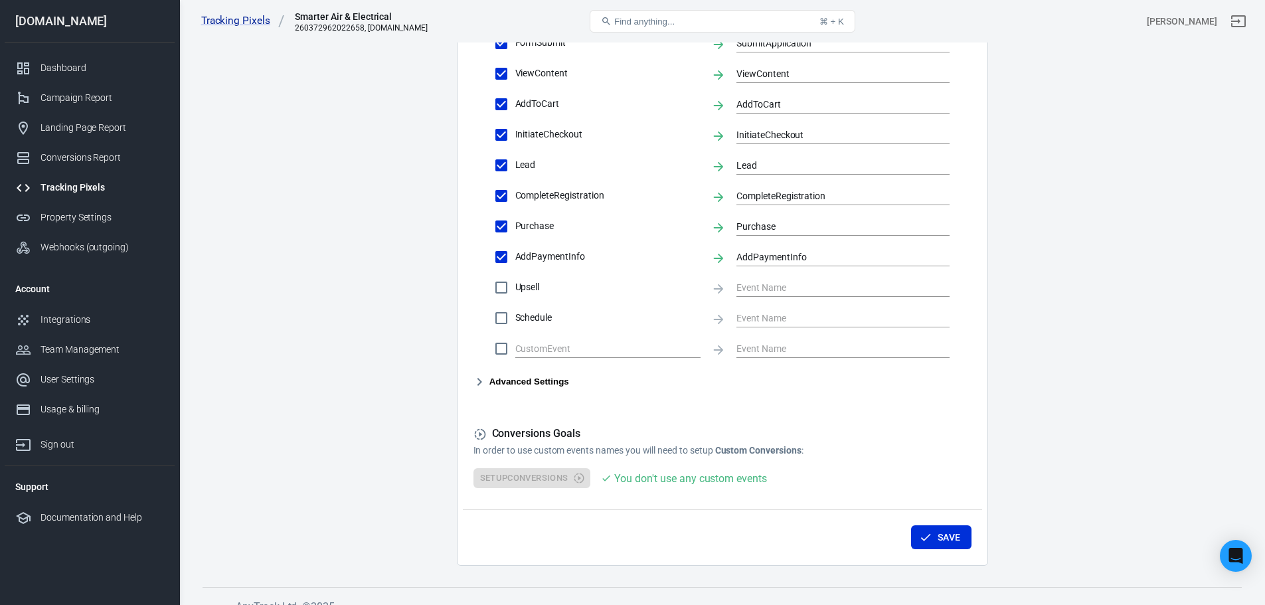
scroll to position [565, 0]
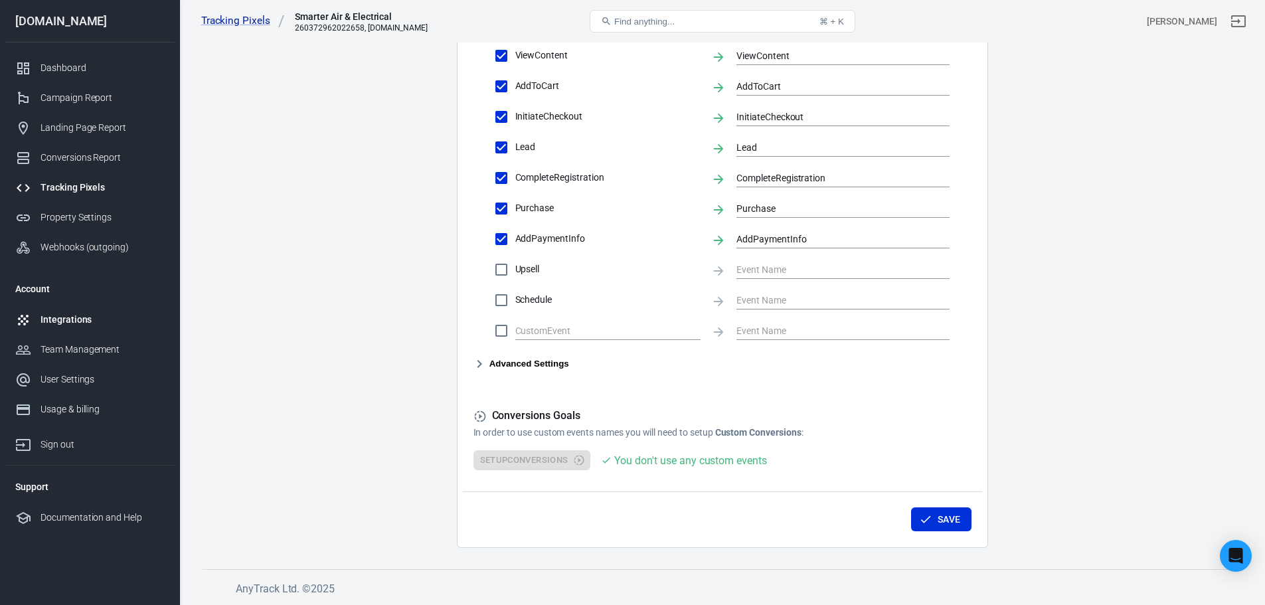
click at [66, 316] on div "Integrations" at bounding box center [103, 320] width 124 height 14
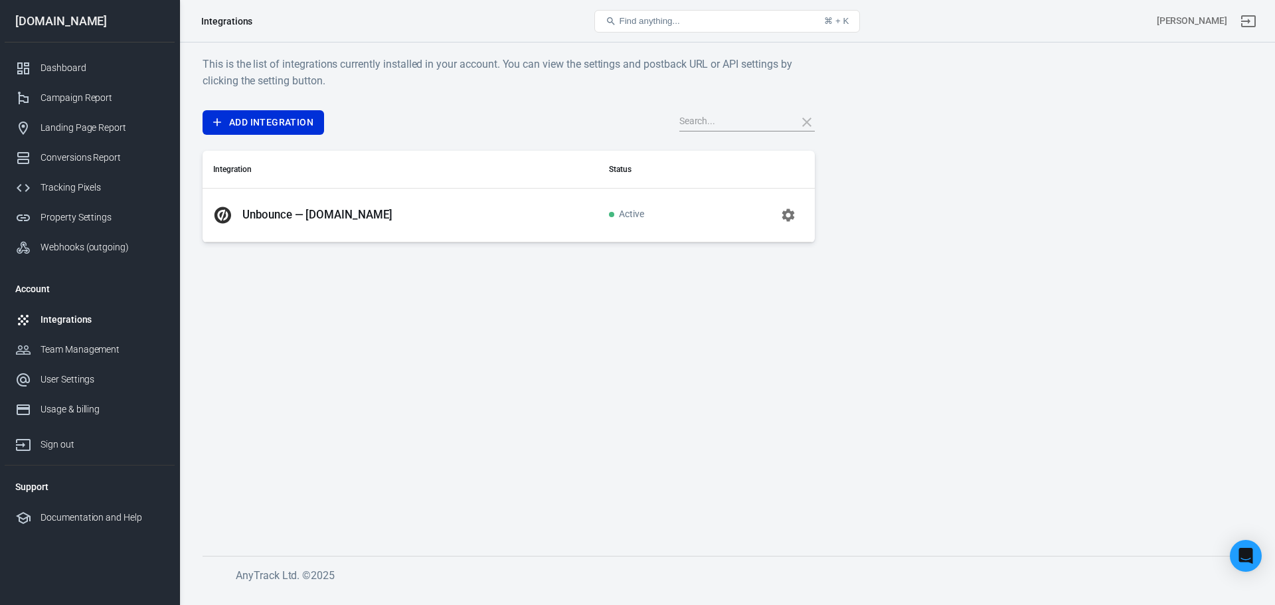
click at [373, 232] on td "Unbounce — [DOMAIN_NAME]" at bounding box center [401, 215] width 396 height 54
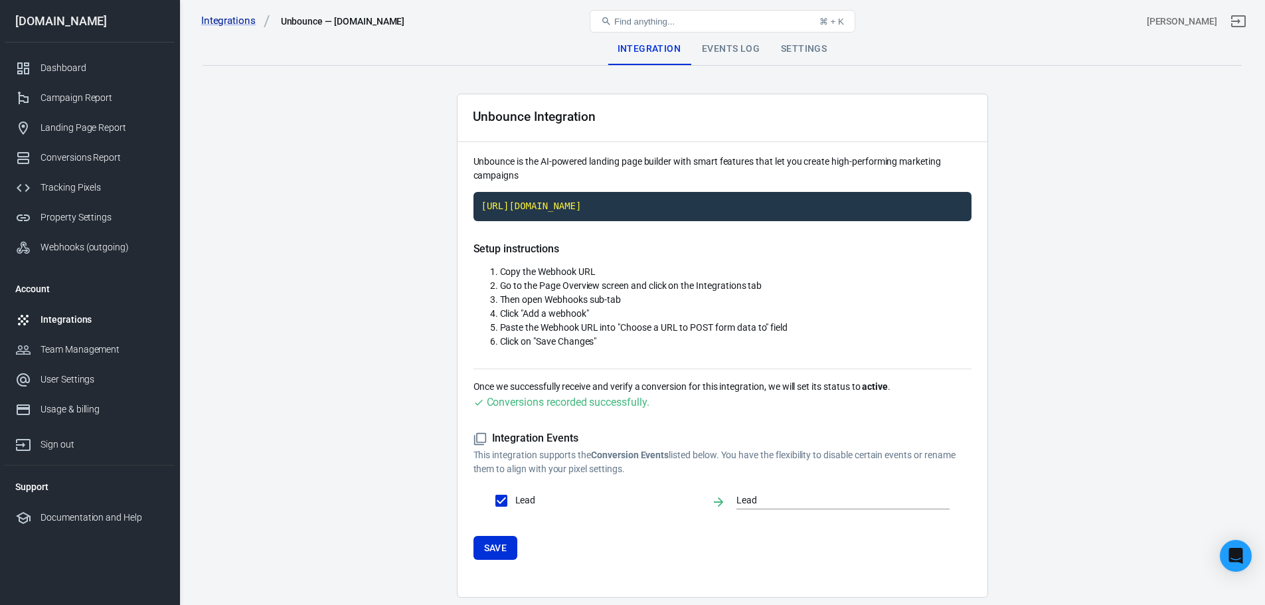
click at [810, 47] on div "Settings" at bounding box center [803, 49] width 67 height 32
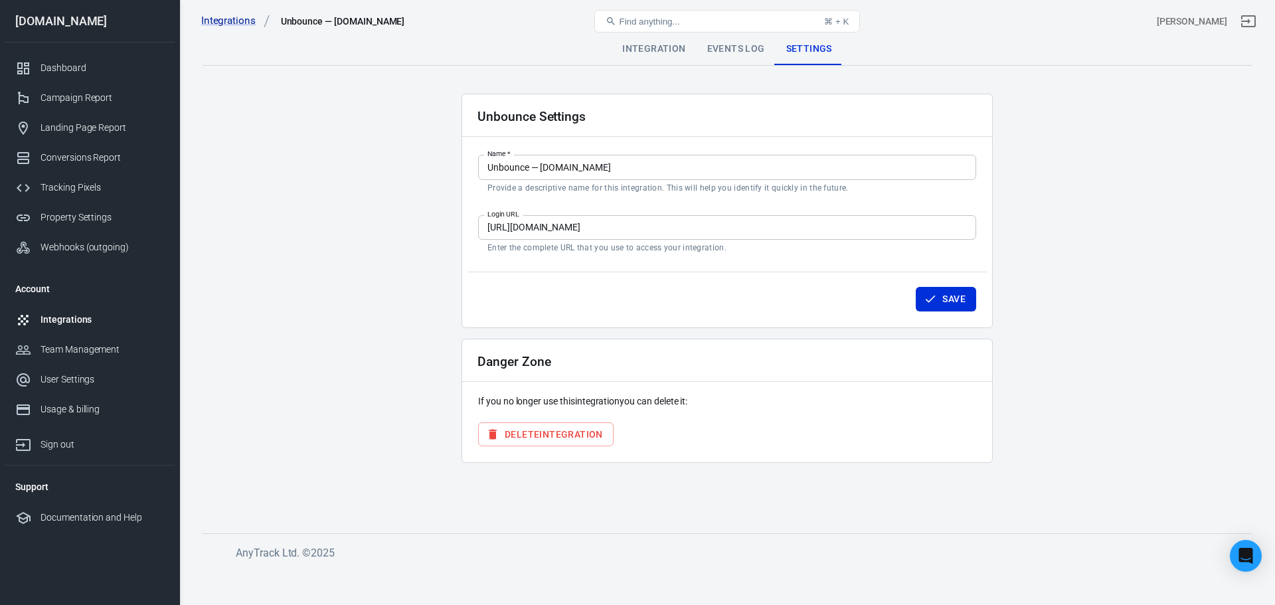
click at [750, 52] on div "Events Log" at bounding box center [736, 49] width 79 height 32
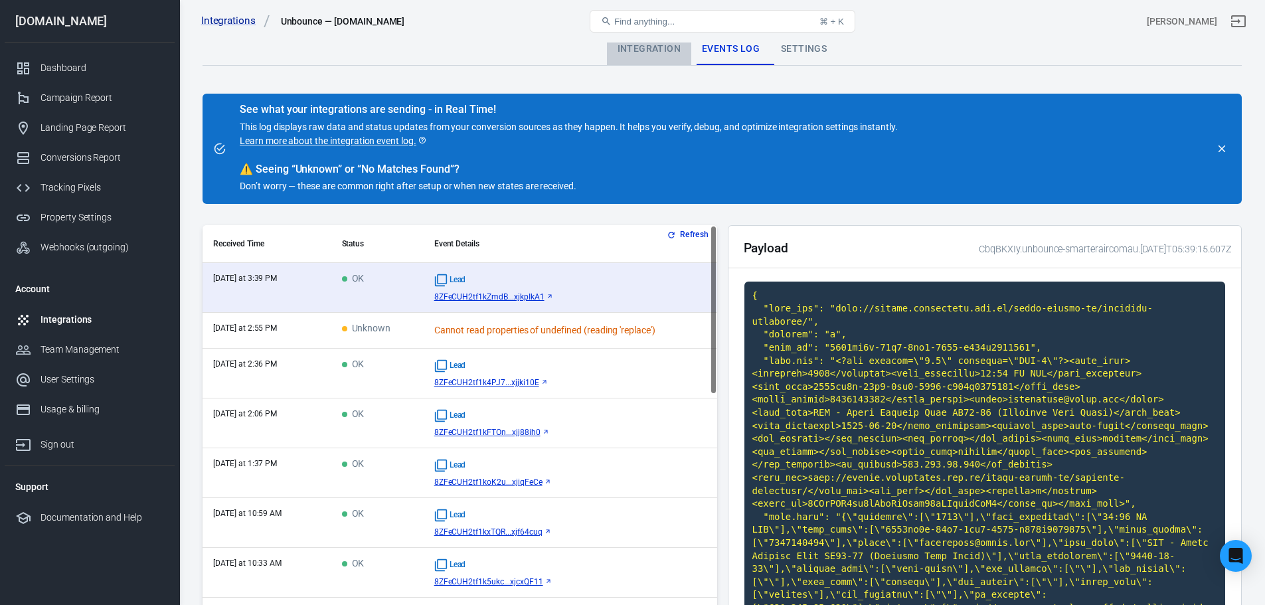
click at [650, 51] on div "Integration" at bounding box center [649, 49] width 84 height 32
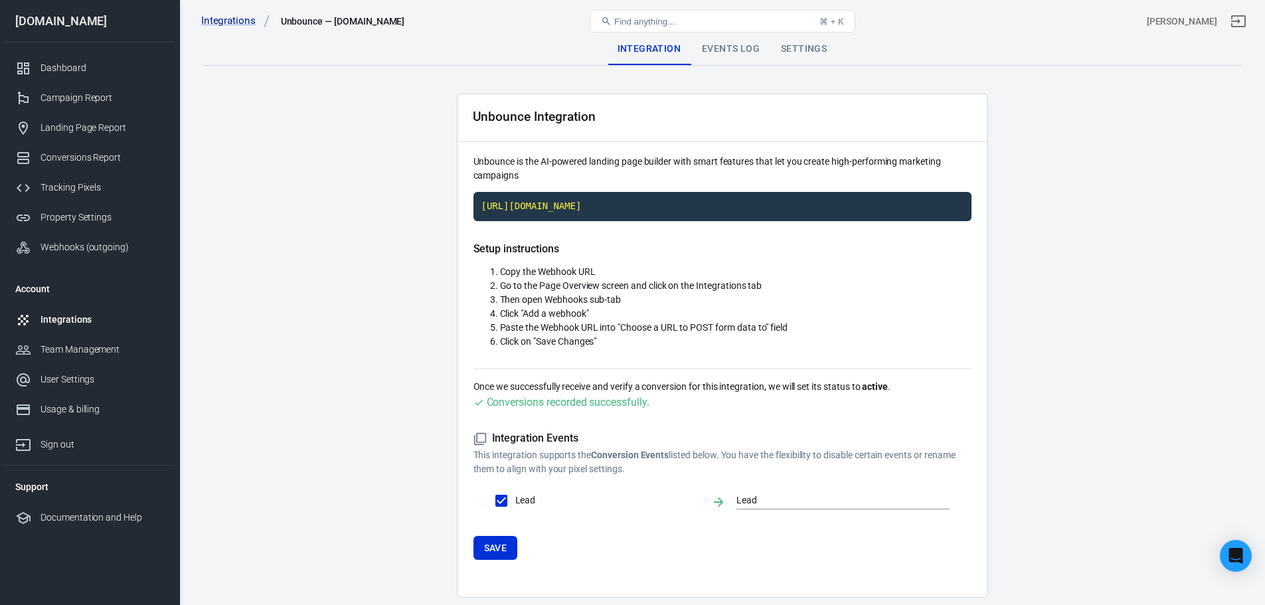
click at [715, 51] on div "Events Log" at bounding box center [730, 49] width 79 height 32
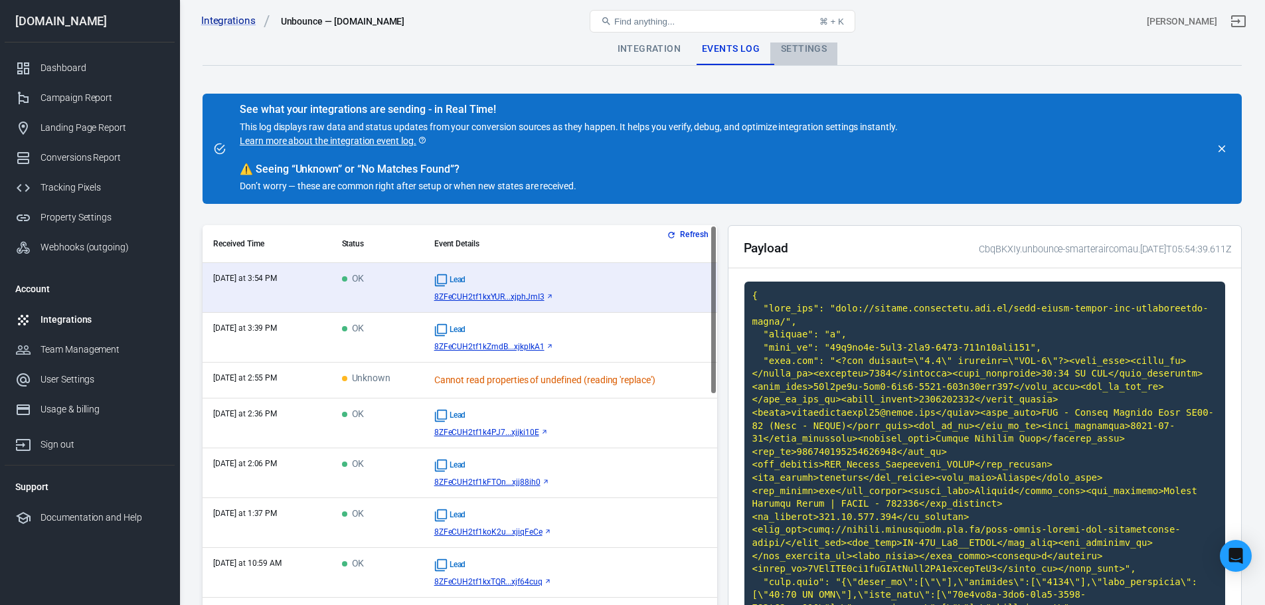
click at [796, 46] on div "Settings" at bounding box center [803, 49] width 67 height 32
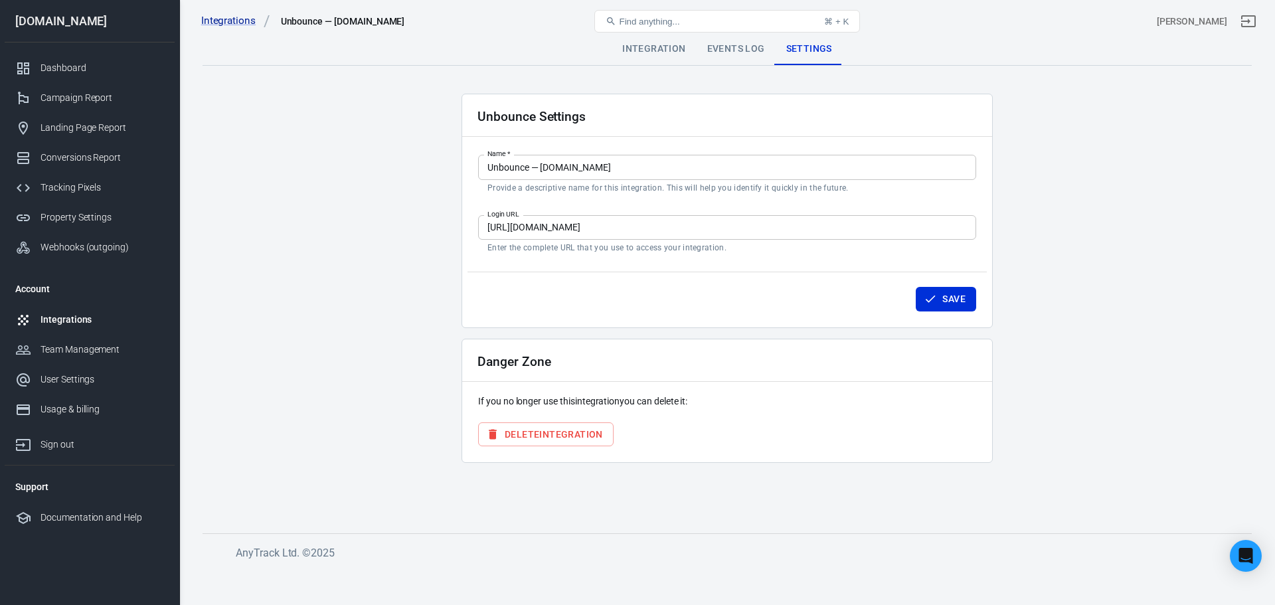
click at [749, 49] on div "Events Log" at bounding box center [736, 49] width 79 height 32
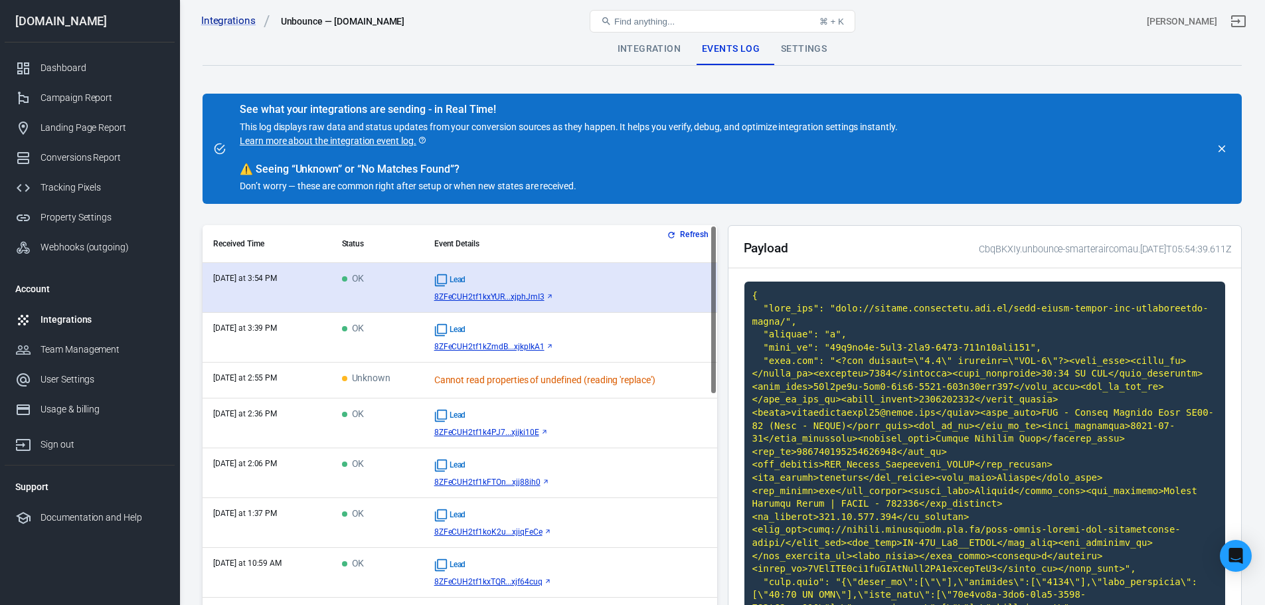
click at [587, 289] on div "Lead 8ZFeCUH2tf1kxYUR...xjphJmI3" at bounding box center [570, 288] width 272 height 28
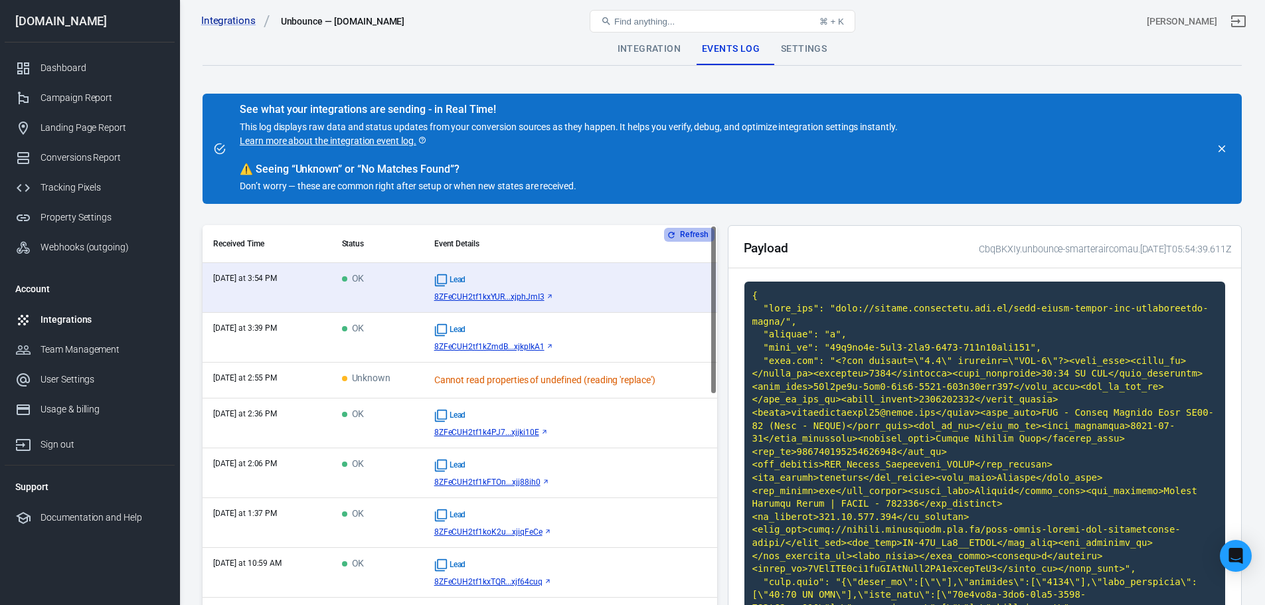
click at [679, 231] on button "Refresh" at bounding box center [689, 235] width 50 height 14
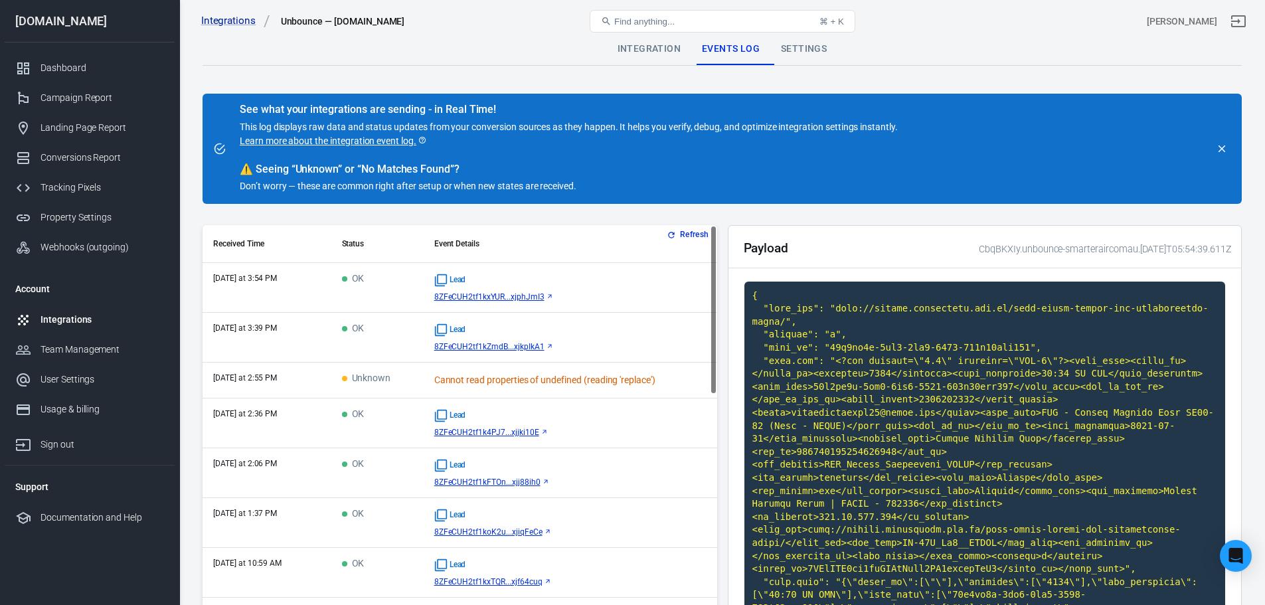
click at [652, 53] on div "Integration" at bounding box center [649, 49] width 84 height 32
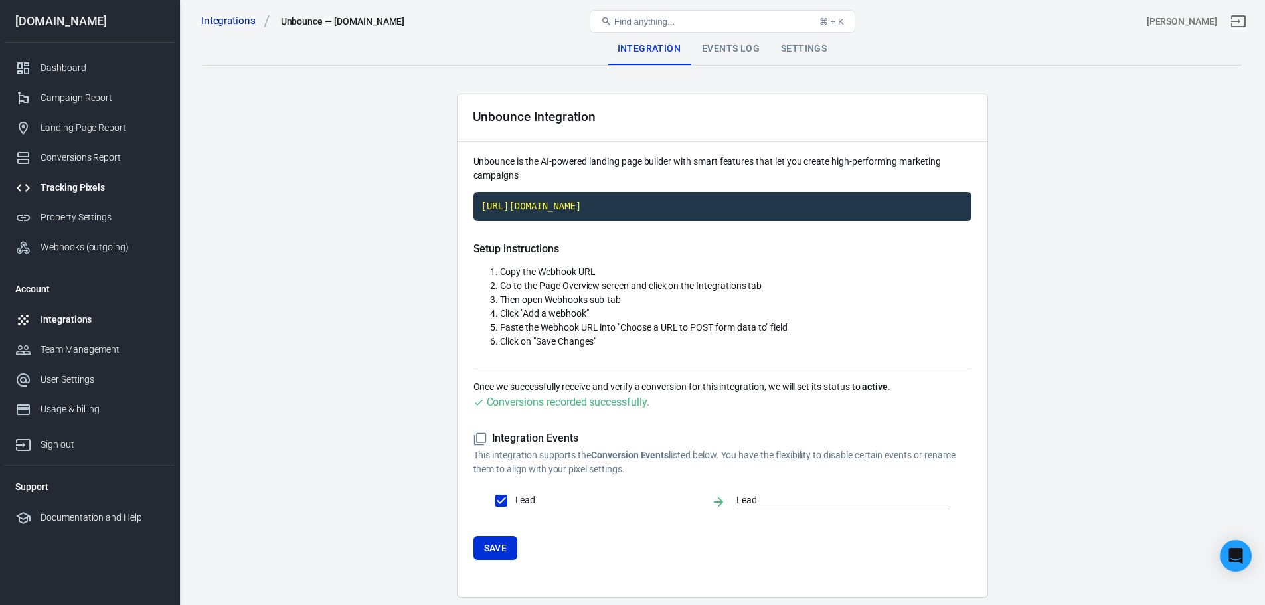
click at [66, 195] on link "Tracking Pixels" at bounding box center [90, 188] width 170 height 30
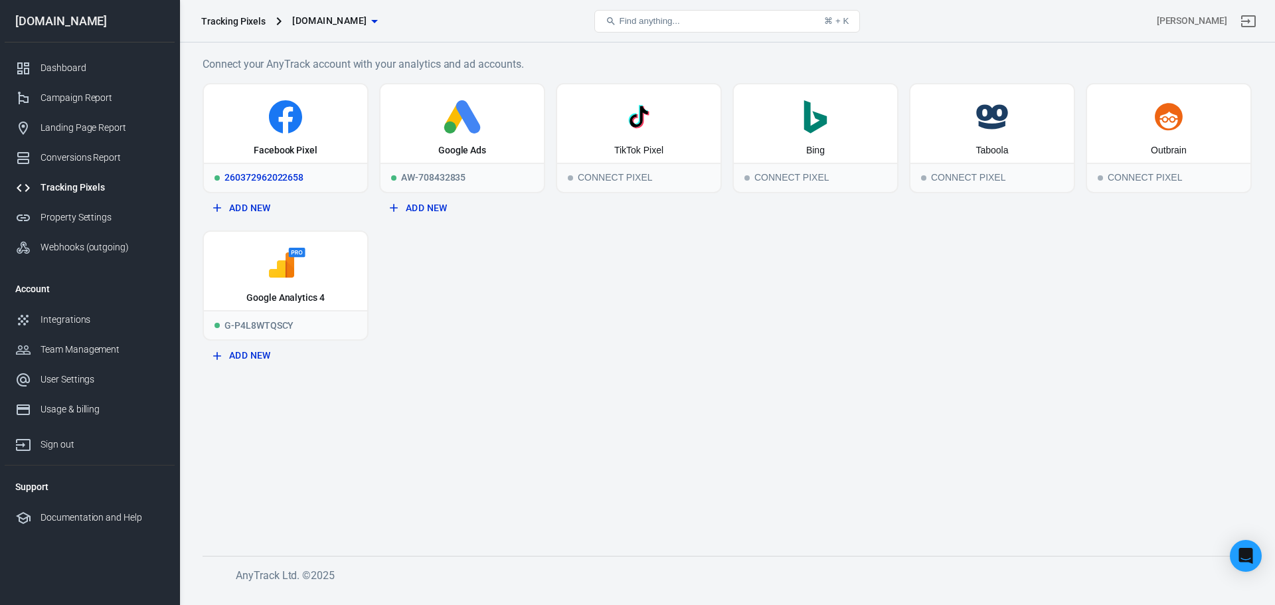
click at [294, 137] on div "Facebook Pixel" at bounding box center [285, 123] width 163 height 78
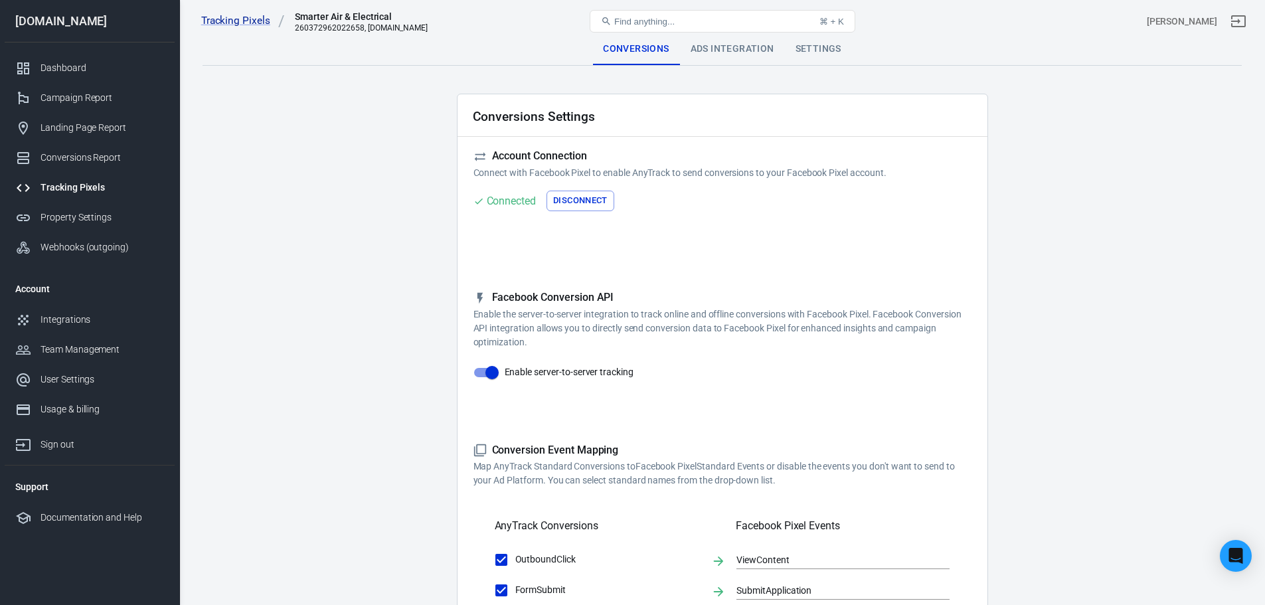
click at [735, 52] on div "Ads Integration" at bounding box center [732, 49] width 105 height 32
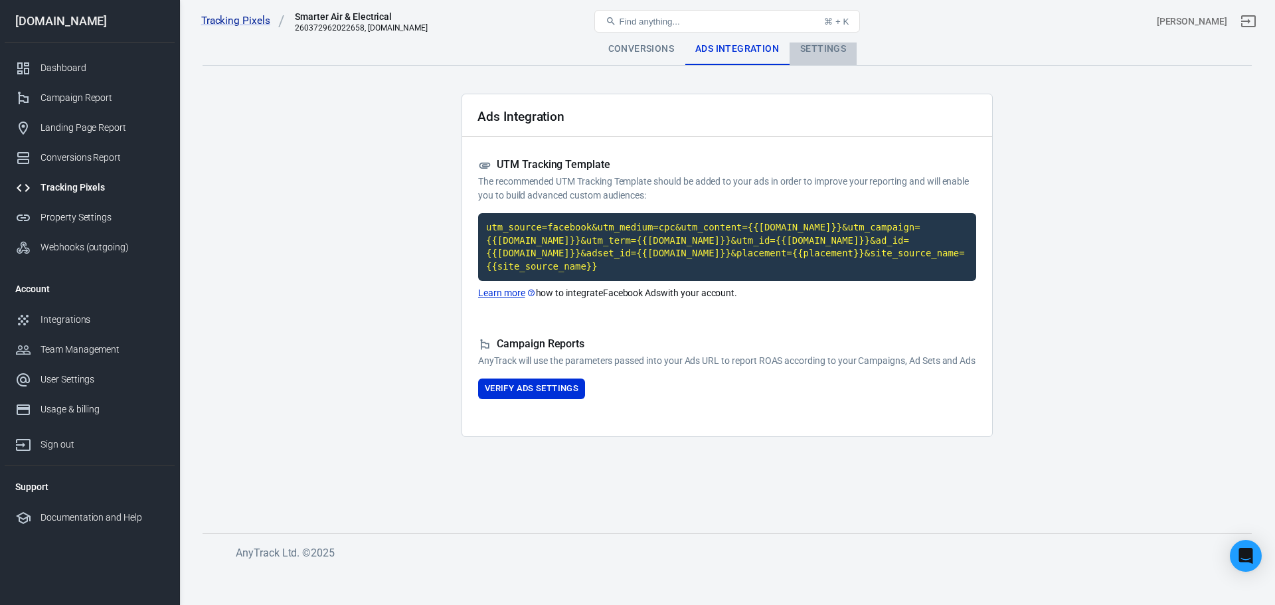
click at [821, 50] on div "Settings" at bounding box center [823, 49] width 67 height 32
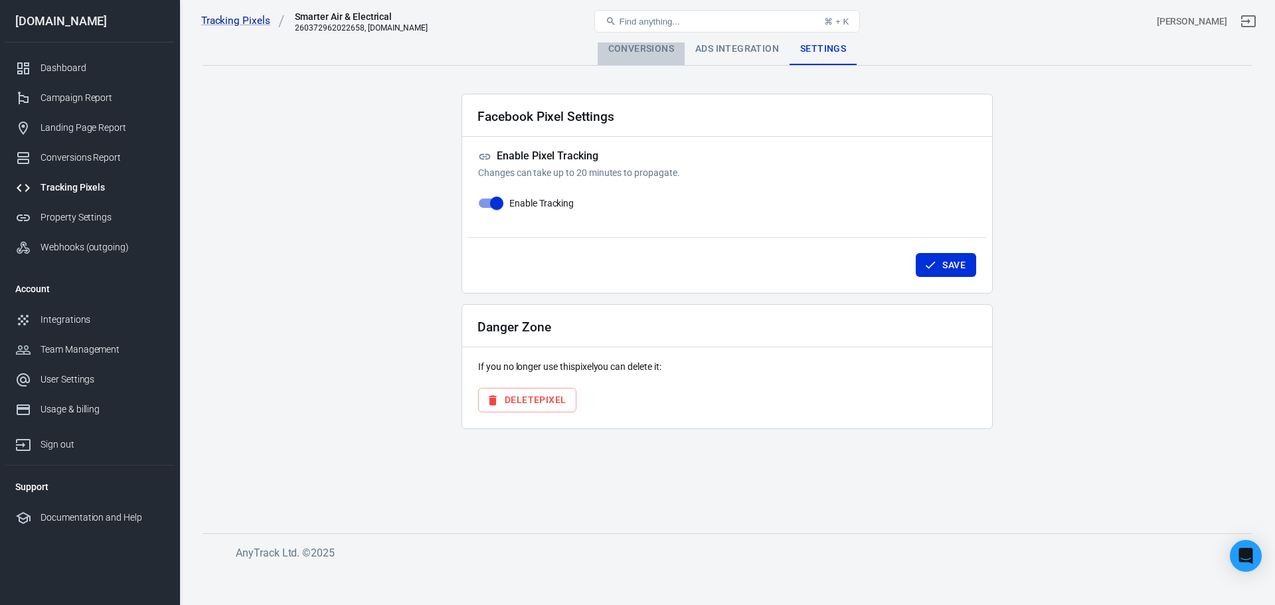
click at [649, 50] on div "Conversions" at bounding box center [641, 49] width 87 height 32
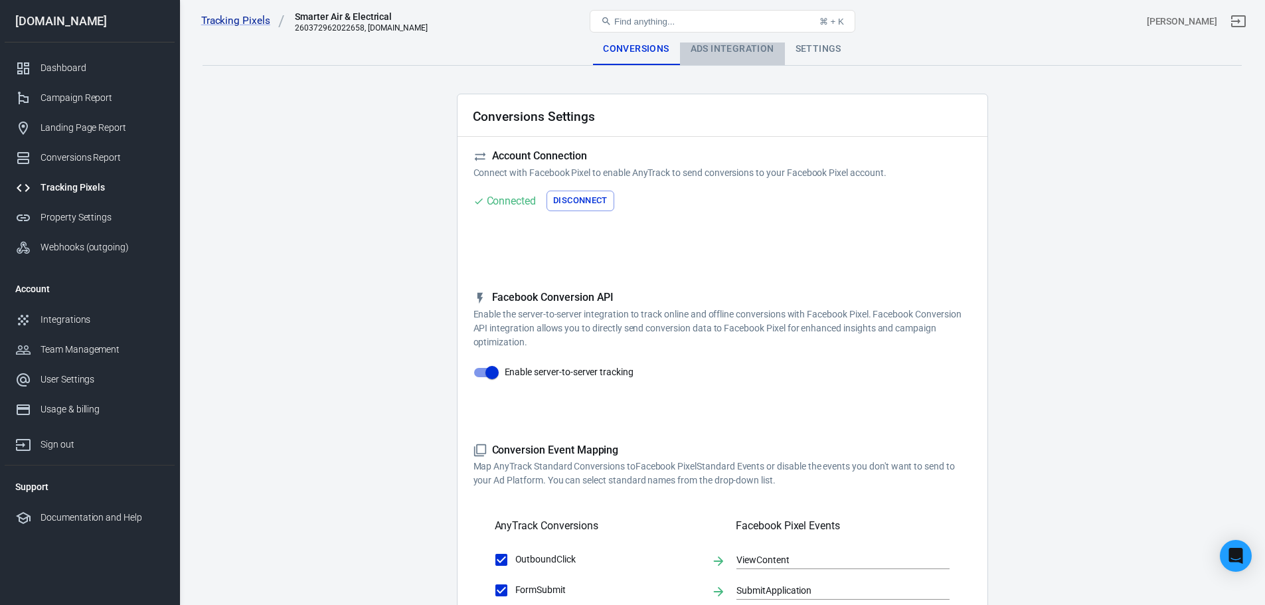
click at [710, 48] on div "Ads Integration" at bounding box center [732, 49] width 105 height 32
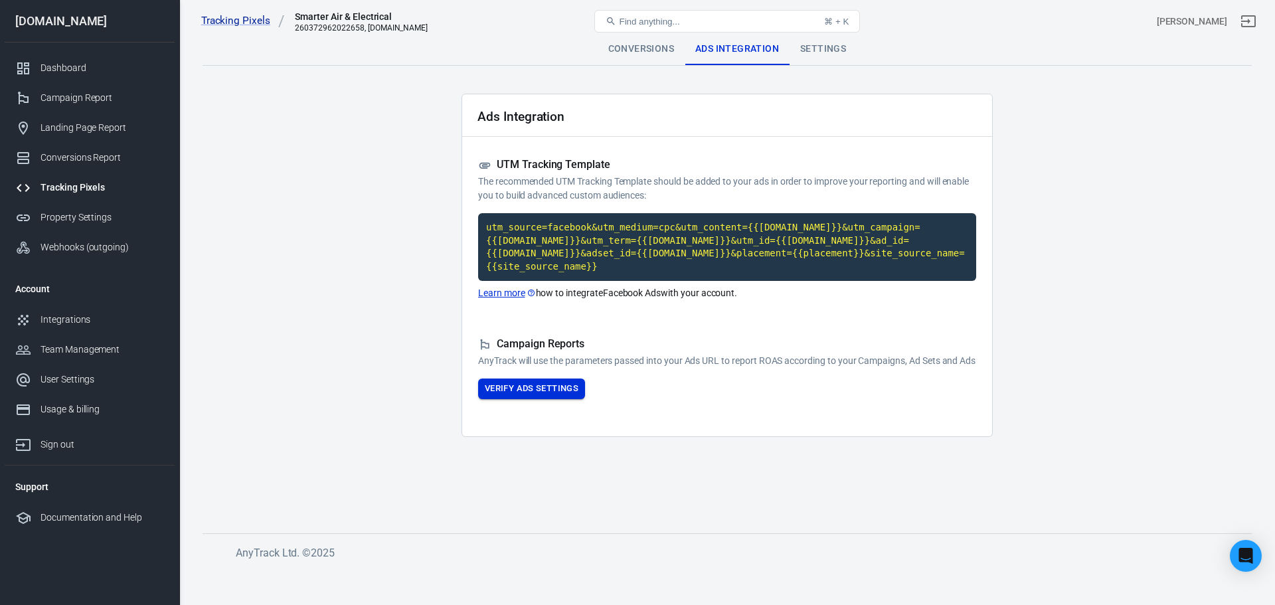
click at [515, 388] on button "Verify Ads Settings" at bounding box center [531, 389] width 107 height 21
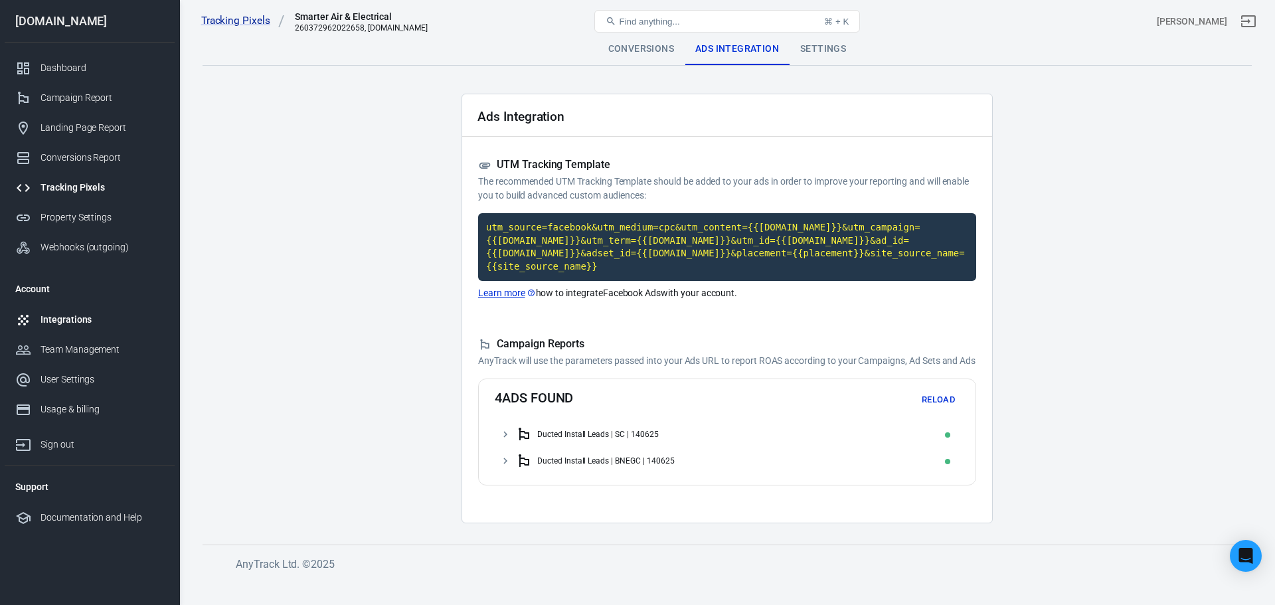
click at [66, 317] on div "Integrations" at bounding box center [103, 320] width 124 height 14
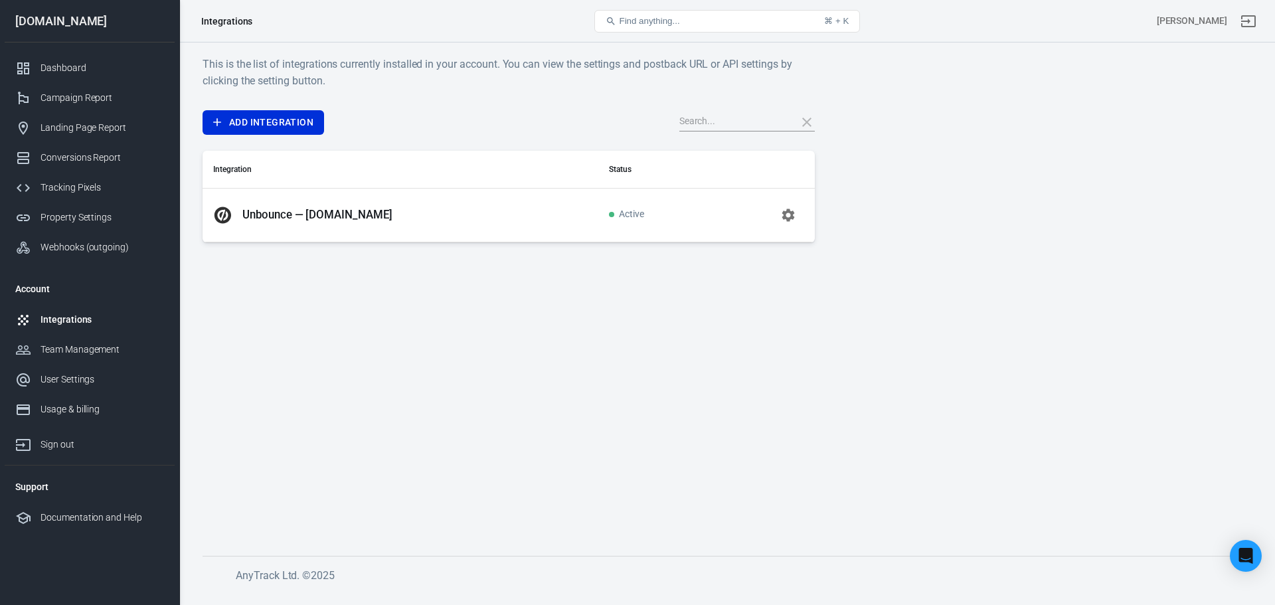
click at [338, 230] on td "Unbounce — [DOMAIN_NAME]" at bounding box center [401, 215] width 396 height 54
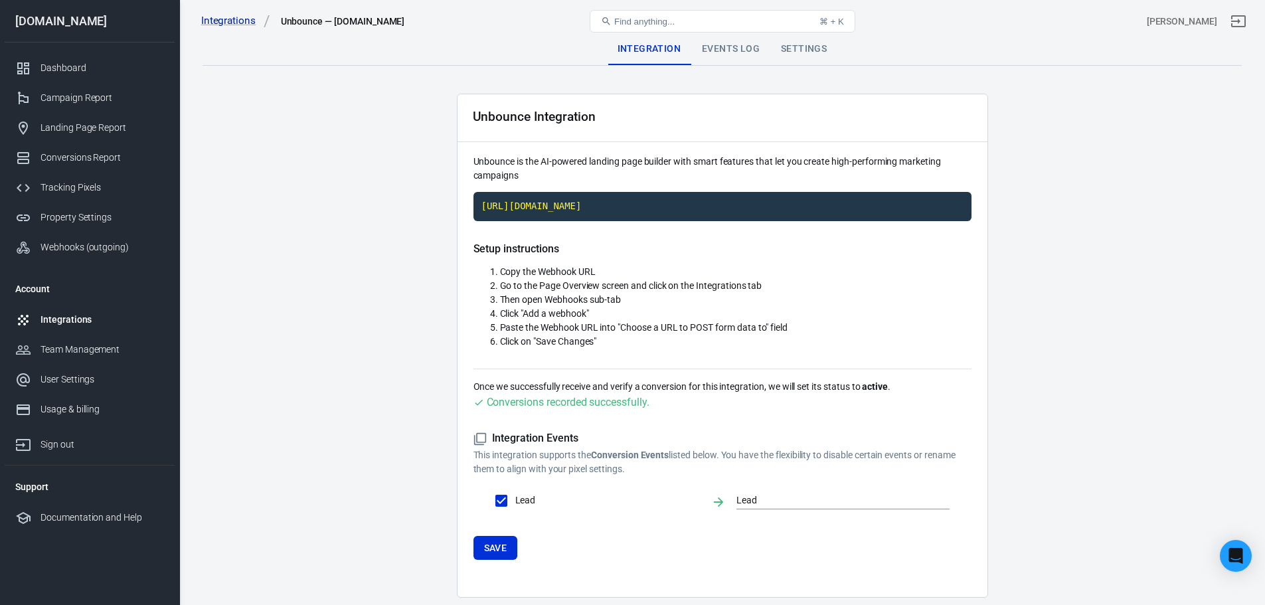
click at [731, 55] on div "Events Log" at bounding box center [730, 49] width 79 height 32
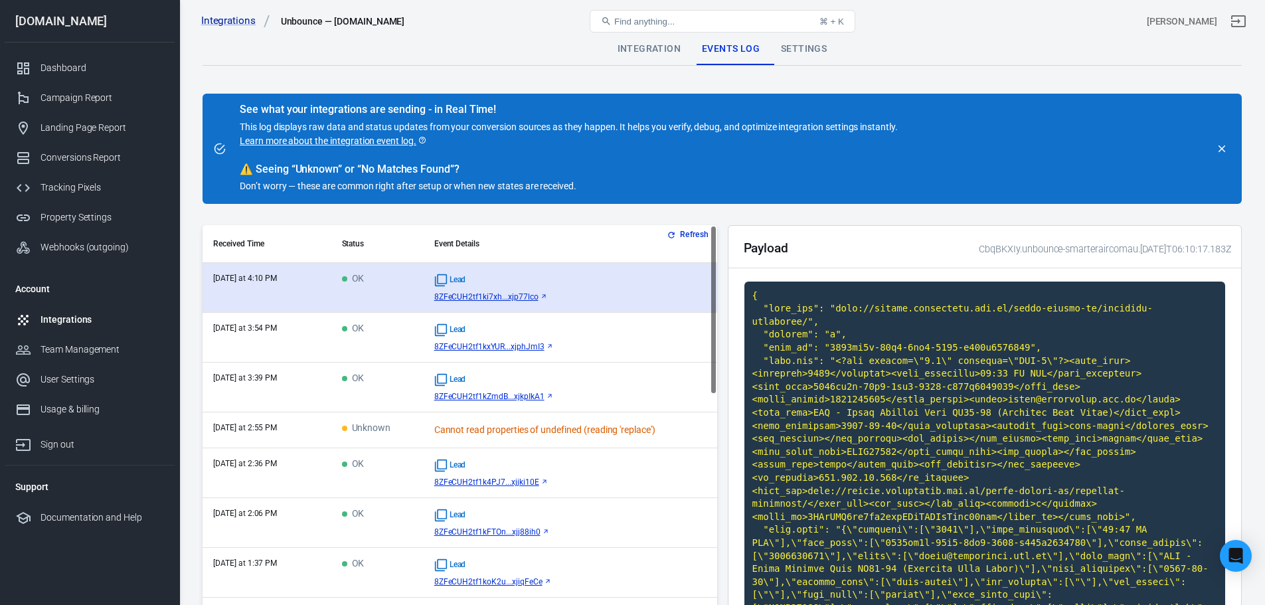
click at [388, 292] on td "OK" at bounding box center [377, 288] width 92 height 50
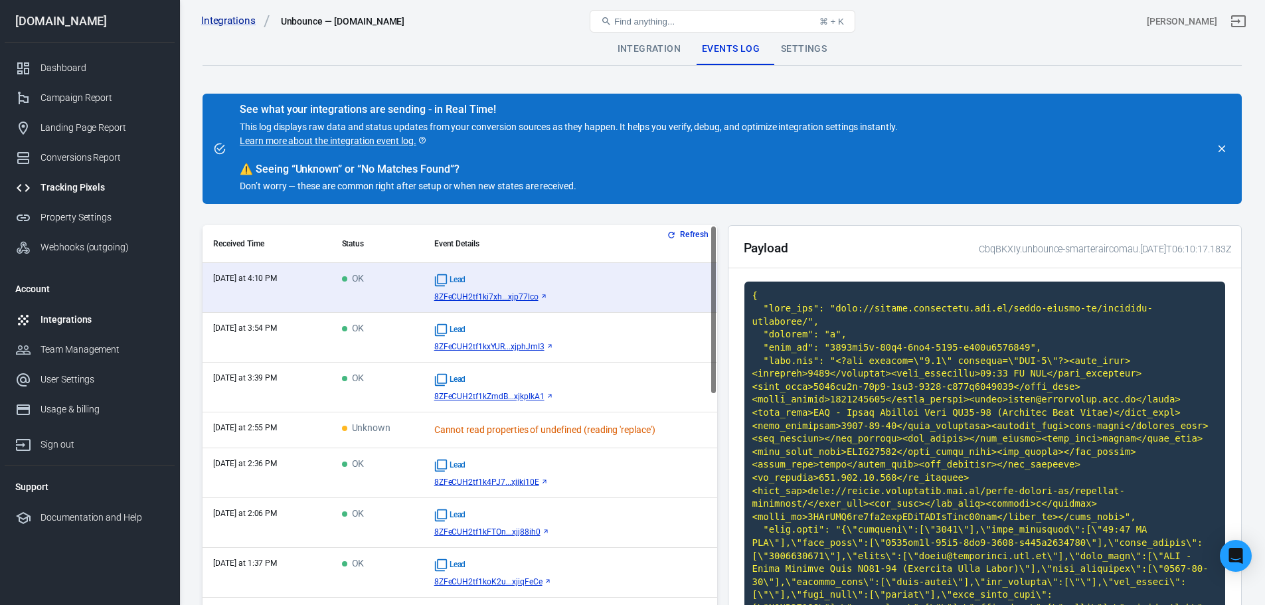
click at [78, 194] on div "Tracking Pixels" at bounding box center [103, 188] width 124 height 14
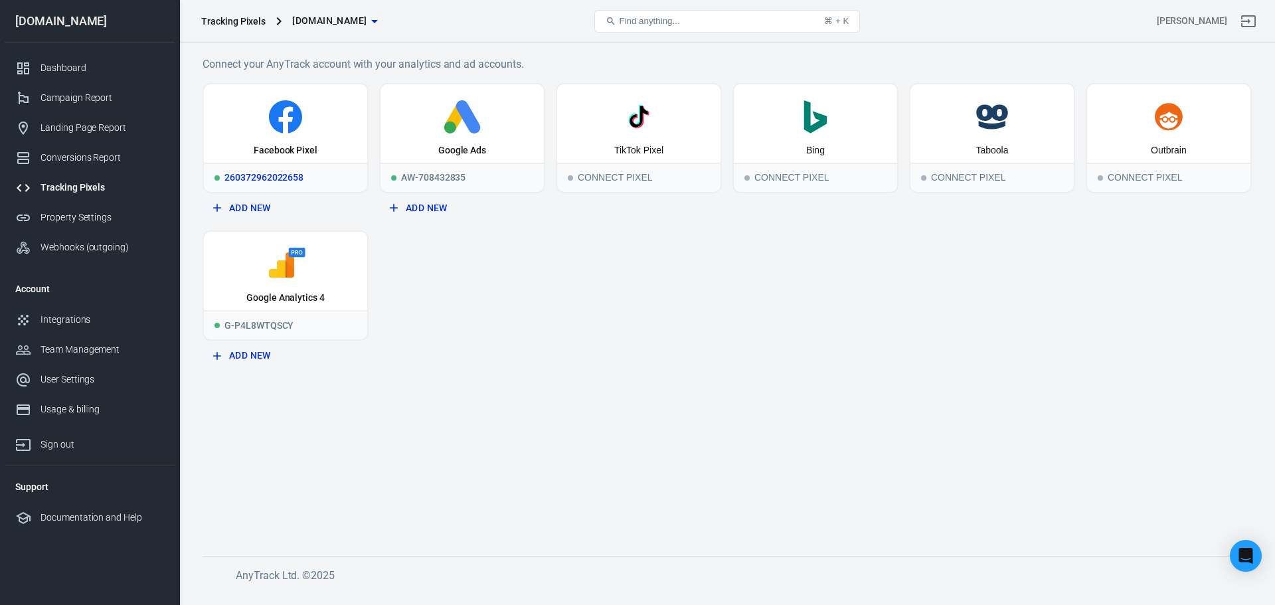
click at [262, 135] on div "Facebook Pixel" at bounding box center [285, 123] width 163 height 78
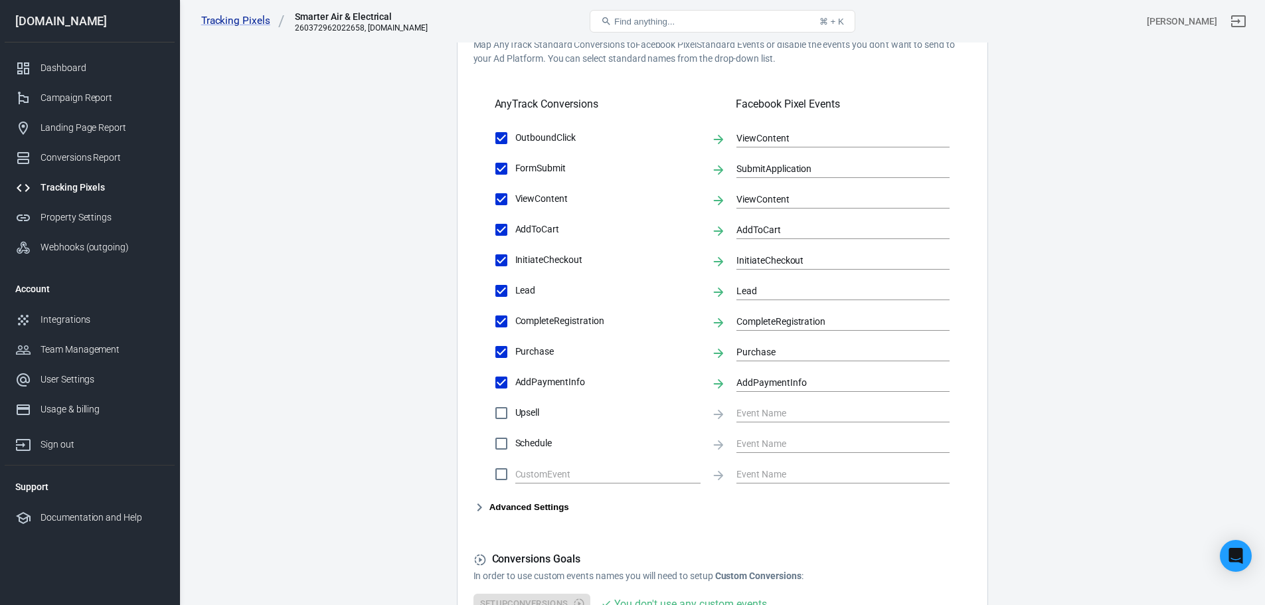
scroll to position [399, 0]
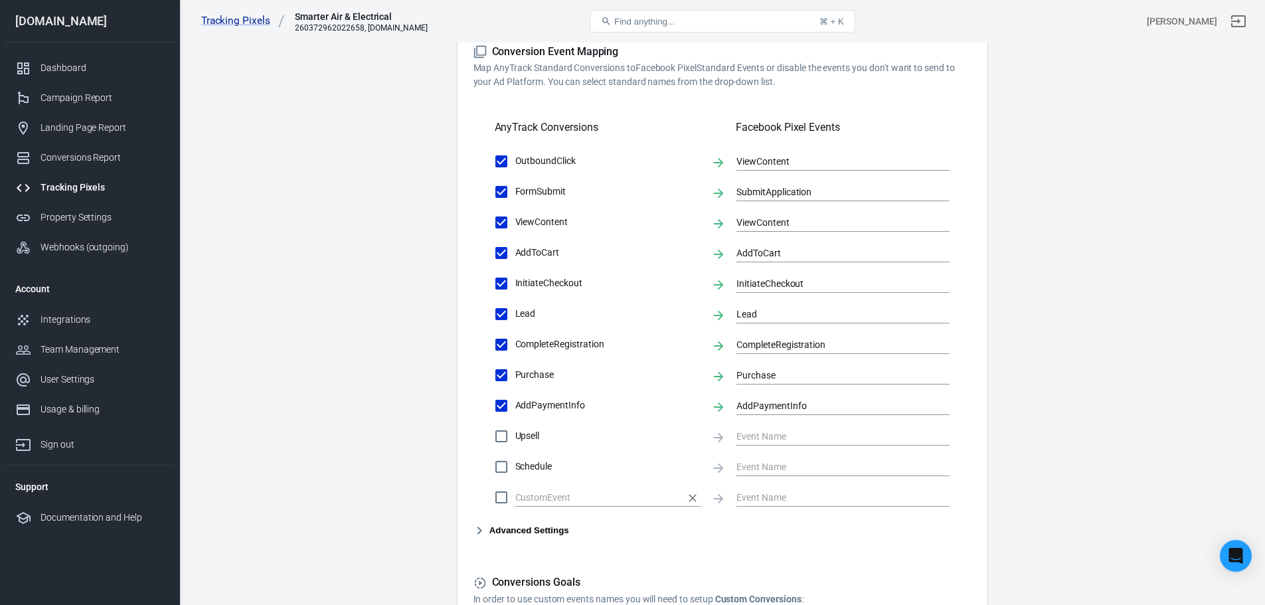
click at [575, 495] on input "text" at bounding box center [597, 497] width 165 height 17
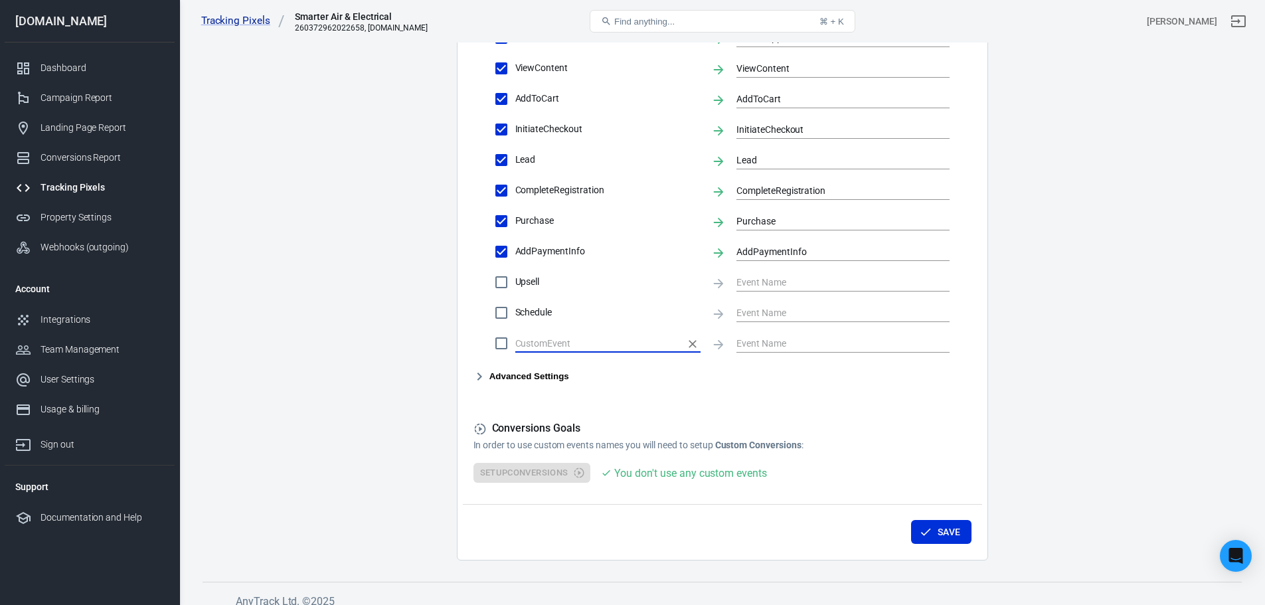
scroll to position [565, 0]
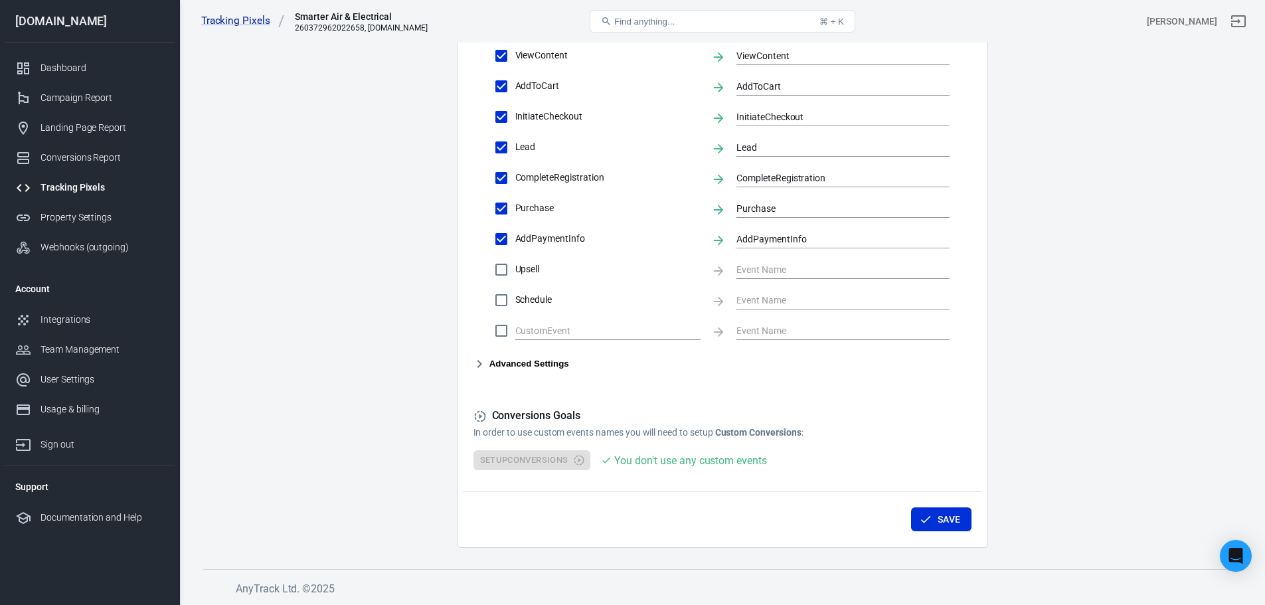
click at [507, 357] on button "Advanced Settings" at bounding box center [522, 364] width 96 height 16
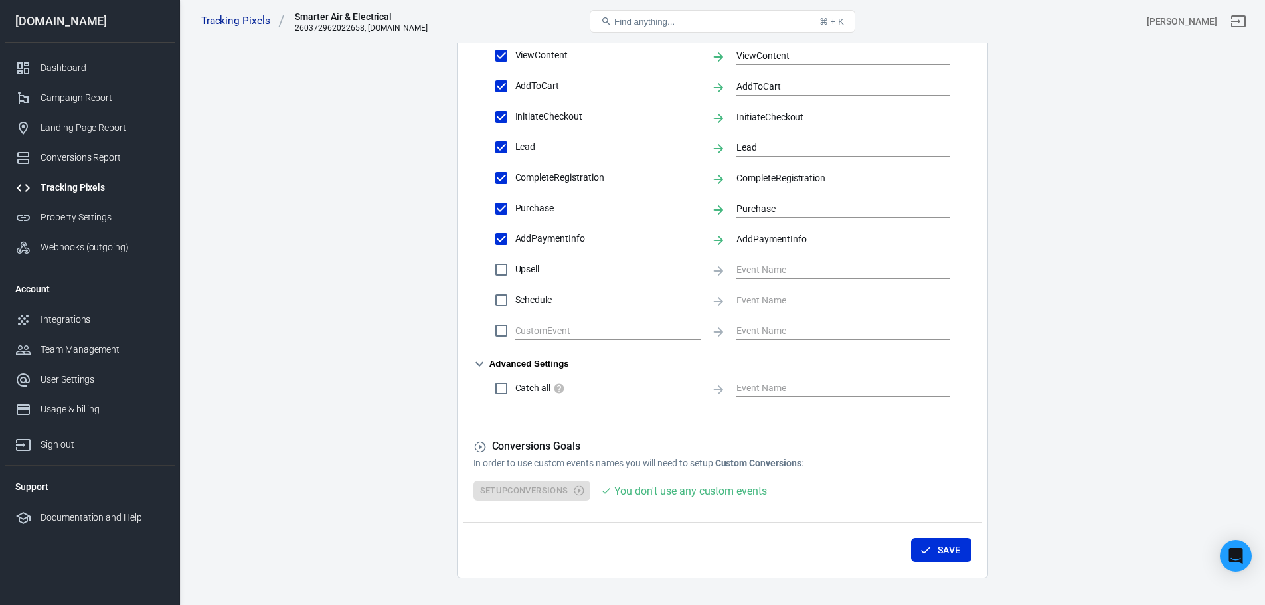
click at [507, 357] on button "Advanced Settings" at bounding box center [522, 364] width 96 height 16
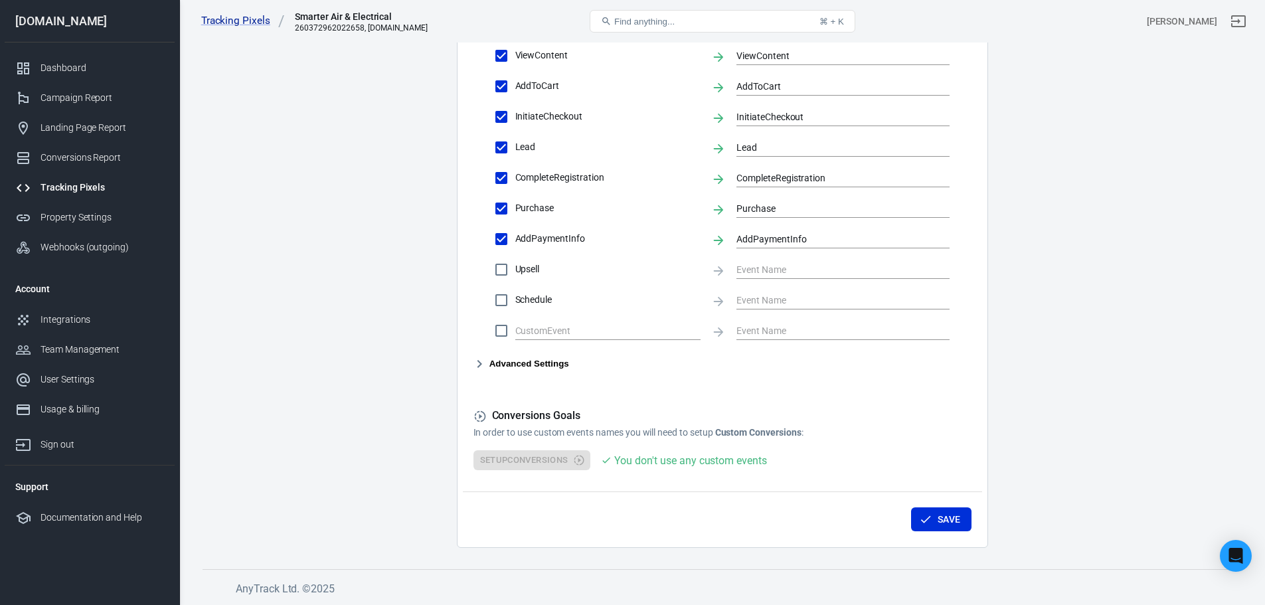
click at [509, 365] on button "Advanced Settings" at bounding box center [522, 364] width 96 height 16
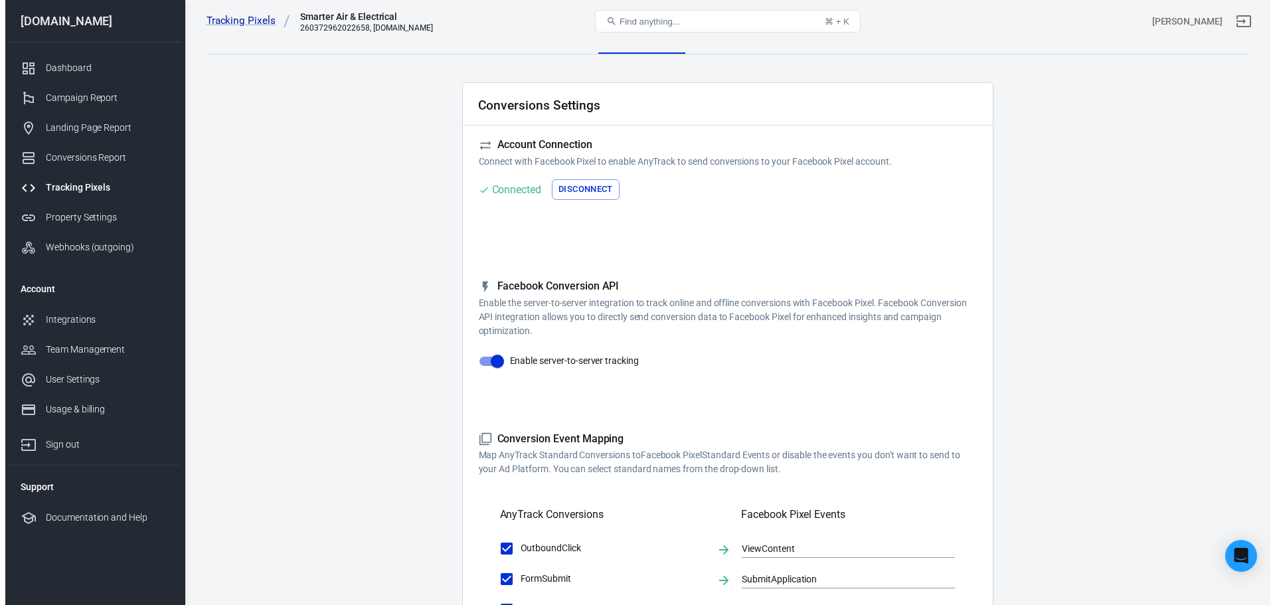
scroll to position [0, 0]
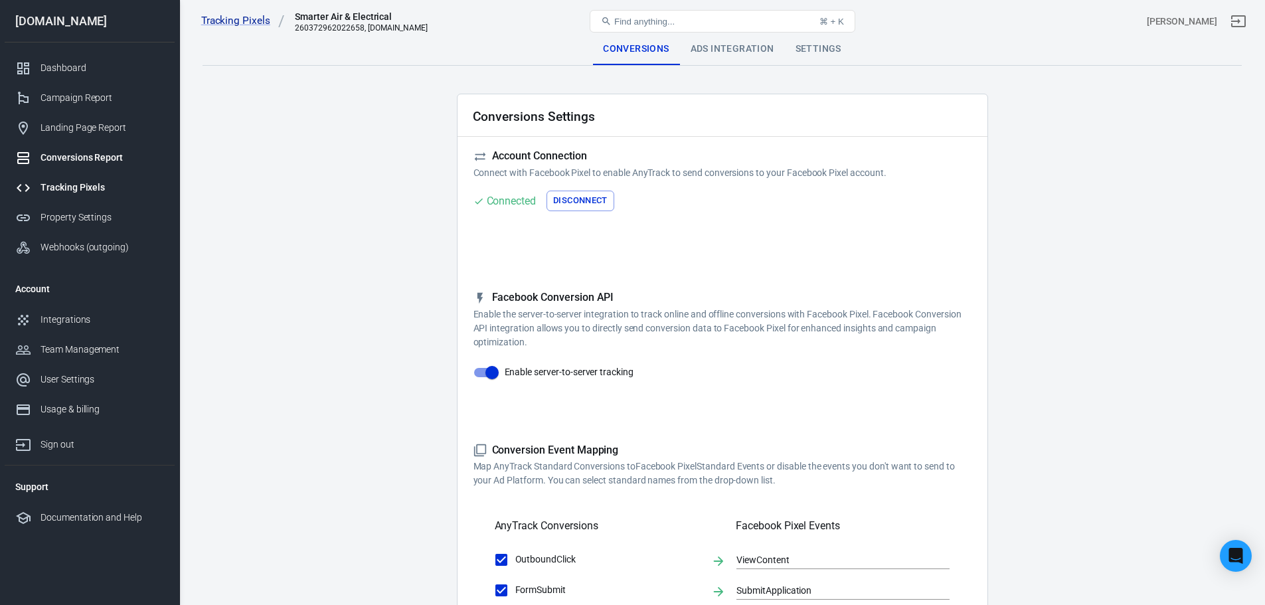
click at [86, 156] on div "Conversions Report" at bounding box center [103, 158] width 124 height 14
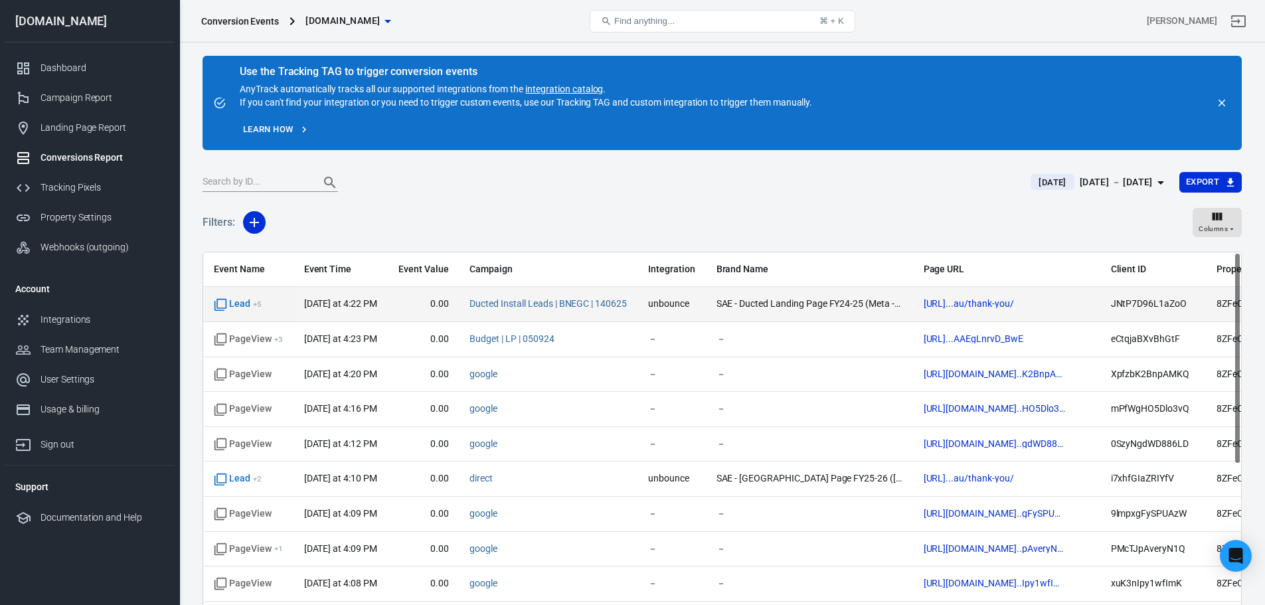
click at [335, 310] on span "[DATE] at 4:22 PM" at bounding box center [340, 304] width 73 height 13
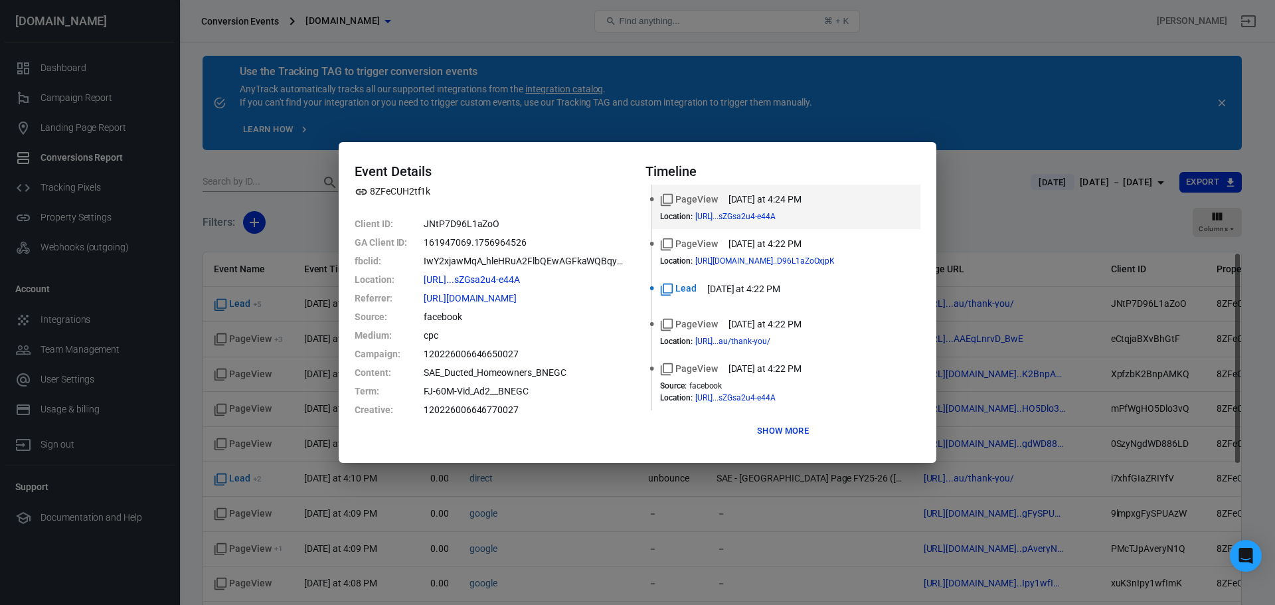
click at [772, 432] on button "Show more" at bounding box center [783, 431] width 58 height 21
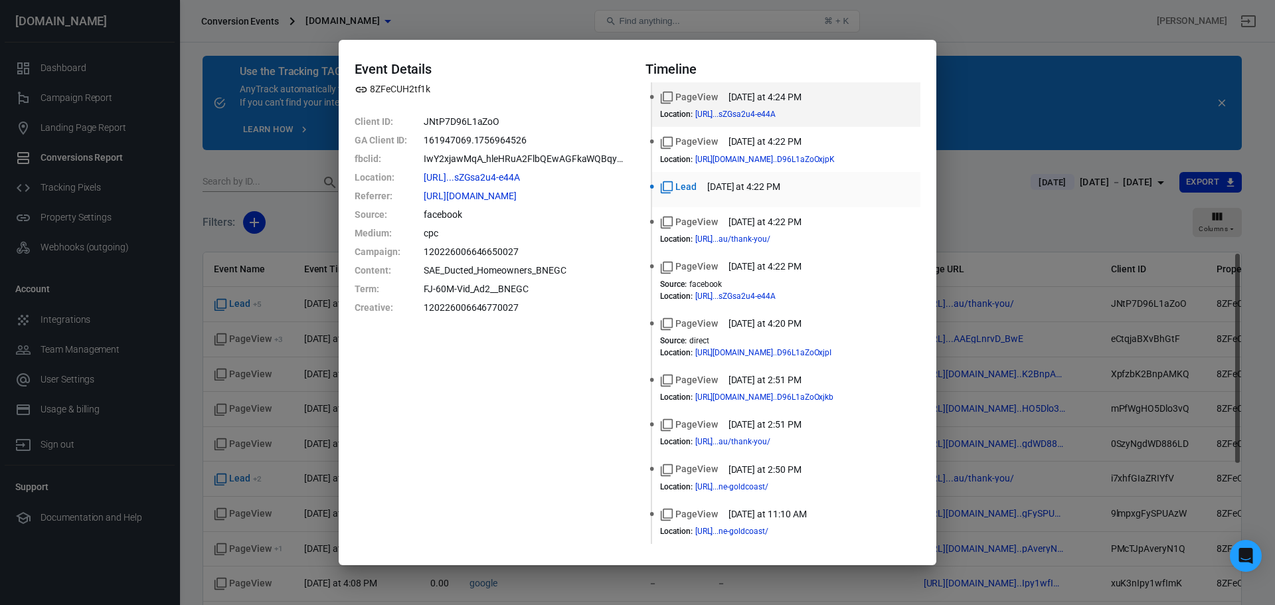
click at [723, 190] on time "[DATE] at 4:22 PM" at bounding box center [743, 187] width 73 height 14
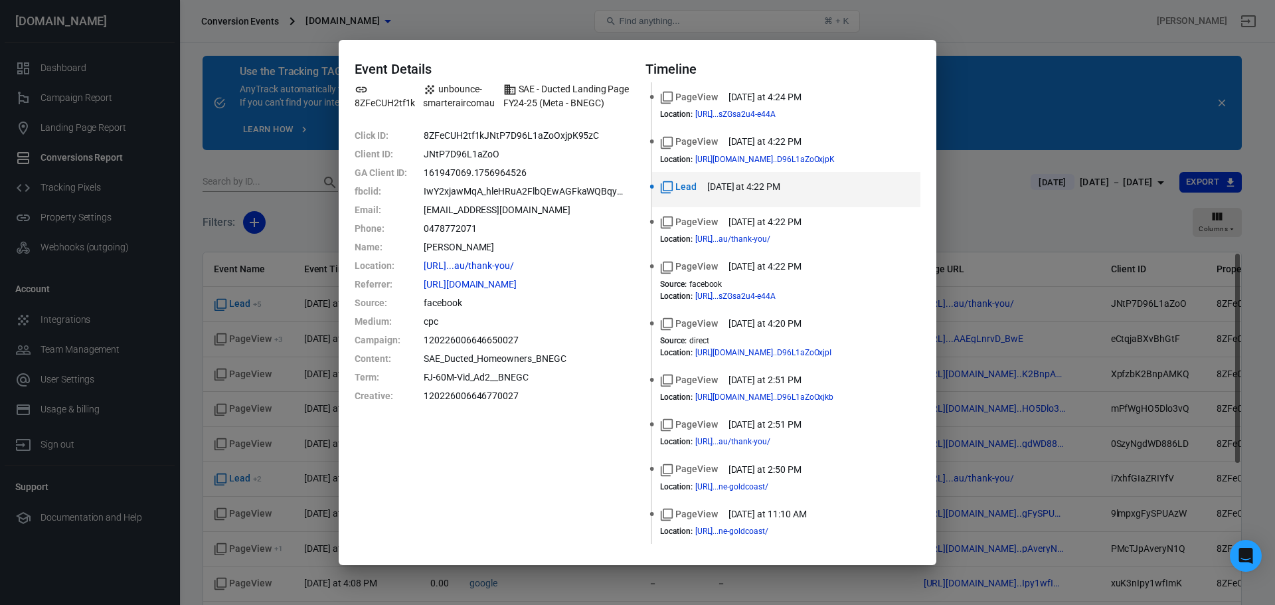
click at [955, 166] on div "Event Details 8ZFeCUH2tf1k unbounce-smarteraircomau SAE - Ducted Landing Page F…" at bounding box center [637, 302] width 1275 height 605
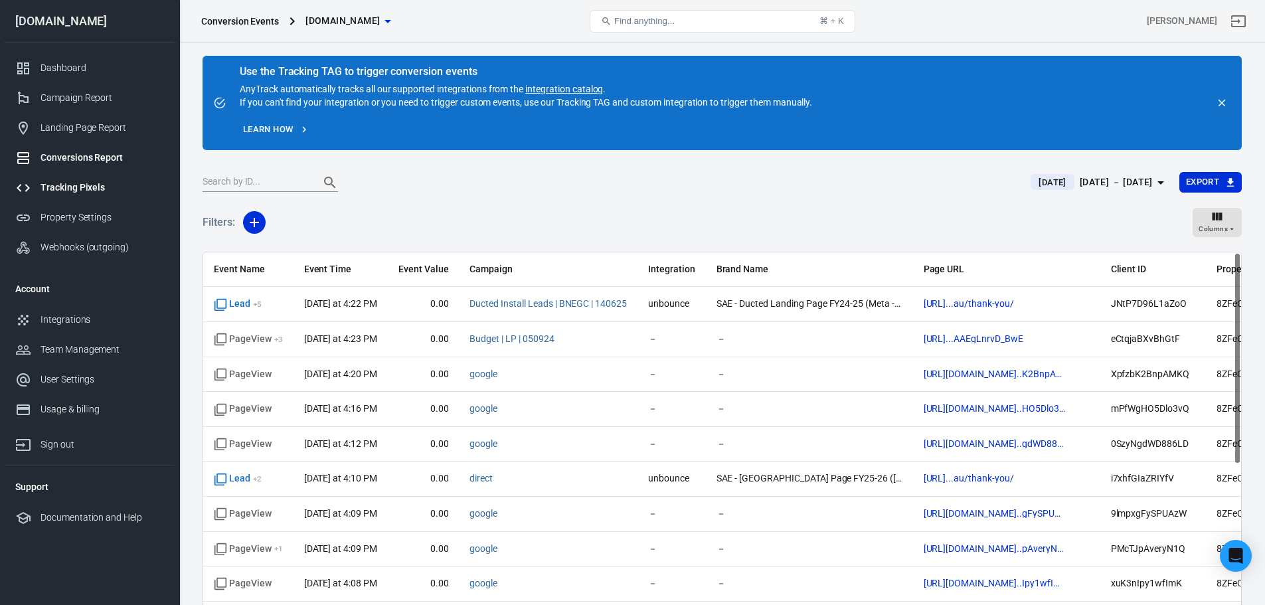
click at [70, 186] on div "Tracking Pixels" at bounding box center [103, 188] width 124 height 14
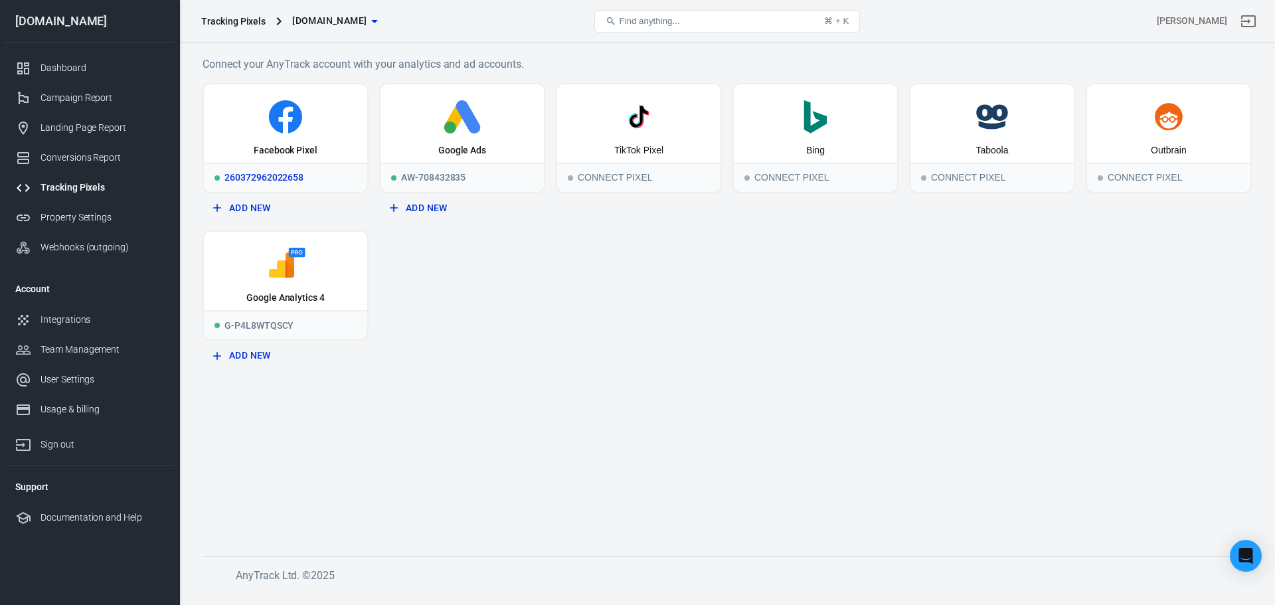
click at [277, 139] on div "Facebook Pixel" at bounding box center [285, 123] width 163 height 78
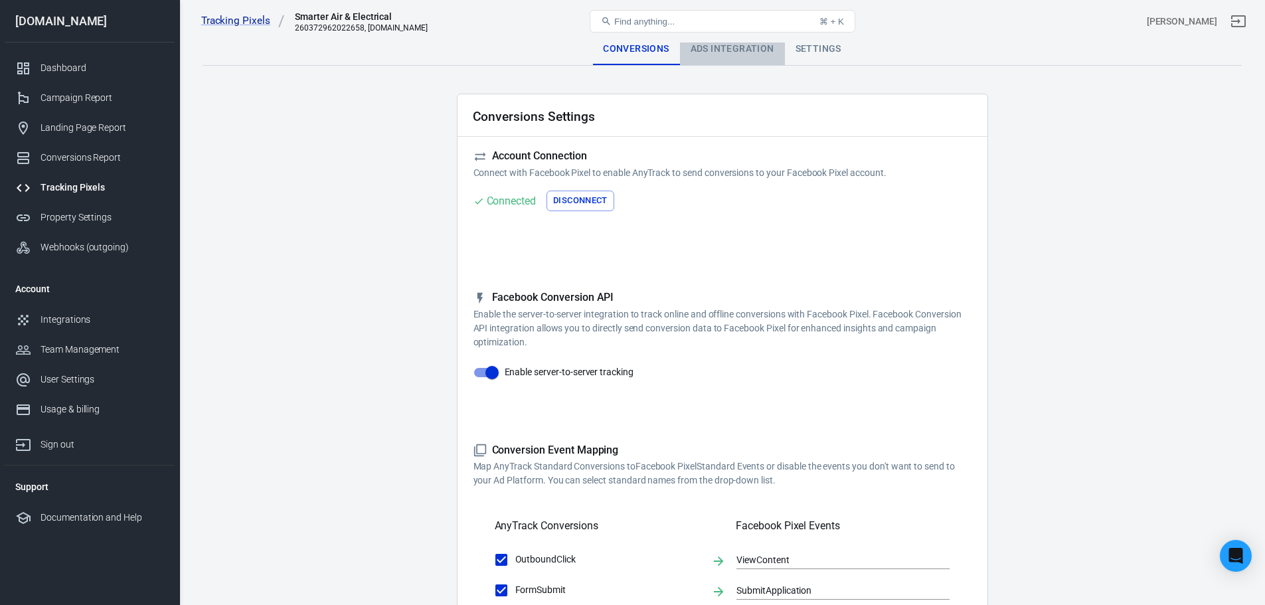
click at [719, 48] on div "Ads Integration" at bounding box center [732, 49] width 105 height 32
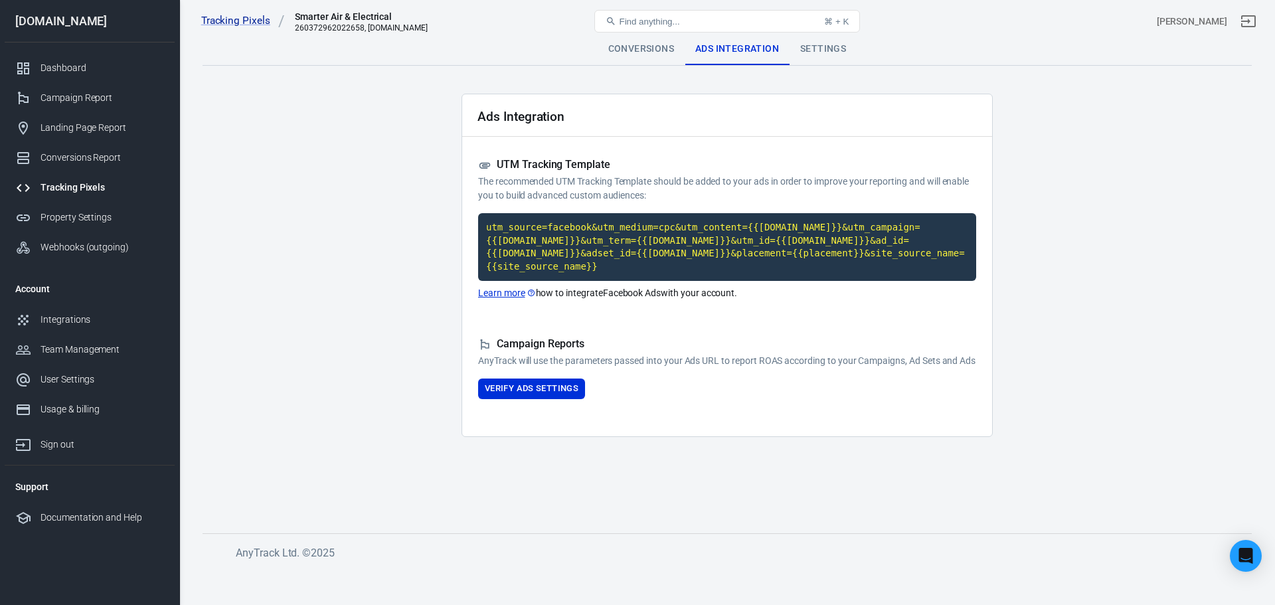
click at [798, 51] on div "Settings" at bounding box center [823, 49] width 67 height 32
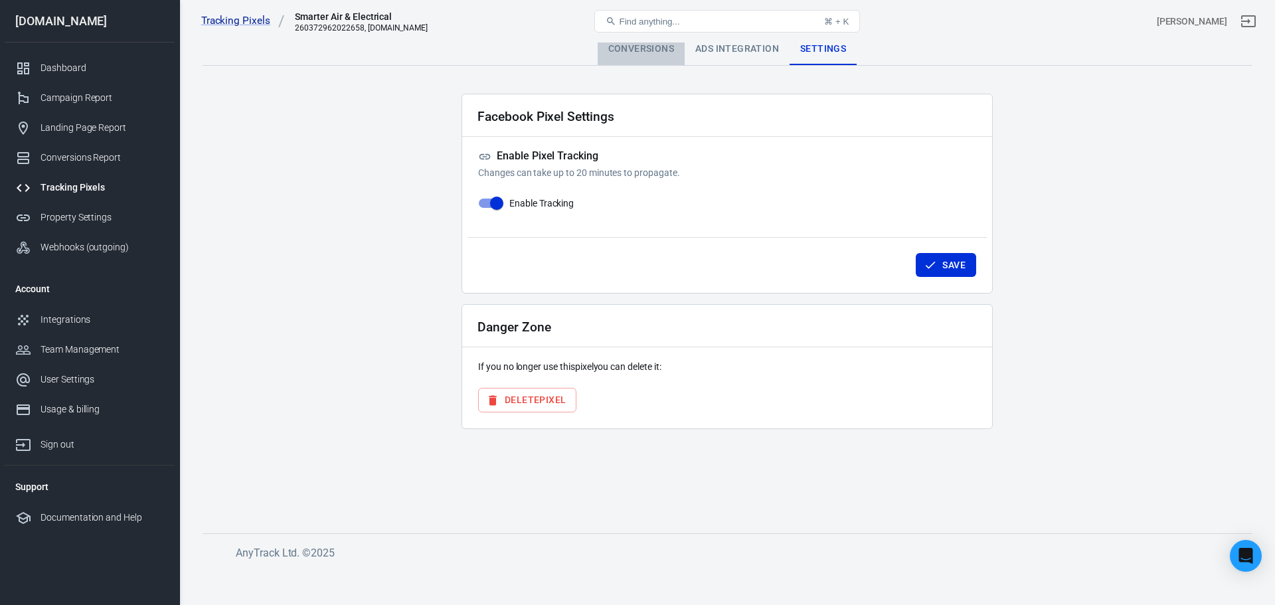
click at [650, 56] on div "Conversions" at bounding box center [641, 49] width 87 height 32
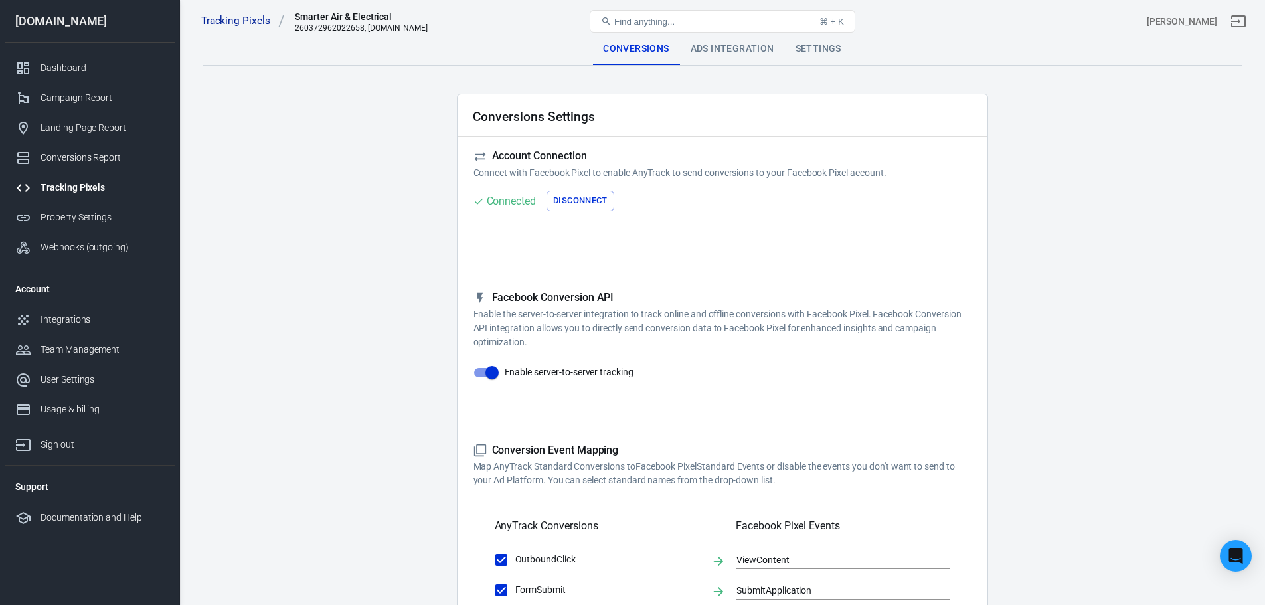
click at [575, 203] on button "Disconnect" at bounding box center [581, 201] width 68 height 21
click at [497, 205] on button "Connect" at bounding box center [501, 201] width 54 height 21
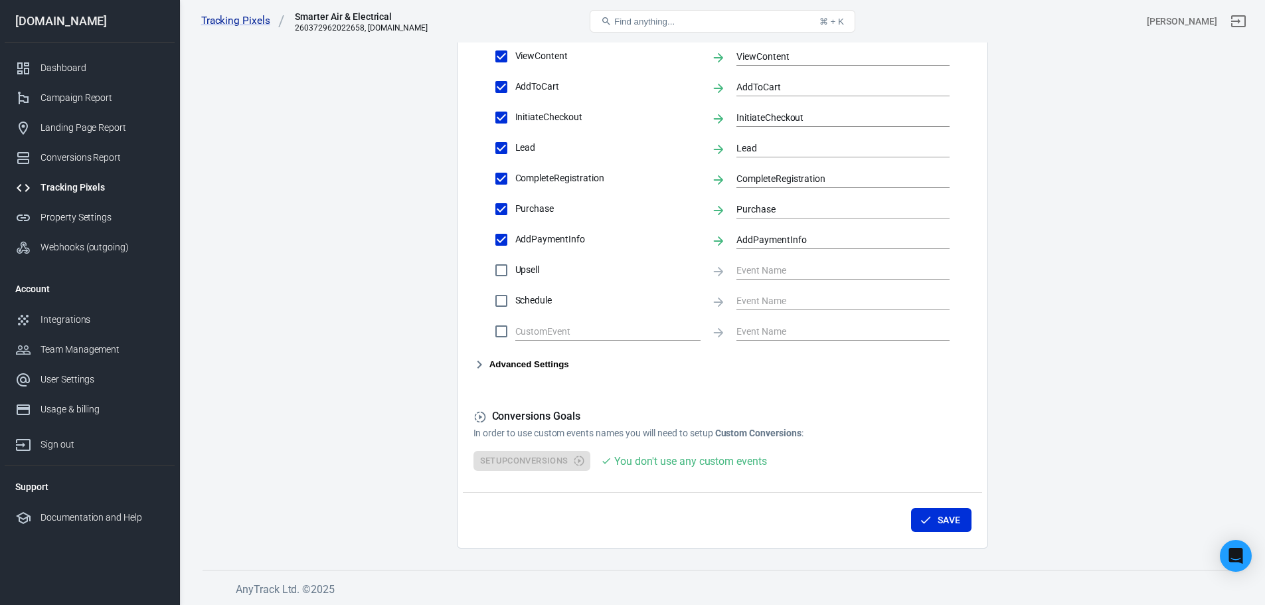
scroll to position [598, 0]
click at [933, 519] on button "Save" at bounding box center [941, 519] width 60 height 25
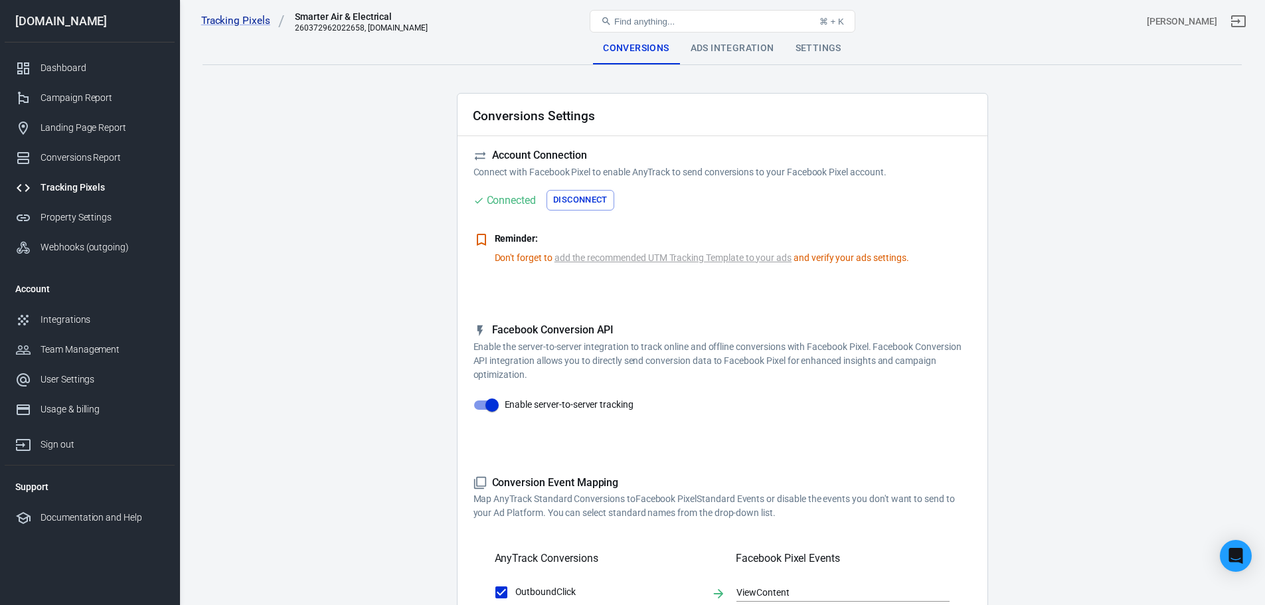
scroll to position [0, 0]
click at [725, 52] on div "Ads Integration" at bounding box center [732, 49] width 105 height 32
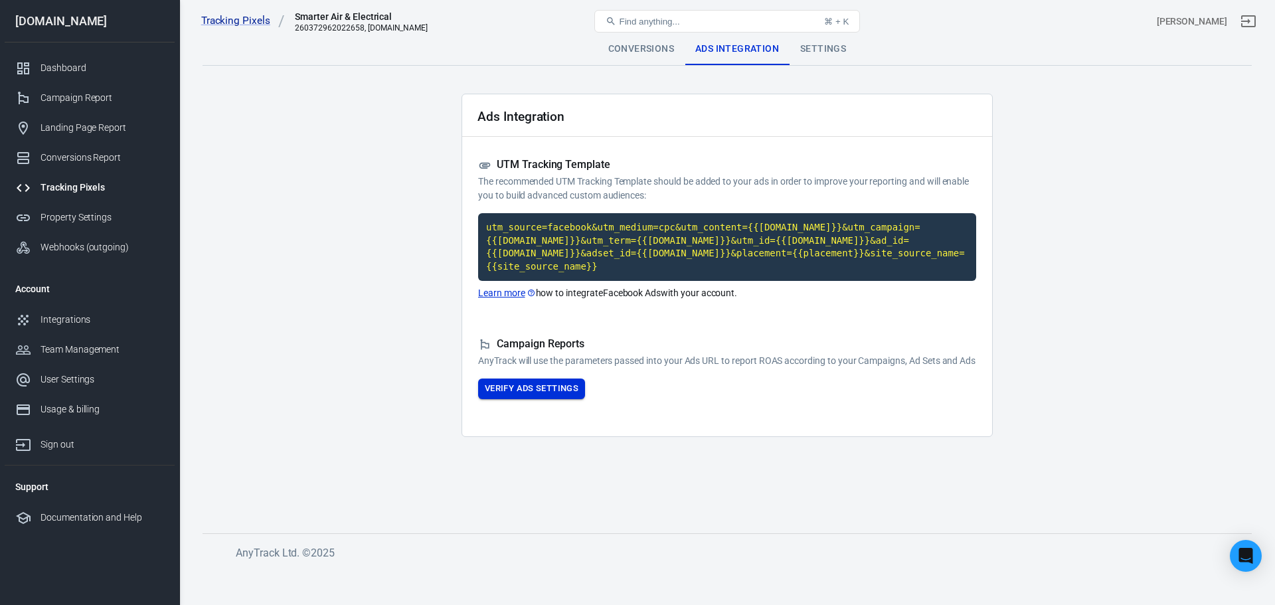
click at [541, 385] on button "Verify Ads Settings" at bounding box center [531, 389] width 107 height 21
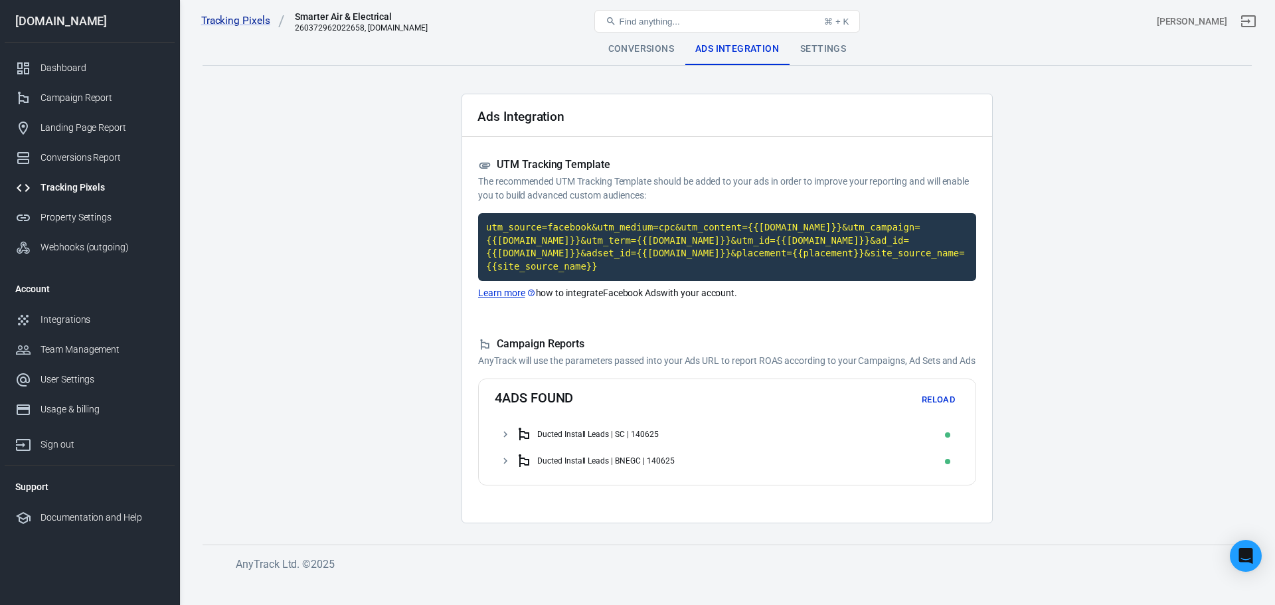
click at [842, 46] on div "Settings" at bounding box center [823, 49] width 67 height 32
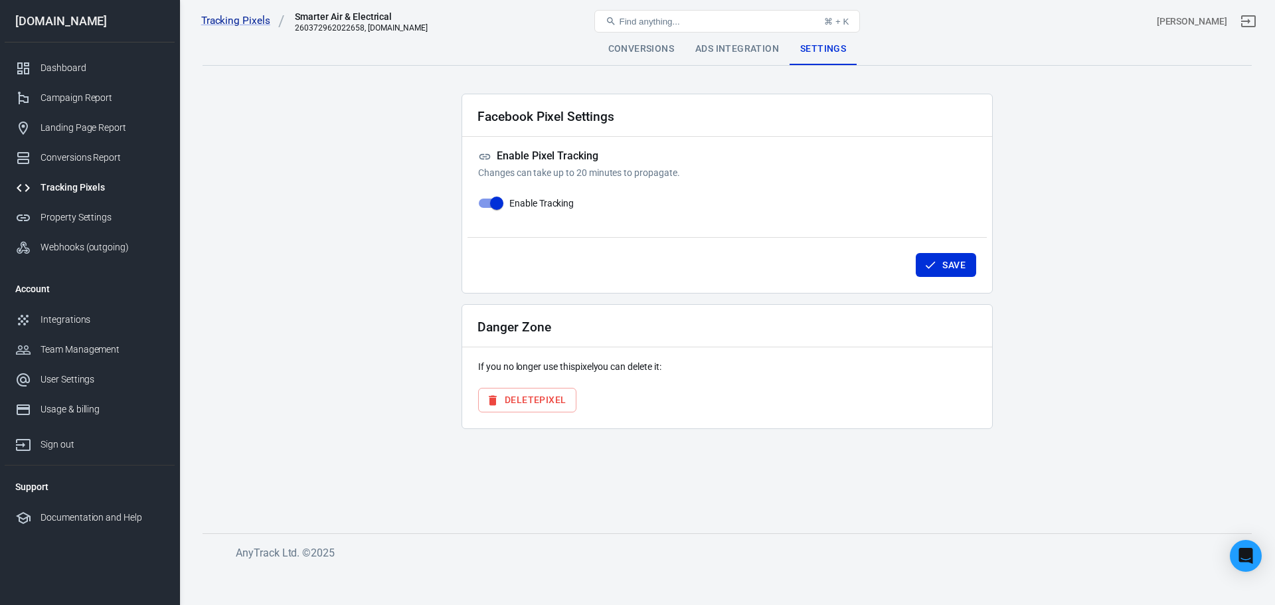
click at [553, 402] on button "Delete Pixel" at bounding box center [527, 400] width 98 height 25
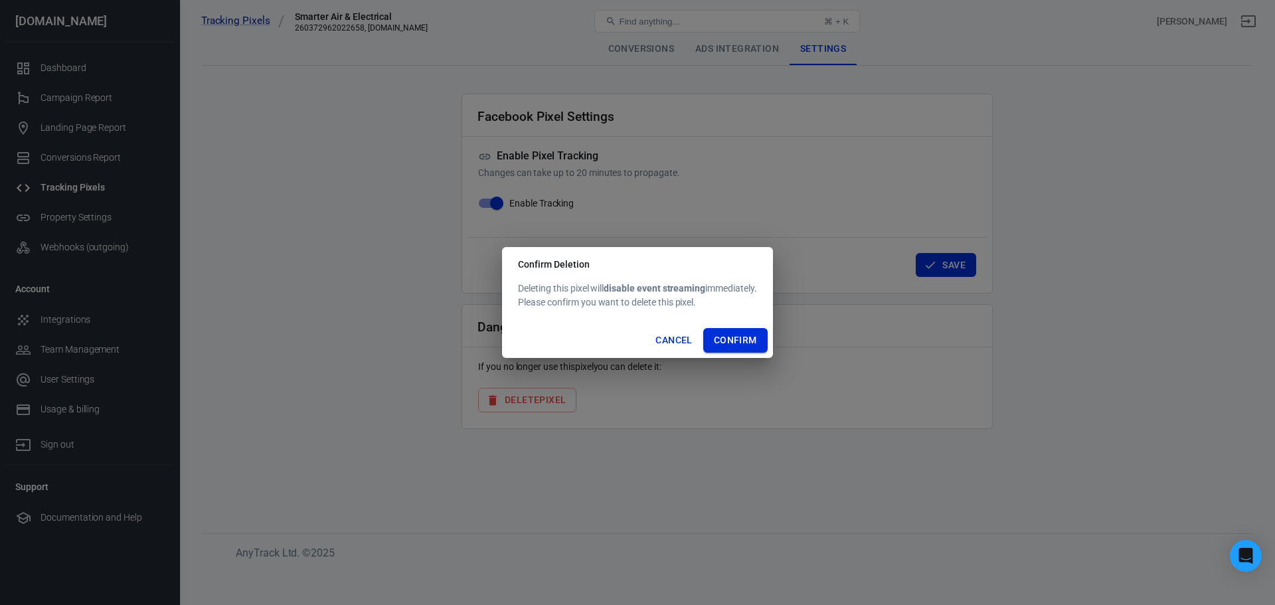
click at [739, 345] on button "Confirm" at bounding box center [735, 340] width 64 height 25
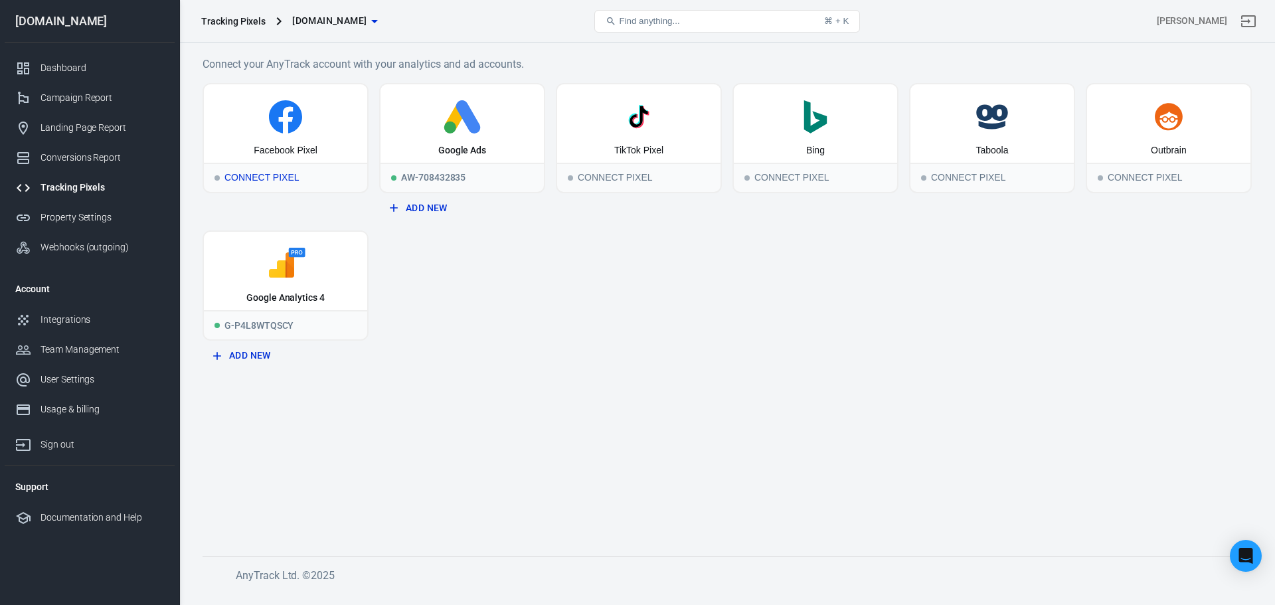
click at [276, 130] on icon at bounding box center [285, 116] width 33 height 33
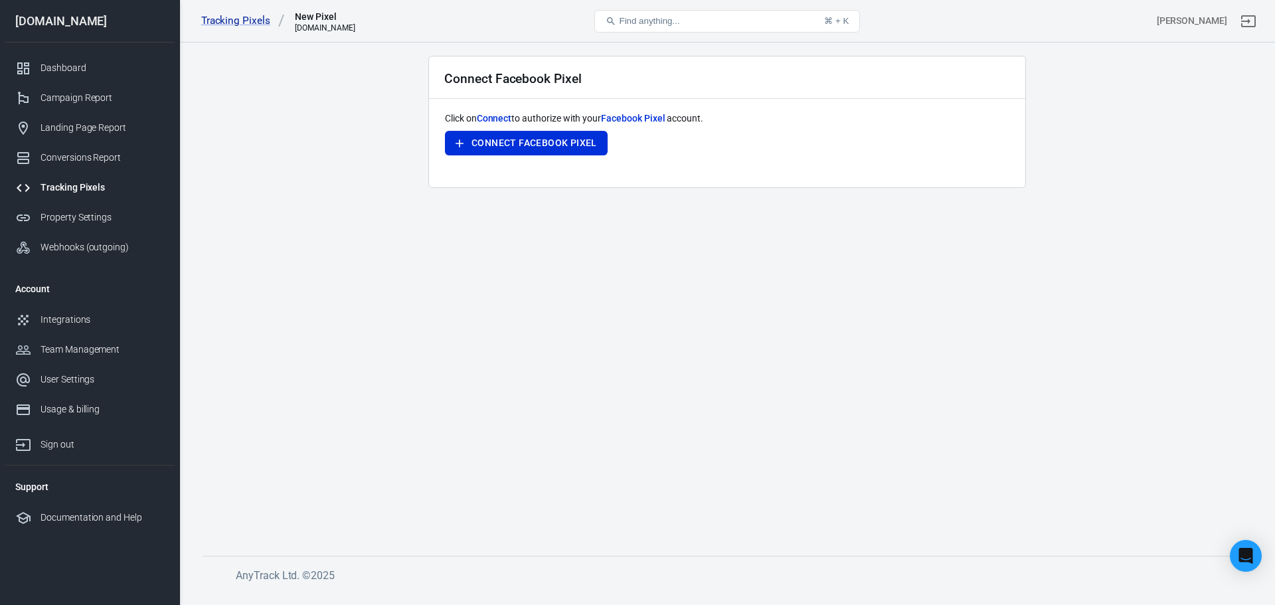
click at [488, 128] on div "Click on Connect to authorize with your Facebook Pixel account. Connect Faceboo…" at bounding box center [727, 142] width 565 height 60
click at [489, 141] on button "Connect Facebook Pixel" at bounding box center [526, 143] width 163 height 25
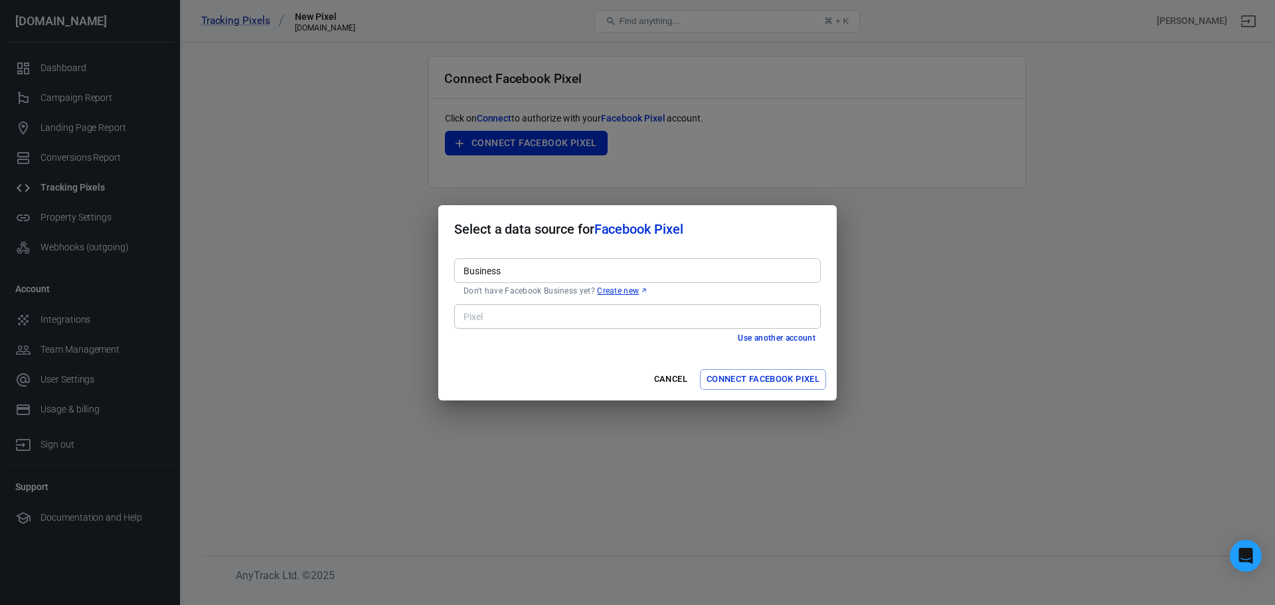
click at [597, 267] on input "Business" at bounding box center [636, 270] width 357 height 17
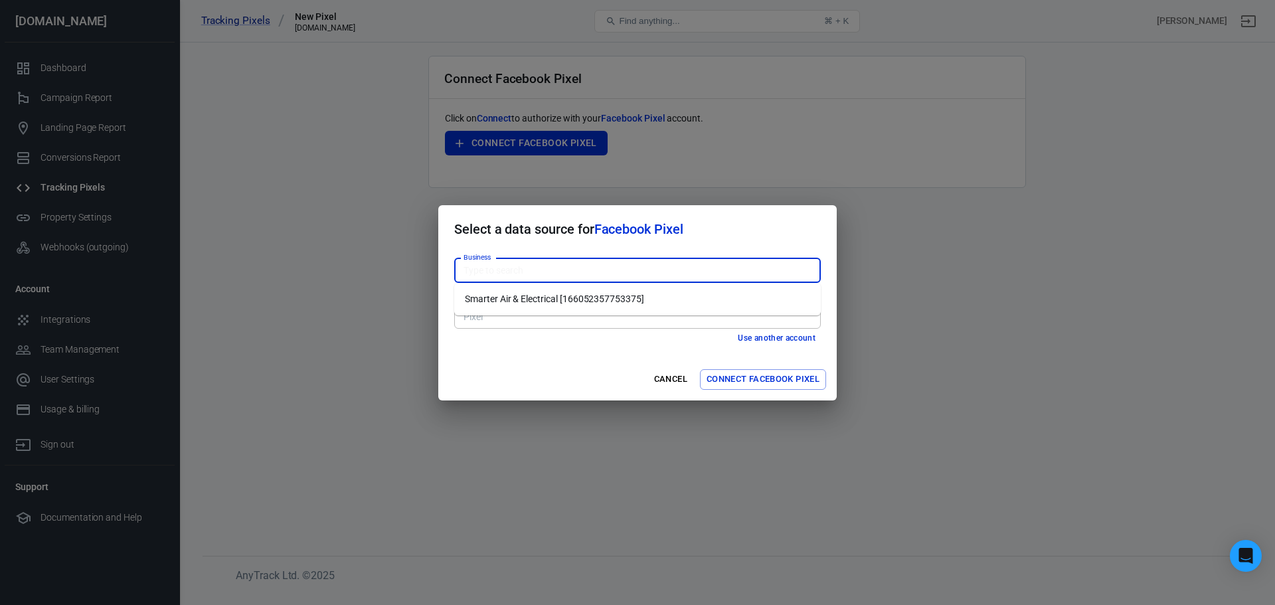
click at [573, 300] on li "Smarter Air & Electrical [166052357753375]" at bounding box center [637, 299] width 367 height 22
type input "Smarter Air & Electrical [166052357753375]"
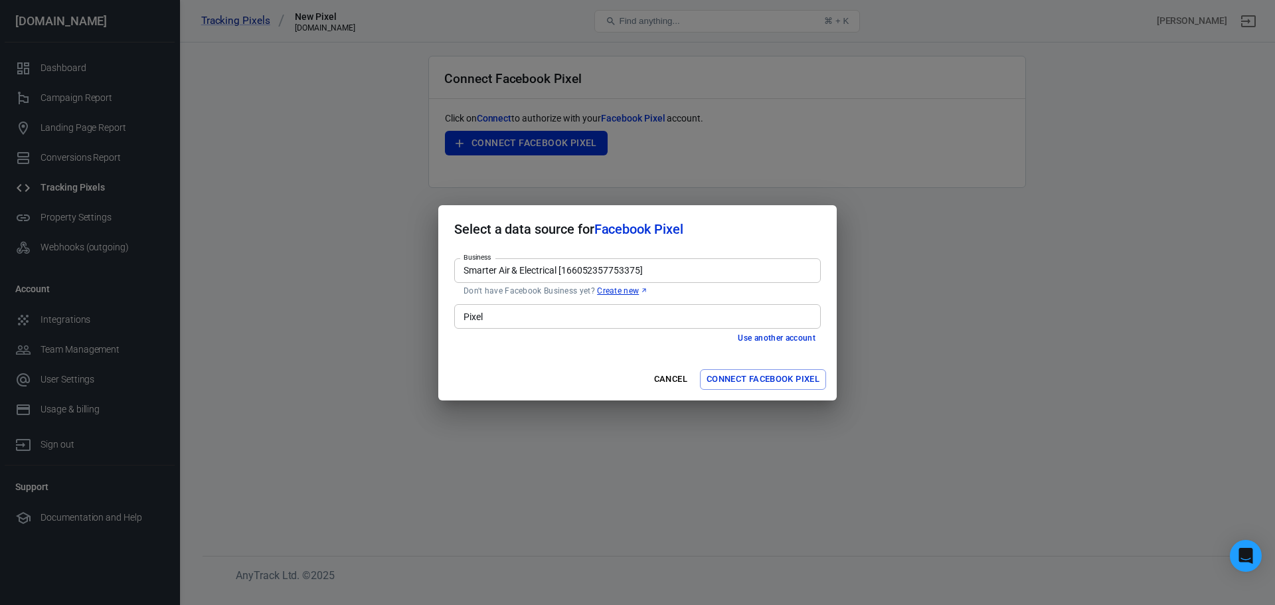
click at [552, 318] on input "Pixel" at bounding box center [636, 316] width 357 height 17
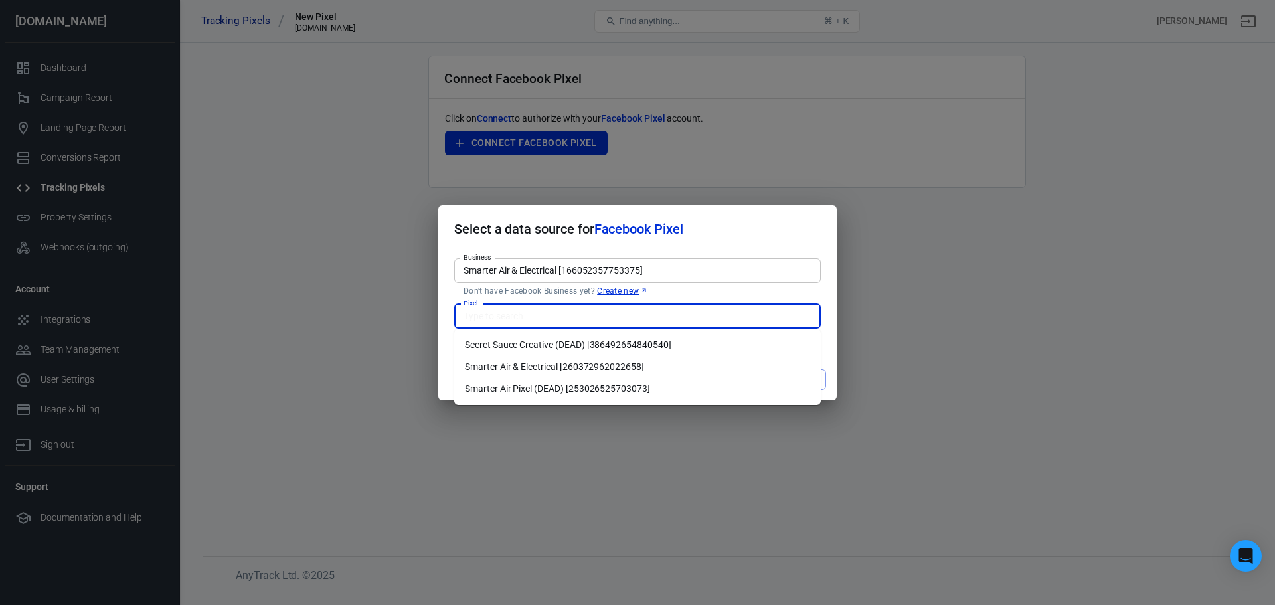
click at [549, 369] on li "Smarter Air & Electrical [260372962022658]" at bounding box center [637, 367] width 367 height 22
type input "Smarter Air & Electrical [260372962022658]"
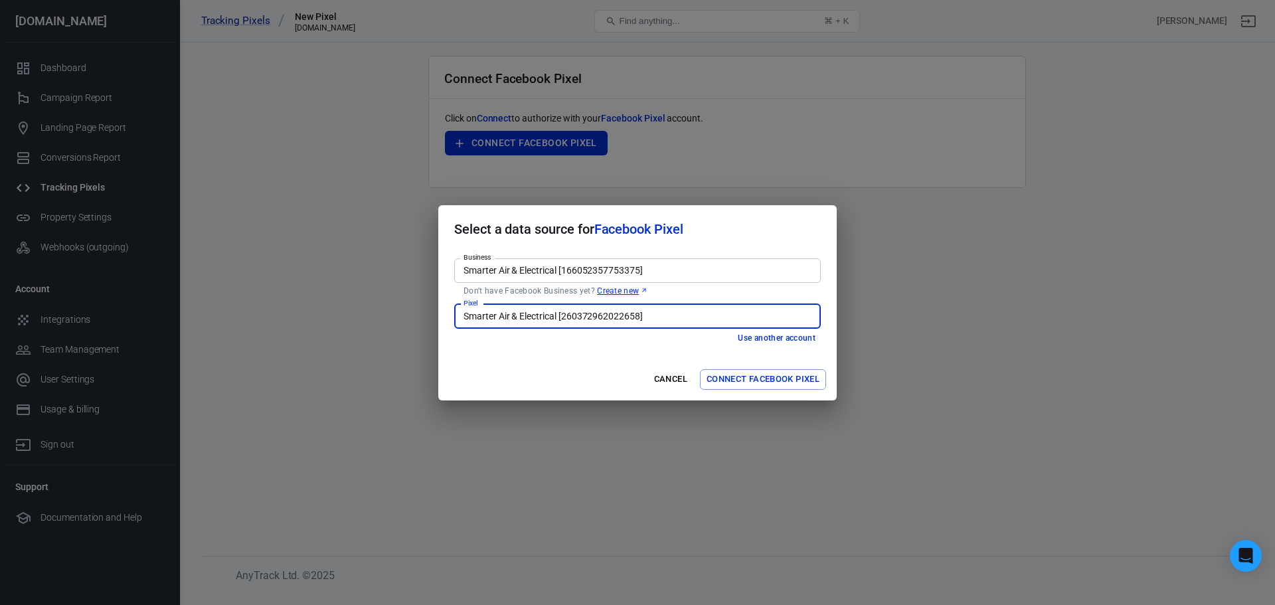
click at [761, 380] on button "Connect Facebook Pixel" at bounding box center [763, 379] width 126 height 21
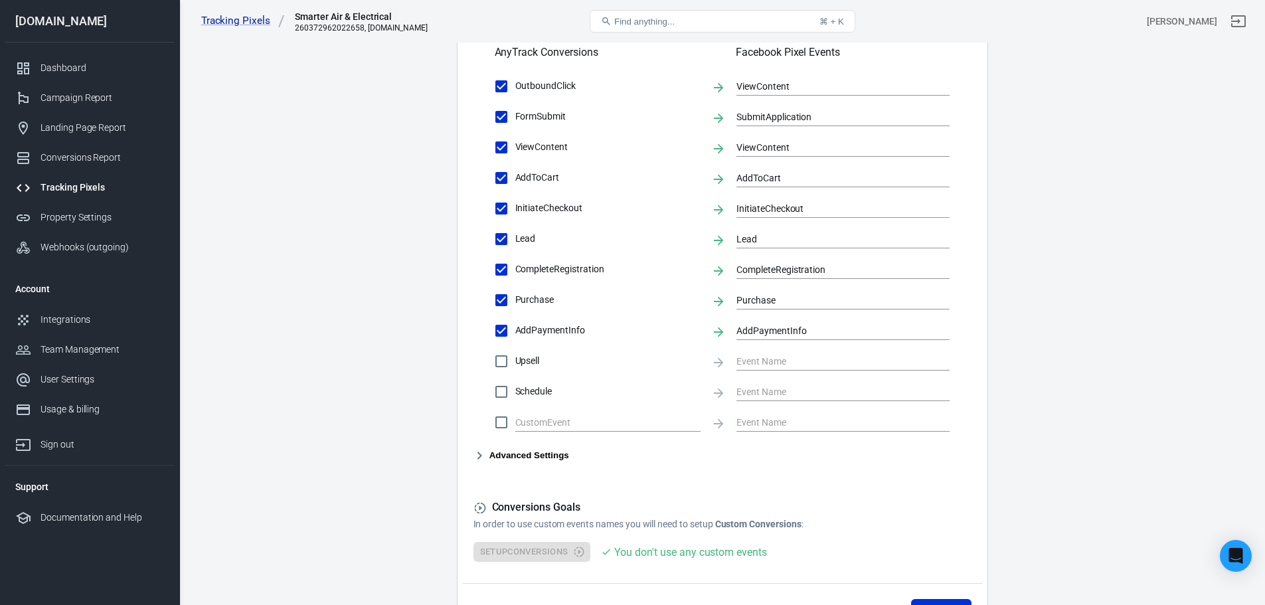
scroll to position [531, 0]
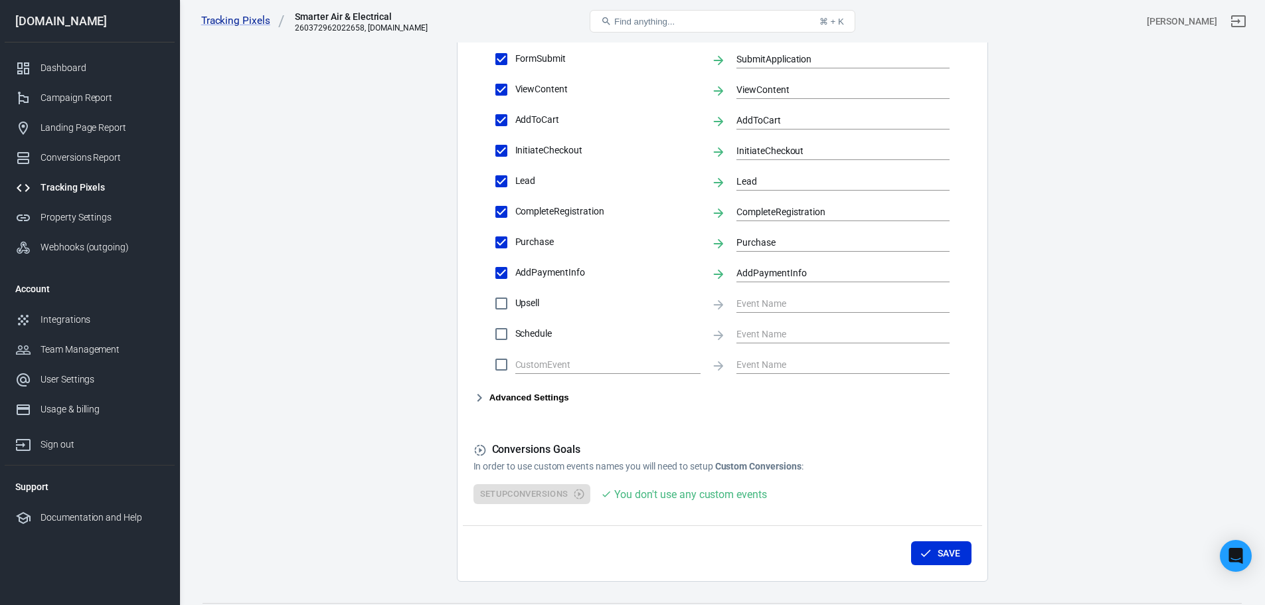
click at [484, 395] on icon "button" at bounding box center [480, 398] width 16 height 16
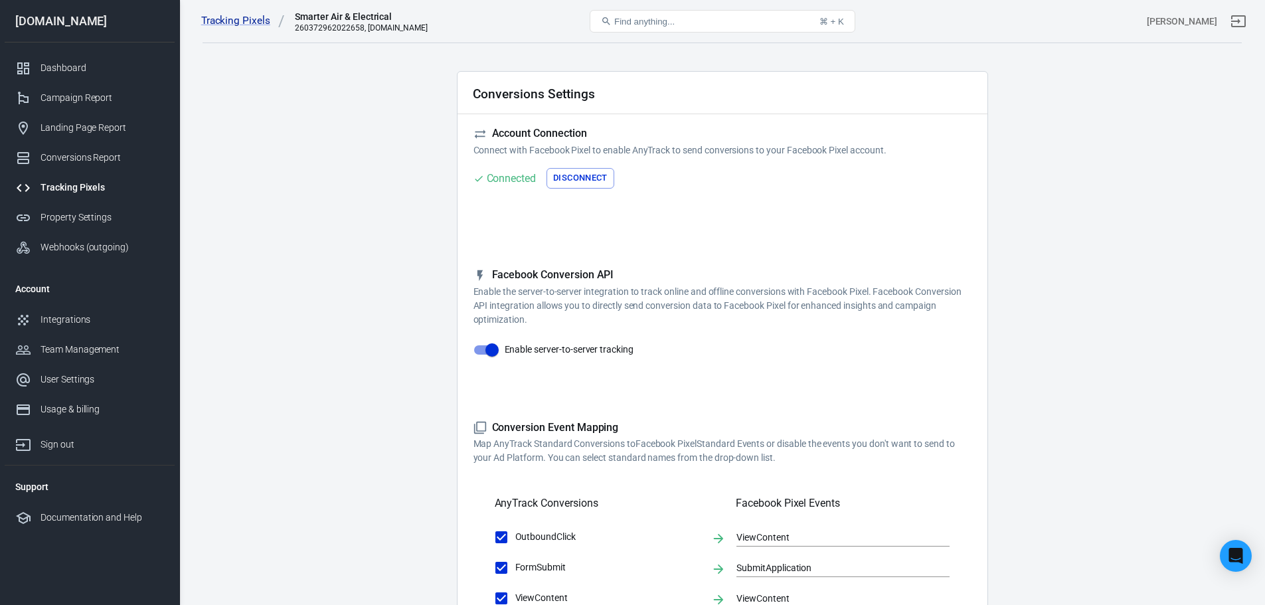
scroll to position [0, 0]
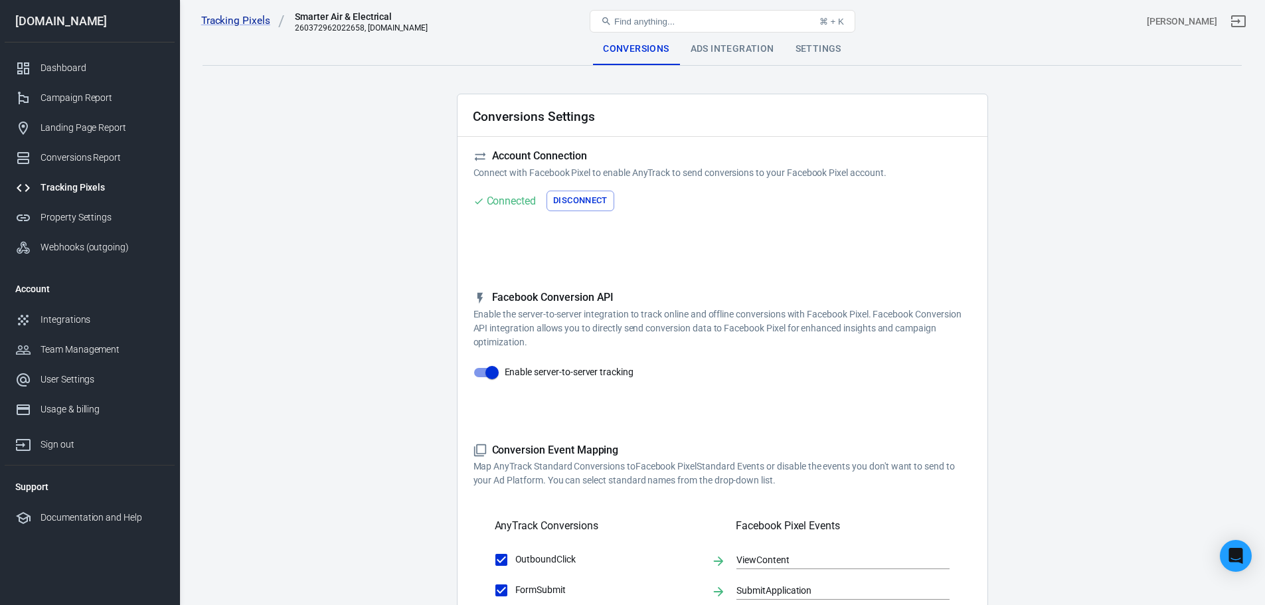
click at [709, 50] on div "Ads Integration" at bounding box center [732, 49] width 105 height 32
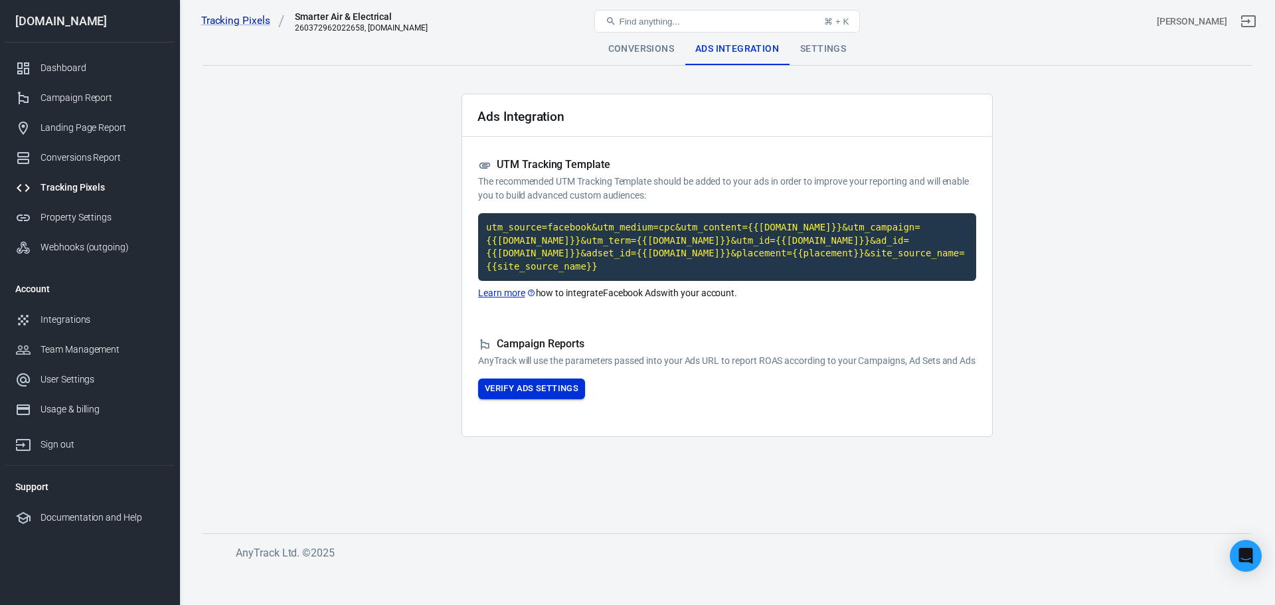
click at [559, 386] on button "Verify Ads Settings" at bounding box center [531, 389] width 107 height 21
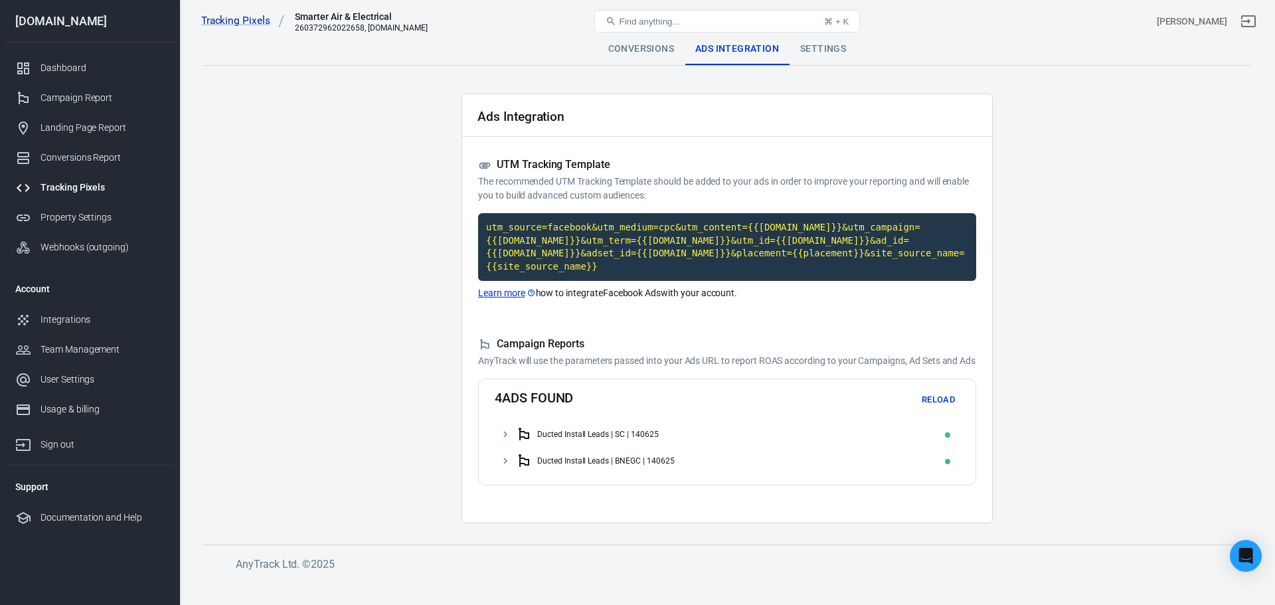
click at [824, 54] on div "Settings" at bounding box center [823, 49] width 67 height 32
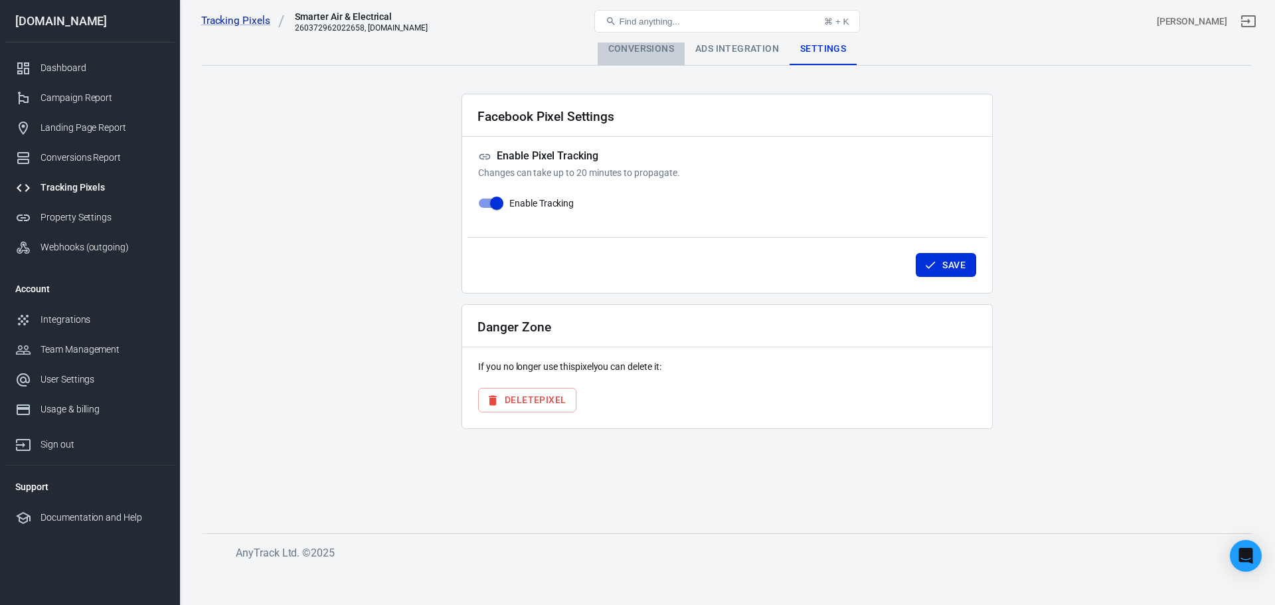
click at [638, 56] on div "Conversions" at bounding box center [641, 49] width 87 height 32
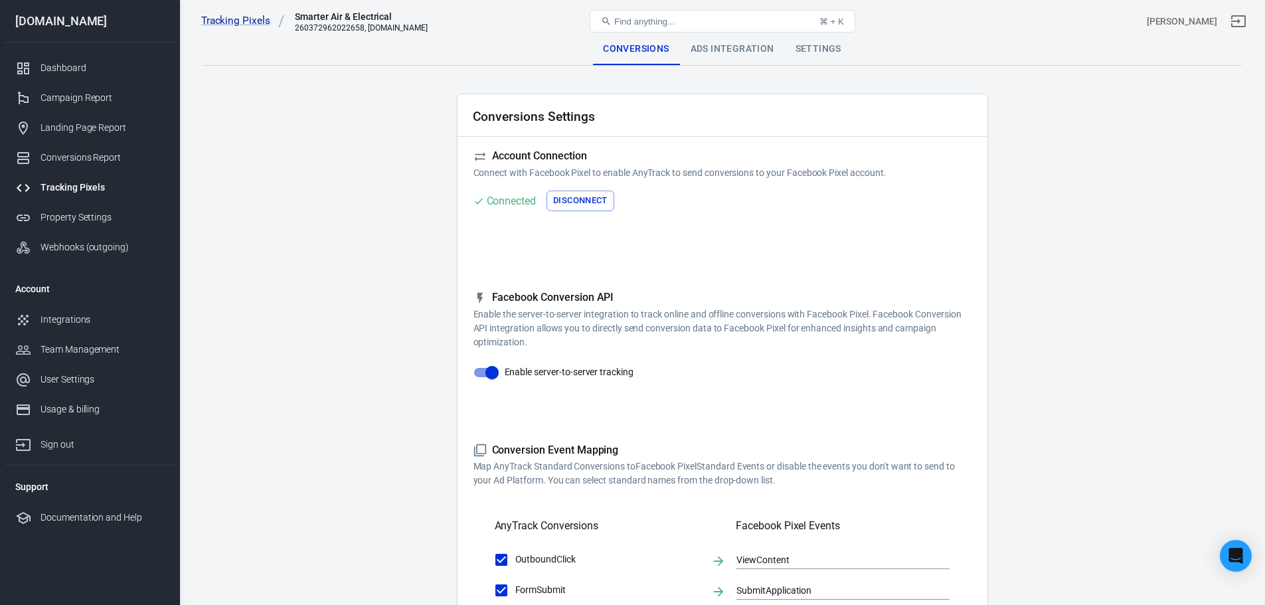
scroll to position [565, 0]
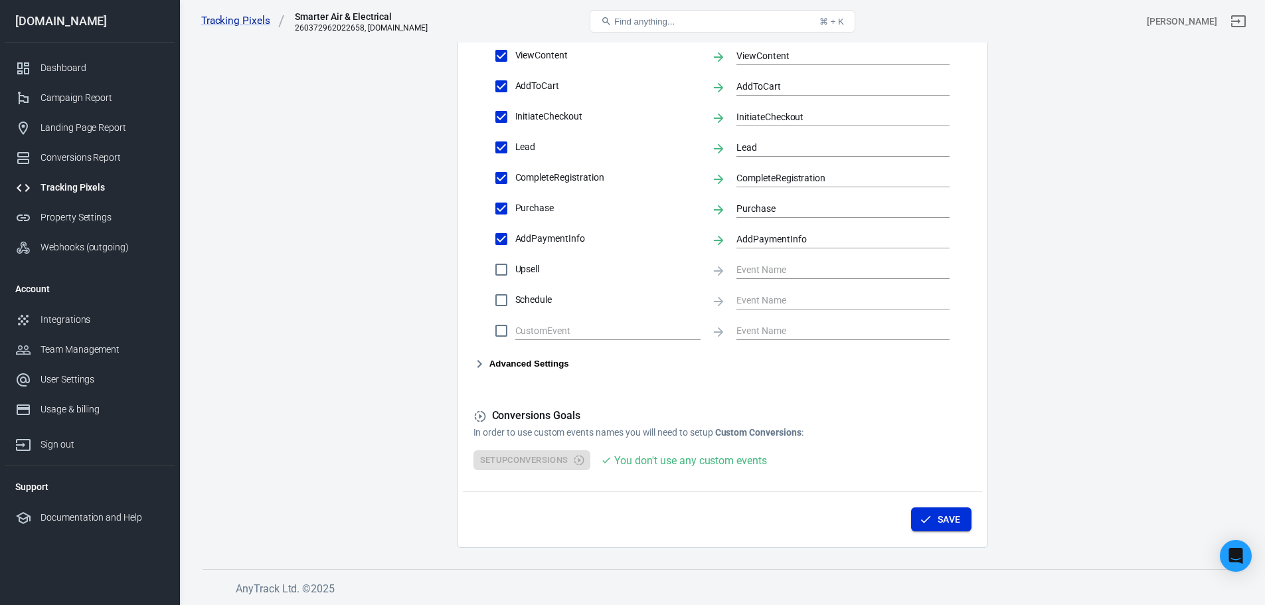
click at [952, 517] on button "Save" at bounding box center [941, 519] width 60 height 25
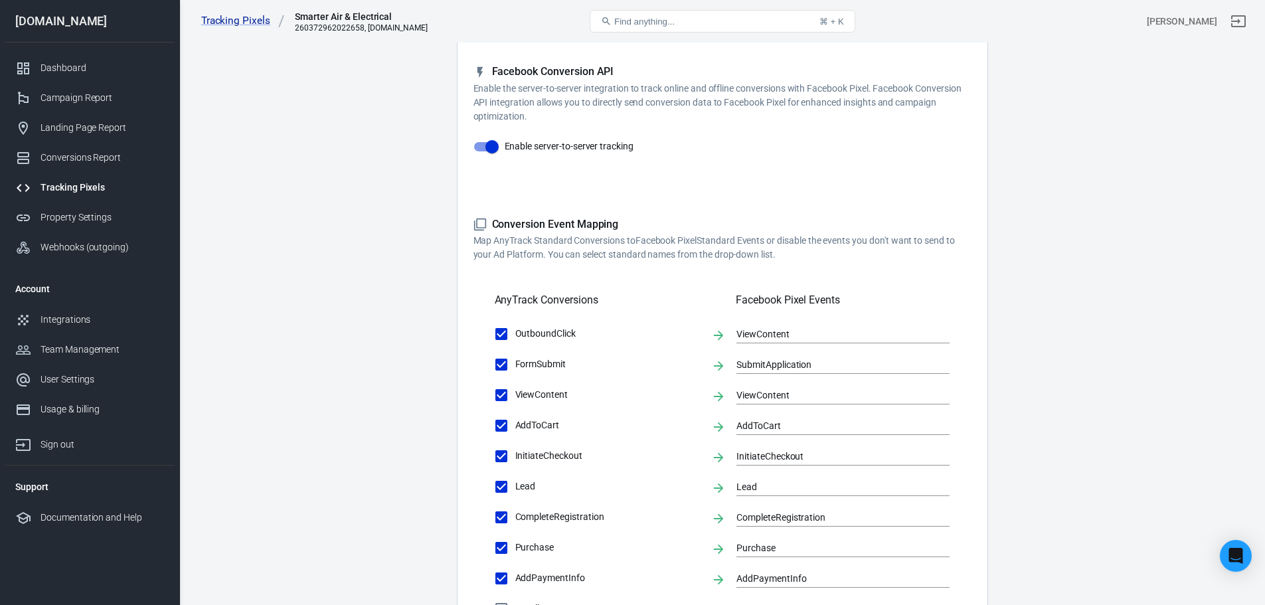
scroll to position [0, 0]
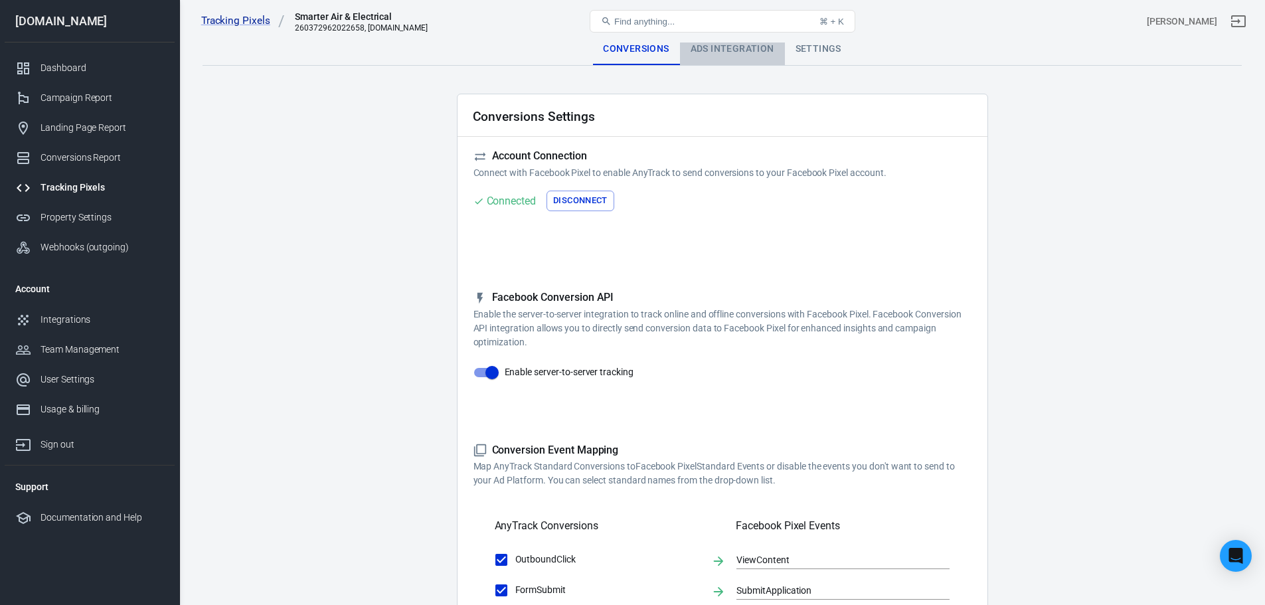
click at [702, 50] on div "Ads Integration" at bounding box center [732, 49] width 105 height 32
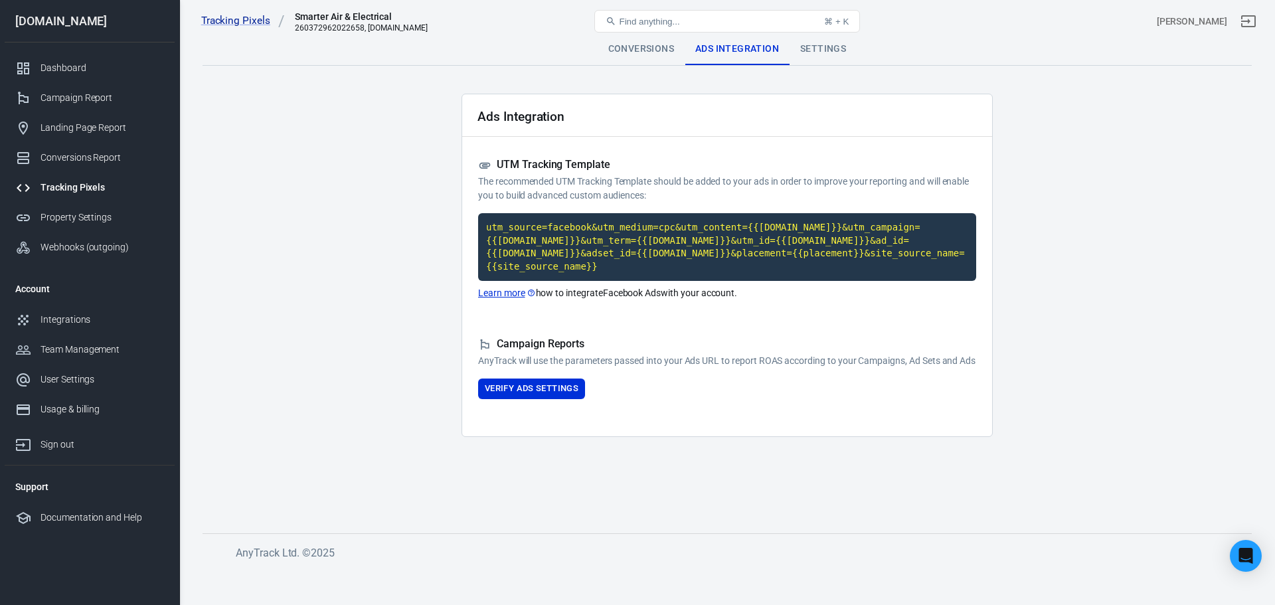
click at [811, 50] on div "Settings" at bounding box center [823, 49] width 67 height 32
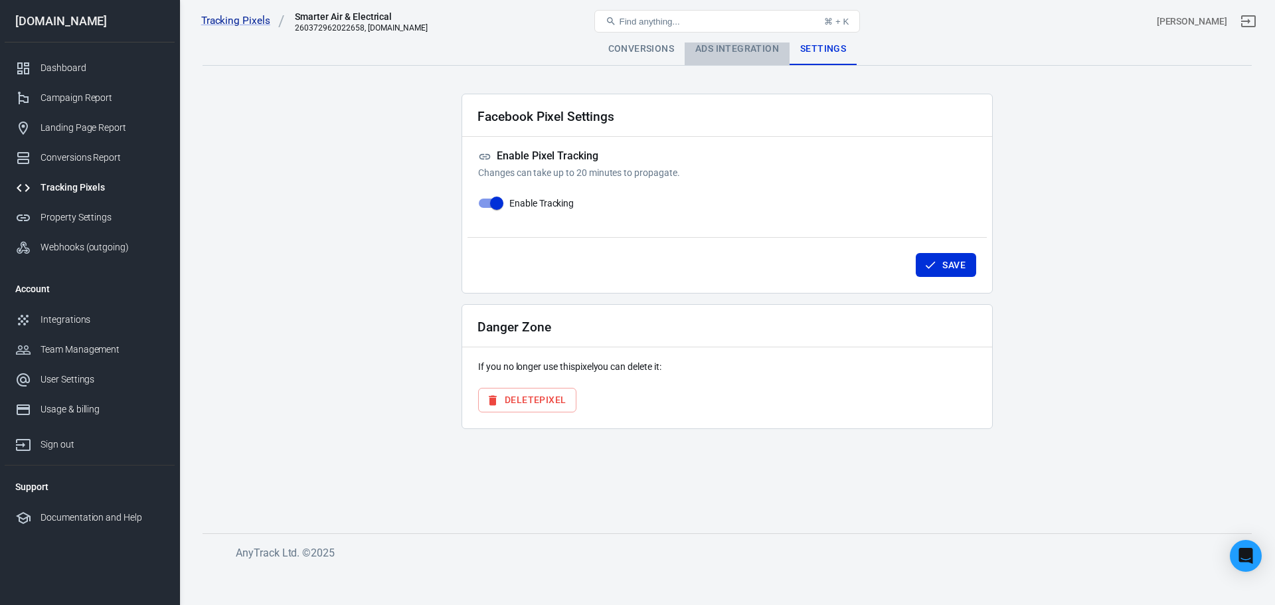
click at [772, 50] on div "Ads Integration" at bounding box center [737, 49] width 105 height 32
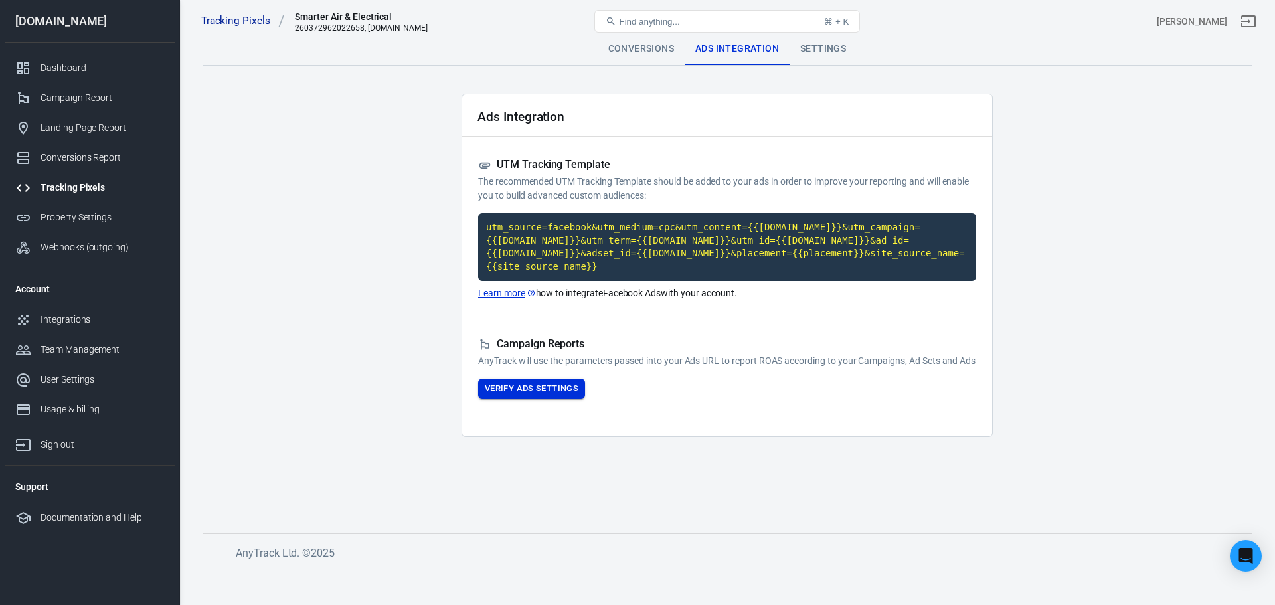
click at [563, 388] on button "Verify Ads Settings" at bounding box center [531, 389] width 107 height 21
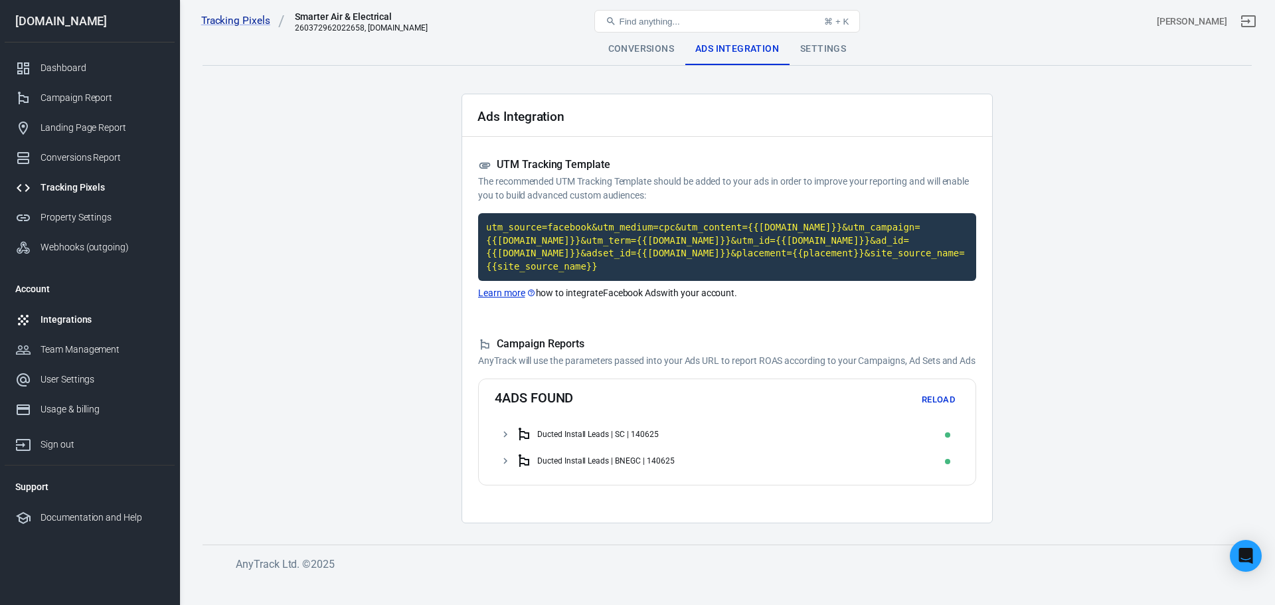
click at [46, 318] on div "Integrations" at bounding box center [103, 320] width 124 height 14
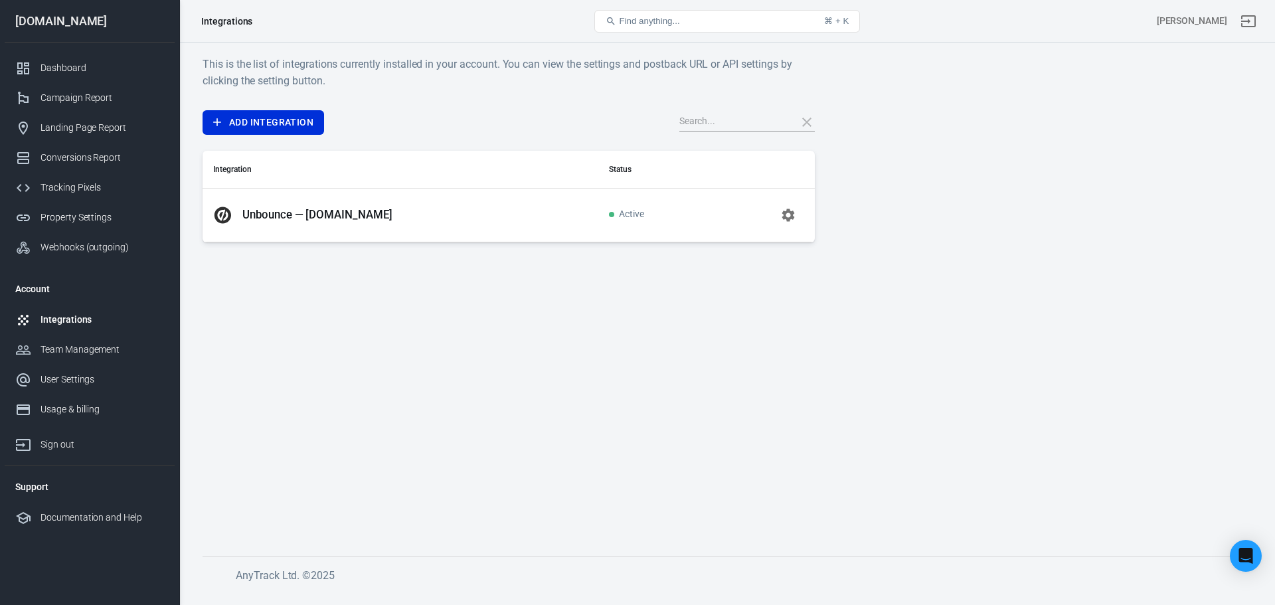
click at [365, 220] on p "Unbounce — [DOMAIN_NAME]" at bounding box center [317, 215] width 150 height 14
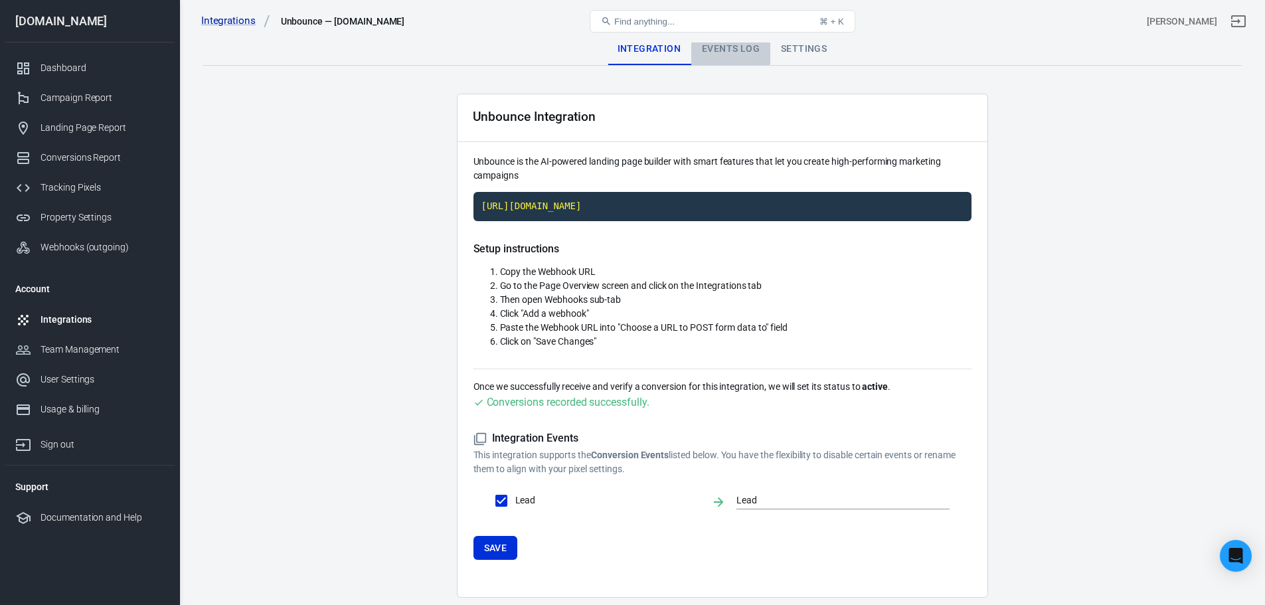
click at [705, 43] on div "Events Log" at bounding box center [730, 49] width 79 height 32
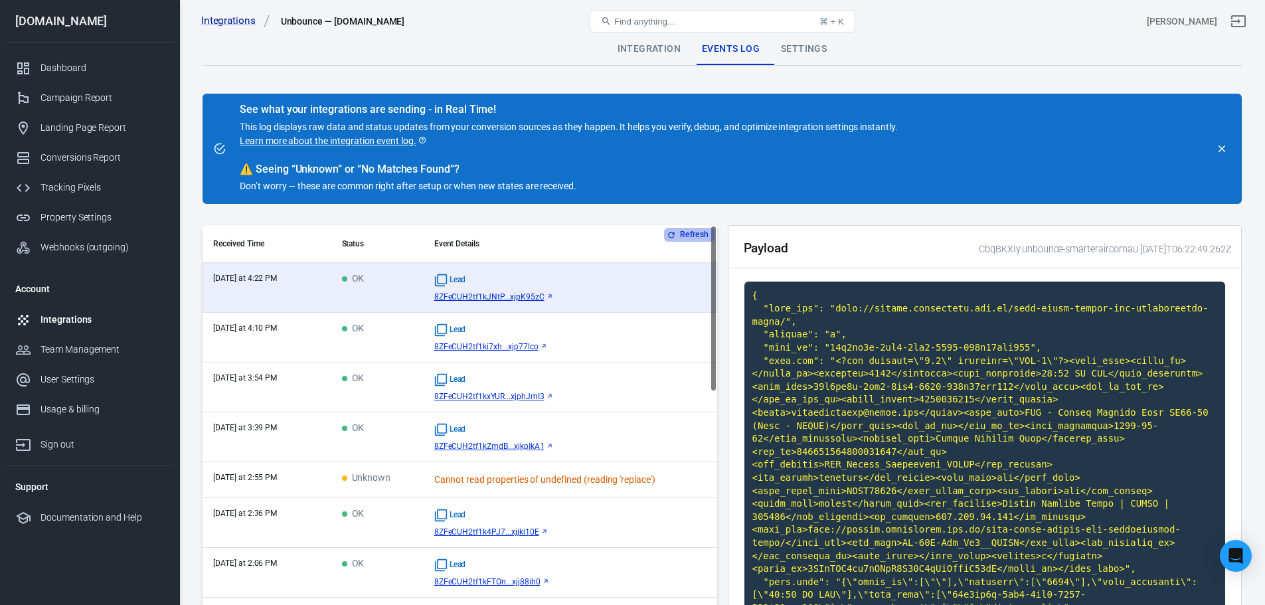
click at [687, 234] on button "Refresh" at bounding box center [689, 235] width 50 height 14
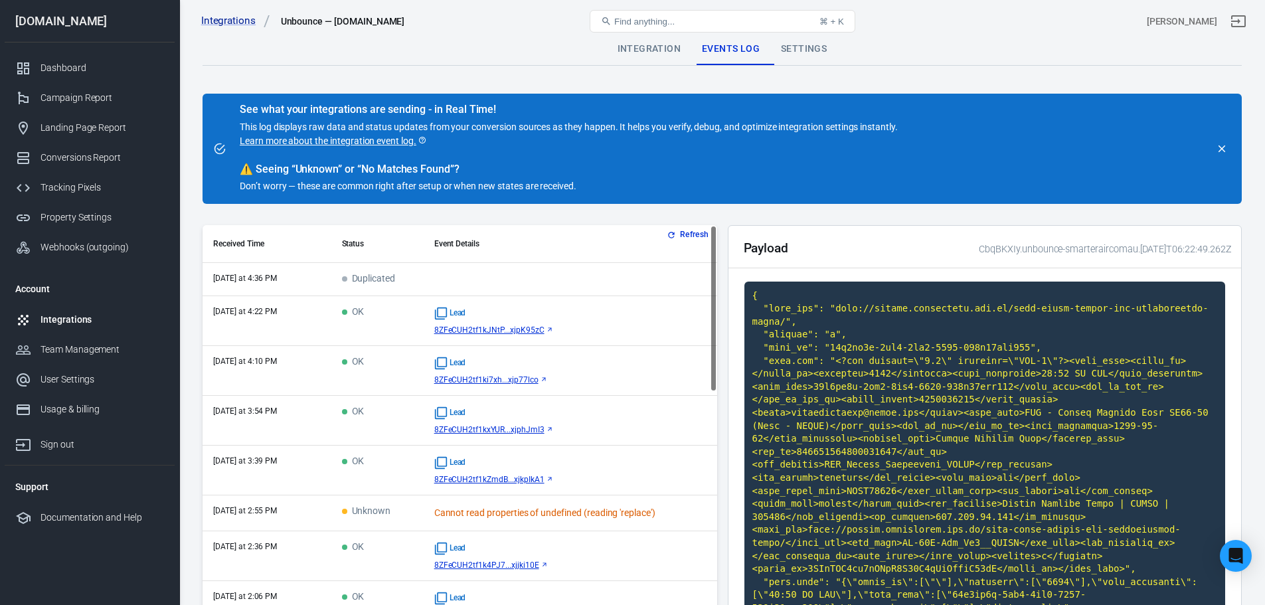
click at [556, 286] on td "scrollable content" at bounding box center [571, 279] width 294 height 33
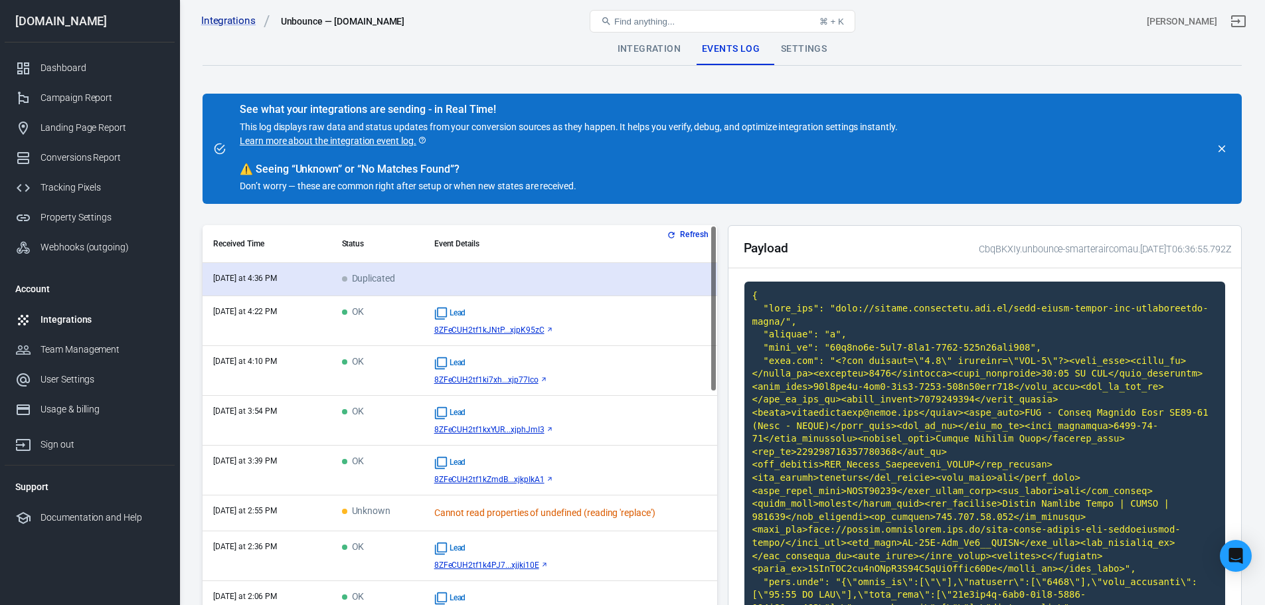
click at [269, 282] on time "[DATE] at 4:36 PM" at bounding box center [245, 278] width 64 height 9
click at [353, 278] on span "Duplicated" at bounding box center [369, 279] width 54 height 11
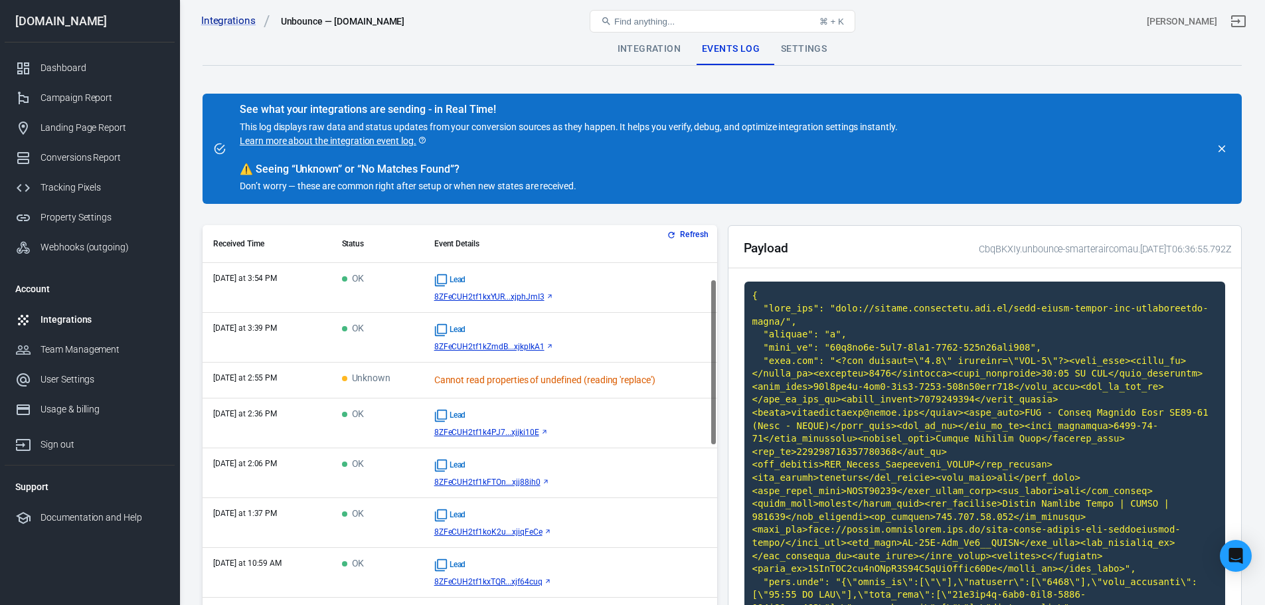
click at [796, 51] on div "Settings" at bounding box center [803, 49] width 67 height 32
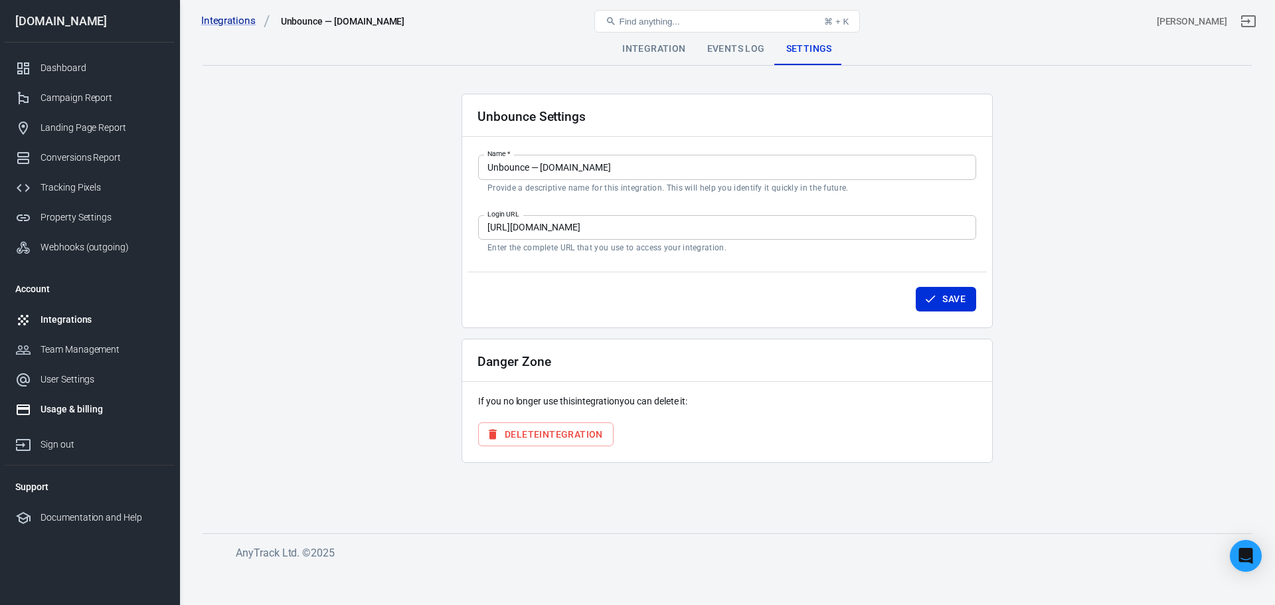
click at [78, 410] on div "Usage & billing" at bounding box center [103, 409] width 124 height 14
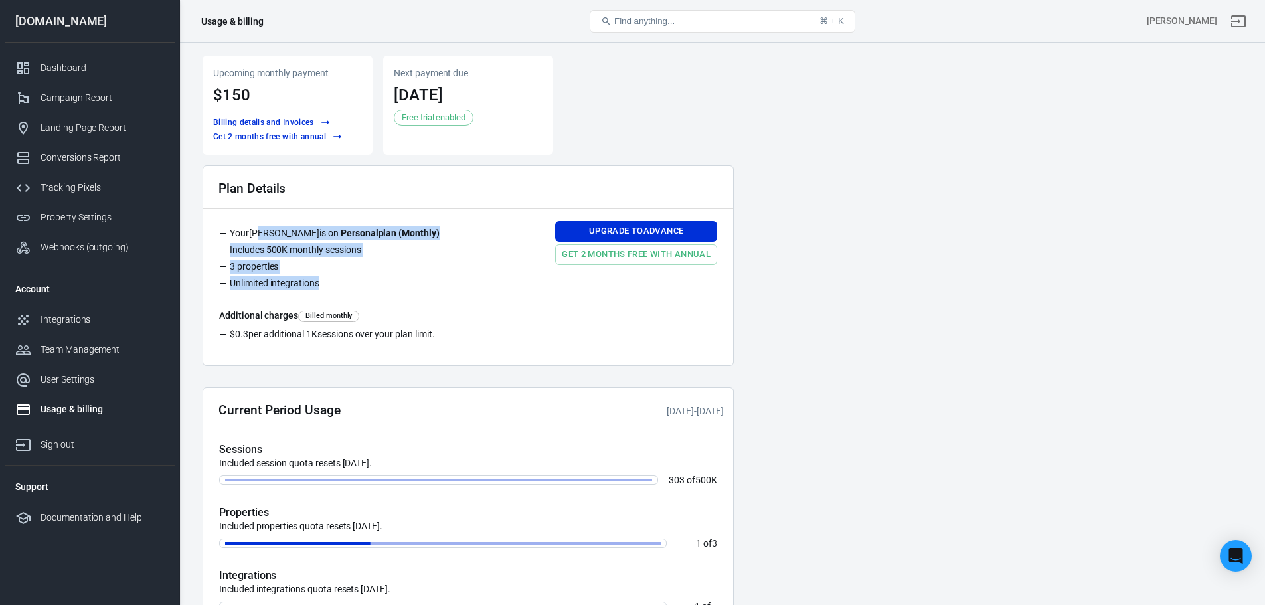
drag, startPoint x: 261, startPoint y: 232, endPoint x: 333, endPoint y: 282, distance: 88.3
click at [333, 282] on ul "Your [PERSON_NAME] is on Personal plan ( Monthly ) Includes 500K monthly sessio…" at bounding box center [334, 259] width 231 height 77
click at [334, 282] on li "Unlimited integrations" at bounding box center [334, 284] width 231 height 17
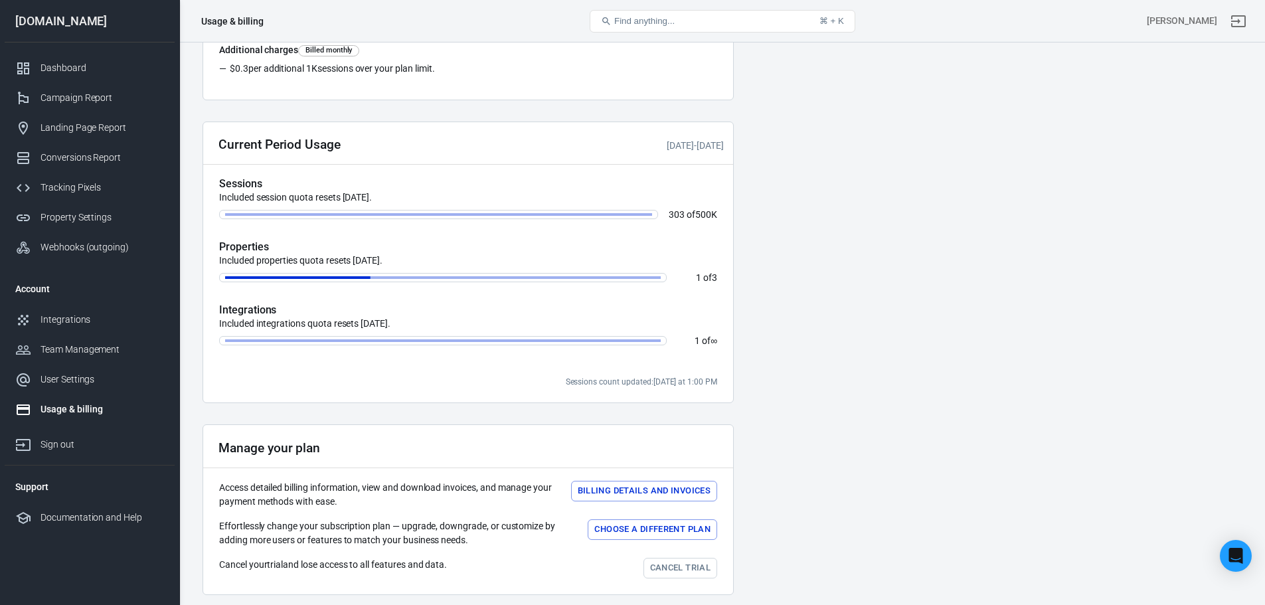
scroll to position [323, 0]
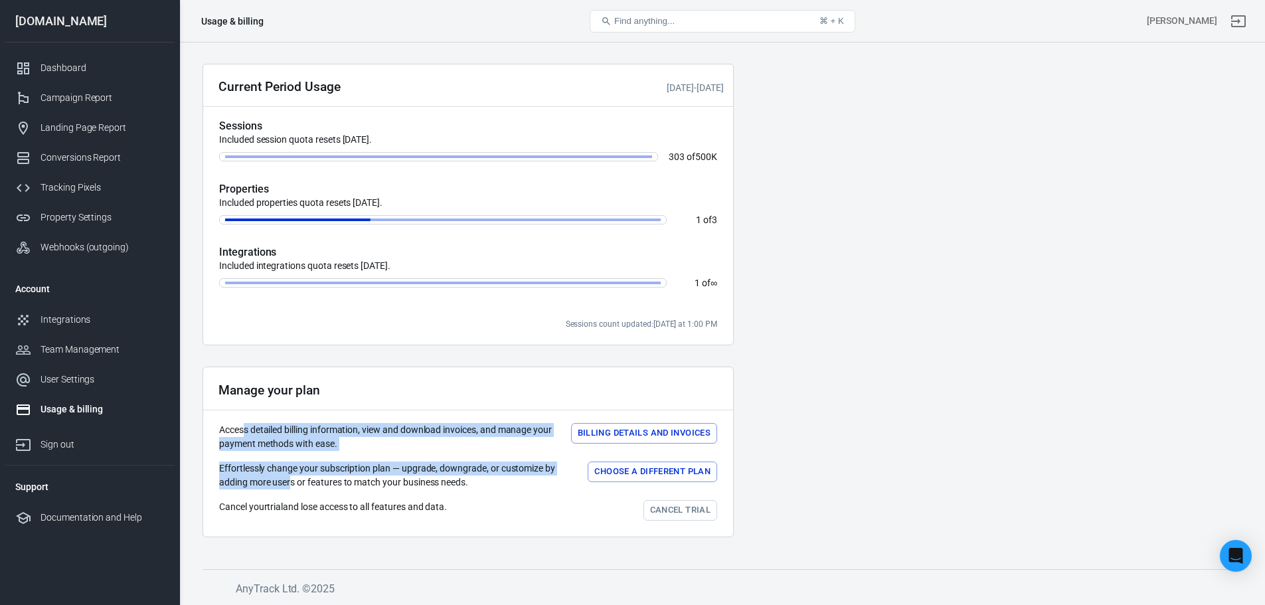
drag, startPoint x: 247, startPoint y: 429, endPoint x: 292, endPoint y: 489, distance: 74.9
click at [292, 489] on div "Access detailed billing information, view and download invoices, and manage you…" at bounding box center [468, 472] width 498 height 98
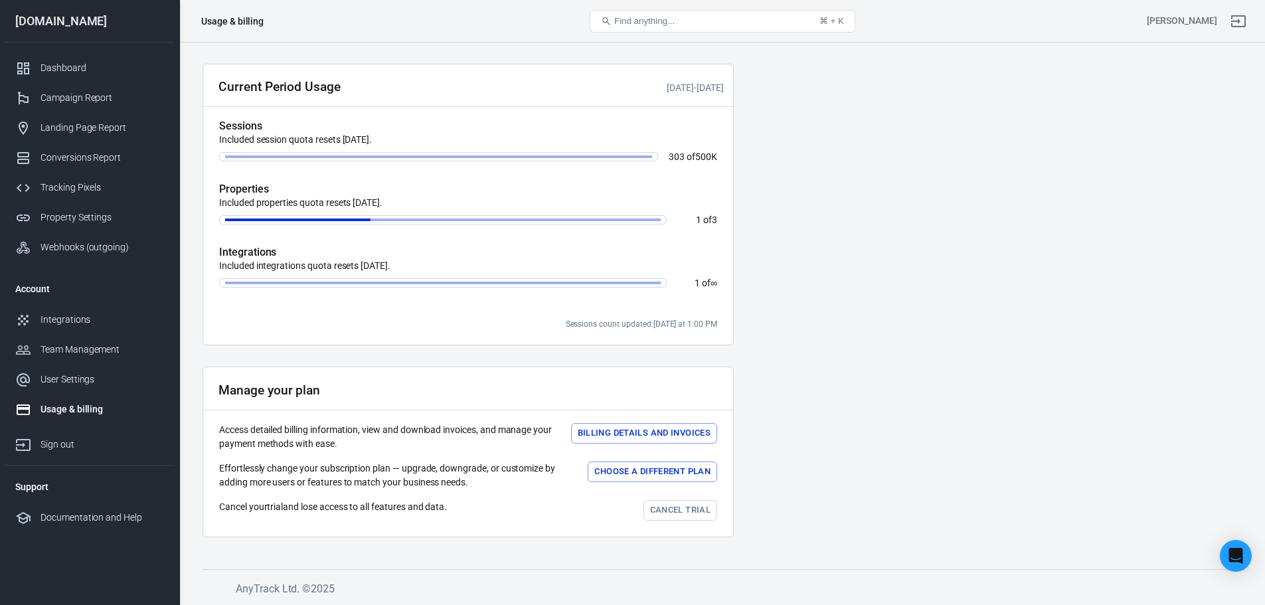
click at [311, 488] on p "Effortlessly change your subscription plan — upgrade, downgrade, or customize b…" at bounding box center [398, 476] width 358 height 28
click at [62, 379] on div "User Settings" at bounding box center [103, 380] width 124 height 14
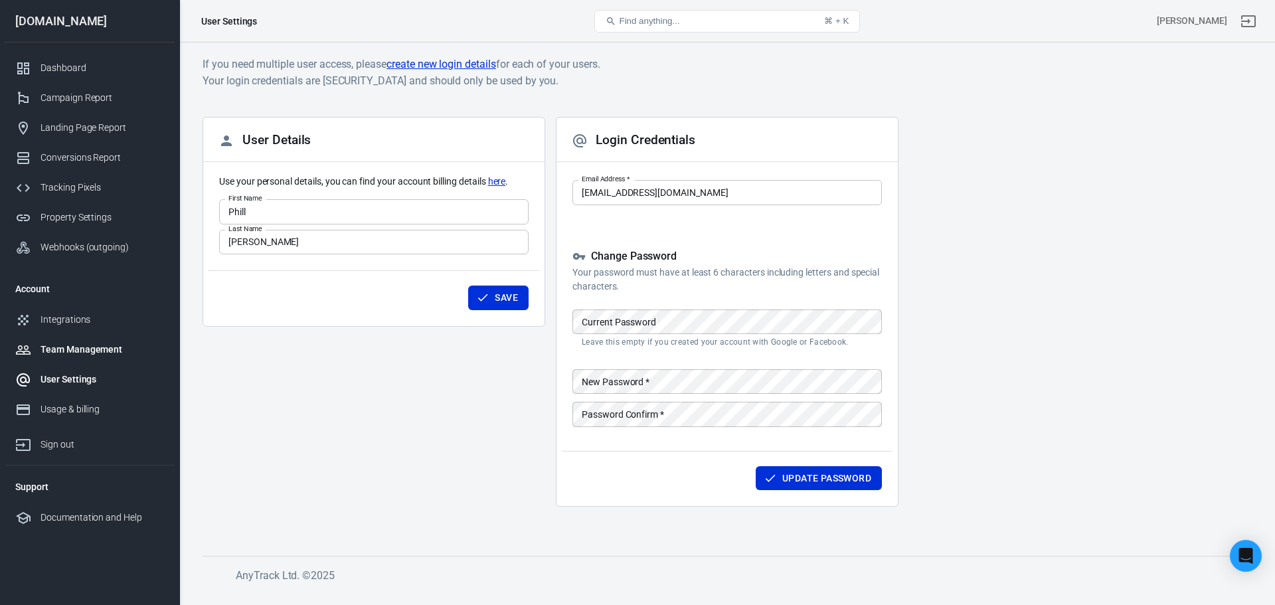
click at [54, 351] on div "Team Management" at bounding box center [103, 350] width 124 height 14
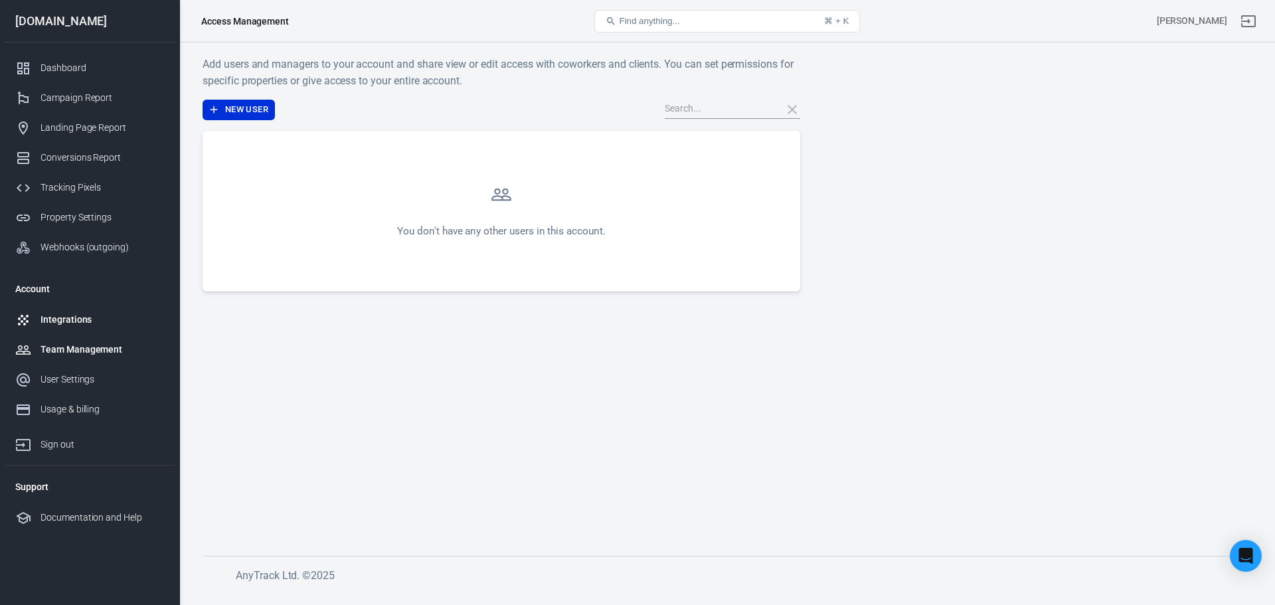
click at [62, 319] on div "Integrations" at bounding box center [103, 320] width 124 height 14
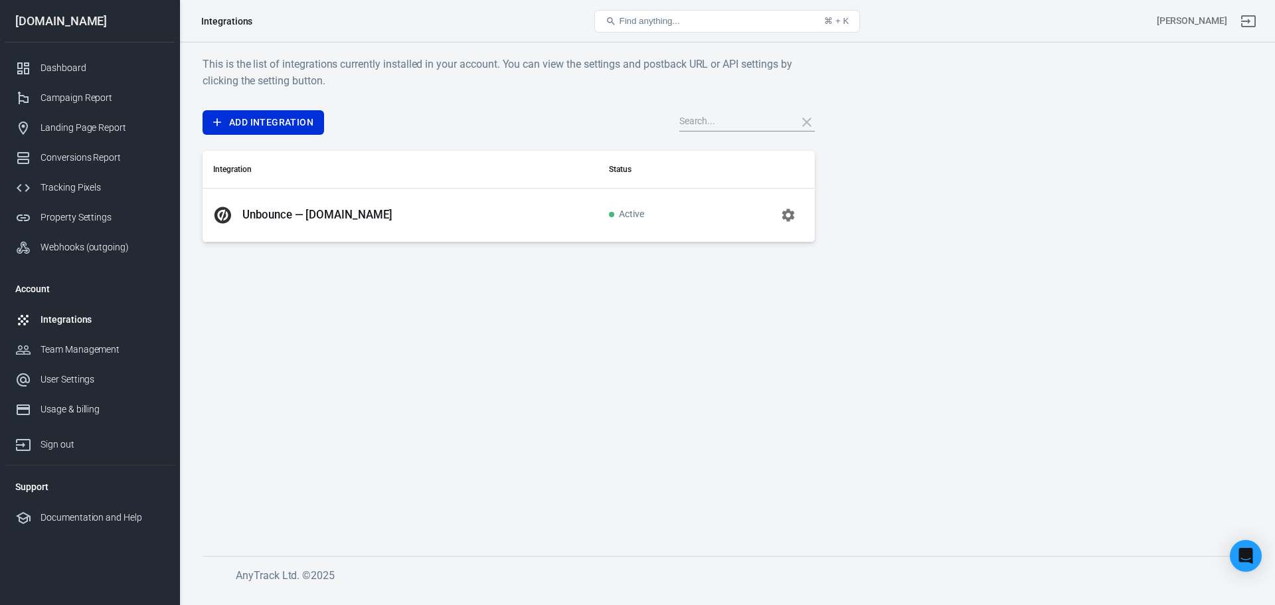
click at [301, 211] on p "Unbounce — [DOMAIN_NAME]" at bounding box center [317, 215] width 150 height 14
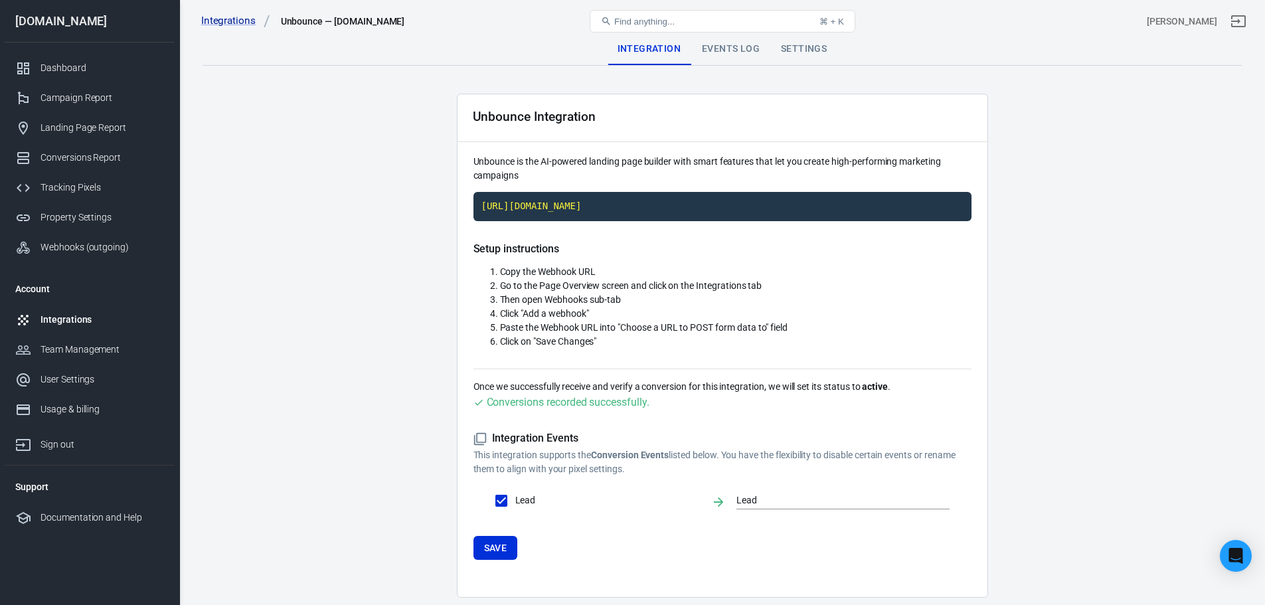
click at [289, 191] on main "Integration Events Log Settings Unbounce Integration Unbounce is the AI-powered…" at bounding box center [722, 315] width 1039 height 565
click at [54, 93] on div "Campaign Report" at bounding box center [103, 98] width 124 height 14
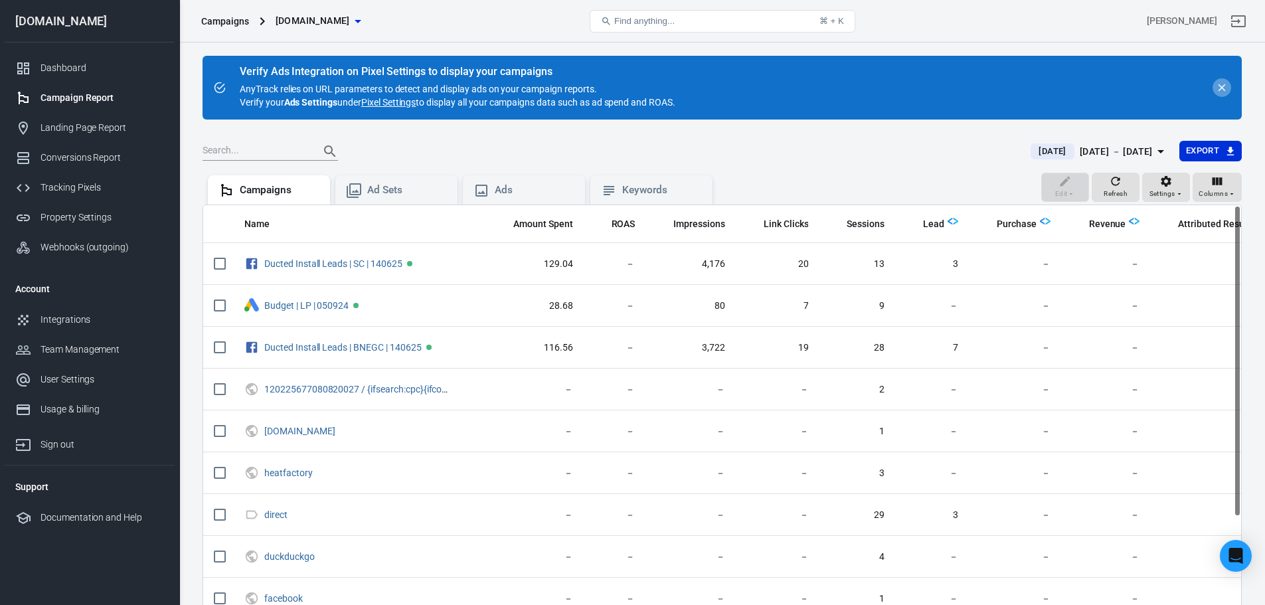
click at [1218, 83] on icon "close" at bounding box center [1222, 88] width 12 height 12
click at [1224, 87] on icon "close" at bounding box center [1222, 88] width 12 height 12
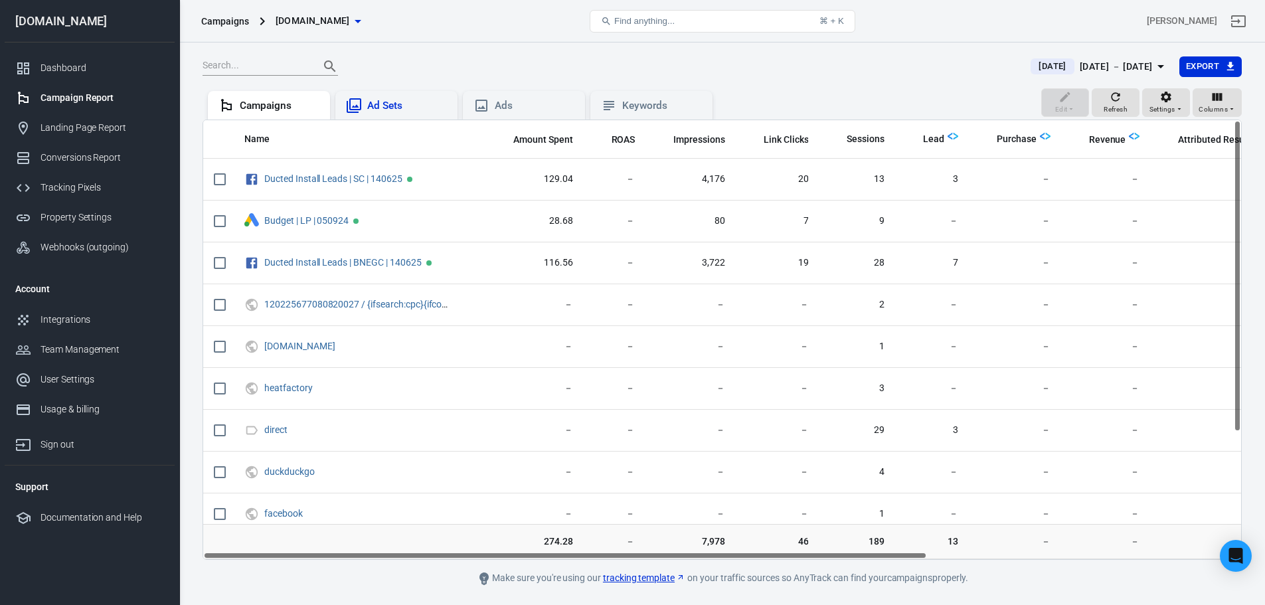
click at [371, 104] on div "Ad Sets" at bounding box center [407, 106] width 80 height 14
